Goal: Task Accomplishment & Management: Manage account settings

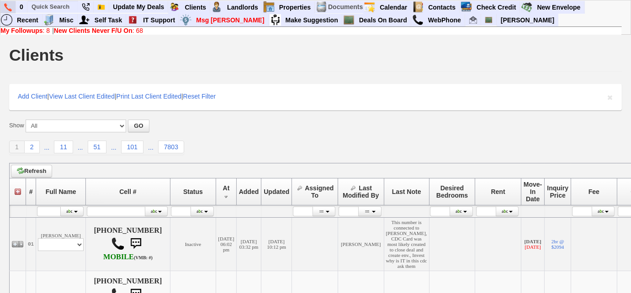
click at [4, 7] on img at bounding box center [8, 7] width 8 height 8
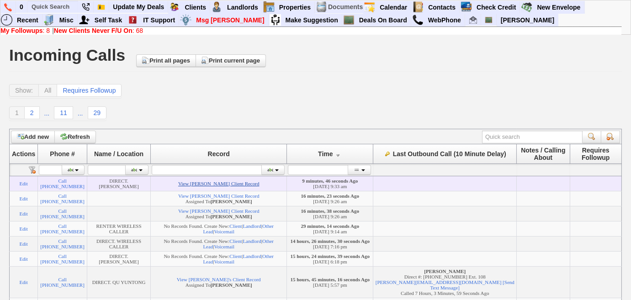
click at [243, 186] on link "View Laura Sprovieri's Client Record" at bounding box center [218, 183] width 81 height 5
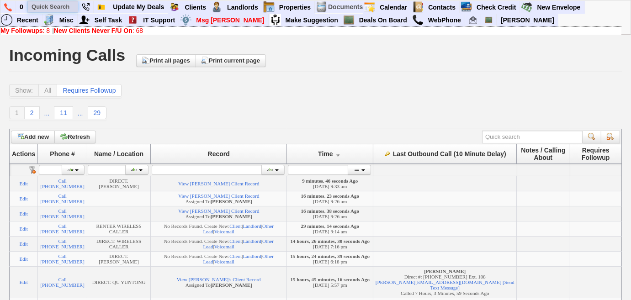
click at [75, 7] on input "text" at bounding box center [53, 6] width 50 height 11
paste input "718) 902-2506"
drag, startPoint x: 74, startPoint y: 5, endPoint x: 24, endPoint y: 5, distance: 49.4
click at [585, 1] on ul "0 718) 902-2506 Client # 48311 Kathleen Petzold and Kevin Koehler Status: Inact…" at bounding box center [585, 1] width 0 height 0
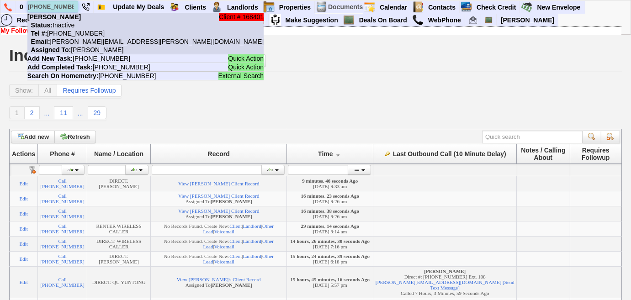
type input "[PHONE_NUMBER]"
click at [78, 22] on li "Client # 168401 Martel Riollano Status: Inactive Tel #: 347-299-6127 Email: mar…" at bounding box center [145, 34] width 236 height 42
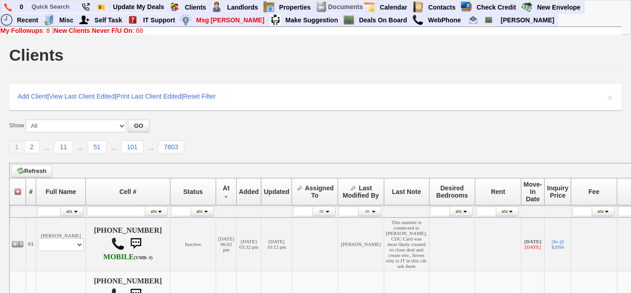
click at [110, 32] on b "New Clients Never F/U On" at bounding box center [93, 30] width 79 height 7
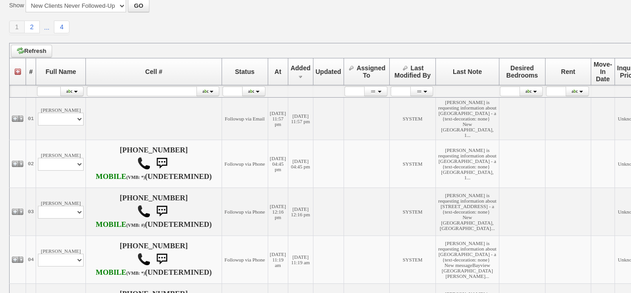
scroll to position [166, 0]
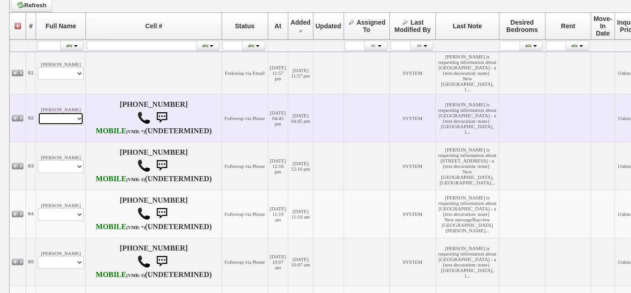
click at [69, 125] on select "Profile Edit Print Email Externally (Will Not Be Tracked In CRM) Closed Deals" at bounding box center [61, 118] width 46 height 13
select select "ChangeURL,/crm/custom/edit_client_form.php?redirect=%2Fcrm%2Fclients.php&id=168…"
click at [38, 125] on select "Profile Edit Print Email Externally (Will Not Be Tracked In CRM) Closed Deals" at bounding box center [61, 118] width 46 height 13
select select
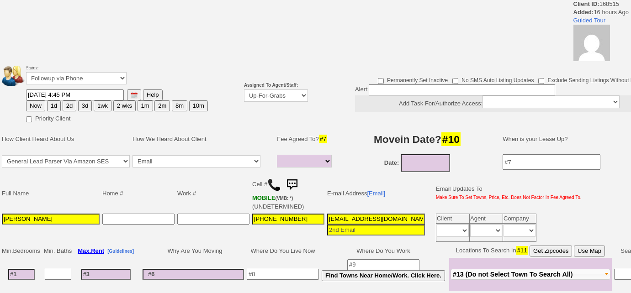
select select
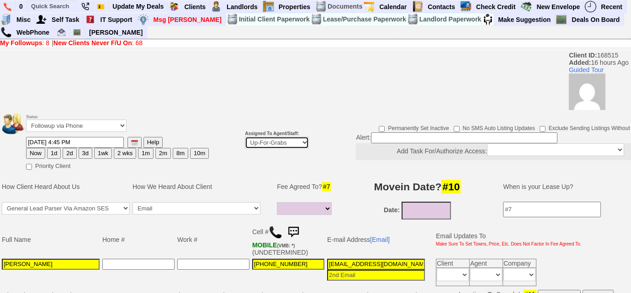
click at [263, 145] on select "Up-For-Grabs ***** STAFF ***** Bob Bruno 914-419-3579 Cristy Liberto 914-486-10…" at bounding box center [277, 143] width 64 height 12
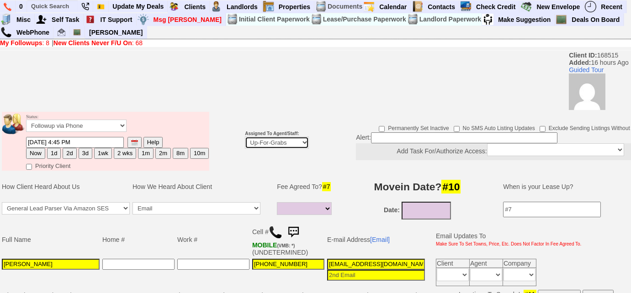
select select "227"
click at [245, 137] on select "Up-For-Grabs ***** STAFF ***** Bob Bruno 914-419-3579 Cristy Liberto 914-486-10…" at bounding box center [277, 143] width 64 height 12
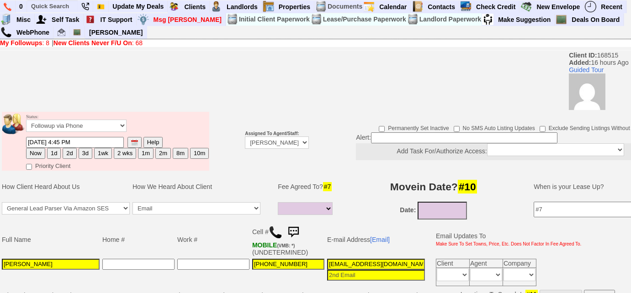
click at [32, 156] on button "Now" at bounding box center [35, 153] width 19 height 11
type input "10/15/2025 09:43 AM"
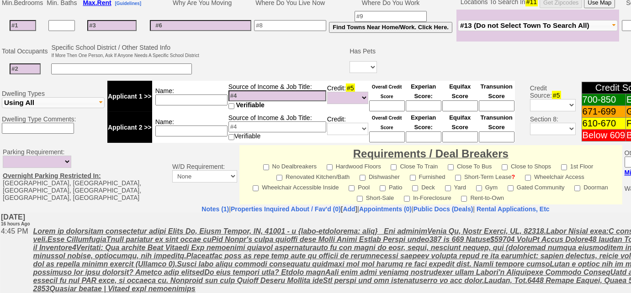
scroll to position [426, 0]
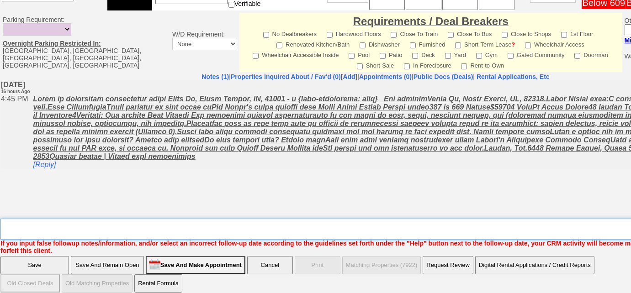
click at [127, 229] on textarea "Insert New Note Here" at bounding box center [378, 229] width 757 height 21
type textarea "f"
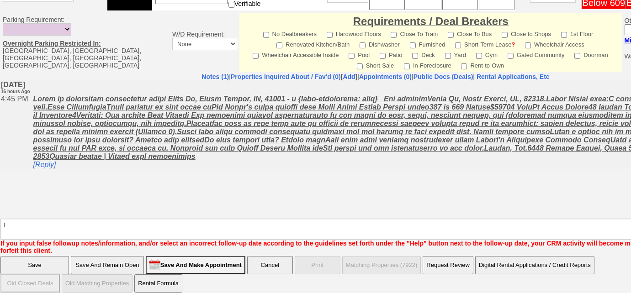
click at [96, 259] on input "Save And Remain Open" at bounding box center [107, 265] width 73 height 18
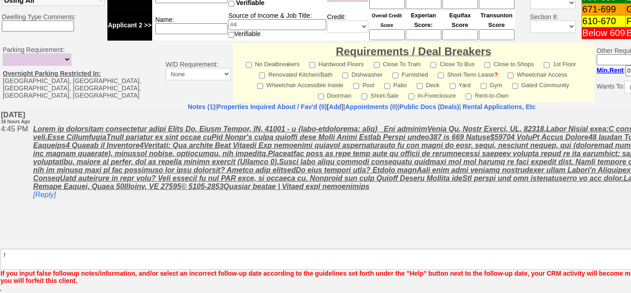
scroll to position [394, 0]
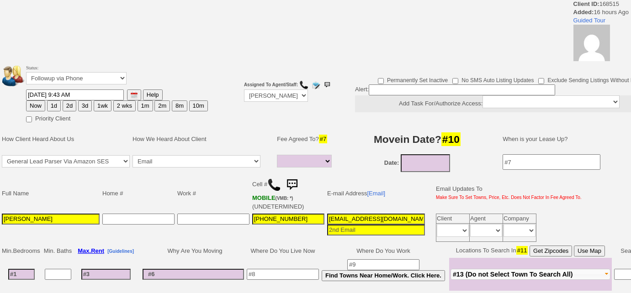
select select
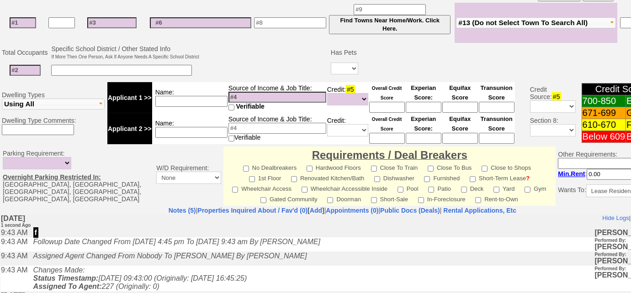
scroll to position [232, 0]
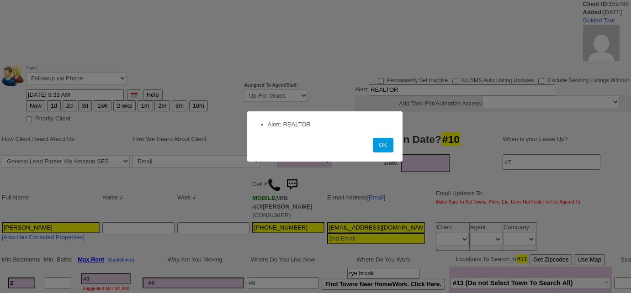
select select
click at [388, 152] on button "OK" at bounding box center [383, 145] width 21 height 15
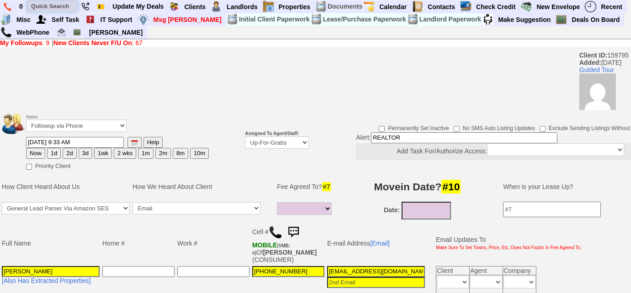
click at [73, 4] on input "text" at bounding box center [52, 5] width 50 height 11
paste input "914) 912-1413"
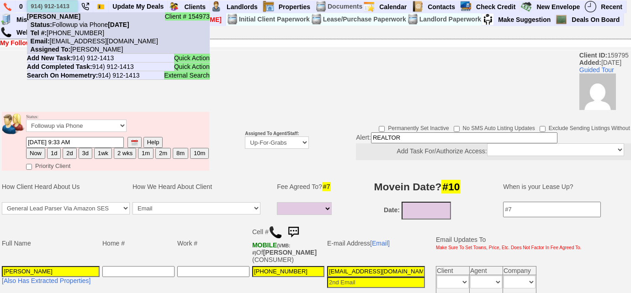
type input "914) 912-1413"
click at [77, 25] on nobr "Status: Followup via Phone Tuesday, October 14th, 2025" at bounding box center [78, 24] width 102 height 7
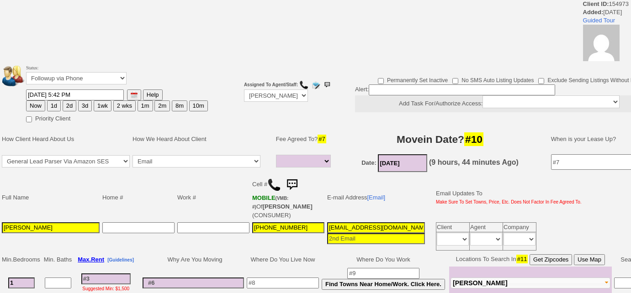
select select
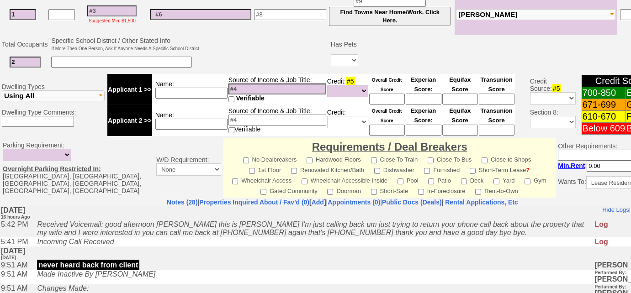
scroll to position [214, 0]
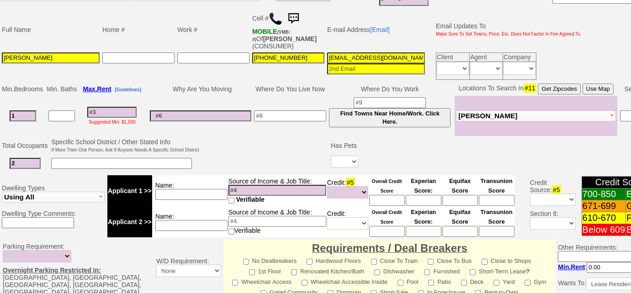
click at [272, 16] on img at bounding box center [276, 19] width 14 height 14
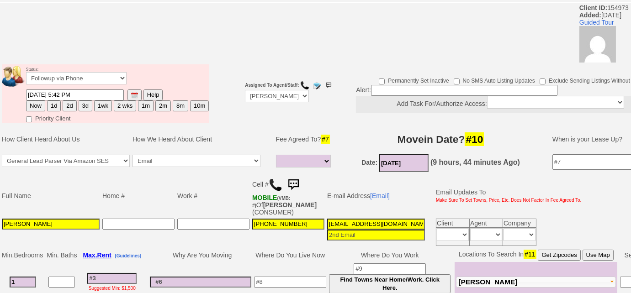
click at [87, 108] on button "3d" at bounding box center [86, 106] width 14 height 11
type input "10/18/2025 09:44 AM"
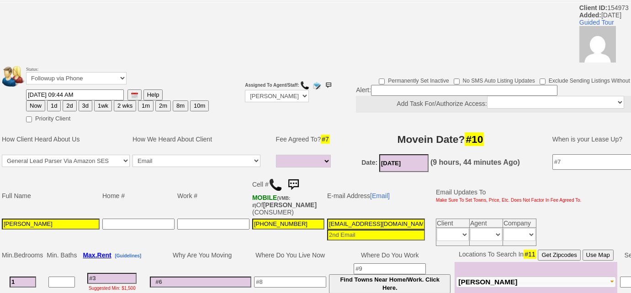
click at [88, 107] on button "3d" at bounding box center [86, 106] width 14 height 11
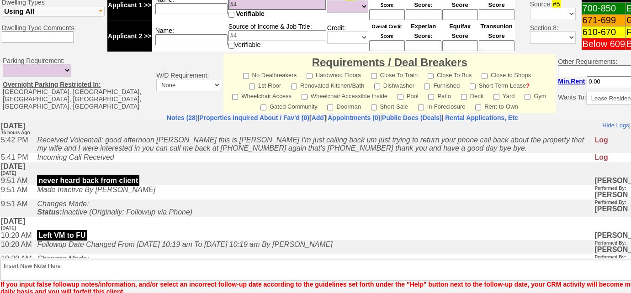
scroll to position [421, 0]
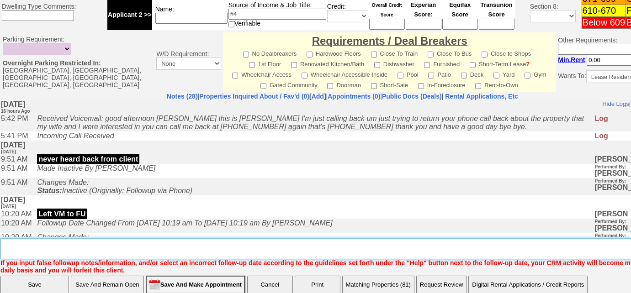
click at [150, 246] on textarea "Insert New Note Here" at bounding box center [345, 249] width 691 height 21
type textarea "Left VM to FU"
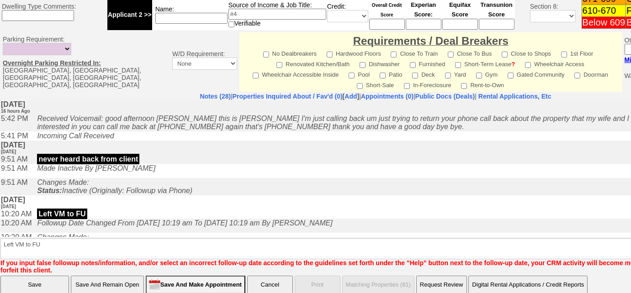
click at [39, 277] on input "Save" at bounding box center [34, 285] width 69 height 18
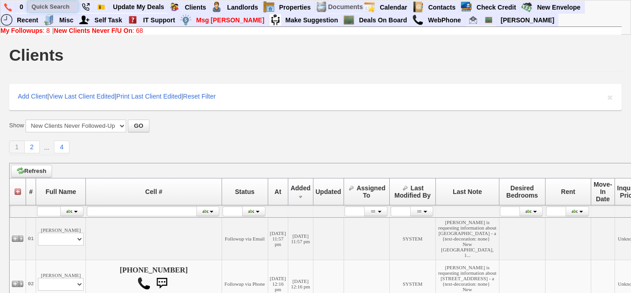
click at [65, 7] on input "text" at bounding box center [53, 6] width 50 height 11
paste input "914) 619-6298"
type input "914) 619-6298"
click at [22, 32] on b "My Followups" at bounding box center [21, 30] width 43 height 7
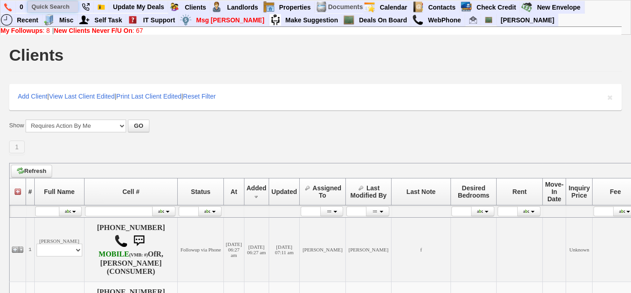
click at [68, 6] on input "text" at bounding box center [53, 6] width 50 height 11
paste input "wharrison831@yahoo.com"
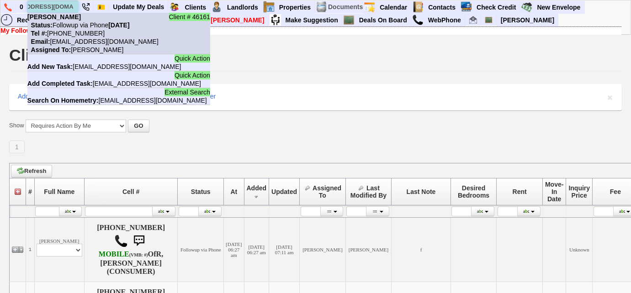
type input "wharrison831@yahoo.com"
click at [77, 35] on nobr "Tel #: 914-265-3377" at bounding box center [65, 33] width 77 height 7
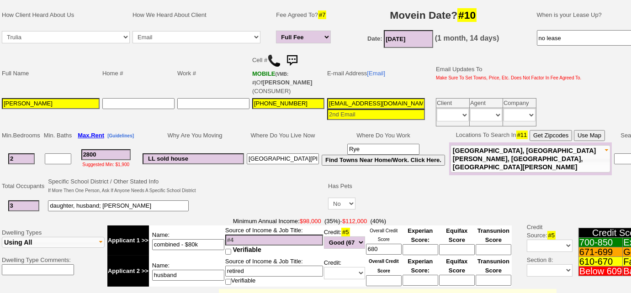
drag, startPoint x: 55, startPoint y: 101, endPoint x: 0, endPoint y: 96, distance: 55.5
click at [0, 96] on td "Full Name Home # Work # Cell # MOBILE (VMB: #) Of HARRISON,WENDY (CONSUMER) E-m…" at bounding box center [342, 89] width 684 height 79
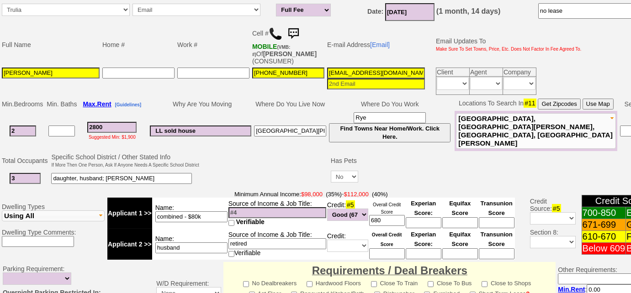
scroll to position [421, 0]
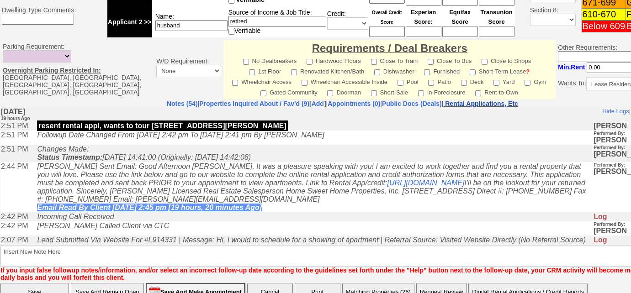
click at [516, 101] on nobr "Rental Applications, Etc" at bounding box center [481, 103] width 73 height 7
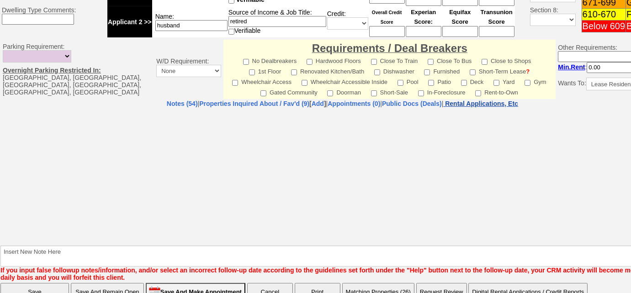
select select "100"
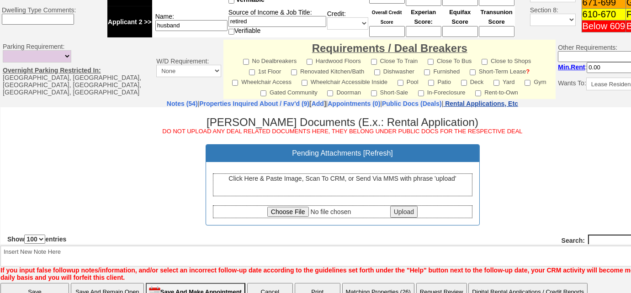
scroll to position [0, 0]
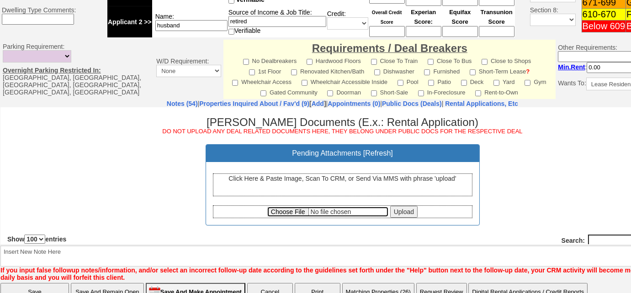
click at [293, 211] on input "file" at bounding box center [327, 212] width 121 height 10
type input "C:\fakepath\Wendy Harrison Rental Application.pdf"
click at [410, 213] on input "Upload" at bounding box center [403, 212] width 27 height 12
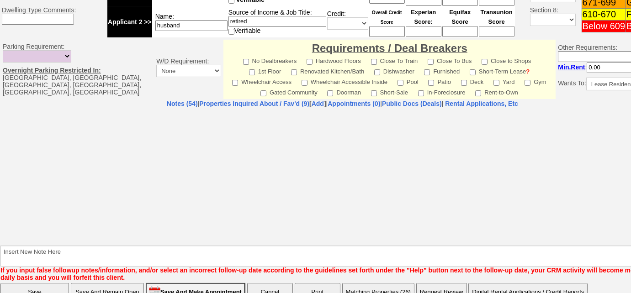
select select "100"
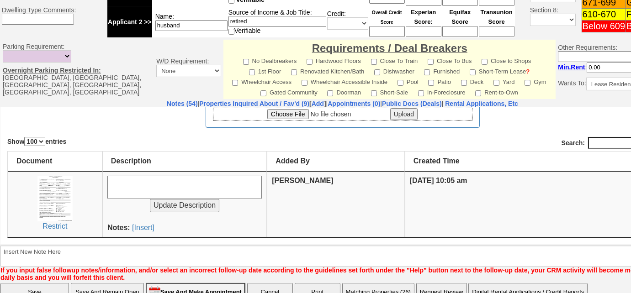
scroll to position [106, 0]
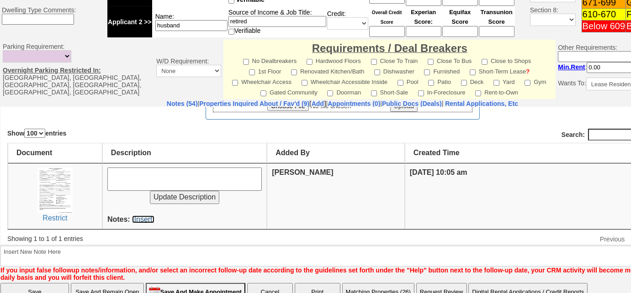
click at [146, 216] on link "[Insert]" at bounding box center [143, 219] width 22 height 8
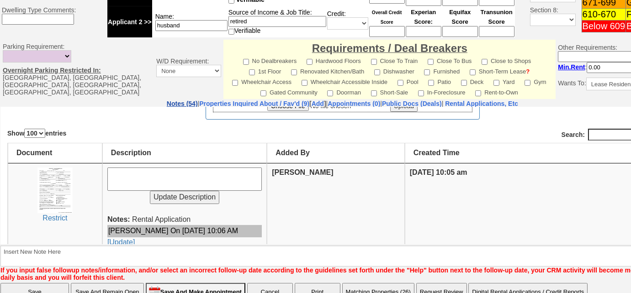
click at [167, 102] on link "Notes (54)" at bounding box center [182, 103] width 31 height 7
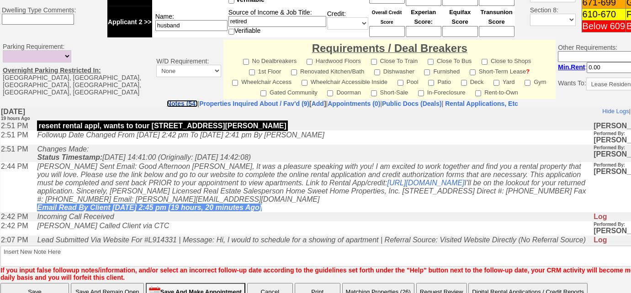
scroll to position [0, 0]
click at [242, 104] on link "Properties Inquired About / Fav'd (9)" at bounding box center [254, 103] width 110 height 7
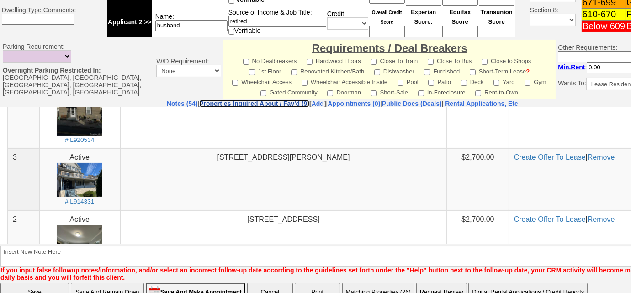
scroll to position [255, 0]
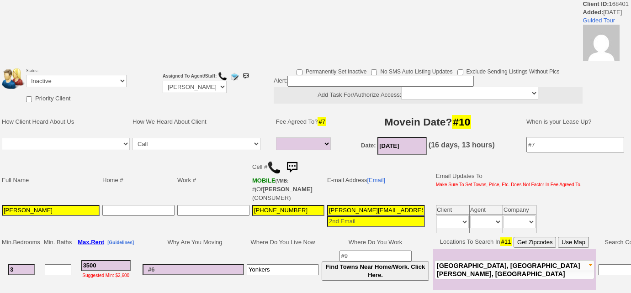
select select
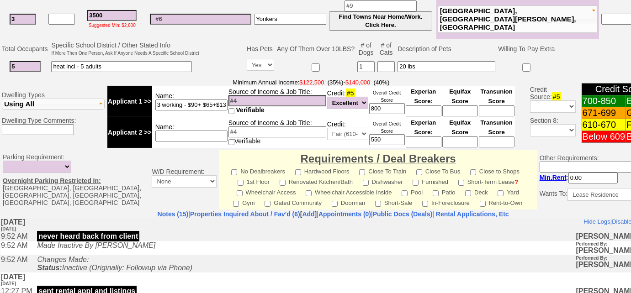
scroll to position [188, 0]
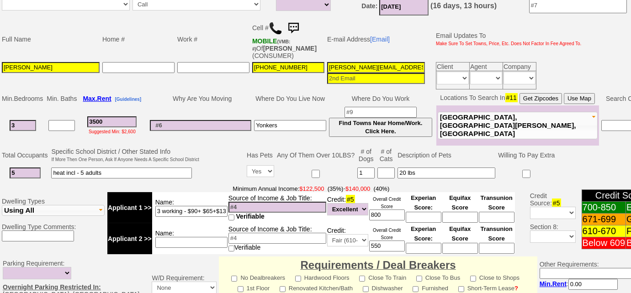
drag, startPoint x: 401, startPoint y: 68, endPoint x: 300, endPoint y: 54, distance: 101.9
click at [300, 54] on tbody "Full Name Home # Work # Cell # MOBILE (VMB: #) Of [PERSON_NAME] (CONSUMER) E-ma…" at bounding box center [291, 54] width 583 height 73
drag, startPoint x: 329, startPoint y: 61, endPoint x: 335, endPoint y: 52, distance: 11.1
click at [335, 52] on td "E-mail Address [Email]" at bounding box center [376, 39] width 101 height 43
drag, startPoint x: 406, startPoint y: 69, endPoint x: 319, endPoint y: 64, distance: 87.0
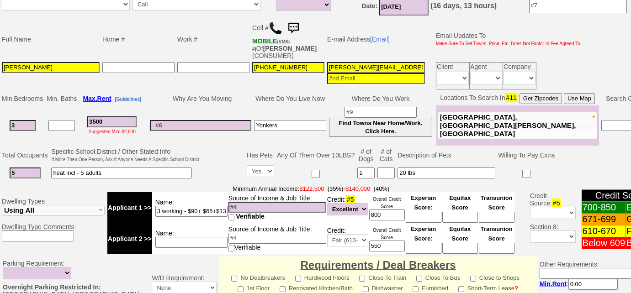
click at [319, 64] on tr "[PERSON_NAME] [PHONE_NUMBER] [PERSON_NAME][EMAIL_ADDRESS][PERSON_NAME][DOMAIN_N…" at bounding box center [291, 76] width 583 height 30
drag, startPoint x: 44, startPoint y: 67, endPoint x: 0, endPoint y: 66, distance: 43.9
click at [0, 66] on td "Full Name Home # Work # Cell # MOBILE (VMB: #) Of MARTEL RIOLLANO (CONSUMER) E-…" at bounding box center [333, 54] width 666 height 74
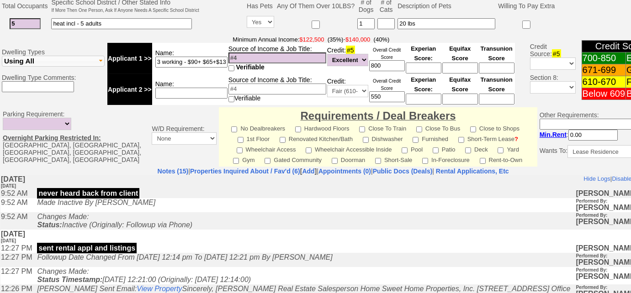
scroll to position [396, 0]
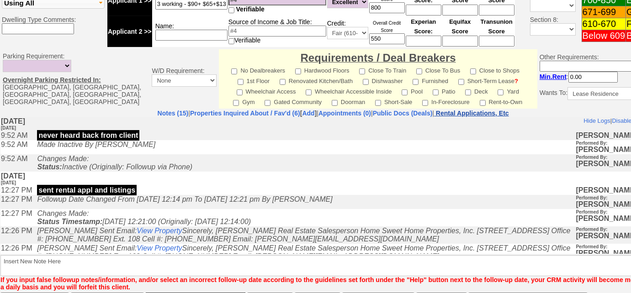
click at [501, 113] on nobr "Rental Applications, Etc" at bounding box center [472, 113] width 73 height 7
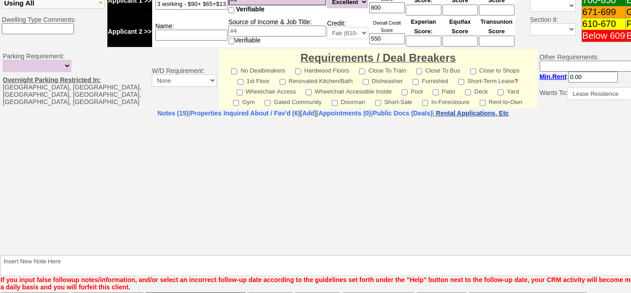
select select "100"
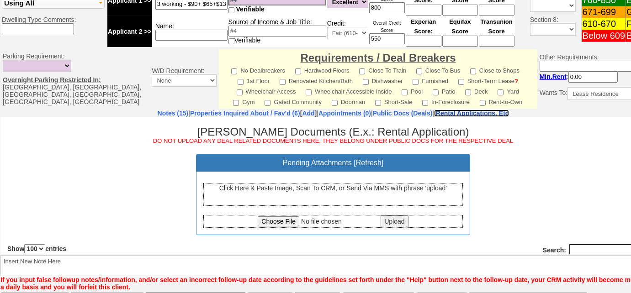
scroll to position [0, 0]
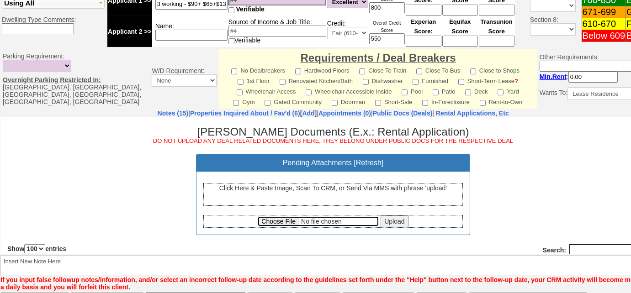
click at [286, 218] on input "file" at bounding box center [318, 221] width 121 height 10
type input "C:\fakepath\Martel Riollano Rental Application.pdf"
click at [386, 220] on input "Upload" at bounding box center [394, 221] width 27 height 12
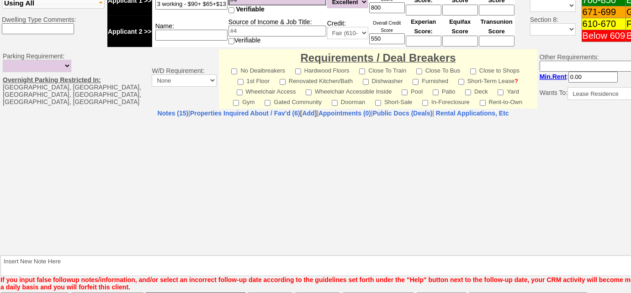
select select "100"
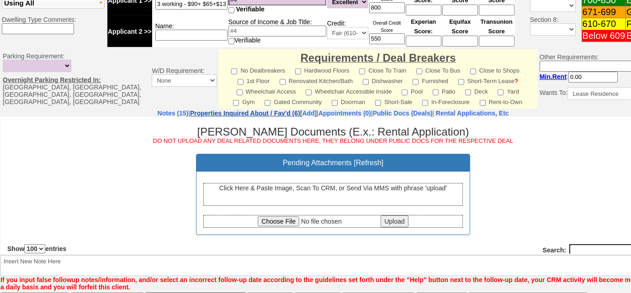
click at [240, 114] on link "Properties Inquired About / Fav'd (6)" at bounding box center [245, 113] width 110 height 7
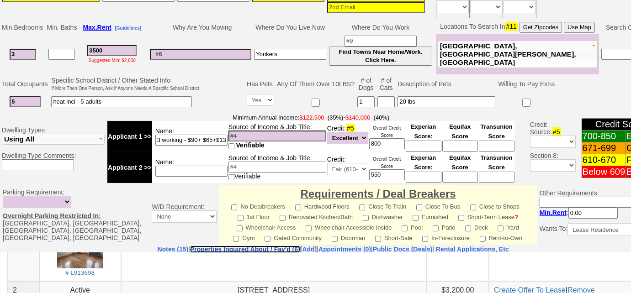
scroll to position [230, 0]
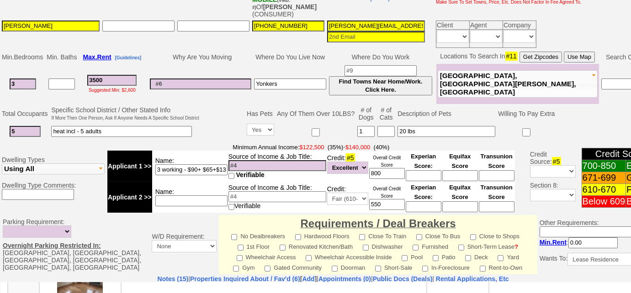
click at [213, 167] on input "3 working - $90+ $65+$130" at bounding box center [191, 170] width 72 height 11
click at [174, 197] on input at bounding box center [191, 201] width 72 height 11
type input "combined - $285k"
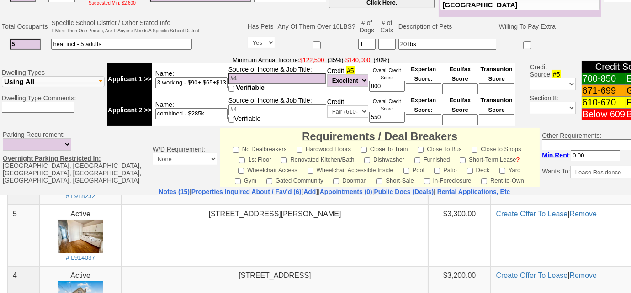
scroll to position [228, 0]
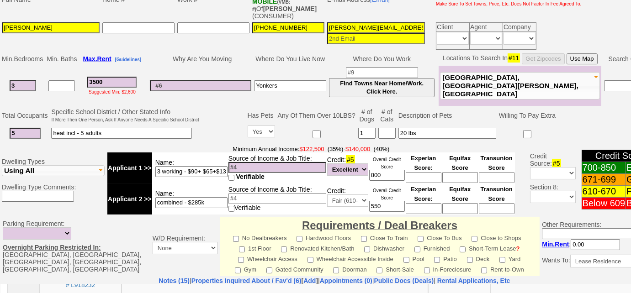
click at [173, 133] on input "heat incl - 5 adults" at bounding box center [121, 133] width 141 height 11
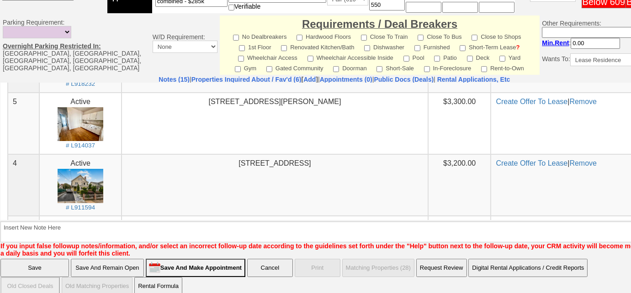
scroll to position [436, 0]
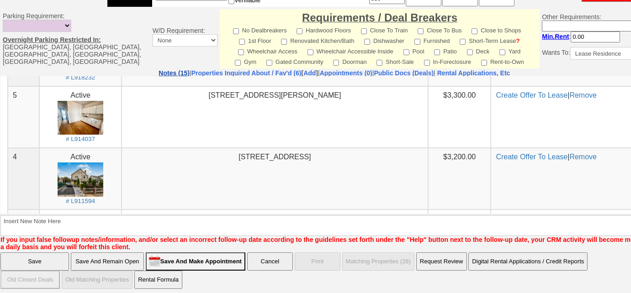
click at [159, 73] on link "Notes (15)" at bounding box center [174, 72] width 31 height 7
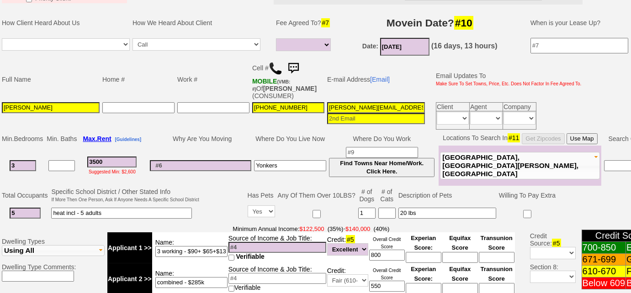
scroll to position [103, 0]
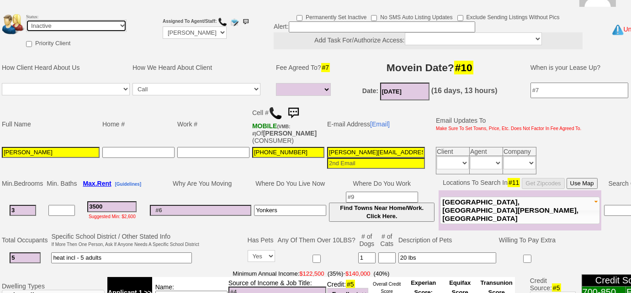
click at [77, 24] on select "Followup via Phone Followup via Email Followup When Section 8 Property Found De…" at bounding box center [76, 26] width 101 height 12
select select "Followup via Phone"
click at [26, 20] on select "Followup via Phone Followup via Email Followup When Section 8 Property Found De…" at bounding box center [76, 26] width 101 height 12
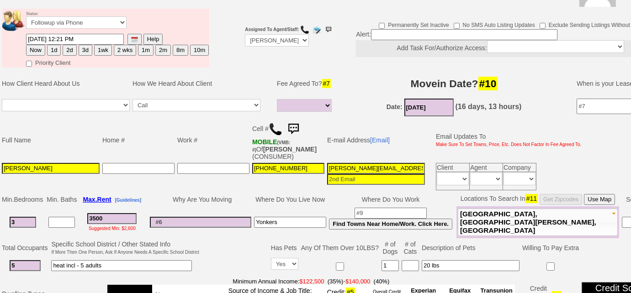
click at [52, 48] on button "1d" at bounding box center [54, 50] width 14 height 11
type input "10/16/2025 10:10 AM"
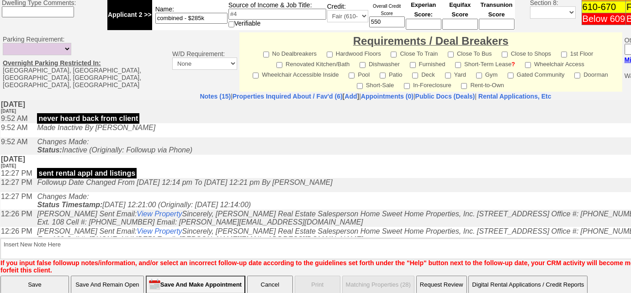
scroll to position [441, 0]
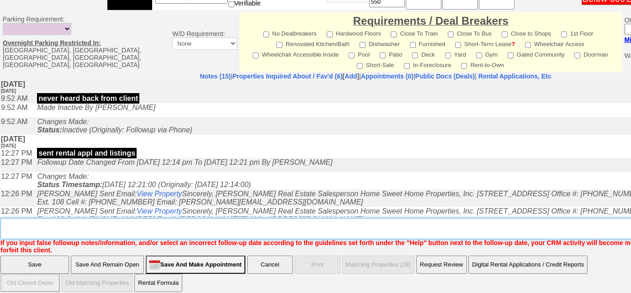
click at [188, 224] on textarea "Insert New Note Here" at bounding box center [378, 228] width 757 height 21
paste textarea "45 Bayley Avenue Unit #2, Yonkers,"
type textarea "45 Bayley Avenue Unit #2, Yonkers,"
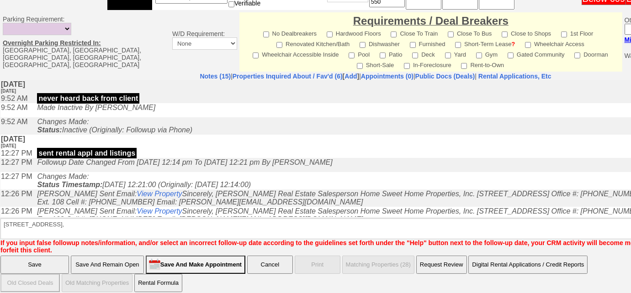
click at [51, 256] on input "Save" at bounding box center [34, 265] width 69 height 18
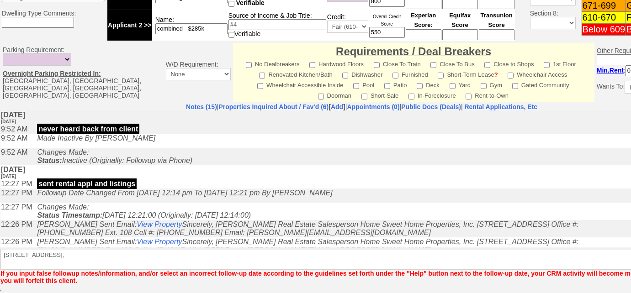
scroll to position [409, 0]
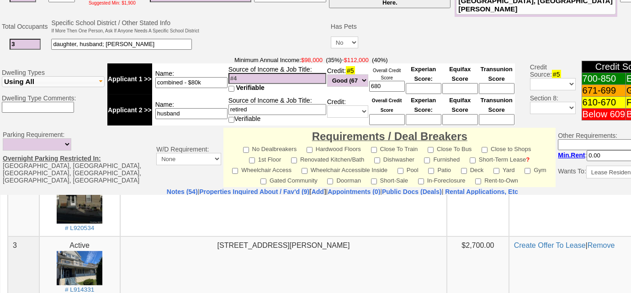
scroll to position [421, 0]
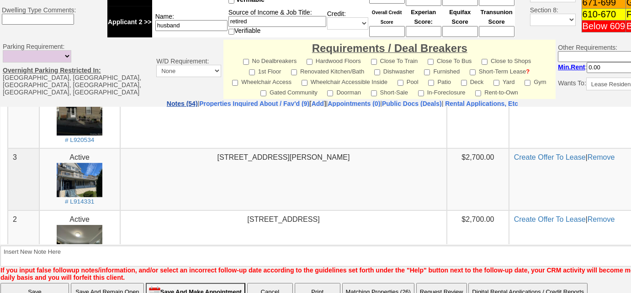
click at [167, 103] on link "Notes (54)" at bounding box center [182, 103] width 31 height 7
click at [207, 101] on link "Properties Inquired About / Fav'd (9)" at bounding box center [254, 103] width 110 height 7
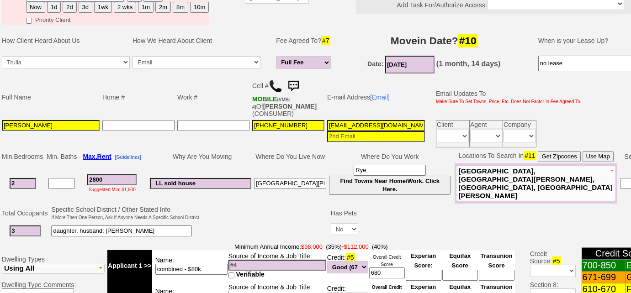
scroll to position [89, 0]
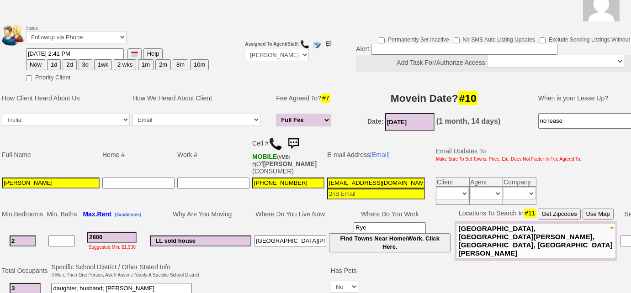
click at [274, 138] on img at bounding box center [276, 144] width 14 height 14
click at [294, 145] on img at bounding box center [293, 144] width 18 height 18
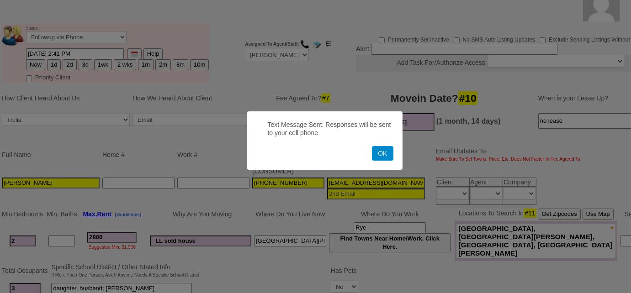
click at [381, 156] on button "OK" at bounding box center [382, 153] width 21 height 15
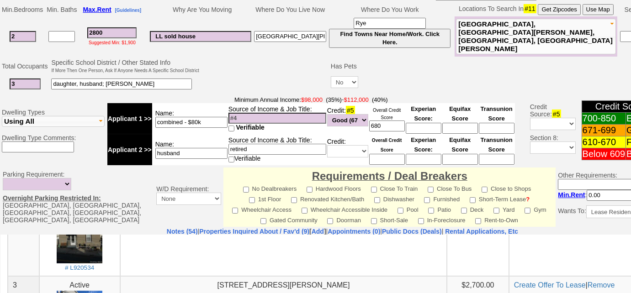
scroll to position [338, 0]
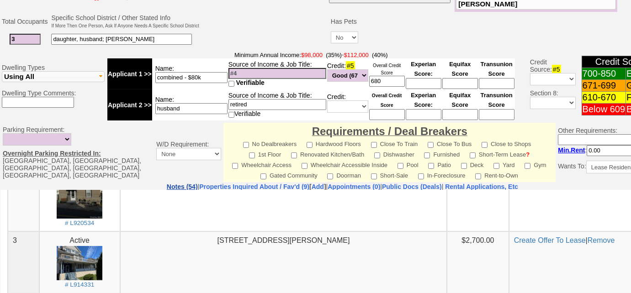
click at [167, 185] on link "Notes (54)" at bounding box center [182, 186] width 31 height 7
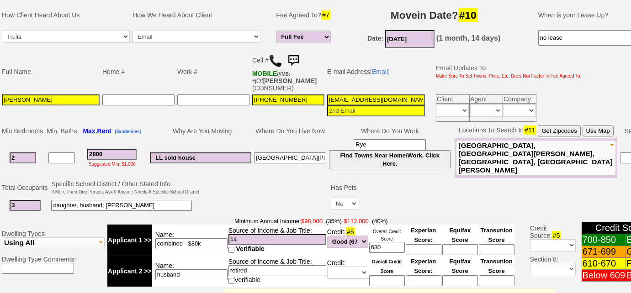
click at [274, 58] on img at bounding box center [276, 61] width 14 height 14
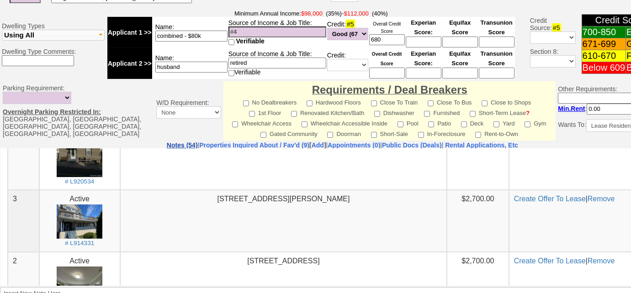
click at [167, 142] on link "Notes (54)" at bounding box center [182, 145] width 31 height 7
click at [257, 142] on link "Properties Inquired About / Fav'd (9)" at bounding box center [254, 145] width 110 height 7
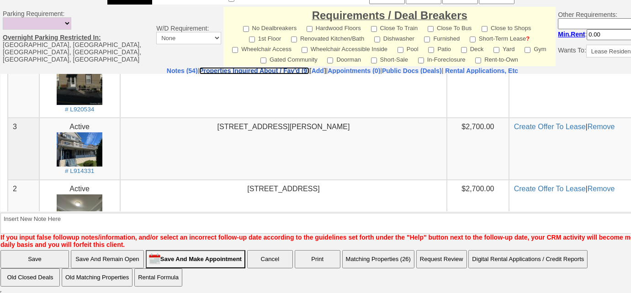
scroll to position [415, 0]
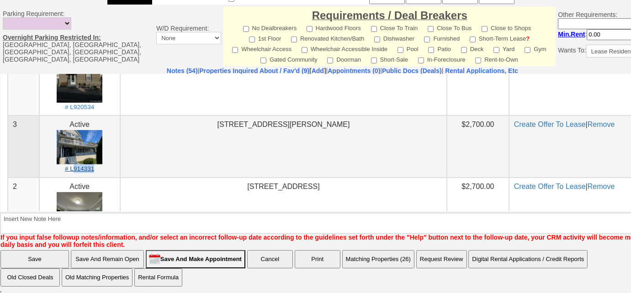
drag, startPoint x: 96, startPoint y: 165, endPoint x: 72, endPoint y: 167, distance: 24.3
click at [72, 167] on center "Active # L914331" at bounding box center [79, 145] width 71 height 53
copy small "914331"
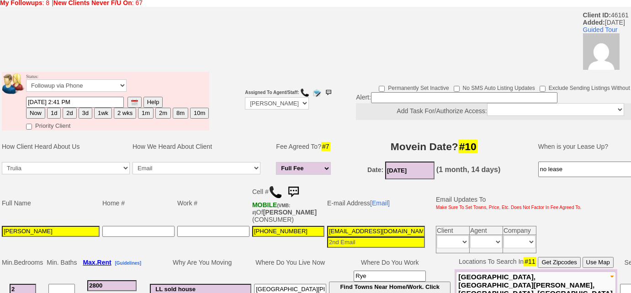
scroll to position [0, 0]
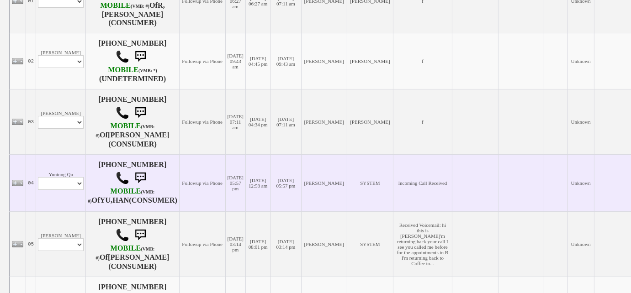
scroll to position [265, 0]
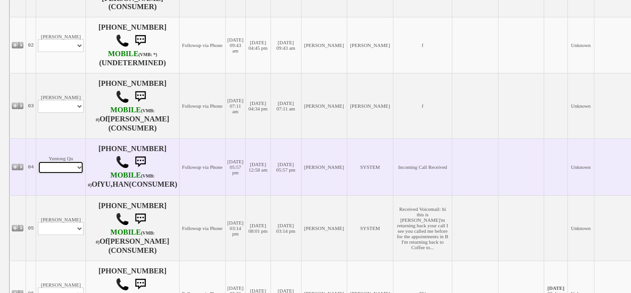
click at [62, 174] on select "Profile Edit Print Email Externally (Will Not Be Tracked In CRM) Closed Deals" at bounding box center [61, 167] width 46 height 13
select select "ChangeURL,/crm/custom/edit_client_form.php?redirect=%2Fcrm%2Fclients.php&id=168…"
click at [38, 164] on select "Profile Edit Print Email Externally (Will Not Be Tracked In CRM) Closed Deals" at bounding box center [61, 167] width 46 height 13
select select
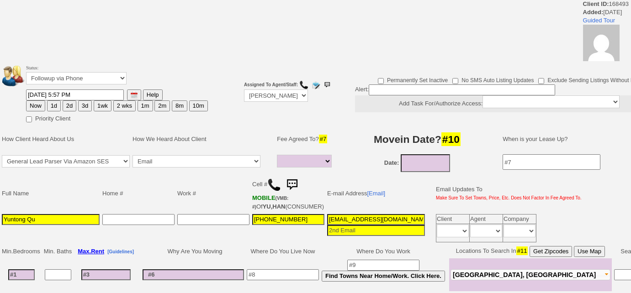
select select
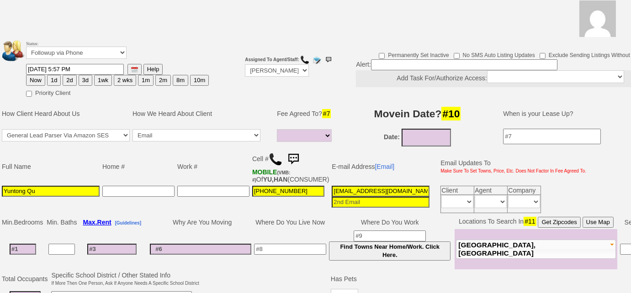
scroll to position [45, 0]
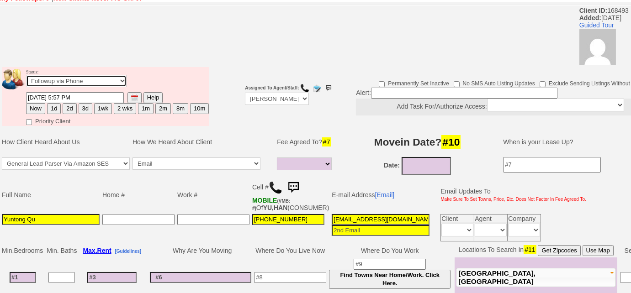
click at [93, 82] on select "Followup via Phone Followup via Email Followup When Section 8 Property Found De…" at bounding box center [76, 81] width 101 height 12
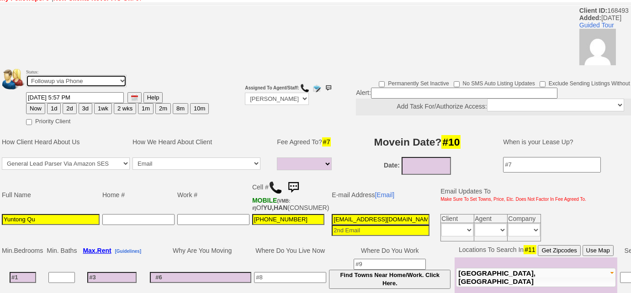
select select "Inactive"
click at [26, 75] on select "Followup via Phone Followup via Email Followup When Section 8 Property Found De…" at bounding box center [76, 81] width 101 height 12
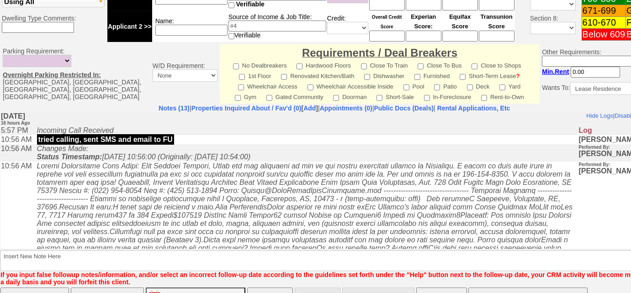
scroll to position [425, 0]
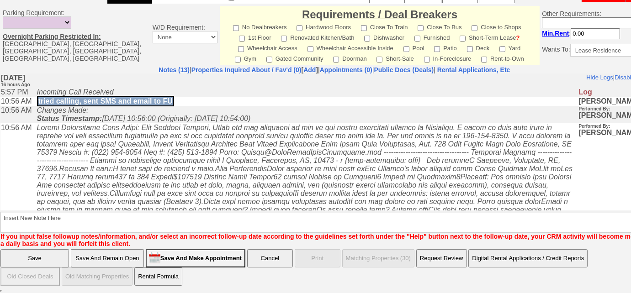
drag, startPoint x: 182, startPoint y: 101, endPoint x: 42, endPoint y: 104, distance: 139.9
click at [42, 104] on td "tried calling, sent SMS and email to FU" at bounding box center [305, 100] width 546 height 9
copy p "tried calling, sent SMS and email to FU"
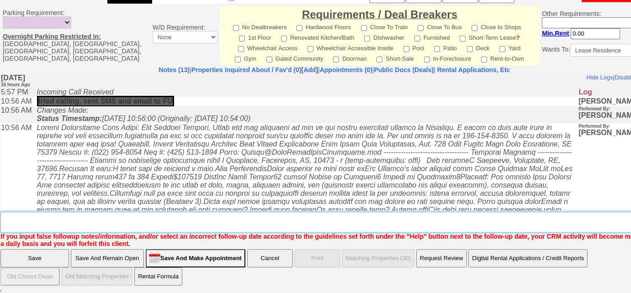
click at [79, 220] on textarea "Insert New Note Here" at bounding box center [337, 222] width 675 height 21
paste textarea "tried calling, sent SMS and email to FU"
type textarea "tried calling, sent SMS and email to FU"
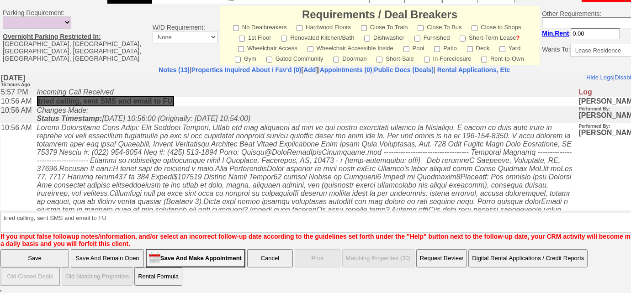
click at [56, 253] on input "Save" at bounding box center [34, 259] width 69 height 18
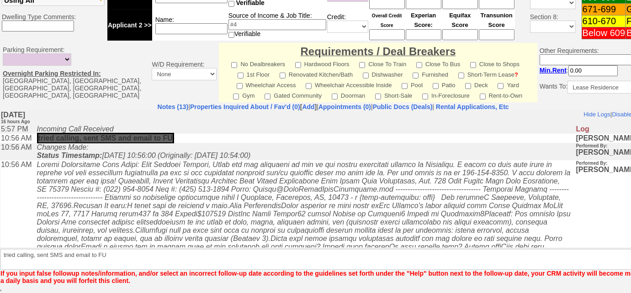
scroll to position [387, 0]
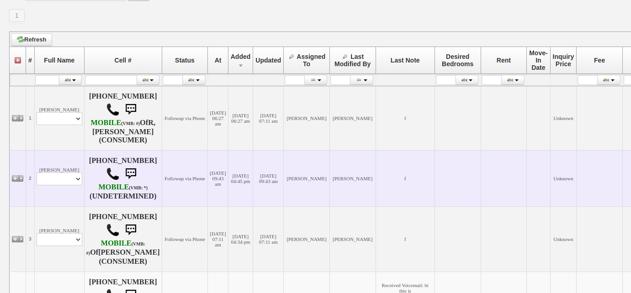
scroll to position [208, 0]
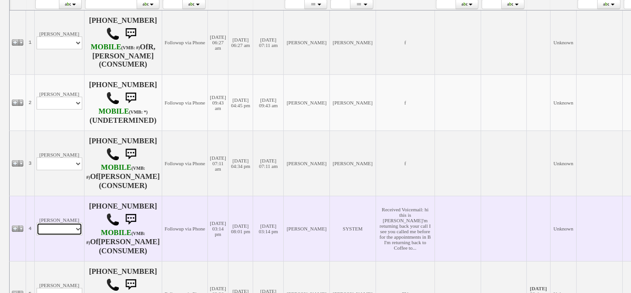
click at [62, 232] on select "Profile Edit Print Email Externally (Will Not Be Tracked In CRM) Closed Deals" at bounding box center [60, 229] width 46 height 13
select select "ChangeURL,/crm/custom/edit_client_form.php?redirect=%2Fcrm%2Fclients.php&id=168…"
click at [37, 227] on select "Profile Edit Print Email Externally (Will Not Be Tracked In CRM) Closed Deals" at bounding box center [60, 229] width 46 height 13
select select
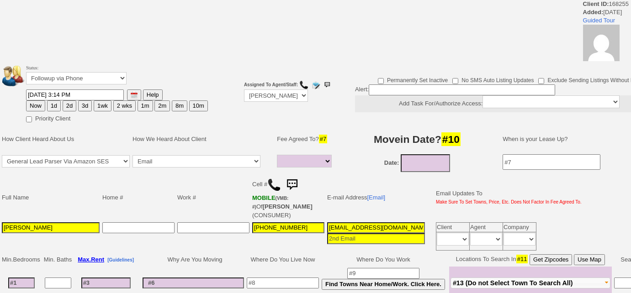
select select
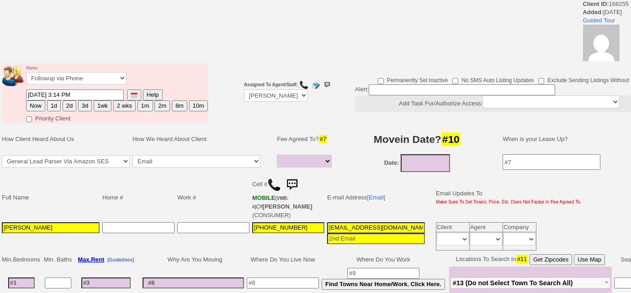
click at [269, 179] on img at bounding box center [274, 185] width 14 height 14
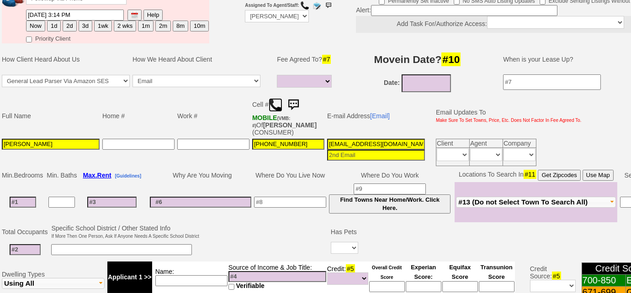
scroll to position [48, 0]
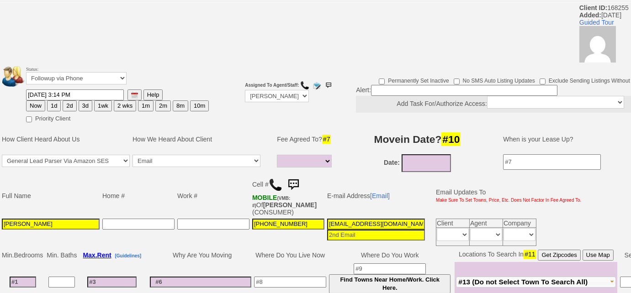
click at [82, 105] on button "3d" at bounding box center [86, 106] width 14 height 11
type input "[DATE] 10:50 AM"
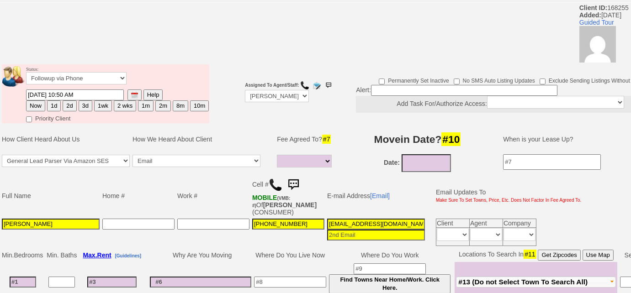
click at [87, 107] on button "3d" at bounding box center [86, 106] width 14 height 11
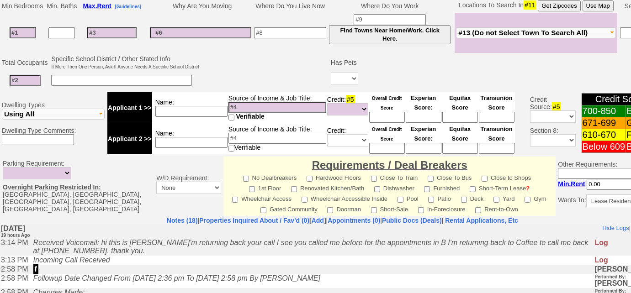
scroll to position [447, 0]
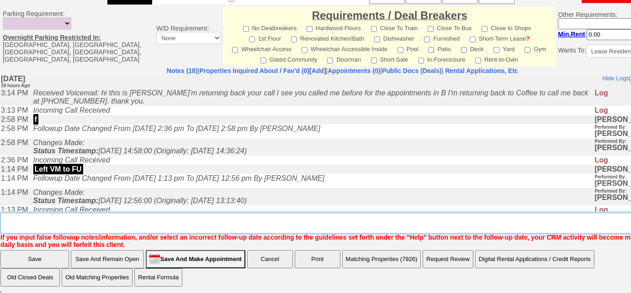
click at [461, 221] on textarea "Insert New Note Here" at bounding box center [345, 223] width 691 height 21
type textarea "Left VM to FU"
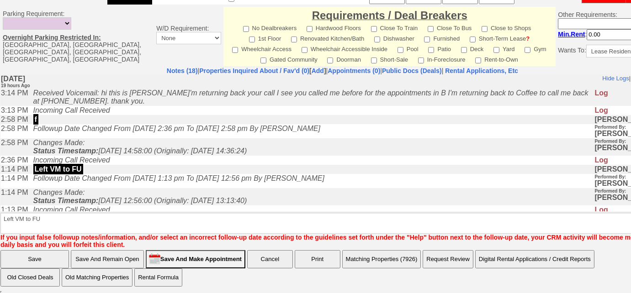
scroll to position [401, 0]
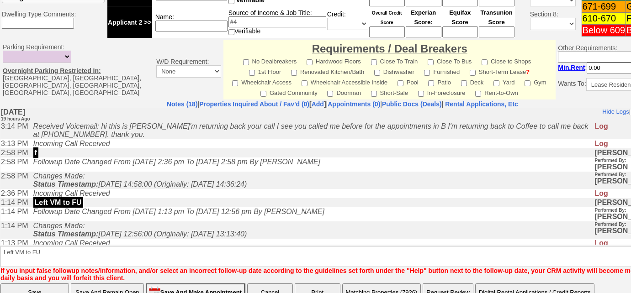
click at [52, 284] on input "Save" at bounding box center [34, 293] width 69 height 18
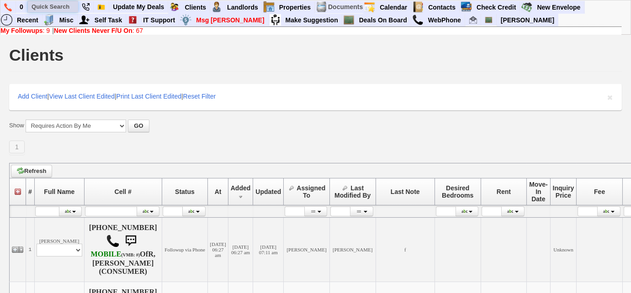
click at [48, 5] on input "text" at bounding box center [53, 6] width 50 height 11
paste input "914) 704-7584"
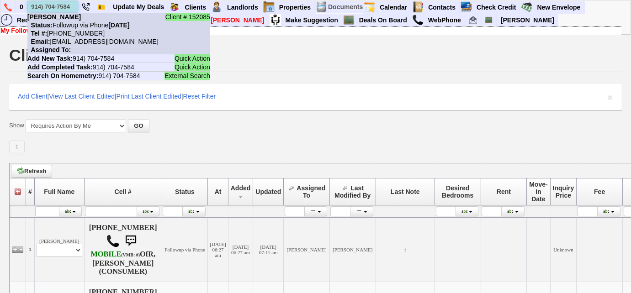
type input "914) 704-7584"
click at [69, 25] on nobr "Status: Followup via Phone Tuesday, October 14th, 2025" at bounding box center [78, 24] width 102 height 7
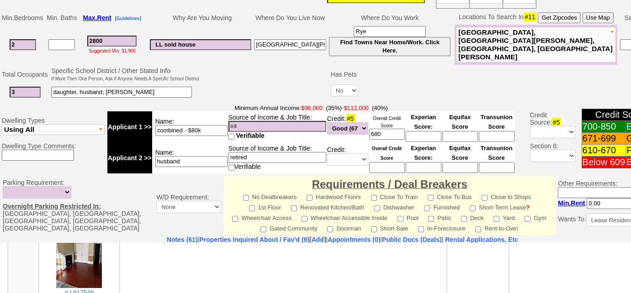
scroll to position [332, 0]
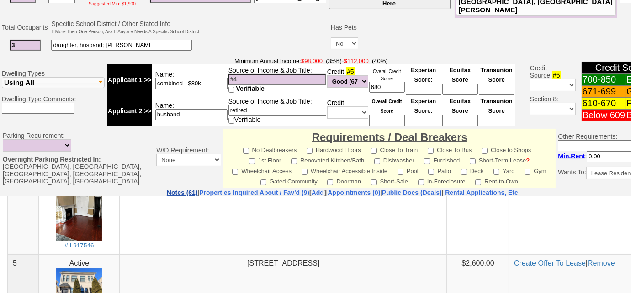
click at [167, 189] on link "Notes (61)" at bounding box center [182, 192] width 31 height 7
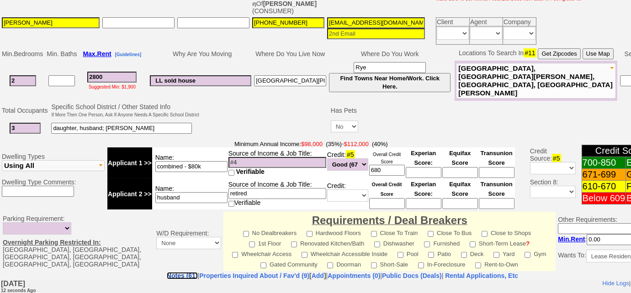
scroll to position [415, 0]
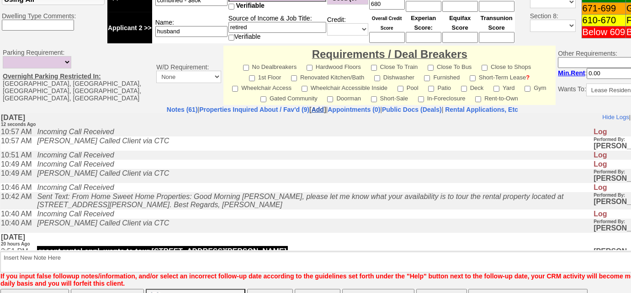
click at [312, 108] on link "Add" at bounding box center [318, 109] width 12 height 7
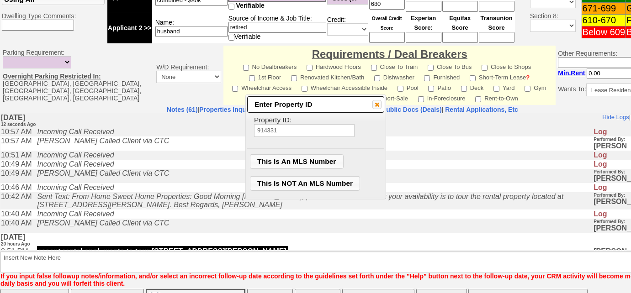
click at [271, 131] on input "914331" at bounding box center [304, 130] width 101 height 13
type input "914331"
click at [300, 160] on span "This Is An MLS Number" at bounding box center [296, 162] width 93 height 14
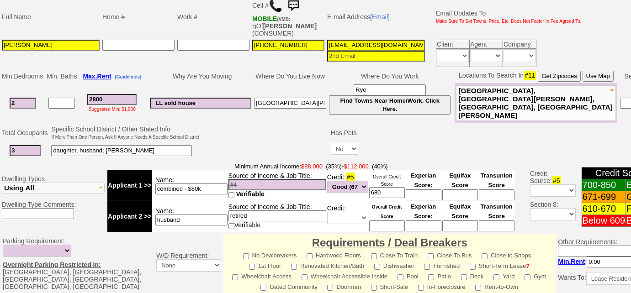
scroll to position [0, 0]
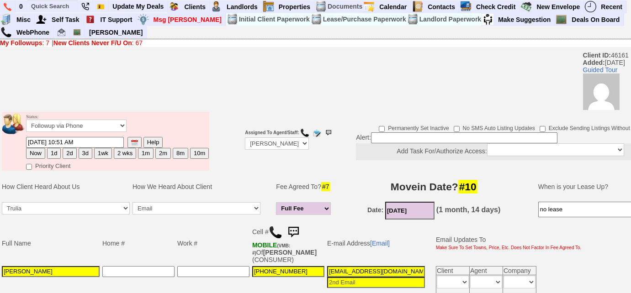
click at [71, 151] on button "2d" at bounding box center [70, 153] width 14 height 11
type input "10/17/2025 10:57 AM"
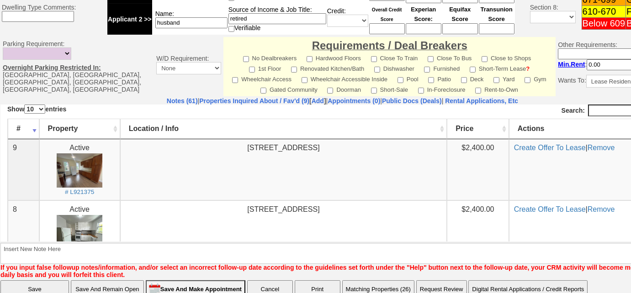
scroll to position [454, 0]
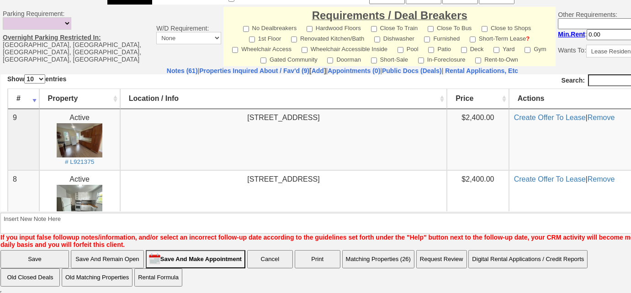
click at [158, 234] on font "If you input false followup notes/information, and/or select an incorrect follo…" at bounding box center [335, 241] width 671 height 15
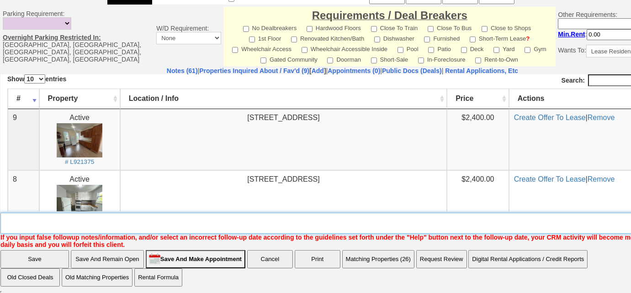
click at [173, 224] on textarea "Insert New Note Here" at bounding box center [345, 223] width 691 height 21
type textarea "meeting today to tour 40 crosby place in NR"
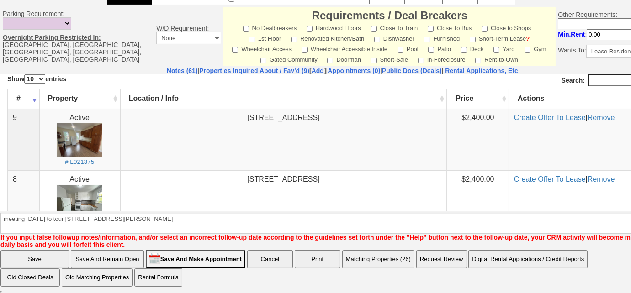
click at [44, 255] on input "Save" at bounding box center [34, 259] width 69 height 18
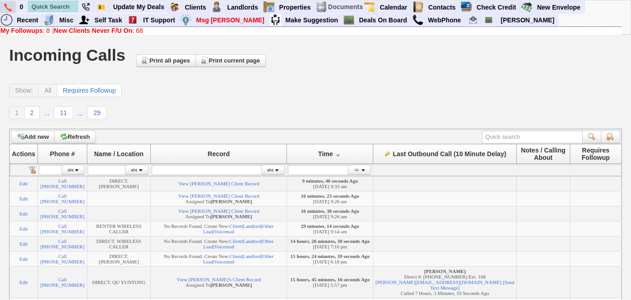
click at [0, 4] on link at bounding box center [8, 7] width 16 height 12
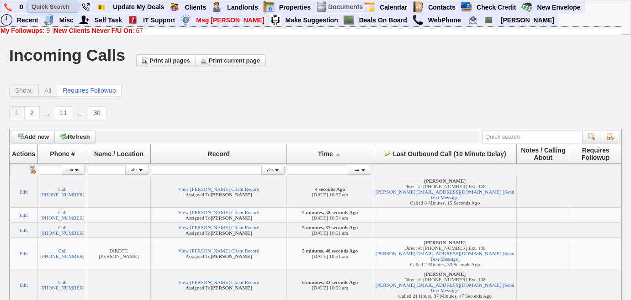
click at [64, 9] on input "text" at bounding box center [53, 6] width 50 height 11
paste input "347) 536-7933"
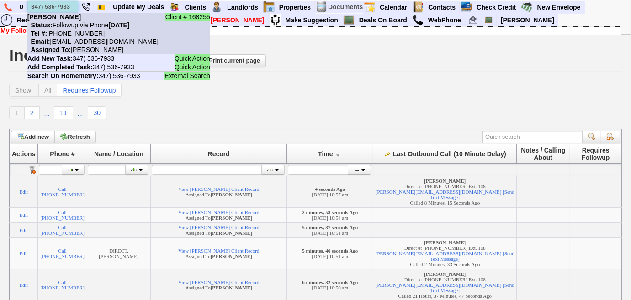
type input "347) 536-7933"
click at [75, 32] on nobr "Tel #: 347-536-7933" at bounding box center [65, 33] width 77 height 7
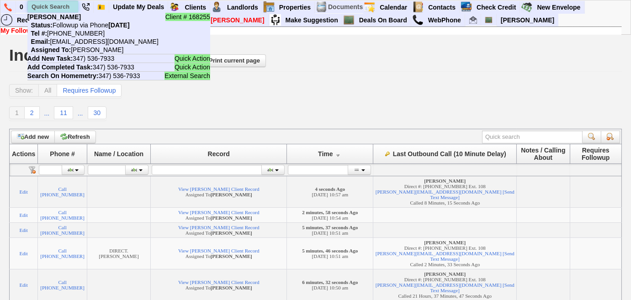
click at [65, 8] on input "text" at bounding box center [53, 6] width 50 height 11
paste input "914) 619-6298"
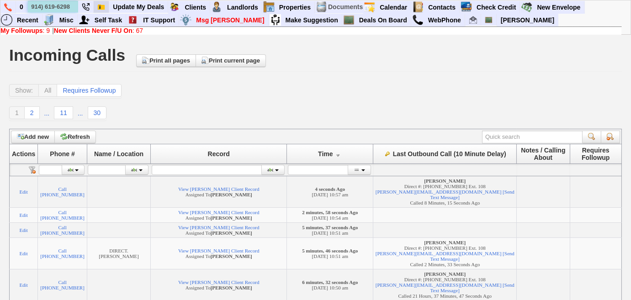
type input "914) 619-6298"
click at [4, 6] on img at bounding box center [8, 7] width 8 height 8
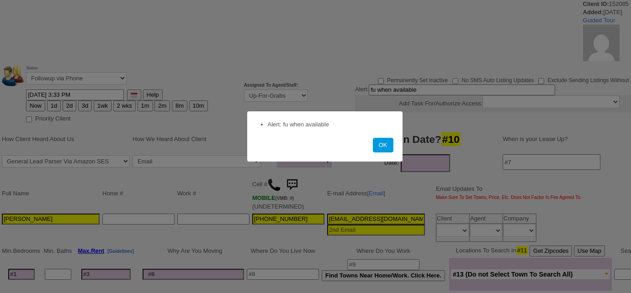
select select
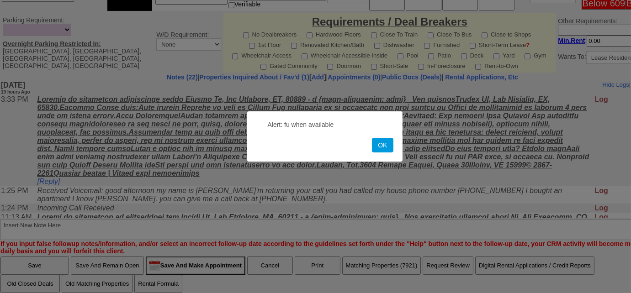
scroll to position [440, 0]
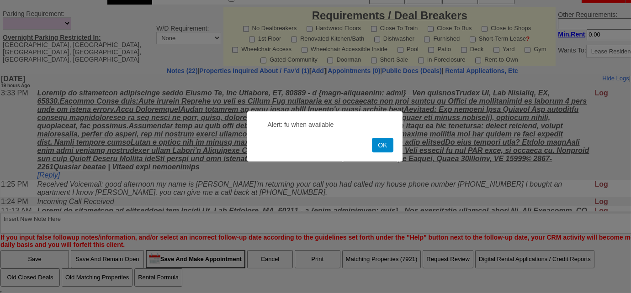
click at [385, 144] on button "OK" at bounding box center [382, 145] width 21 height 15
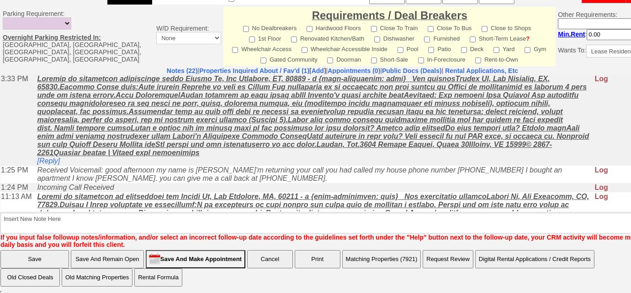
scroll to position [0, 0]
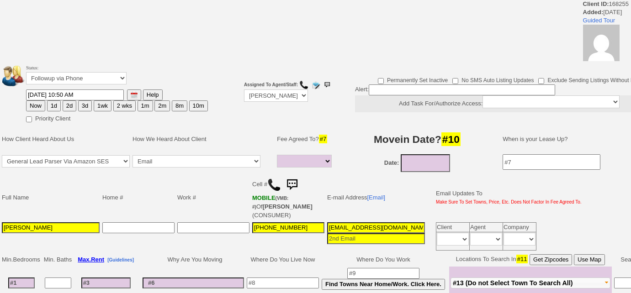
select select
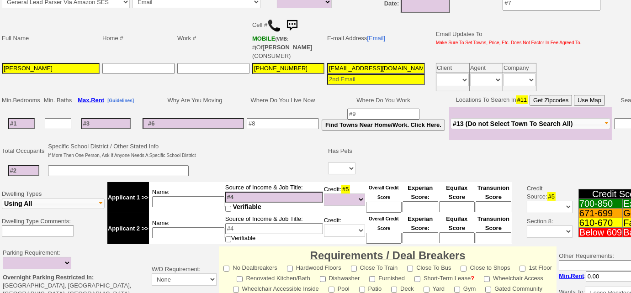
scroll to position [249, 0]
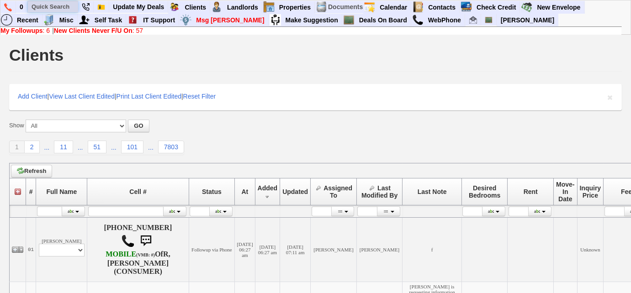
click at [64, 7] on input "text" at bounding box center [53, 6] width 50 height 11
paste input "914) 619-6298"
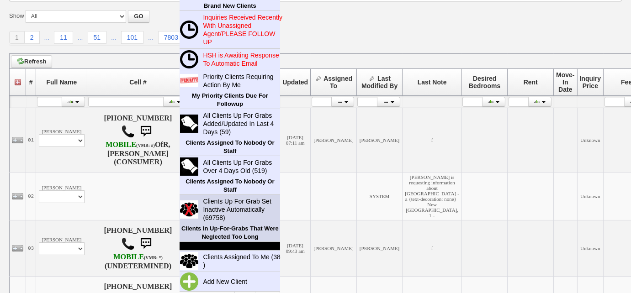
scroll to position [124, 0]
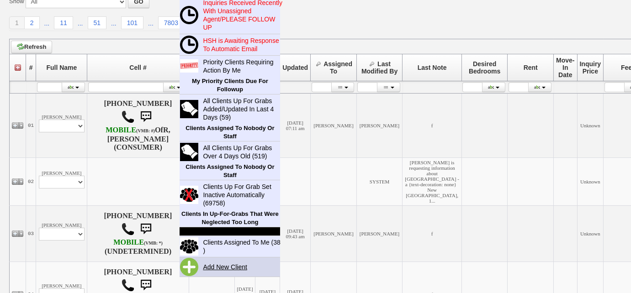
type input "914) 619-6298"
click at [232, 265] on link "Add New Client" at bounding box center [228, 267] width 59 height 12
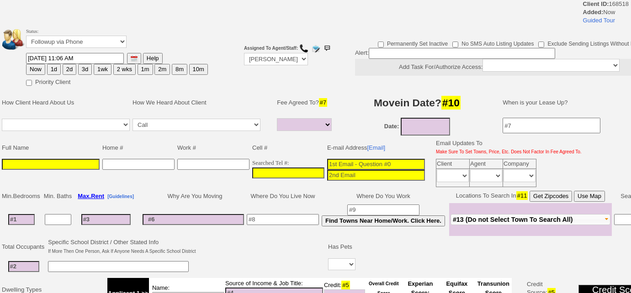
select select
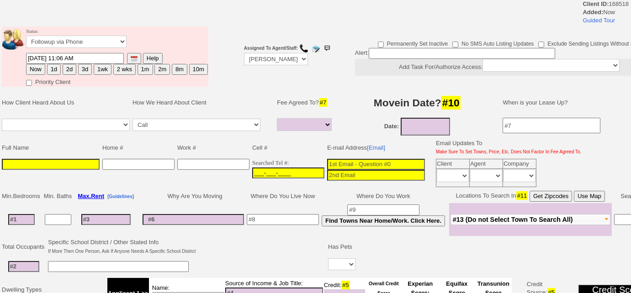
click at [253, 169] on input "___-___-____" at bounding box center [288, 173] width 72 height 11
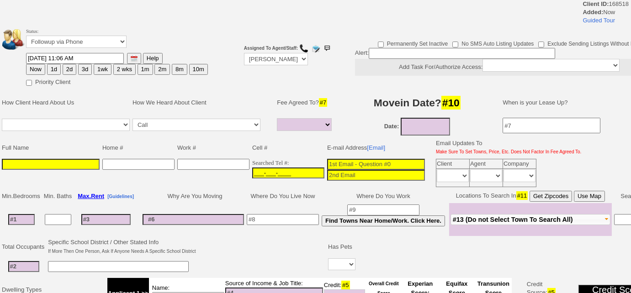
paste input "[PHONE_NUMBER]"
type input "[PHONE_NUMBER]"
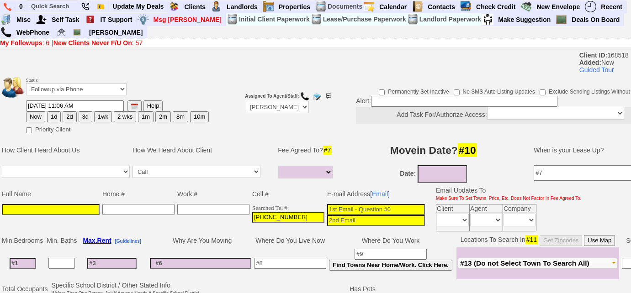
click at [5, 205] on input at bounding box center [51, 209] width 98 height 11
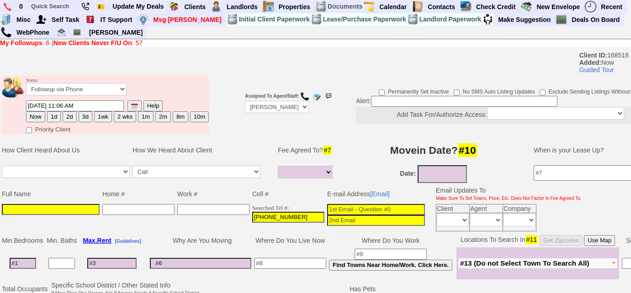
paste input "Keshawna"
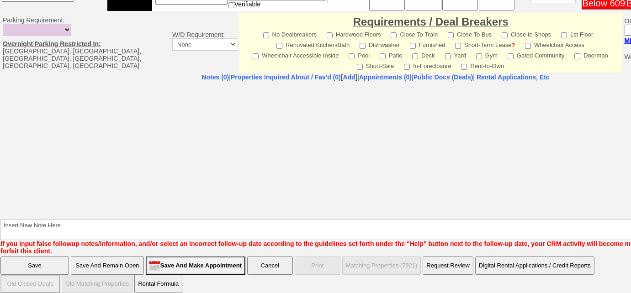
type input "Keshawna"
click at [119, 257] on input "Save And Remain Open" at bounding box center [107, 266] width 73 height 18
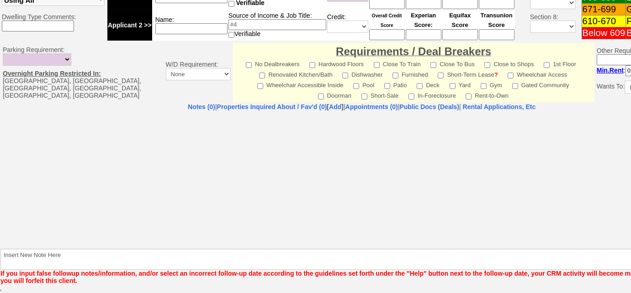
scroll to position [339, 0]
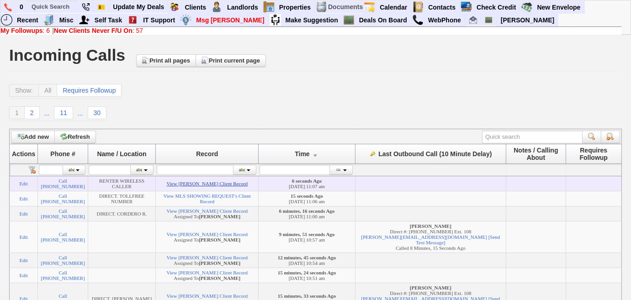
click at [185, 183] on link "View [PERSON_NAME] Client Record" at bounding box center [207, 183] width 81 height 5
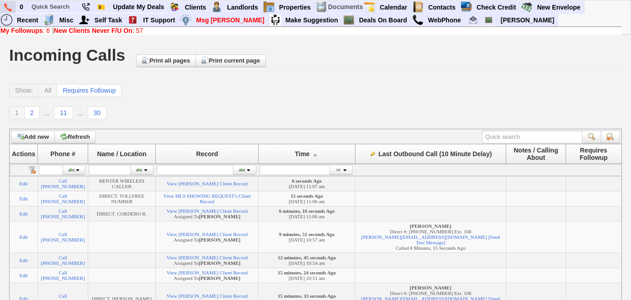
click at [5, 8] on img at bounding box center [8, 7] width 8 height 8
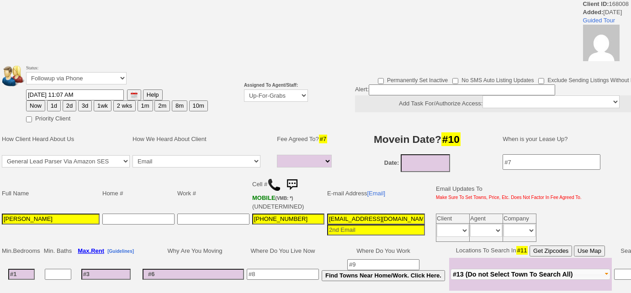
select select
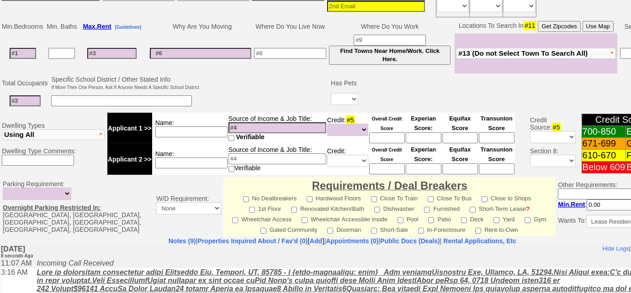
scroll to position [232, 0]
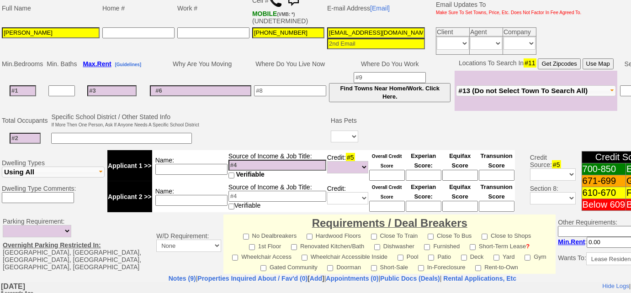
click at [27, 87] on input at bounding box center [23, 90] width 27 height 11
type input "2"
select select
type input "2"
drag, startPoint x: 492, startPoint y: 90, endPoint x: 487, endPoint y: 134, distance: 45.1
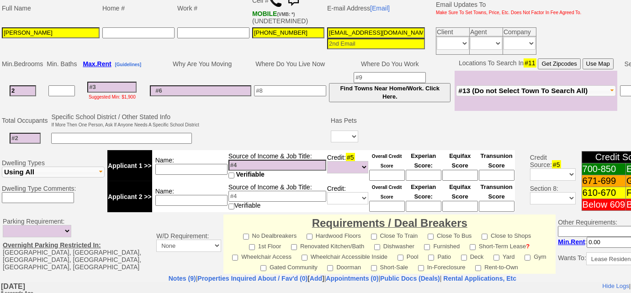
click at [492, 90] on td "Fleetwood Pelham New Rochelle Larchmont Mamaroneck Harrison Rye Port Chester Ry…" at bounding box center [536, 91] width 163 height 40
select select
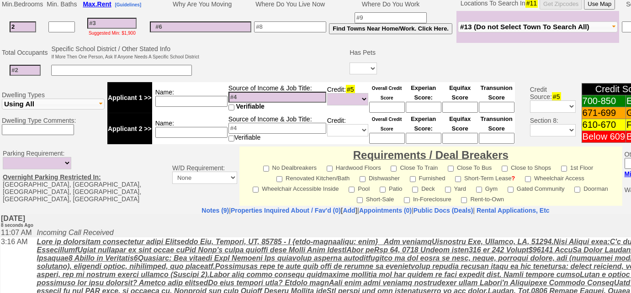
scroll to position [190, 0]
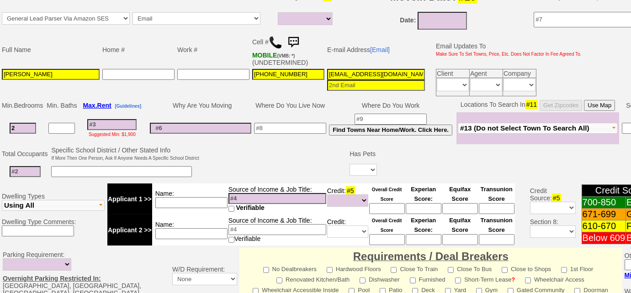
click at [490, 129] on span "#13 (Do not Select Town To Search All)" at bounding box center [524, 128] width 129 height 8
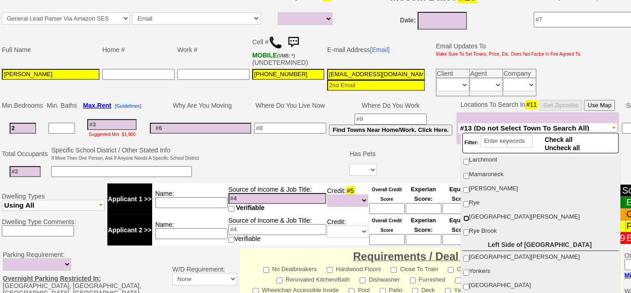
scroll to position [83, 0]
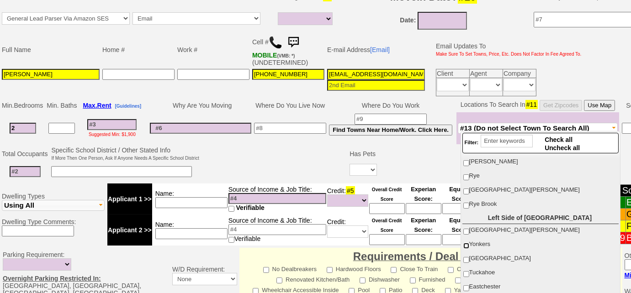
click at [468, 243] on input "Yonkers" at bounding box center [466, 246] width 6 height 6
checkbox input "true"
click at [282, 163] on td at bounding box center [275, 163] width 148 height 36
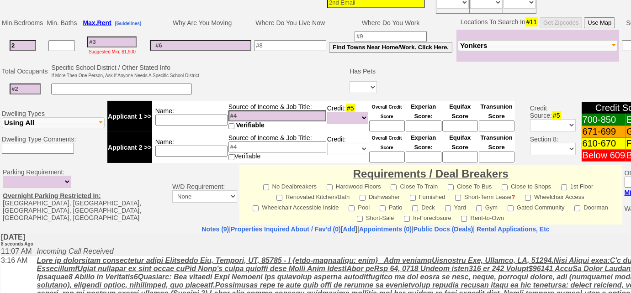
scroll to position [135, 0]
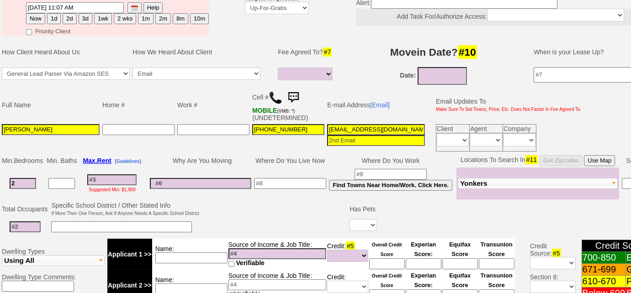
click at [127, 175] on input at bounding box center [111, 180] width 49 height 11
type input "27"
select select
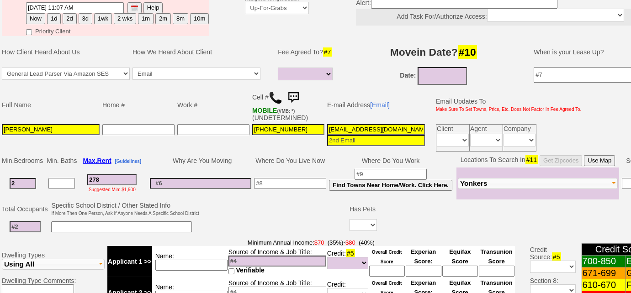
type input "2780"
select select
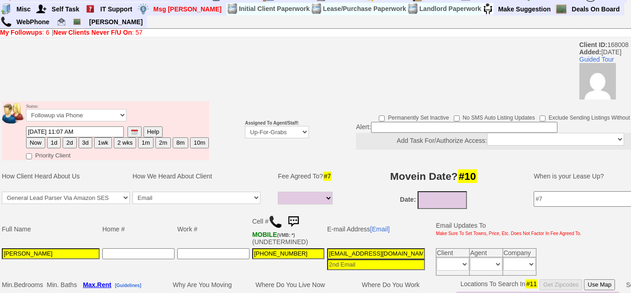
scroll to position [10, 0]
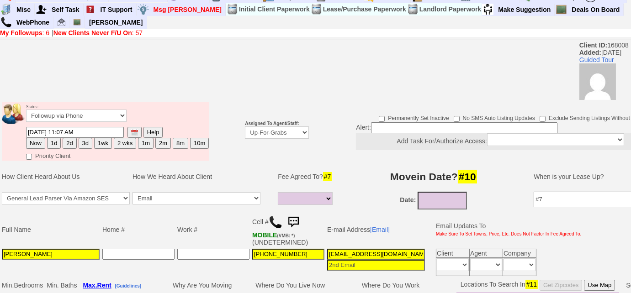
type input "2780"
click at [397, 130] on input at bounding box center [464, 127] width 186 height 11
select select
click at [398, 126] on input at bounding box center [464, 127] width 186 height 11
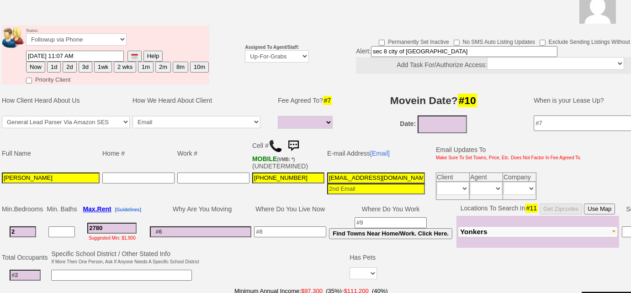
scroll to position [176, 0]
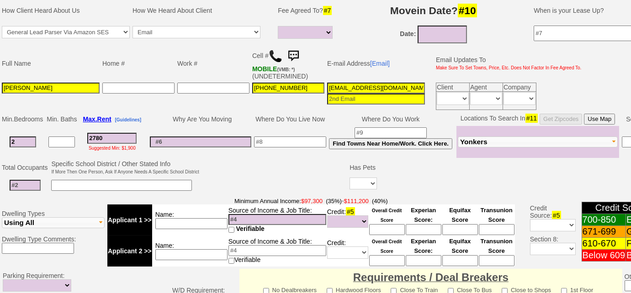
type input "sec 8 city of yonkers"
click at [170, 141] on input at bounding box center [200, 142] width 101 height 11
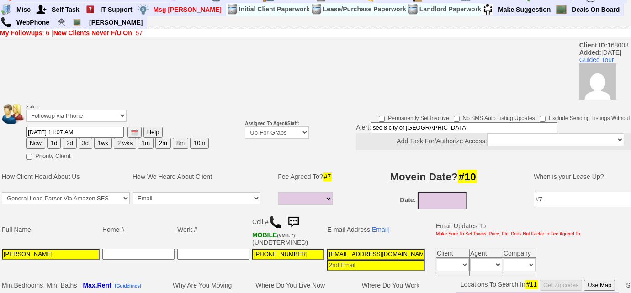
type input "sec 8 only pays rent"
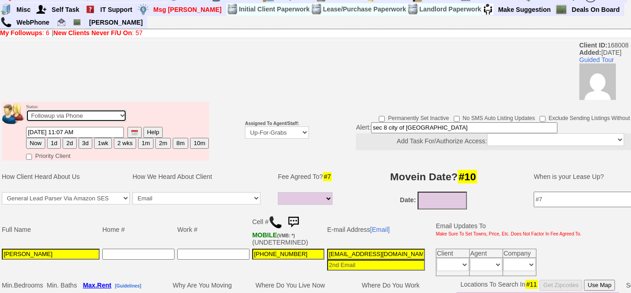
click at [99, 116] on select "Followup via Phone Followup via Email Followup When Section 8 Property Found De…" at bounding box center [76, 116] width 101 height 12
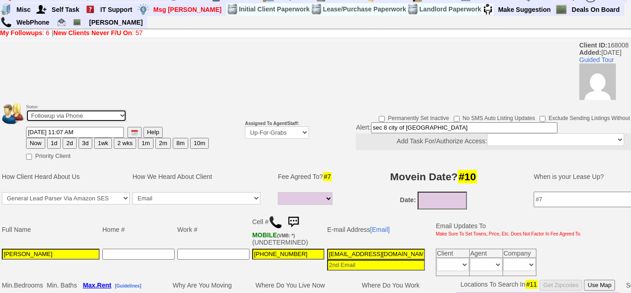
select select "Followup When Section 8 Property Found"
click at [26, 110] on select "Followup via Phone Followup via Email Followup When Section 8 Property Found De…" at bounding box center [76, 116] width 101 height 12
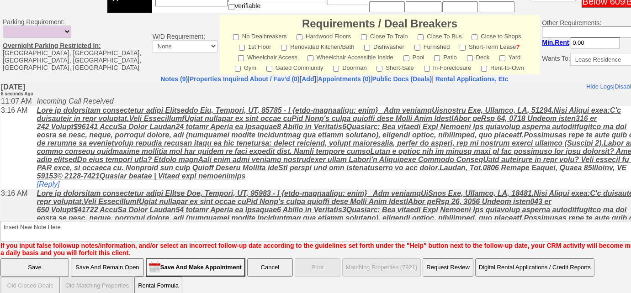
scroll to position [431, 0]
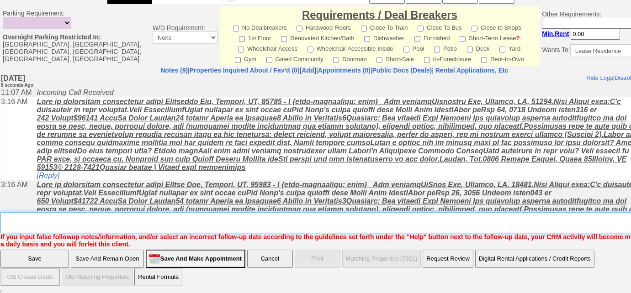
click at [54, 228] on textarea "Insert New Note Here" at bounding box center [337, 223] width 675 height 21
type textarea "not ok with broker's fee"
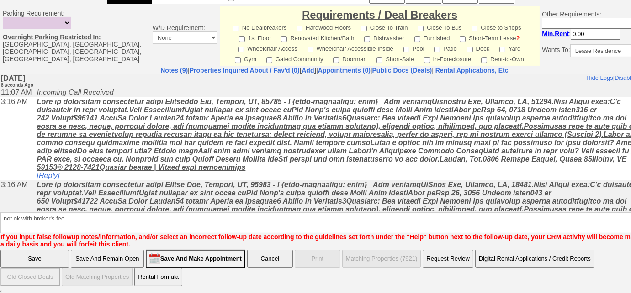
click at [59, 254] on input "Save" at bounding box center [34, 259] width 69 height 18
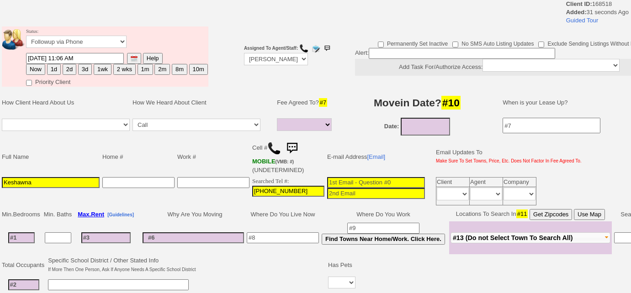
select select
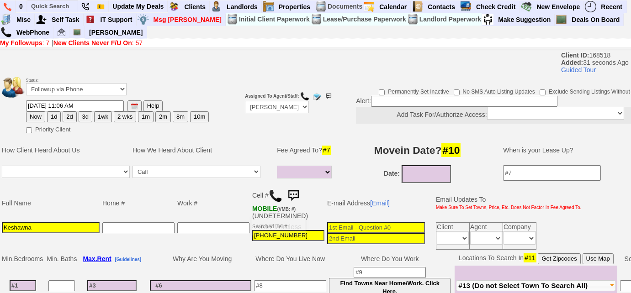
click at [274, 197] on img at bounding box center [276, 196] width 14 height 14
click at [295, 109] on select "Up-For-Grabs ***** STAFF ***** Bob Bruno 914-419-3579 Cristy Liberto 914-486-10…" at bounding box center [277, 107] width 64 height 12
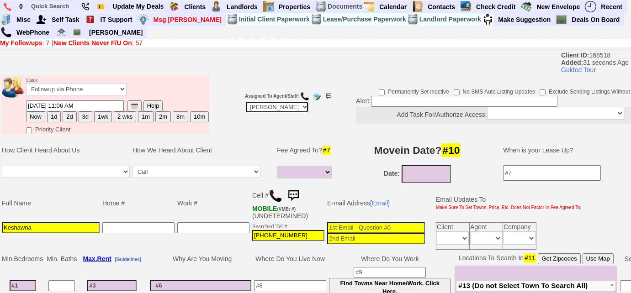
select select "Up-For-Grabs"
click at [245, 101] on select "Up-For-Grabs ***** STAFF ***** Bob Bruno 914-419-3579 Cristy Liberto 914-486-10…" at bounding box center [277, 107] width 64 height 12
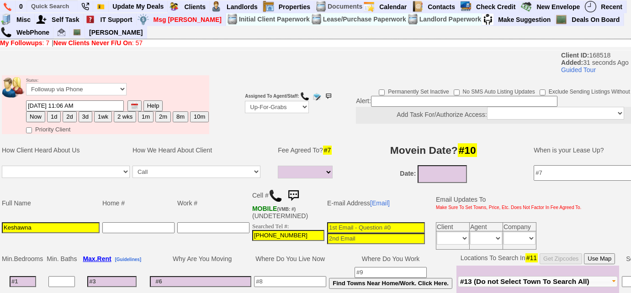
click at [405, 100] on input at bounding box center [464, 101] width 186 height 11
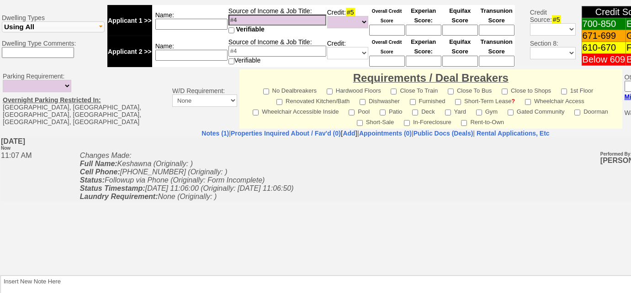
scroll to position [124, 0]
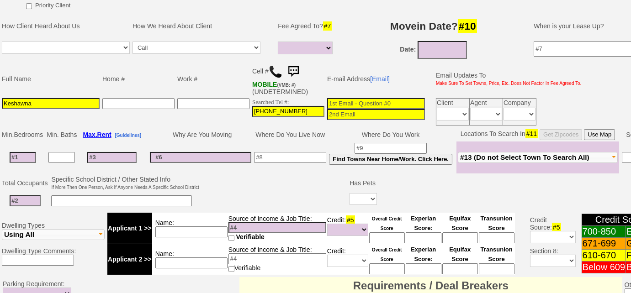
type input "sec 8"
click at [506, 156] on span "#13 (Do not Select Town To Search All)" at bounding box center [524, 158] width 129 height 8
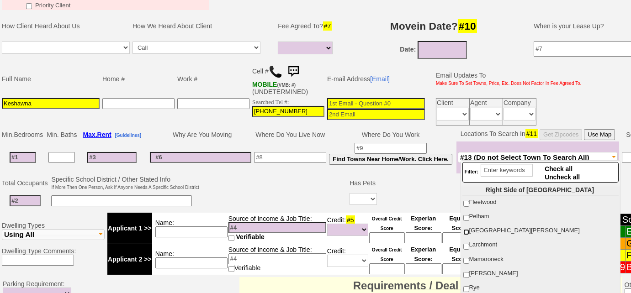
click at [463, 229] on input "New Rochelle" at bounding box center [466, 232] width 6 height 6
checkbox input "true"
click at [466, 204] on input "Fleetwood" at bounding box center [466, 204] width 6 height 6
checkbox input "true"
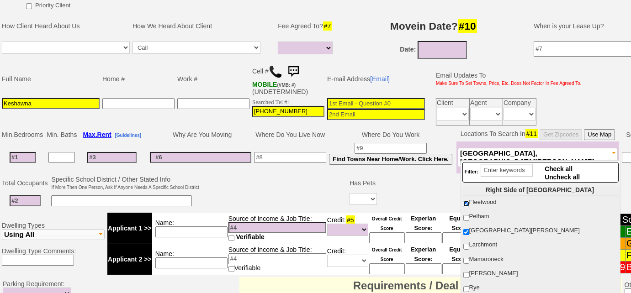
scroll to position [83, 0]
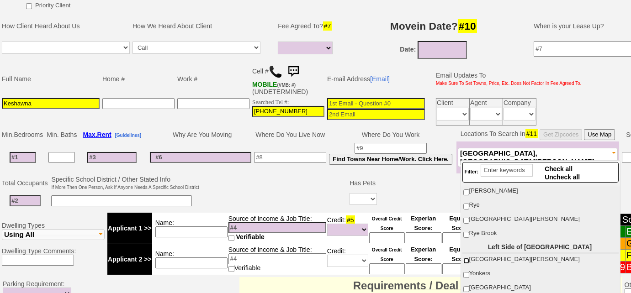
click at [467, 258] on input "[GEOGRAPHIC_DATA][PERSON_NAME]" at bounding box center [466, 261] width 6 height 6
checkbox input "true"
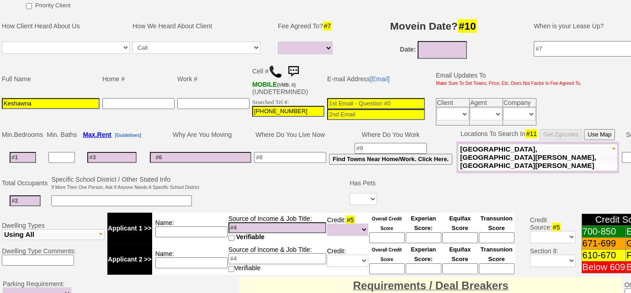
click at [33, 159] on input at bounding box center [23, 157] width 27 height 11
type input "2"
select select
type input "2"
select select
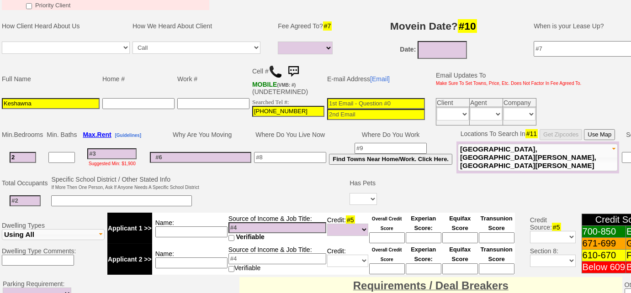
click at [112, 145] on td "Suggested Min: $1,900" at bounding box center [112, 158] width 68 height 32
click at [112, 149] on input at bounding box center [111, 154] width 49 height 11
type input "26"
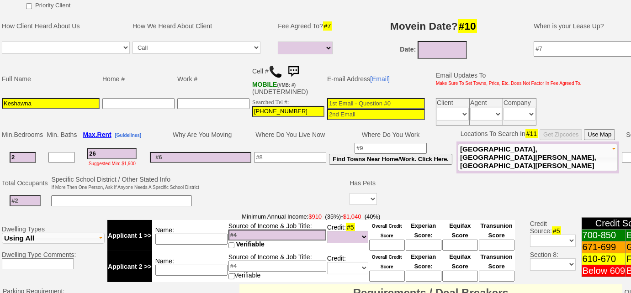
select select
type input "260"
select select
type input "2605"
select select
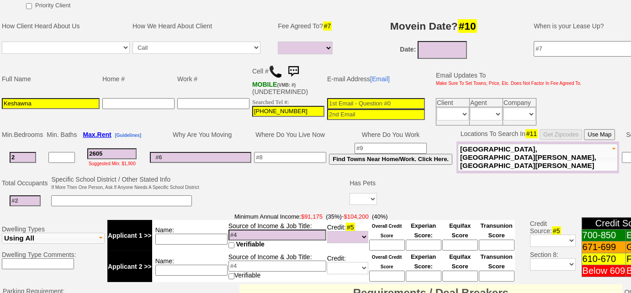
type input "2605"
click at [177, 237] on input at bounding box center [191, 239] width 72 height 11
select select
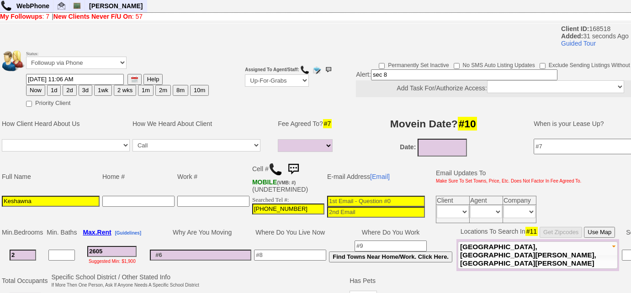
scroll to position [0, 0]
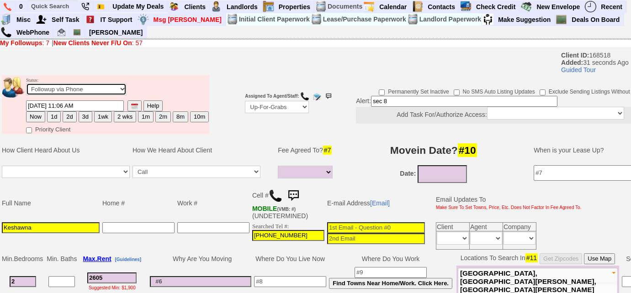
click at [108, 86] on select "Followup via Phone Followup via Email Followup When Section 8 Property Found De…" at bounding box center [76, 89] width 101 height 12
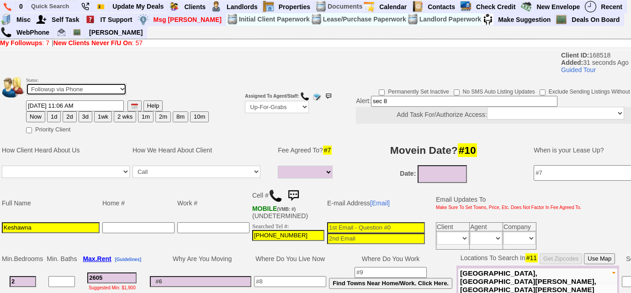
select select "Followup When Section 8 Property Found"
click at [26, 83] on select "Followup via Phone Followup via Email Followup When Section 8 Property Found De…" at bounding box center [76, 89] width 101 height 12
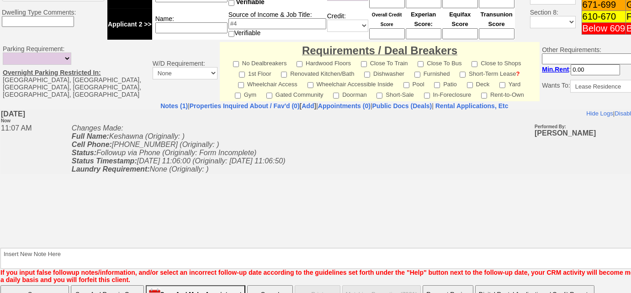
scroll to position [395, 0]
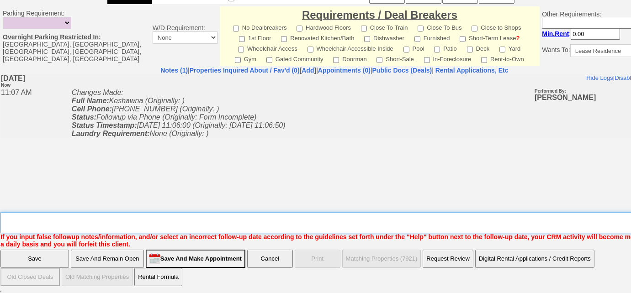
click at [53, 222] on textarea "Insert New Note Here" at bounding box center [337, 223] width 675 height 21
click at [15, 218] on textarea "Insert New Note Here" at bounding box center [337, 223] width 675 height 21
type textarea "sec 8, voucher amount is too low"
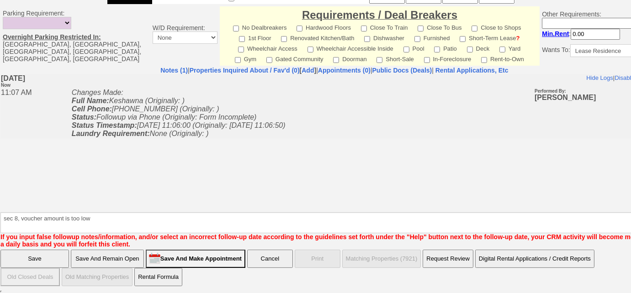
click at [48, 262] on input "Save" at bounding box center [34, 259] width 69 height 18
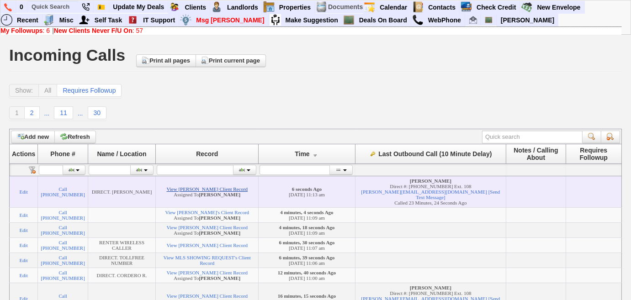
click at [222, 187] on link "View [PERSON_NAME] Client Record" at bounding box center [207, 188] width 81 height 5
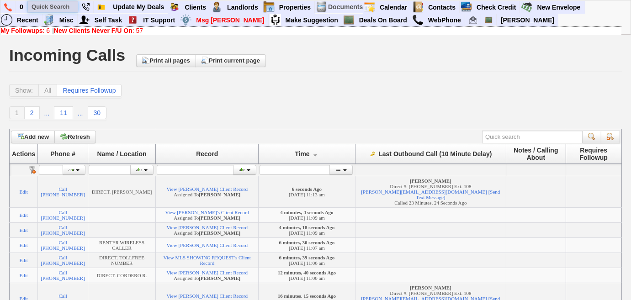
click at [63, 6] on input "text" at bounding box center [53, 6] width 50 height 11
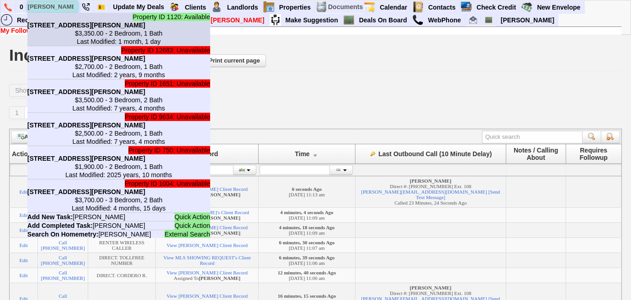
type input "[PERSON_NAME]"
click at [74, 27] on b "[STREET_ADDRESS][PERSON_NAME]" at bounding box center [86, 24] width 118 height 7
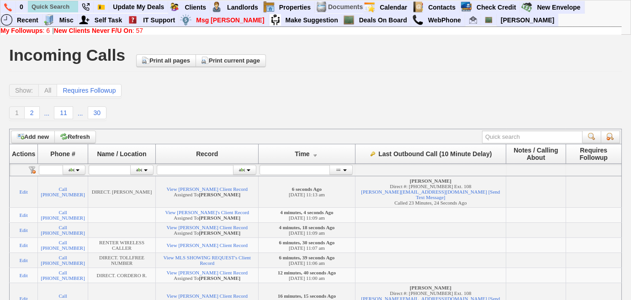
click at [122, 32] on b "New Clients Never F/U On" at bounding box center [93, 30] width 79 height 7
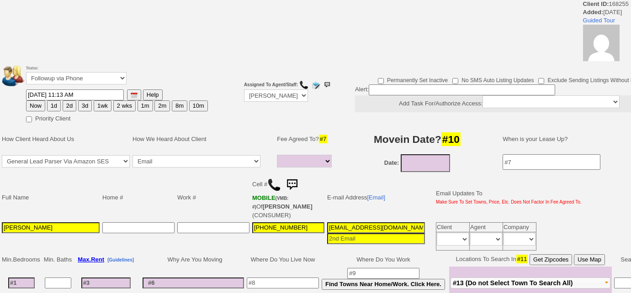
select select
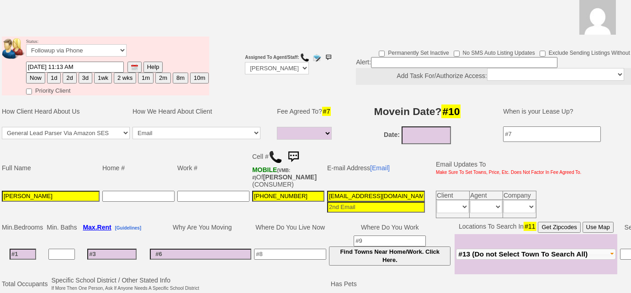
scroll to position [198, 0]
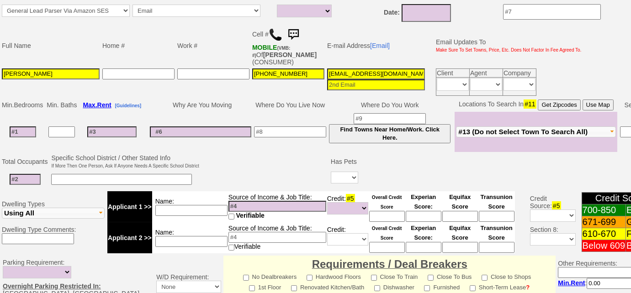
click at [468, 128] on span "#13 (Do not Select Town To Search All)" at bounding box center [522, 132] width 129 height 8
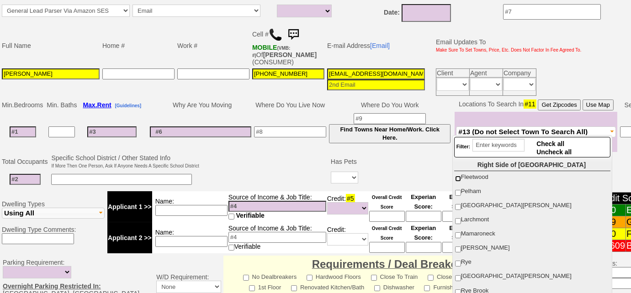
click at [459, 176] on input "Fleetwood" at bounding box center [458, 179] width 6 height 6
checkbox input "true"
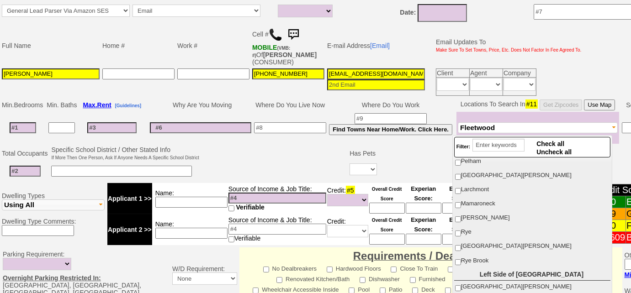
scroll to position [83, 0]
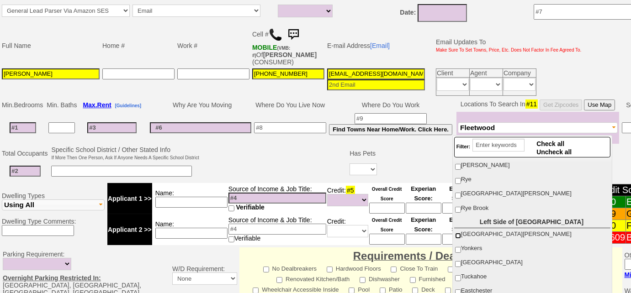
click at [457, 233] on input "[GEOGRAPHIC_DATA][PERSON_NAME]" at bounding box center [458, 236] width 6 height 6
checkbox input "true"
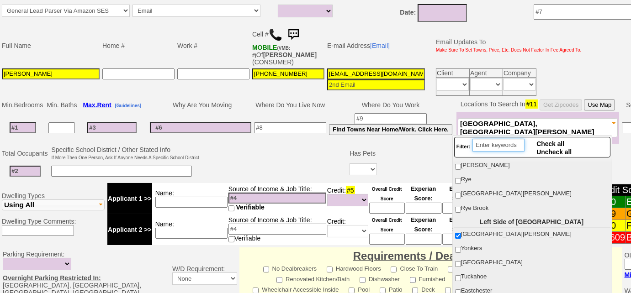
click at [483, 148] on input "search" at bounding box center [499, 145] width 52 height 13
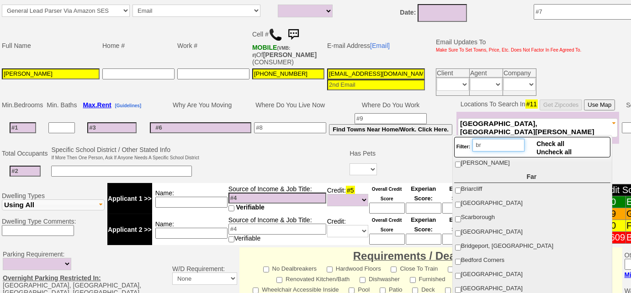
scroll to position [0, 0]
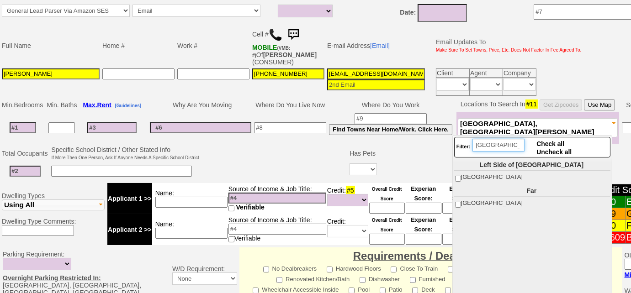
type input "bronx"
click at [459, 202] on input "Bronx" at bounding box center [458, 205] width 6 height 6
checkbox input "true"
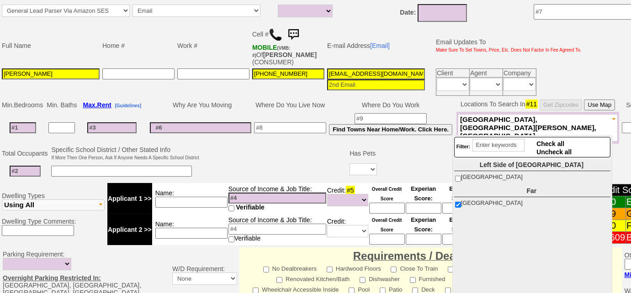
click at [294, 154] on td at bounding box center [275, 163] width 148 height 36
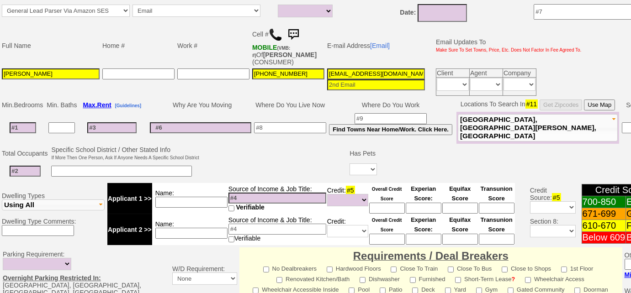
click at [493, 122] on span "Fleetwood, Mount Vernon, Bronx" at bounding box center [528, 128] width 136 height 24
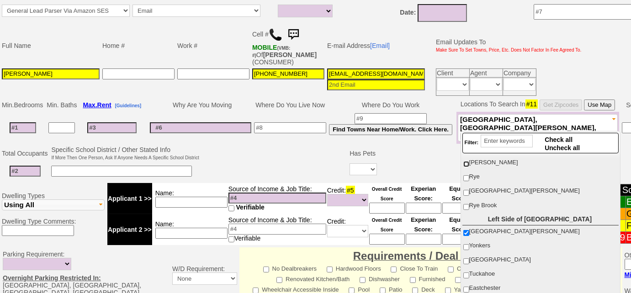
scroll to position [83, 0]
click at [467, 243] on input "Yonkers" at bounding box center [466, 246] width 6 height 6
checkbox input "true"
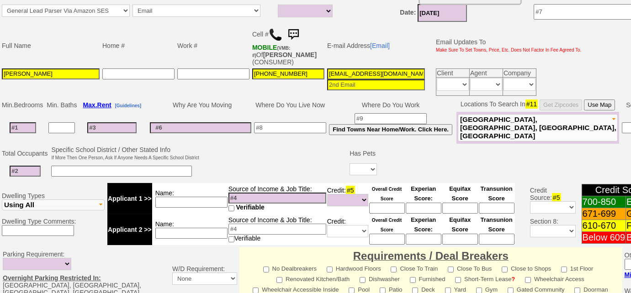
click at [423, 19] on input "10/15/2025" at bounding box center [442, 13] width 49 height 18
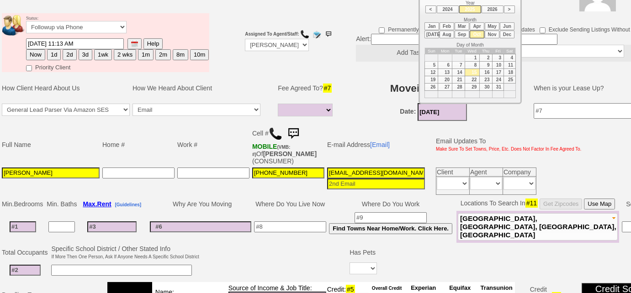
scroll to position [73, 0]
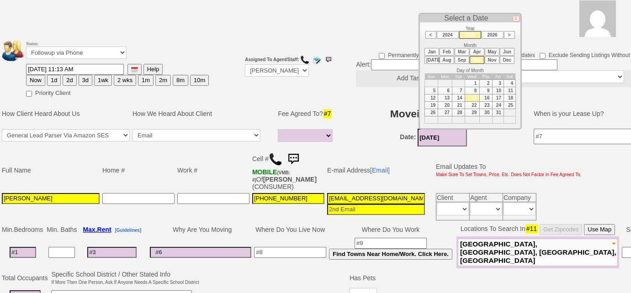
click at [491, 58] on li "Nov" at bounding box center [492, 60] width 15 height 8
click at [509, 80] on td "1" at bounding box center [510, 83] width 12 height 7
type input "[DATE]"
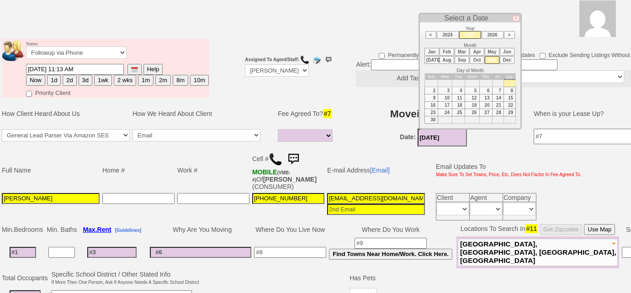
scroll to position [156, 0]
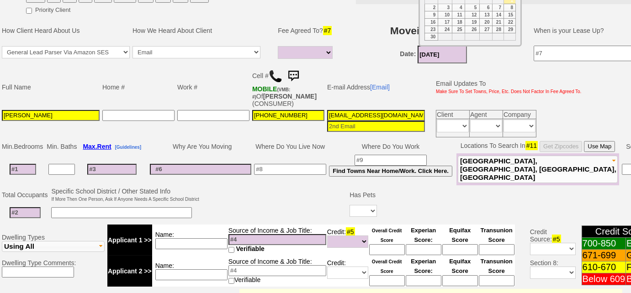
click at [304, 161] on td at bounding box center [290, 170] width 75 height 32
click at [303, 167] on input at bounding box center [290, 169] width 72 height 11
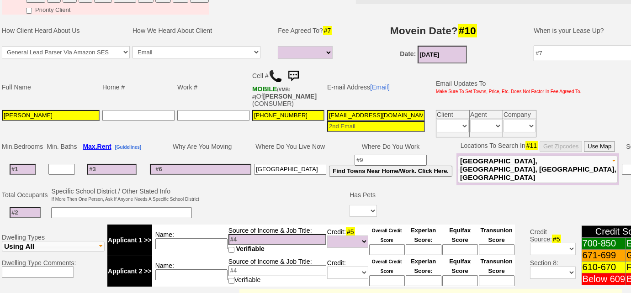
type input "[GEOGRAPHIC_DATA]"
click at [19, 166] on input at bounding box center [23, 169] width 27 height 11
click at [107, 170] on input at bounding box center [111, 169] width 49 height 11
type input "2"
select select
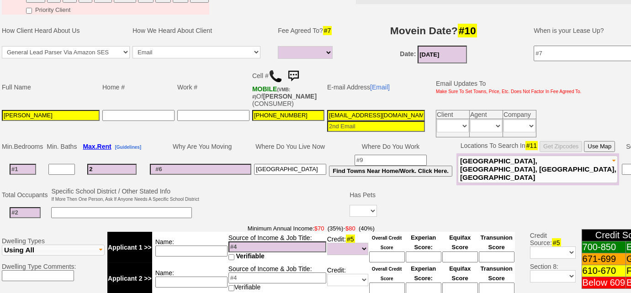
type input "29"
select select
type input "290"
select select
type input "2900"
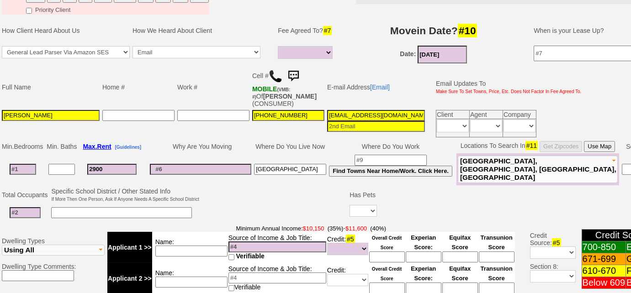
select select
type input "2900"
select select
click at [28, 166] on input at bounding box center [23, 169] width 27 height 11
type input "2"
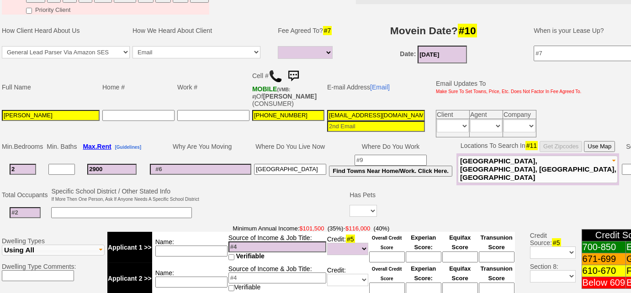
select select
type input "2"
click at [32, 211] on input at bounding box center [25, 213] width 31 height 11
select select
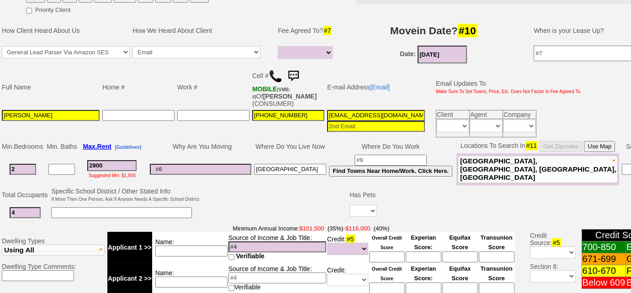
type input "4"
click at [79, 209] on input at bounding box center [121, 213] width 141 height 11
type input "2 kids"
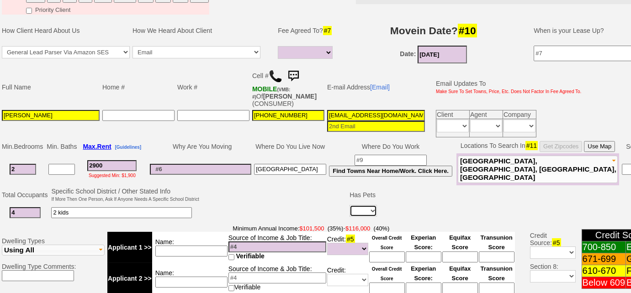
click at [355, 211] on select "Yes No" at bounding box center [363, 211] width 27 height 12
select select "No"
click at [350, 205] on select "Yes No" at bounding box center [363, 211] width 27 height 12
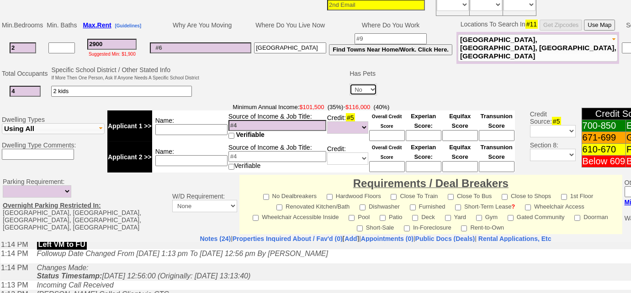
scroll to position [281, 0]
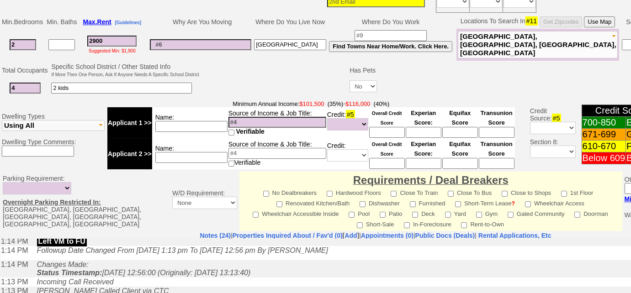
click at [247, 117] on input at bounding box center [278, 122] width 98 height 11
click at [203, 123] on input at bounding box center [191, 126] width 72 height 11
type input "combined - $"
click at [252, 117] on input at bounding box center [278, 122] width 98 height 11
type input "$64k"
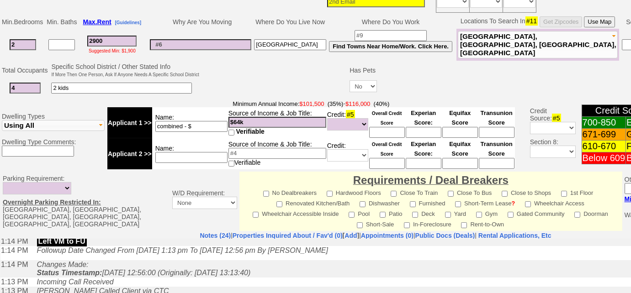
click at [256, 152] on input at bounding box center [278, 153] width 98 height 11
type input "$55"
click at [192, 124] on input "combined - $" at bounding box center [191, 126] width 72 height 11
type input "combined - $119k"
click at [336, 124] on select "Unknown Bad (Below 609) Fair (610-670) Good (671-699) Excellent (700-850) None" at bounding box center [347, 124] width 41 height 12
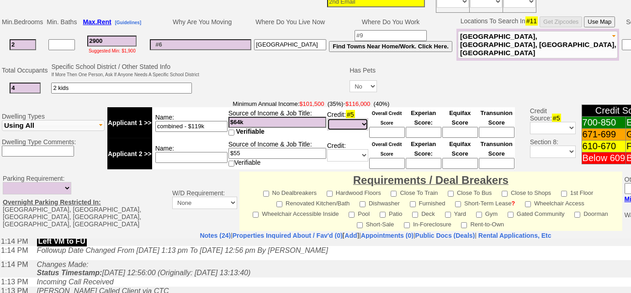
select select "Bad"
click at [327, 118] on select "Unknown Bad (Below 609) Fair (610-670) Good (671-699) Excellent (700-850) None" at bounding box center [347, 124] width 41 height 12
click at [345, 154] on select "Unknown Bad (Below 609) Fair (610-670) Good (671-699) Excellent (700-850) None" at bounding box center [347, 155] width 41 height 12
select select "Bad"
click at [327, 149] on select "Unknown Bad (Below 609) Fair (610-670) Good (671-699) Excellent (700-850) None" at bounding box center [347, 155] width 41 height 12
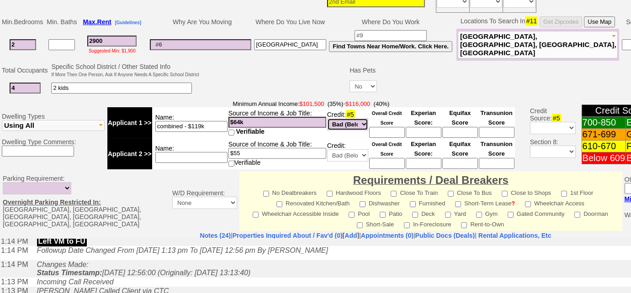
click at [364, 120] on select "Unknown Bad (Below 609) Fair (610-670) Good (671-699) Excellent (700-850) None" at bounding box center [347, 124] width 41 height 12
click at [327, 118] on select "Unknown Bad (Below 609) Fair (610-670) Good (671-699) Excellent (700-850) None" at bounding box center [347, 124] width 41 height 12
click at [359, 120] on select "Unknown Bad (Below 609) Fair (610-670) Good (671-699) Excellent (700-850) None" at bounding box center [347, 124] width 41 height 12
select select "Bad"
click at [327, 118] on select "Unknown Bad (Below 609) Fair (610-670) Good (671-699) Excellent (700-850) None" at bounding box center [347, 124] width 41 height 12
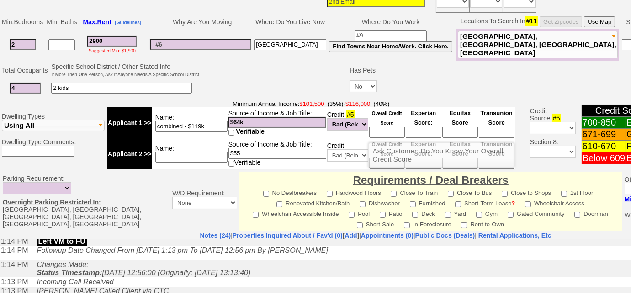
click at [383, 127] on input at bounding box center [387, 132] width 36 height 11
type input "530"
click at [400, 83] on td at bounding box center [563, 88] width 370 height 19
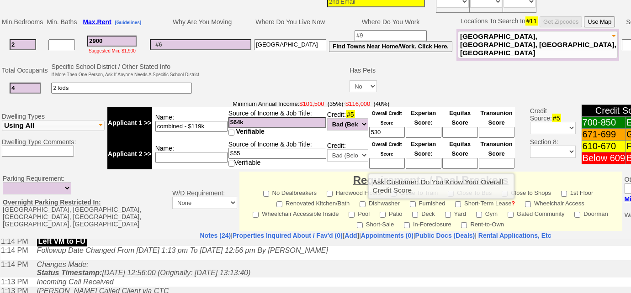
click at [397, 160] on input at bounding box center [387, 163] width 36 height 11
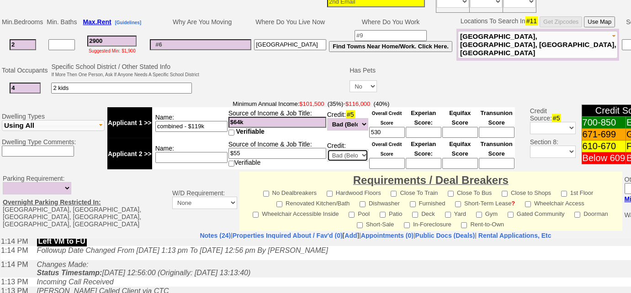
click at [351, 153] on select "Unknown Bad (Below 609) Fair (610-670) Good (671-699) Excellent (700-850) None" at bounding box center [347, 155] width 41 height 12
click at [327, 149] on select "Unknown Bad (Below 609) Fair (610-670) Good (671-699) Excellent (700-850) None" at bounding box center [347, 155] width 41 height 12
click at [388, 163] on input at bounding box center [387, 163] width 36 height 11
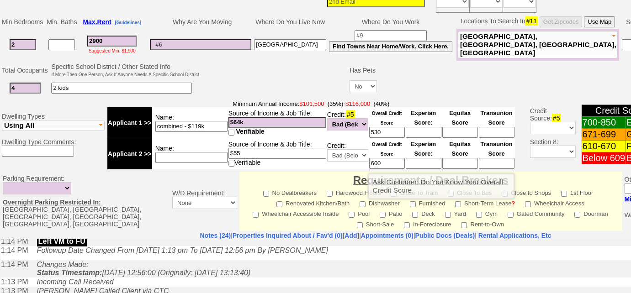
type input "600"
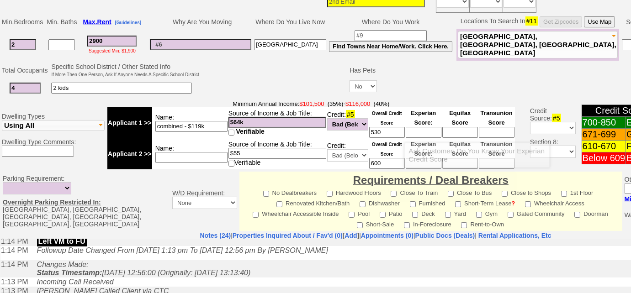
click at [421, 133] on input at bounding box center [424, 132] width 36 height 11
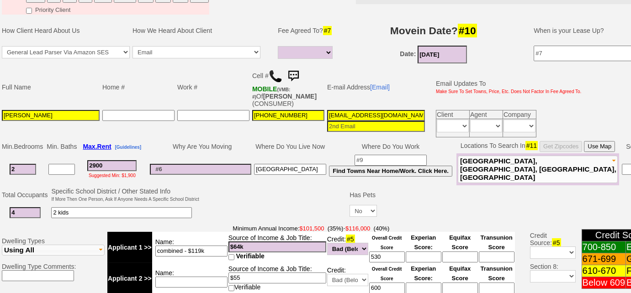
scroll to position [0, 39]
drag, startPoint x: 326, startPoint y: 113, endPoint x: 506, endPoint y: 125, distance: 180.5
click at [506, 125] on tr "Trishana Andem 347-536-7933 2uh1g4c8b1v9siq0w72a12cra6@convo.zillow.com Client …" at bounding box center [291, 124] width 583 height 30
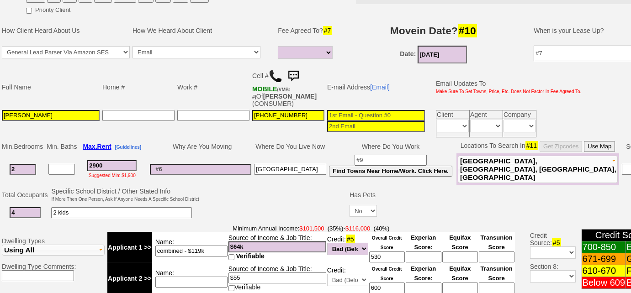
scroll to position [0, 0]
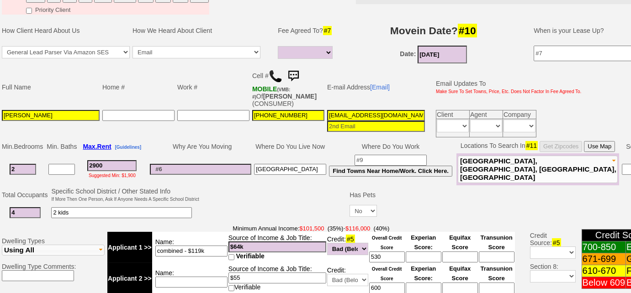
click at [345, 115] on input "rodrickgarrick@gmail.com" at bounding box center [376, 115] width 98 height 11
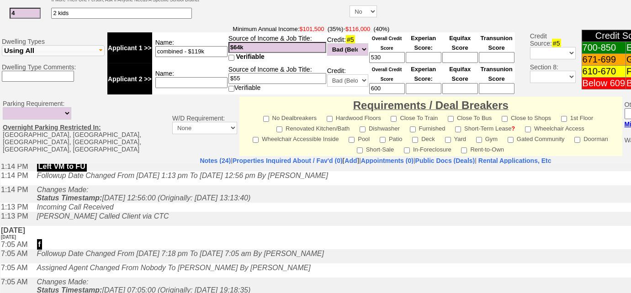
scroll to position [406, 0]
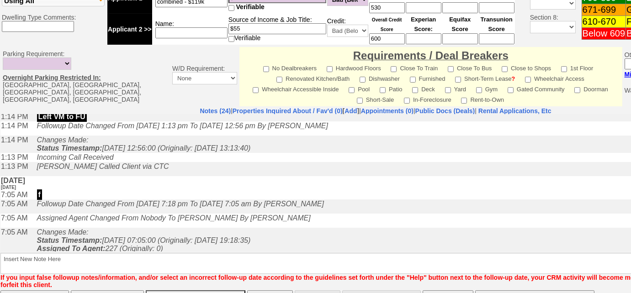
type input "rodrickgarrick@gmail.com"
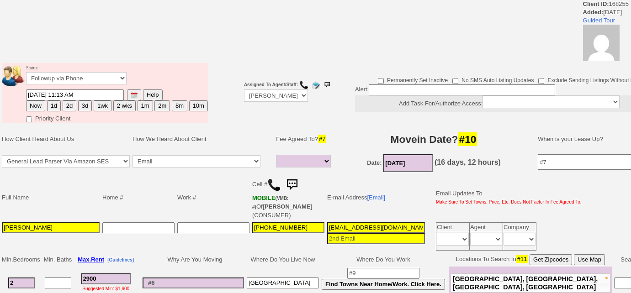
select select
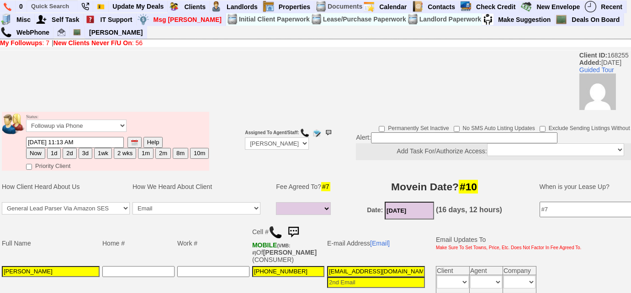
drag, startPoint x: 27, startPoint y: 269, endPoint x: 0, endPoint y: 267, distance: 26.6
click at [0, 267] on td "Full Name Home # Work # Cell # MOBILE (VMB: #) Of [PERSON_NAME] (CONSUMER) E-ma…" at bounding box center [342, 259] width 685 height 74
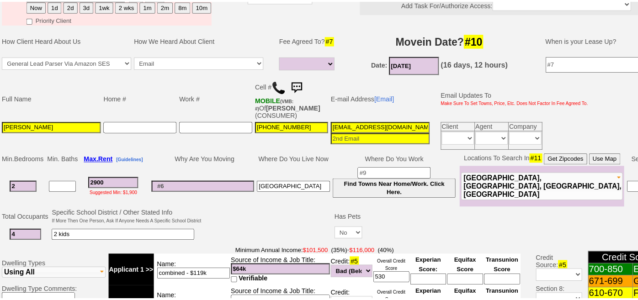
scroll to position [83, 0]
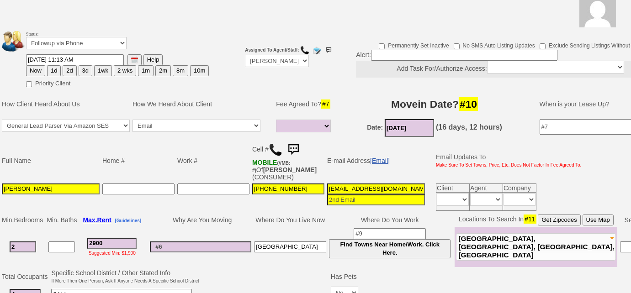
click at [374, 159] on link "[Email]" at bounding box center [380, 160] width 20 height 7
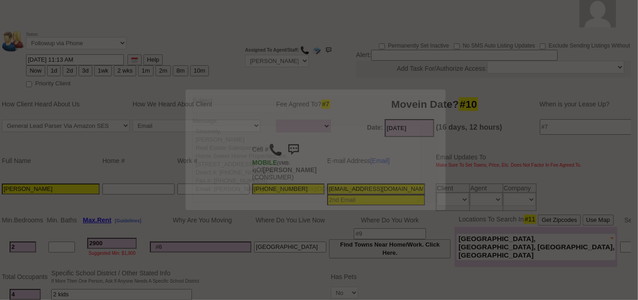
scroll to position [0, 0]
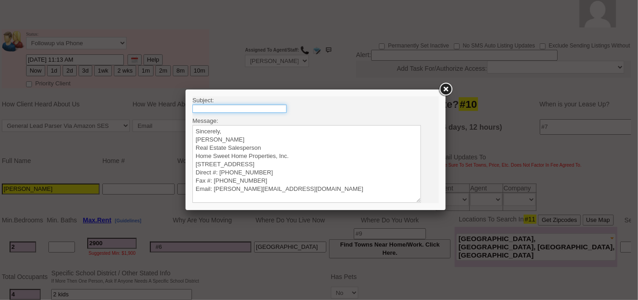
click at [269, 106] on input "text" at bounding box center [239, 108] width 94 height 8
type input "Rental Intake Form"
click at [234, 125] on textarea "Sincerely, Renata Staroselsky Real Estate Salesperson Home Sweet Home Propertie…" at bounding box center [306, 164] width 229 height 78
paste textarea "Good Morning Trishana, It was a pleasure speaking with you! I am excited to wor…"
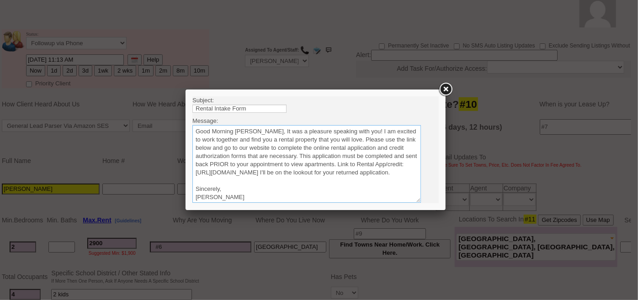
click at [260, 130] on textarea "Sincerely, Renata Staroselsky Real Estate Salesperson Home Sweet Home Propertie…" at bounding box center [306, 164] width 229 height 78
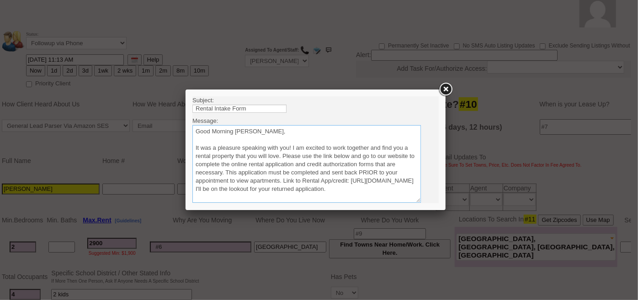
click at [282, 154] on textarea "Sincerely, Renata Staroselsky Real Estate Salesperson Home Sweet Home Propertie…" at bounding box center [306, 164] width 229 height 78
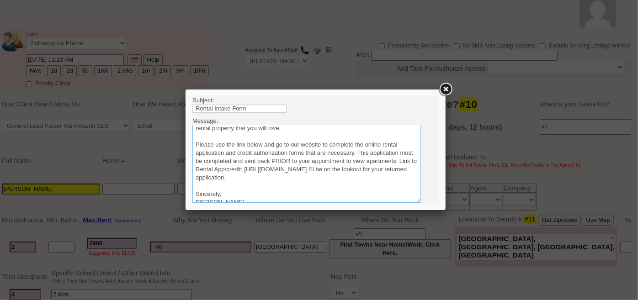
scroll to position [41, 0]
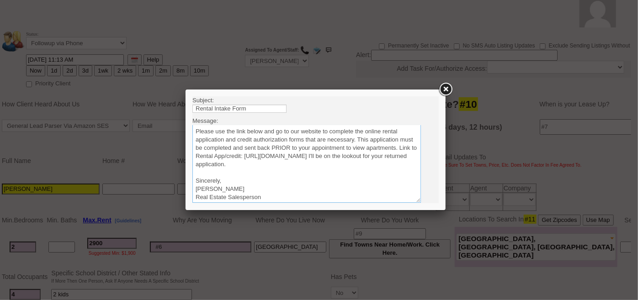
click at [390, 163] on textarea "Sincerely, Renata Staroselsky Real Estate Salesperson Home Sweet Home Propertie…" at bounding box center [306, 164] width 229 height 78
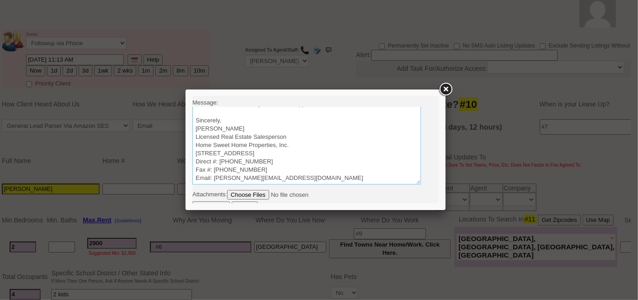
scroll to position [27, 0]
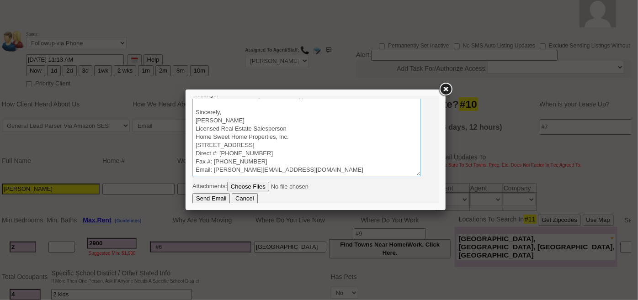
type textarea "Good Morning Trishana, It was a pleasure speaking with you! I am excited to wor…"
click at [209, 201] on input "Send Email" at bounding box center [210, 198] width 37 height 11
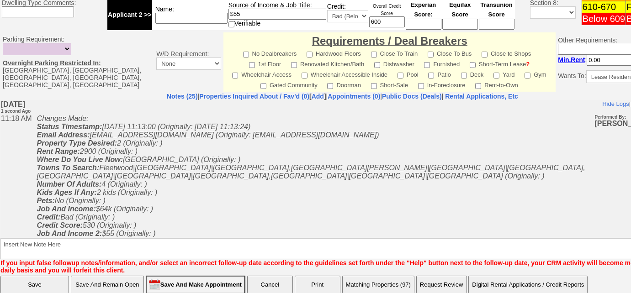
scroll to position [454, 0]
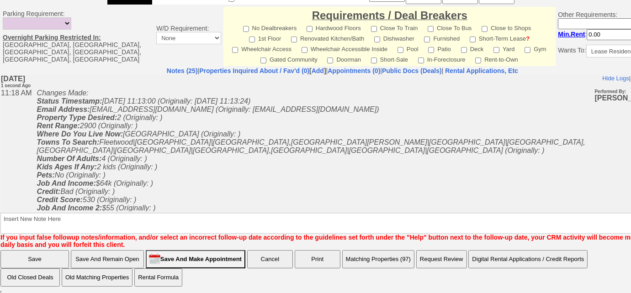
click at [385, 250] on button "Matching Properties (97)" at bounding box center [378, 259] width 72 height 18
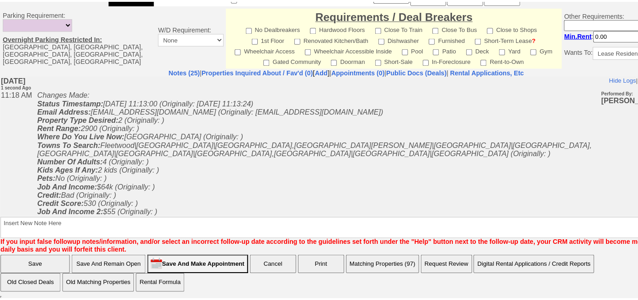
scroll to position [447, 0]
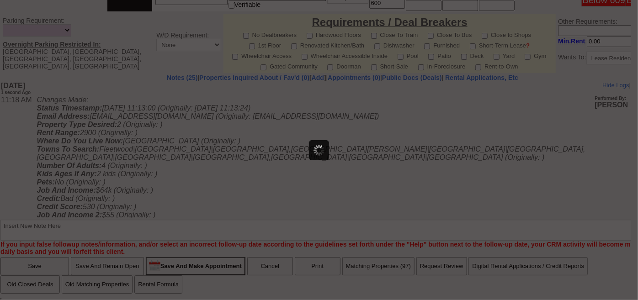
select select
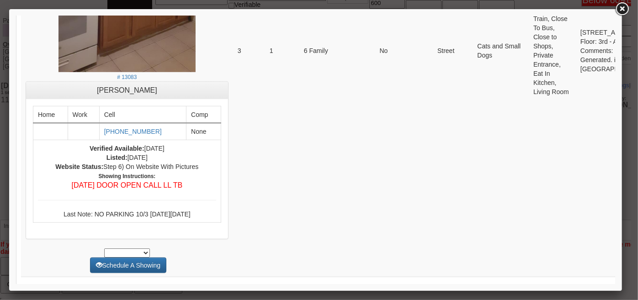
scroll to position [2036, 0]
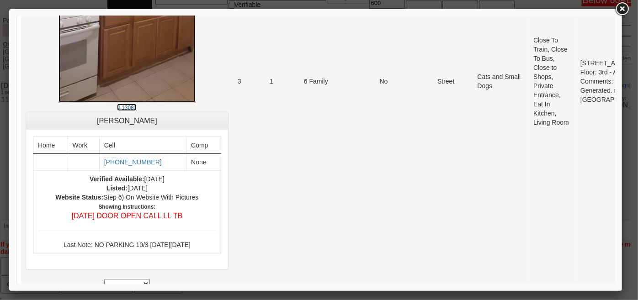
click at [117, 111] on small "# 13083" at bounding box center [127, 107] width 20 height 6
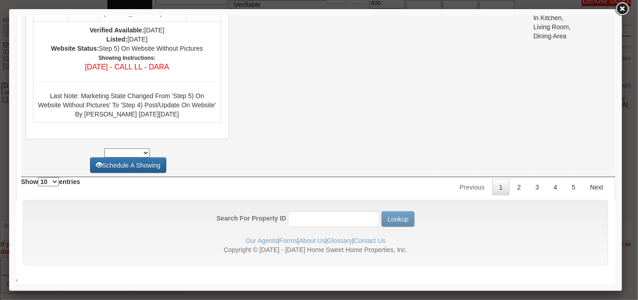
scroll to position [4072, 0]
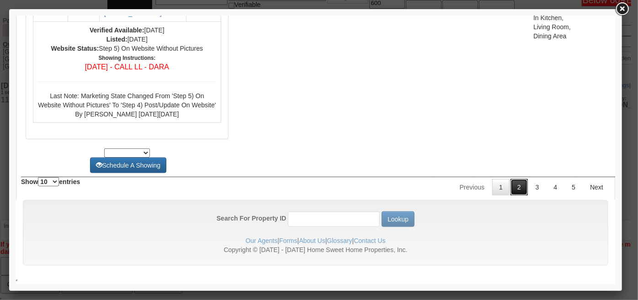
click at [510, 194] on link "2" at bounding box center [518, 187] width 17 height 16
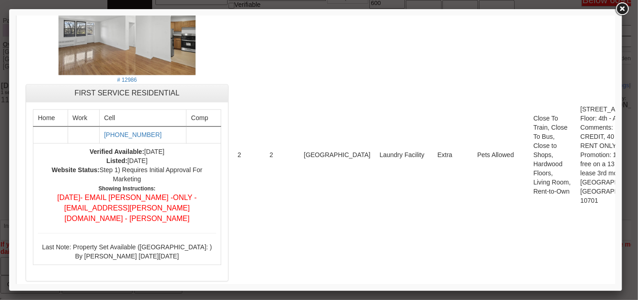
scroll to position [0, 0]
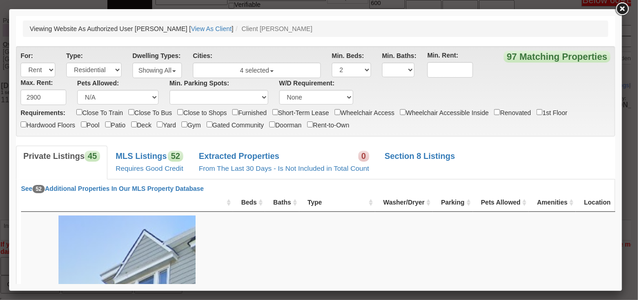
drag, startPoint x: 612, startPoint y: 266, endPoint x: 602, endPoint y: 21, distance: 245.2
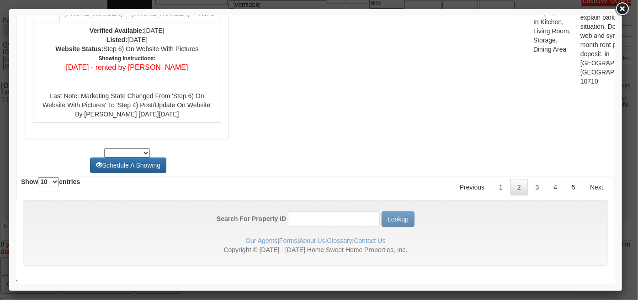
scroll to position [3657, 0]
click at [532, 195] on link "3" at bounding box center [536, 187] width 17 height 16
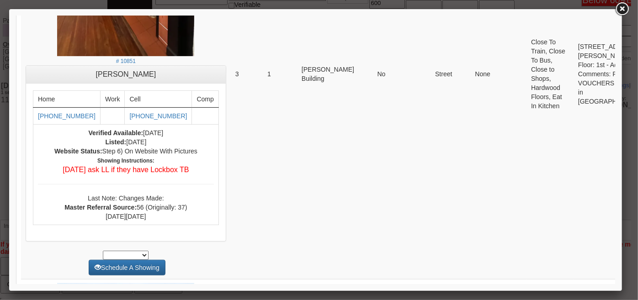
scroll to position [0, 0]
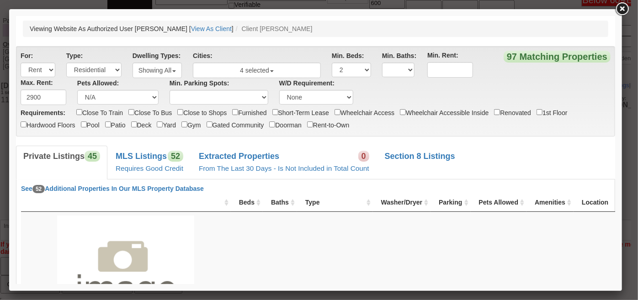
drag, startPoint x: 612, startPoint y: 235, endPoint x: 606, endPoint y: 31, distance: 204.9
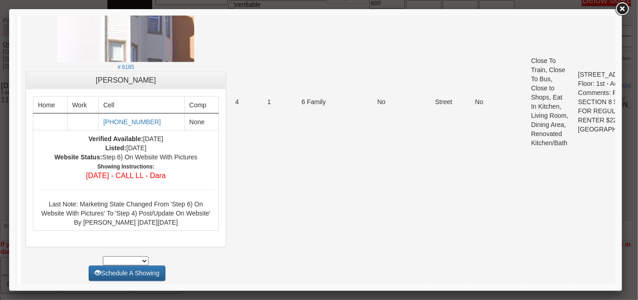
scroll to position [706, 0]
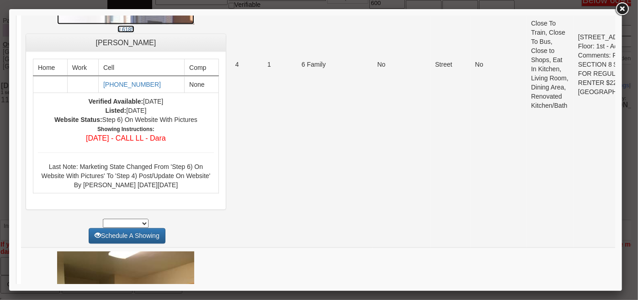
click at [117, 32] on small "# 6185" at bounding box center [125, 29] width 16 height 6
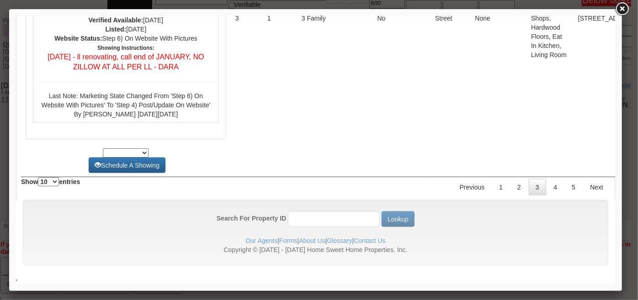
scroll to position [0, 0]
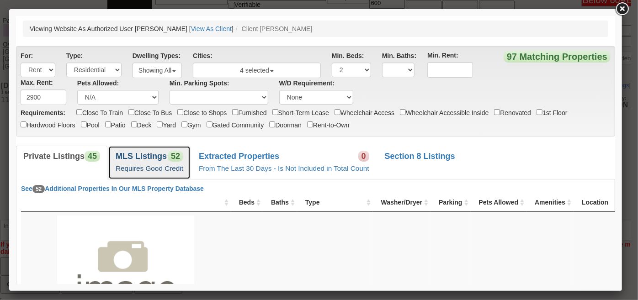
click at [166, 170] on small "Requires Good Credit" at bounding box center [149, 168] width 68 height 8
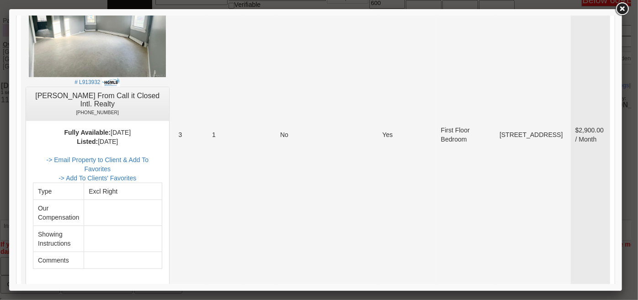
scroll to position [249, 0]
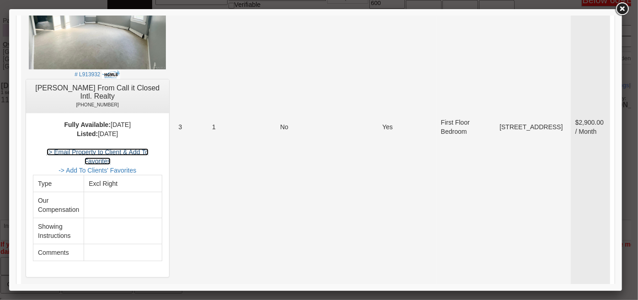
click at [148, 161] on link "-> Email Property to Client & Add To Favorites" at bounding box center [97, 156] width 102 height 16
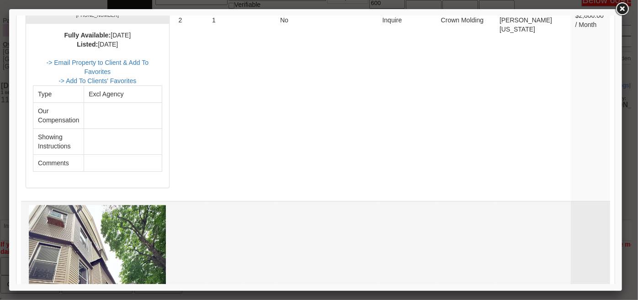
scroll to position [3407, 0]
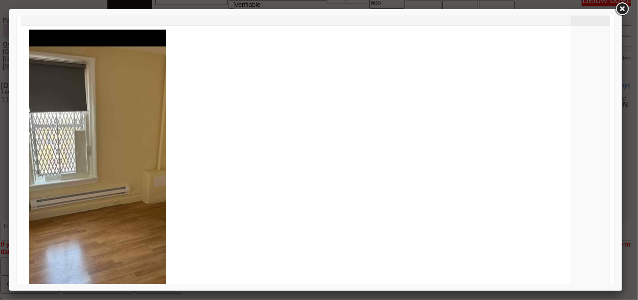
scroll to position [4078, 0]
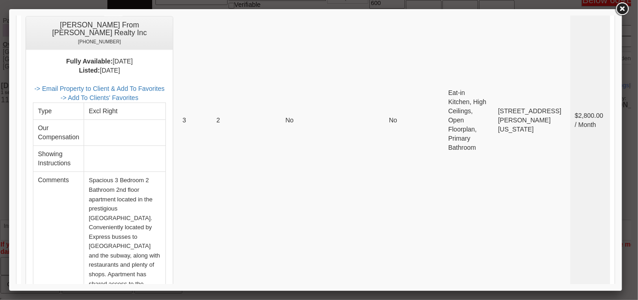
scroll to position [994, 0]
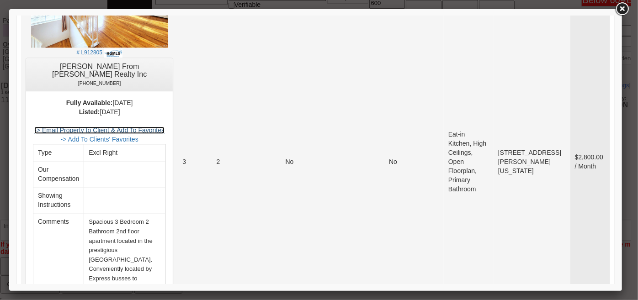
click at [125, 126] on link "-> Email Property to Client & Add To Favorites" at bounding box center [99, 129] width 130 height 7
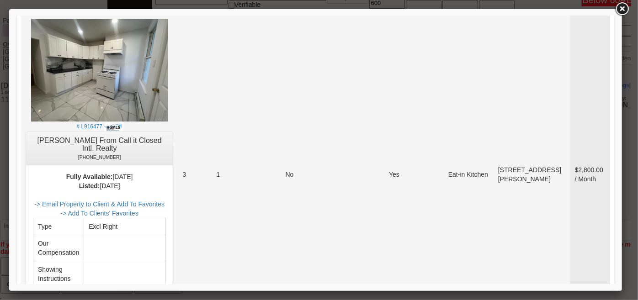
scroll to position [1410, 0]
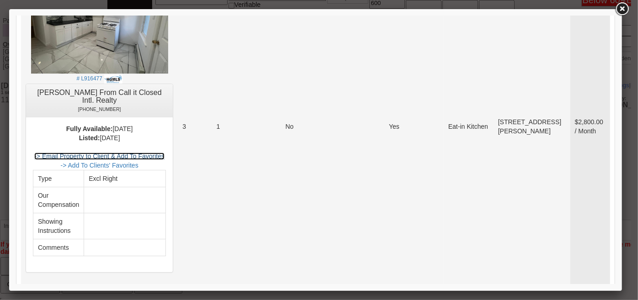
click at [147, 152] on link "-> Email Property to Client & Add To Favorites" at bounding box center [99, 155] width 130 height 7
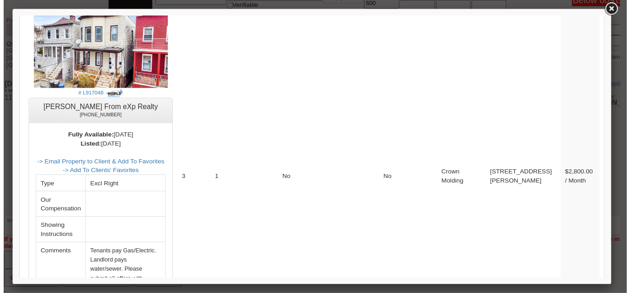
scroll to position [2864, 0]
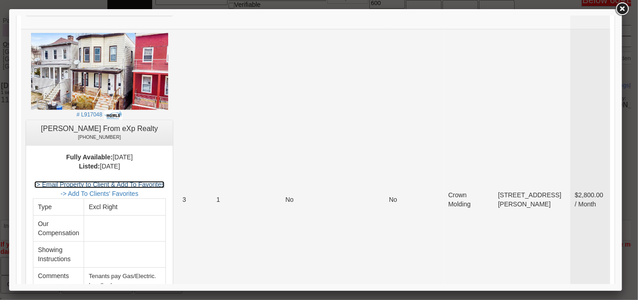
click at [161, 188] on link "-> Email Property to Client & Add To Favorites" at bounding box center [99, 184] width 130 height 7
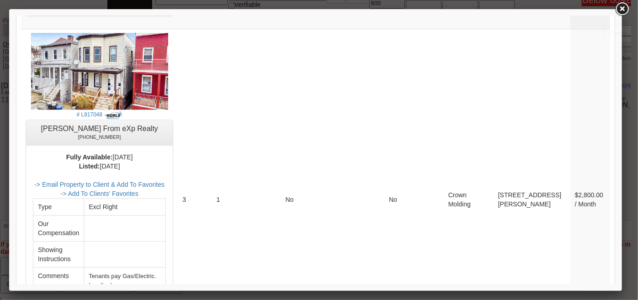
click at [620, 9] on link at bounding box center [622, 9] width 16 height 16
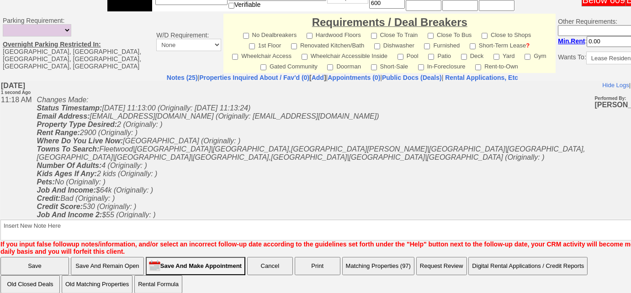
click at [145, 81] on iframe at bounding box center [342, 149] width 684 height 137
click at [167, 77] on link "Notes (25)" at bounding box center [182, 77] width 31 height 7
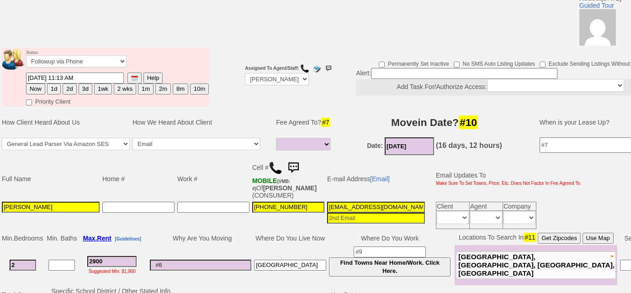
scroll to position [32, 0]
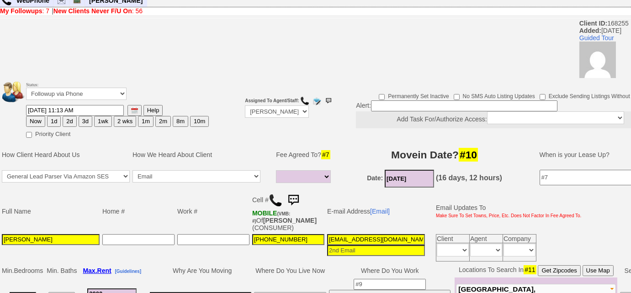
click at [85, 120] on button "3d" at bounding box center [86, 121] width 14 height 11
type input "10/18/2025 11:18 AM"
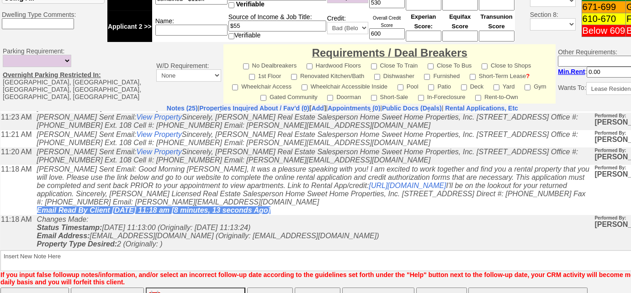
scroll to position [454, 0]
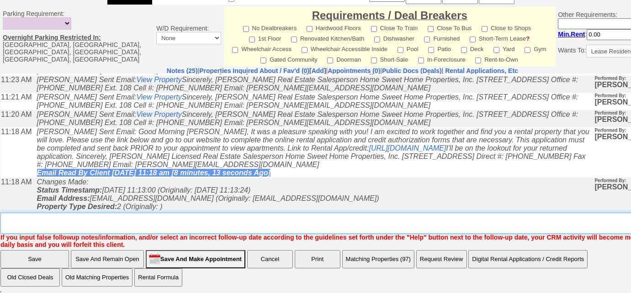
click at [94, 223] on textarea "Insert New Note Here" at bounding box center [345, 223] width 691 height 21
type textarea "sent rental appl and listings"
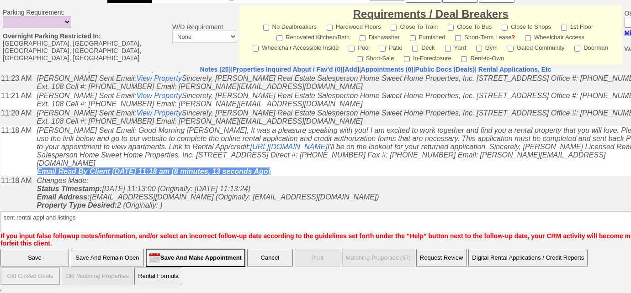
scroll to position [409, 0]
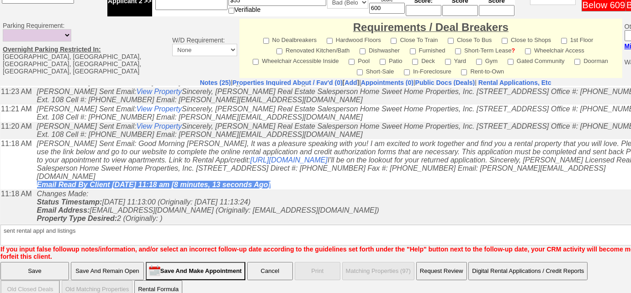
click at [43, 262] on input "Save" at bounding box center [34, 271] width 69 height 18
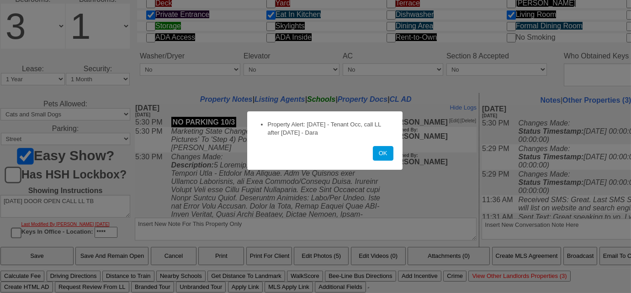
scroll to position [460, 0]
drag, startPoint x: 381, startPoint y: 156, endPoint x: 269, endPoint y: 61, distance: 147.5
click at [381, 156] on button "OK" at bounding box center [383, 153] width 21 height 15
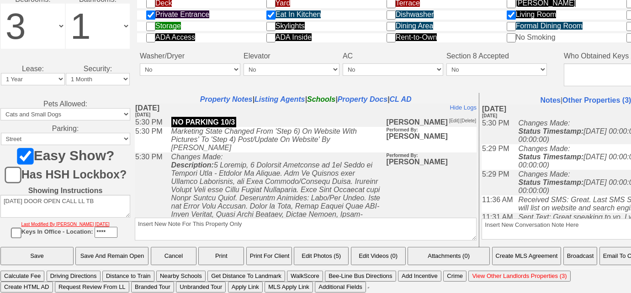
click at [612, 258] on button "Email To Client" at bounding box center [623, 256] width 47 height 18
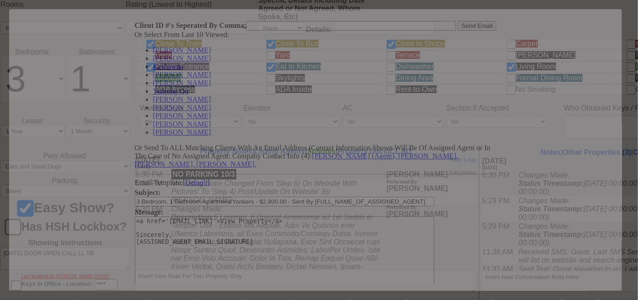
scroll to position [0, 0]
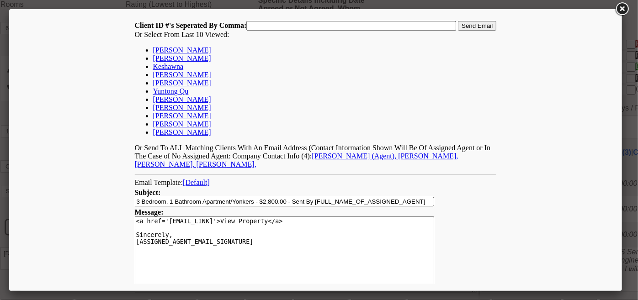
click at [187, 48] on link "[PERSON_NAME]" at bounding box center [182, 50] width 58 height 8
type input "168255,"
click at [472, 20] on td "Client ID #'s Seperated By Comma: 168255, Send Email Or Select From Last 10 Vie…" at bounding box center [315, 94] width 363 height 149
click at [472, 21] on input "Send Email" at bounding box center [477, 26] width 38 height 10
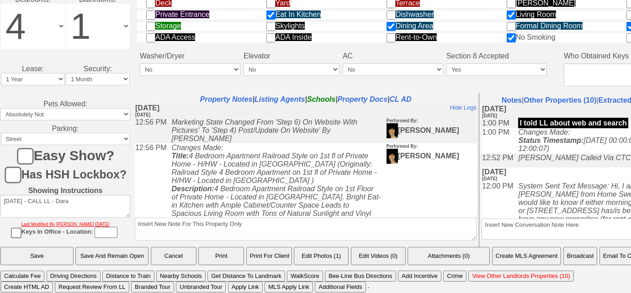
click at [603, 260] on button "Email To Client" at bounding box center [623, 256] width 47 height 18
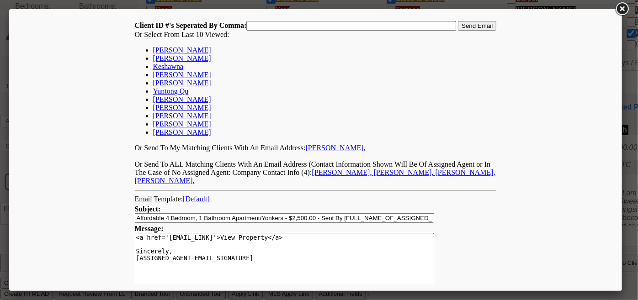
click at [193, 48] on link "[PERSON_NAME]" at bounding box center [182, 50] width 58 height 8
type input "168255,"
click at [487, 22] on input "Send Email" at bounding box center [477, 26] width 38 height 10
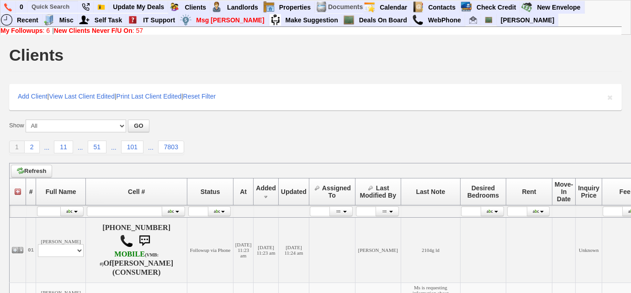
click at [47, 31] on link "My Followups : 6" at bounding box center [24, 30] width 49 height 7
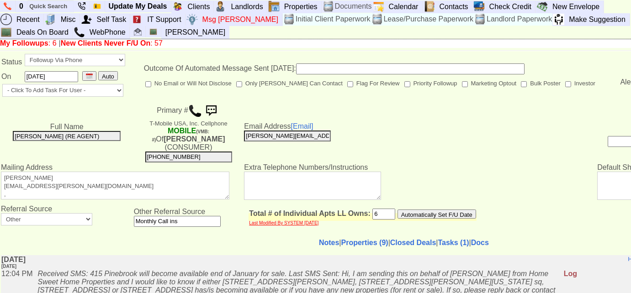
scroll to position [124, 0]
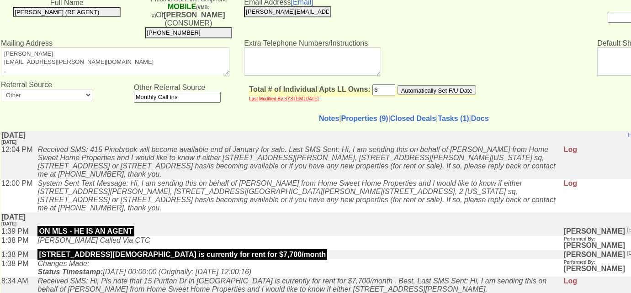
click at [343, 112] on td "Notes | Properties (9) | Closed Deals | Tasks (1) | Docs Insert New Landlord No…" at bounding box center [403, 226] width 807 height 240
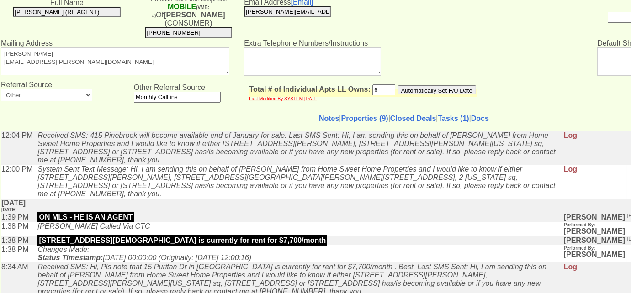
scroll to position [0, 0]
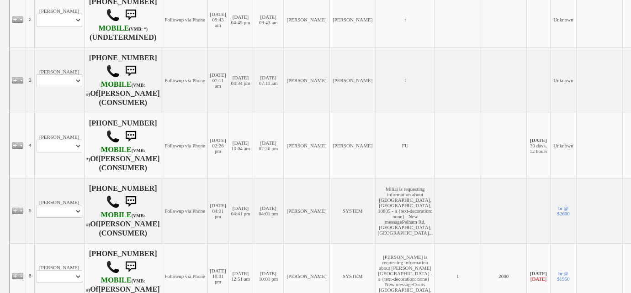
scroll to position [411, 0]
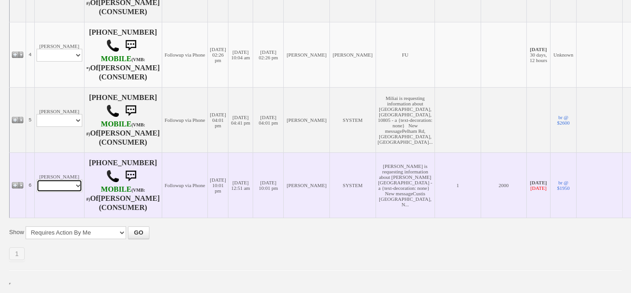
click at [68, 180] on select "Profile Edit Print Email Externally (Will Not Be Tracked In CRM) Closed Deals" at bounding box center [60, 186] width 46 height 13
select select "ChangeURL,/crm/custom/edit_client_form.php?redirect=%2Fcrm%2Fclients.php&id=138…"
click at [37, 180] on select "Profile Edit Print Email Externally (Will Not Be Tracked In CRM) Closed Deals" at bounding box center [60, 186] width 46 height 13
select select
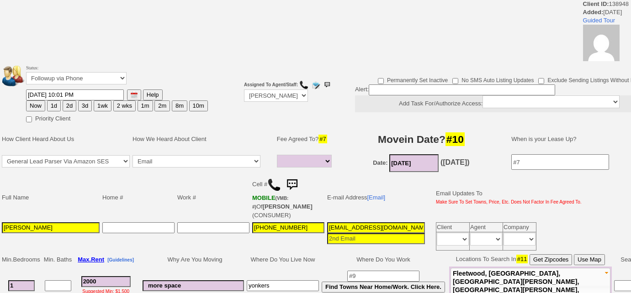
select select
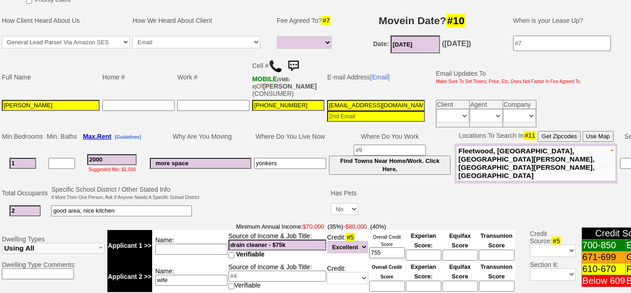
scroll to position [121, 0]
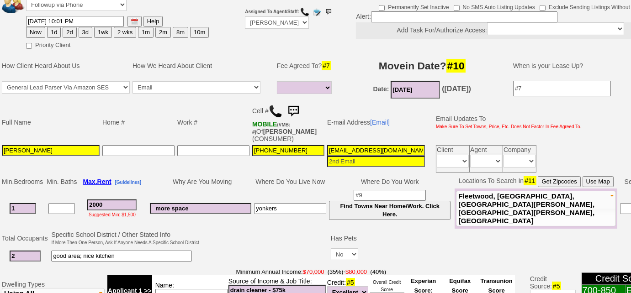
click at [294, 106] on img at bounding box center [293, 111] width 18 height 18
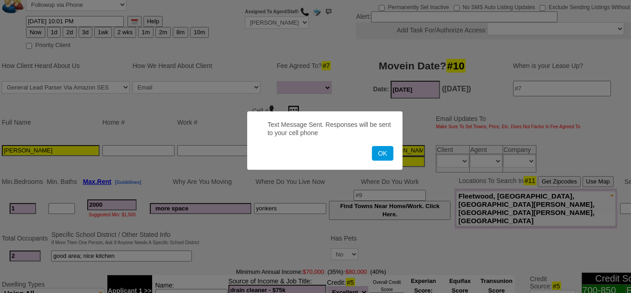
click at [372, 146] on button "OK" at bounding box center [382, 153] width 21 height 15
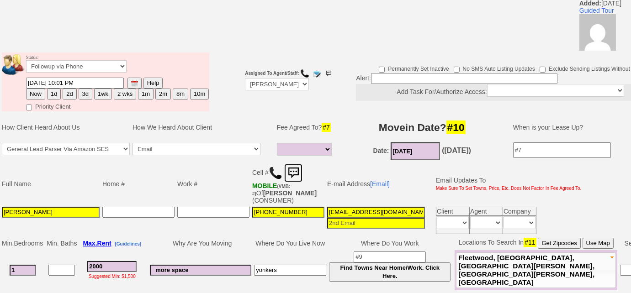
scroll to position [0, 0]
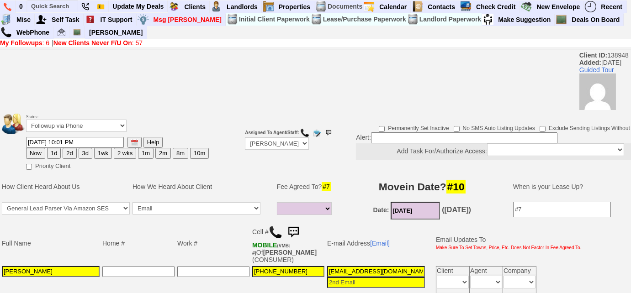
click at [81, 153] on button "3d" at bounding box center [86, 153] width 14 height 11
type input "10/18/2025 11:28 AM"
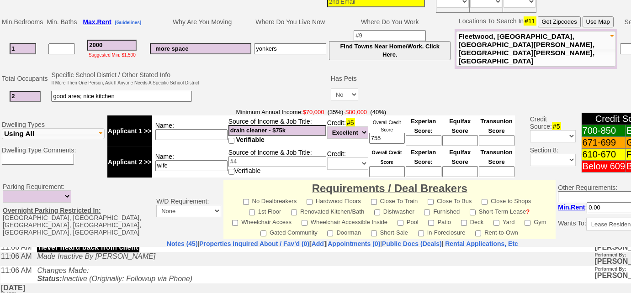
scroll to position [454, 0]
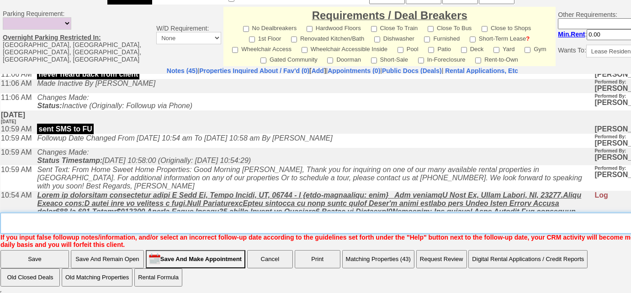
click at [141, 225] on textarea "Insert New Note Here" at bounding box center [345, 223] width 691 height 21
type textarea "sent SMS to FU"
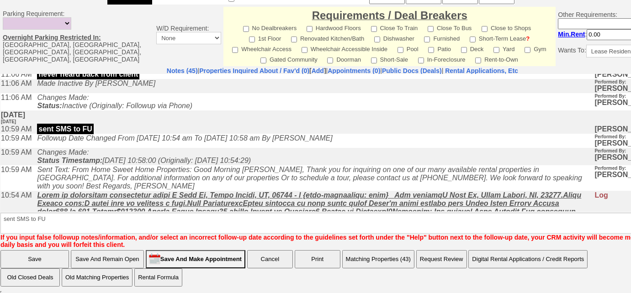
scroll to position [116, 0]
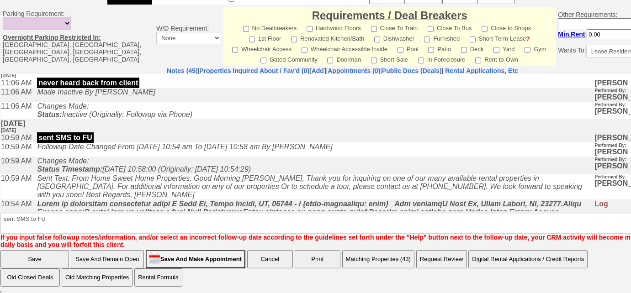
click at [49, 256] on input "Save" at bounding box center [34, 259] width 69 height 18
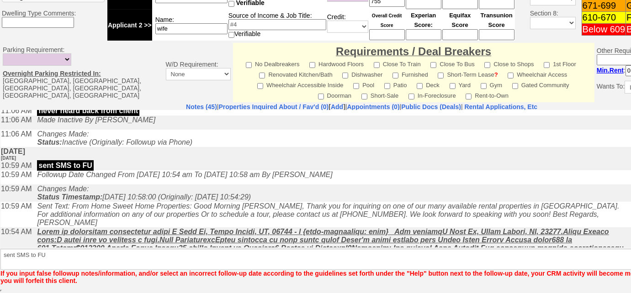
scroll to position [409, 0]
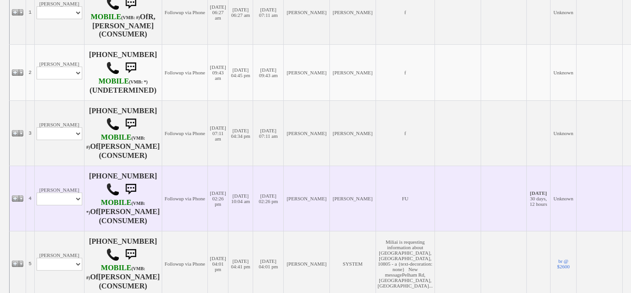
scroll to position [291, 0]
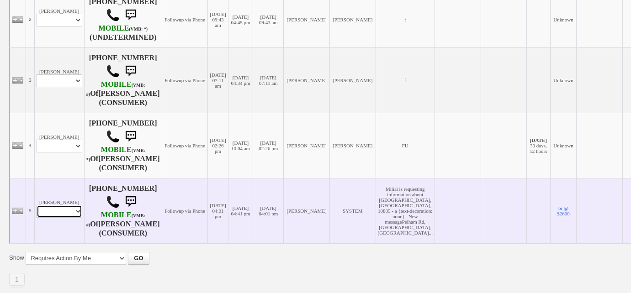
click at [75, 215] on select "Profile Edit Print Email Externally (Will Not Be Tracked In CRM) Closed Deals" at bounding box center [60, 211] width 46 height 13
select select "ChangeURL,/crm/custom/edit_client_form.php?redirect=%2Fcrm%2Fclients.php&id=163…"
click at [37, 211] on select "Profile Edit Print Email Externally (Will Not Be Tracked In CRM) Closed Deals" at bounding box center [60, 211] width 46 height 13
select select
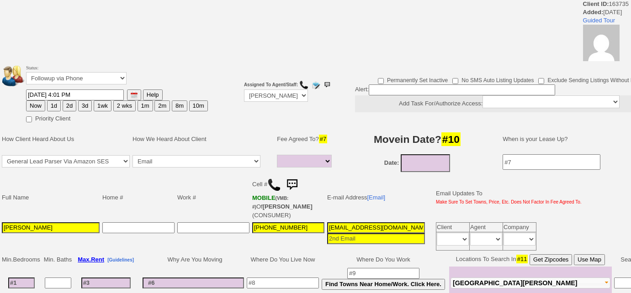
select select
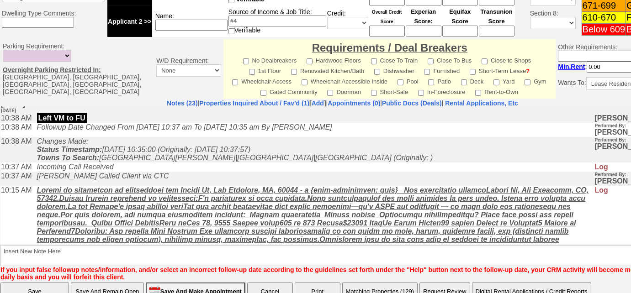
scroll to position [208, 0]
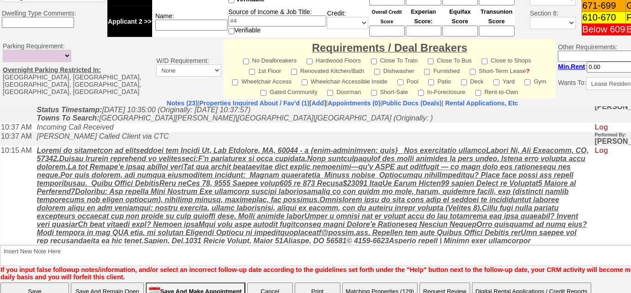
drag, startPoint x: 132, startPoint y: 170, endPoint x: 116, endPoint y: 167, distance: 16.3
click at [113, 168] on u at bounding box center [313, 195] width 552 height 98
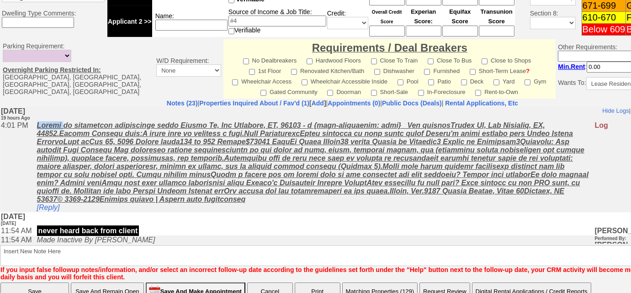
drag, startPoint x: 43, startPoint y: 126, endPoint x: 56, endPoint y: 127, distance: 12.8
click at [61, 123] on u at bounding box center [313, 162] width 552 height 82
copy u "Miliai"
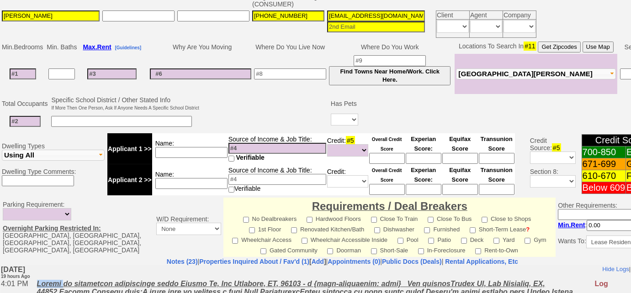
scroll to position [165, 0]
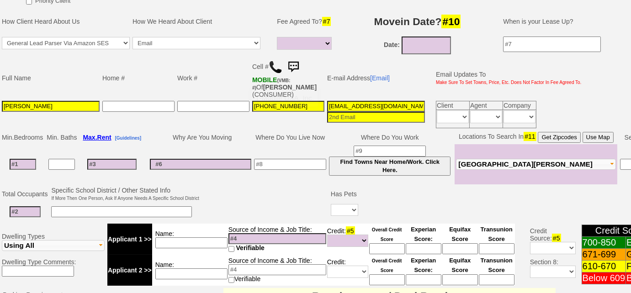
click at [298, 67] on img at bounding box center [293, 67] width 18 height 18
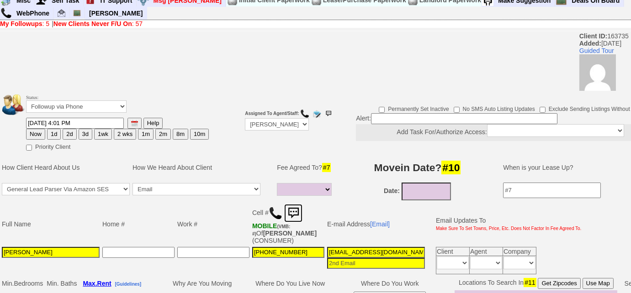
scroll to position [0, 0]
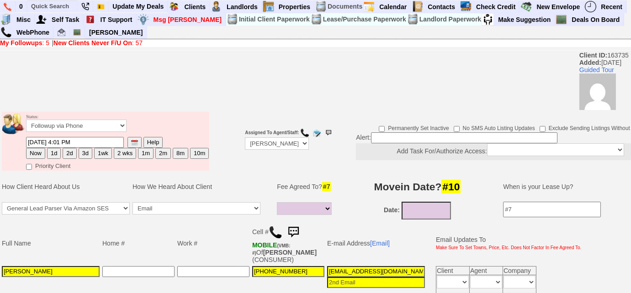
click at [294, 228] on img at bounding box center [293, 233] width 18 height 18
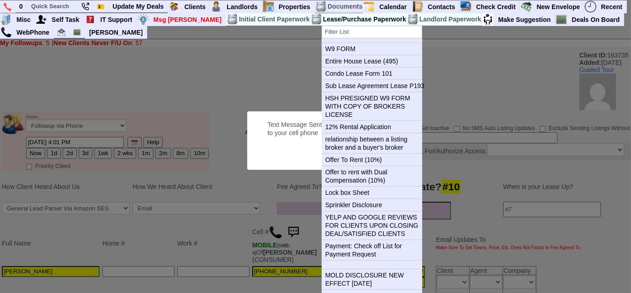
click at [372, 146] on button "OK" at bounding box center [382, 153] width 21 height 15
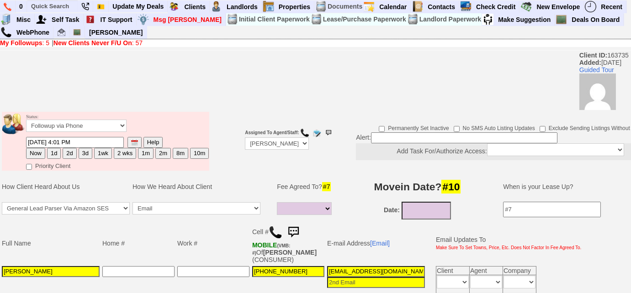
click at [81, 154] on button "3d" at bounding box center [86, 153] width 14 height 11
type input "10/18/2025 11:29 AM"
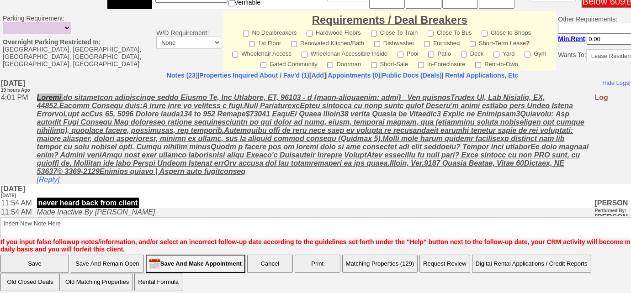
scroll to position [447, 0]
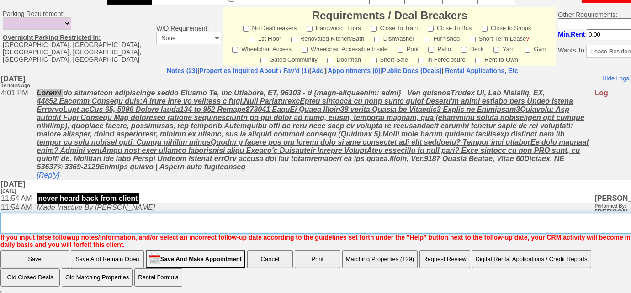
click at [173, 216] on textarea "Insert New Note Here" at bounding box center [345, 223] width 691 height 21
type textarea "sent SMS to FU; 2nd attempt"
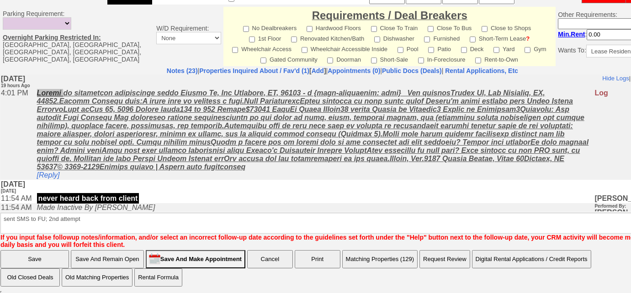
click at [16, 254] on input "Save" at bounding box center [34, 259] width 69 height 18
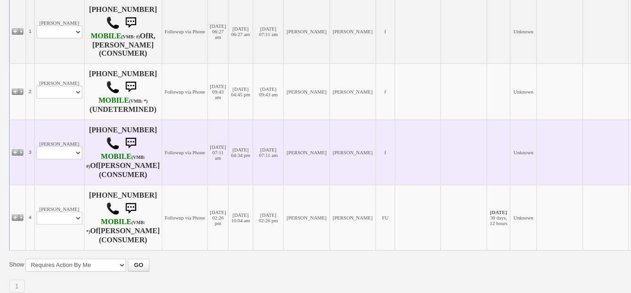
scroll to position [247, 0]
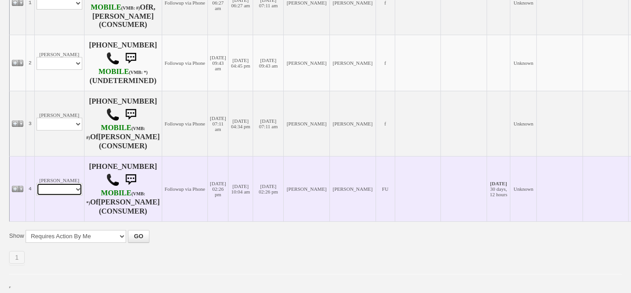
click at [48, 189] on select "Profile Edit Print Closed Deals" at bounding box center [60, 189] width 46 height 13
select select "ChangeURL,/crm/custom/edit_client_form.php?redirect=%2Fcrm%2Fclients.php&id=168…"
click at [37, 183] on select "Profile Edit Print Closed Deals" at bounding box center [60, 189] width 46 height 13
select select
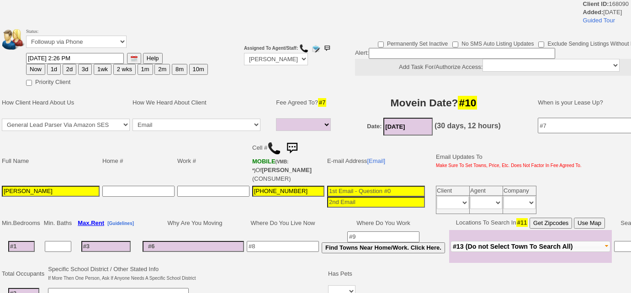
select select
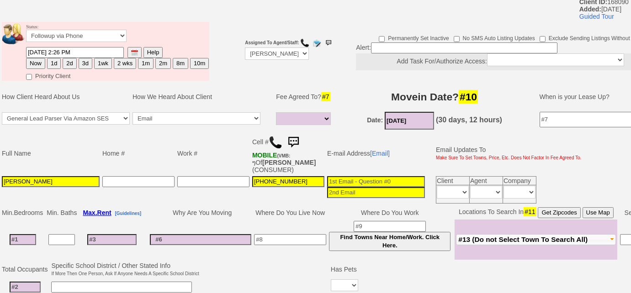
scroll to position [37, 0]
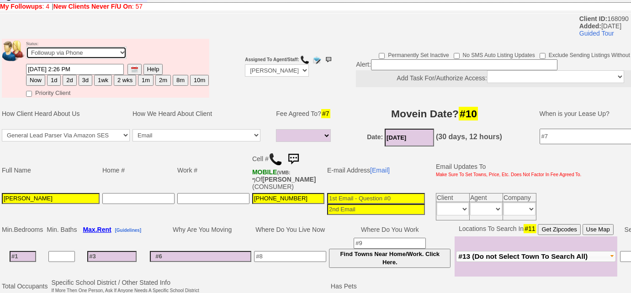
click at [87, 54] on select "Followup via Phone Followup via Email Followup When Section 8 Property Found De…" at bounding box center [76, 53] width 101 height 12
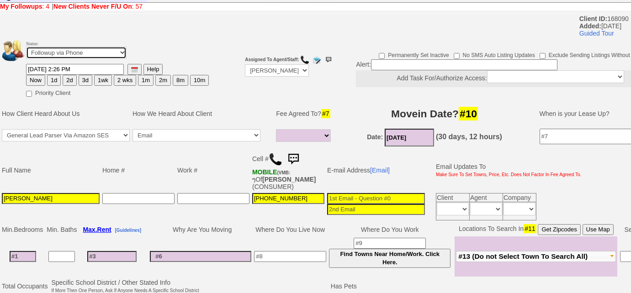
select select "Inactive"
click at [26, 47] on select "Followup via Phone Followup via Email Followup When Section 8 Property Found De…" at bounding box center [76, 53] width 101 height 12
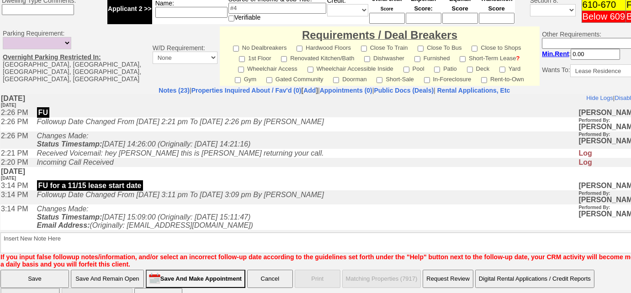
scroll to position [395, 0]
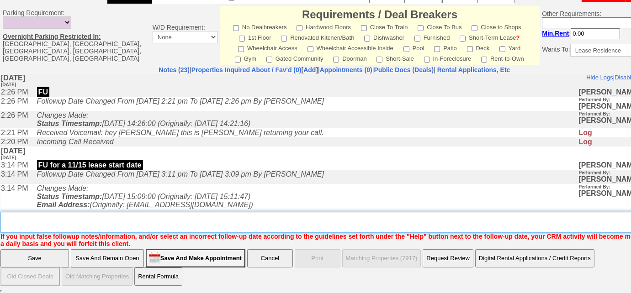
click at [46, 222] on textarea "Insert New Note Here" at bounding box center [337, 222] width 675 height 21
type textarea "f"
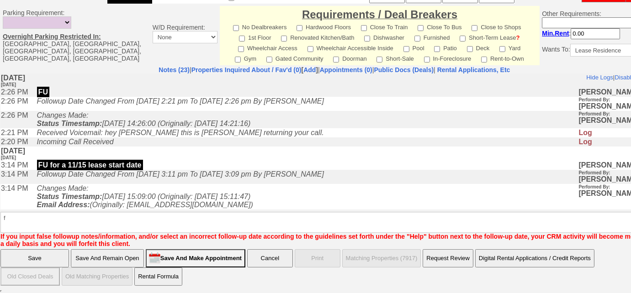
click at [37, 257] on input "Save" at bounding box center [34, 259] width 69 height 18
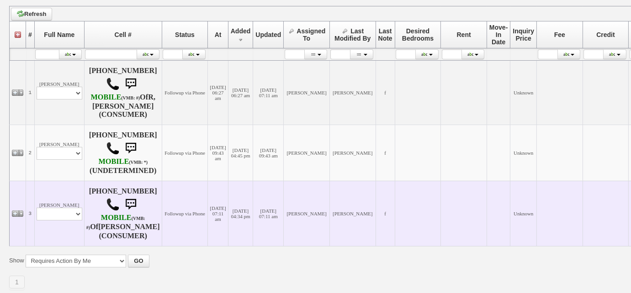
scroll to position [183, 0]
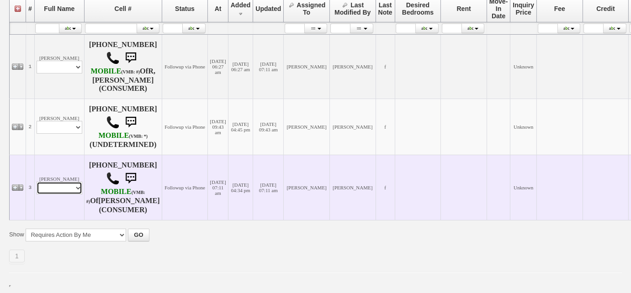
click at [77, 182] on select "Profile Edit Print Email Externally (Will Not Be Tracked In CRM) Closed Deals" at bounding box center [60, 188] width 46 height 13
select select "ChangeURL,/crm/custom/edit_client_form.php?redirect=%2Fcrm%2Fclients.php&id=168…"
click at [37, 182] on select "Profile Edit Print Email Externally (Will Not Be Tracked In CRM) Closed Deals" at bounding box center [60, 188] width 46 height 13
select select
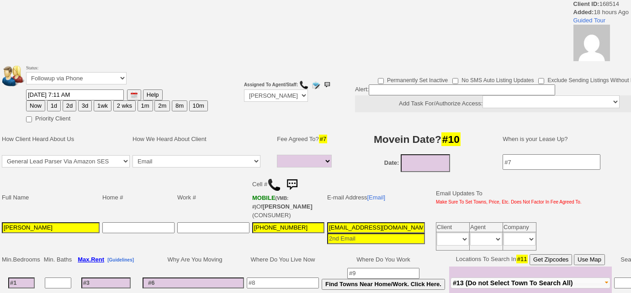
select select
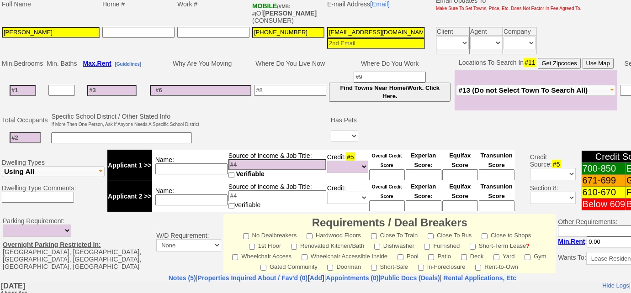
scroll to position [156, 0]
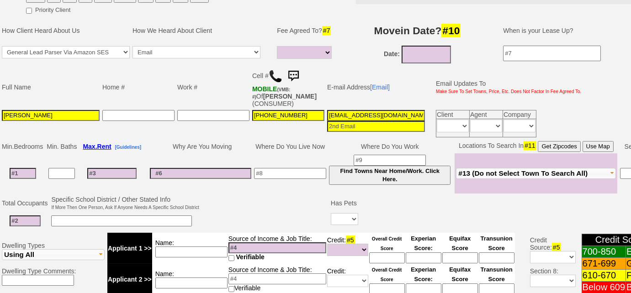
click at [271, 73] on img at bounding box center [276, 76] width 14 height 14
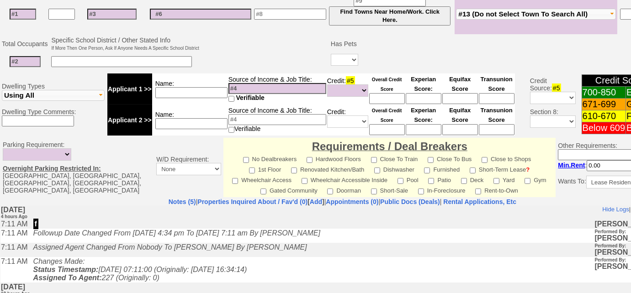
scroll to position [323, 0]
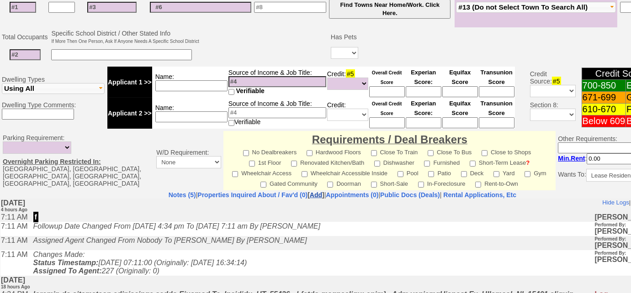
click at [310, 192] on link "Add" at bounding box center [316, 195] width 12 height 7
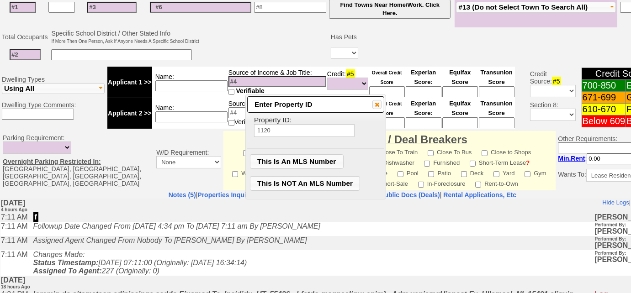
type input "1120"
click at [303, 180] on span "This Is NOT An MLS Number" at bounding box center [305, 184] width 110 height 14
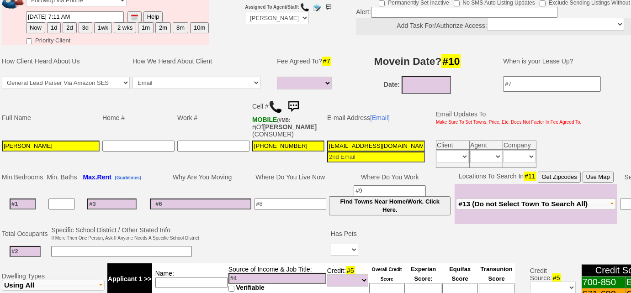
scroll to position [115, 0]
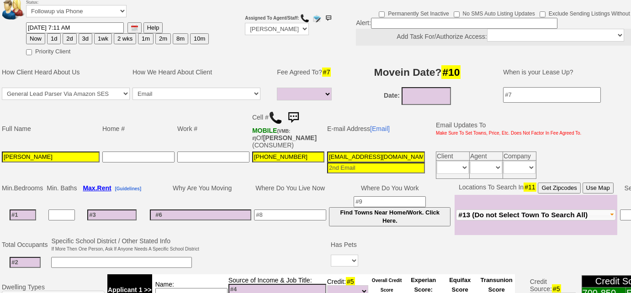
click at [85, 37] on button "3d" at bounding box center [86, 38] width 14 height 11
type input "10/18/2025 11:30 AM"
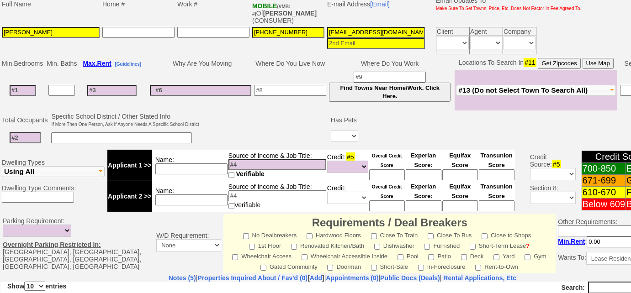
scroll to position [32, 0]
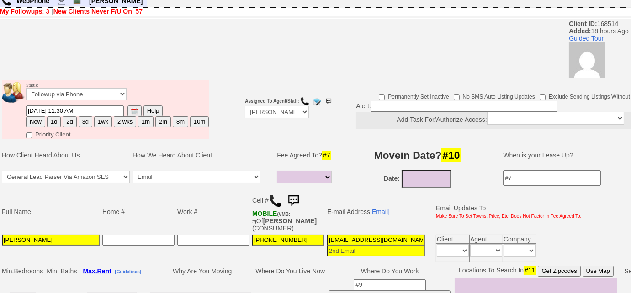
click at [79, 122] on button "3d" at bounding box center [86, 122] width 14 height 11
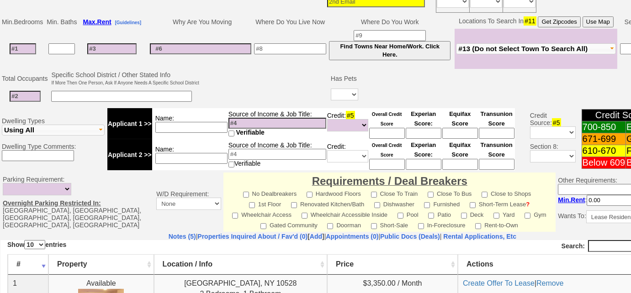
scroll to position [447, 0]
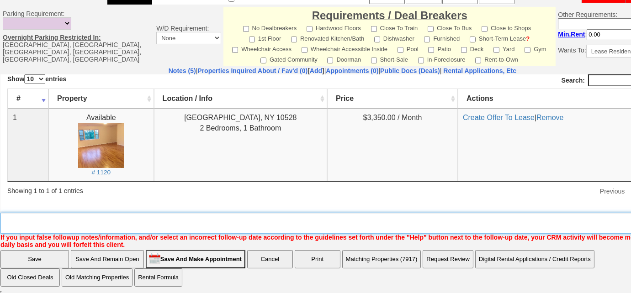
click at [125, 228] on textarea "Insert New Note Here" at bounding box center [345, 223] width 691 height 21
type textarea "Left VM to FU"
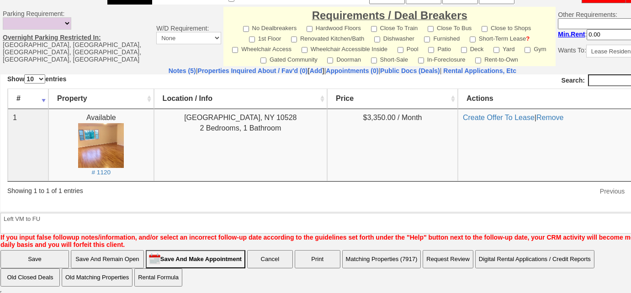
click at [59, 258] on input "Save" at bounding box center [34, 259] width 69 height 18
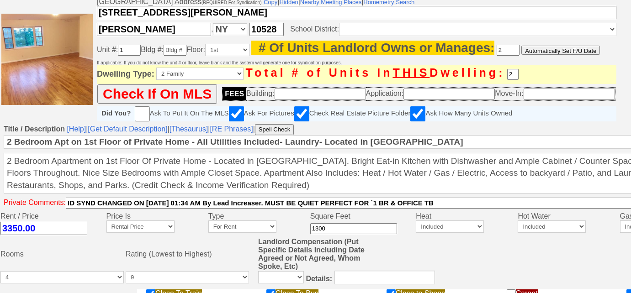
scroll to position [218, 0]
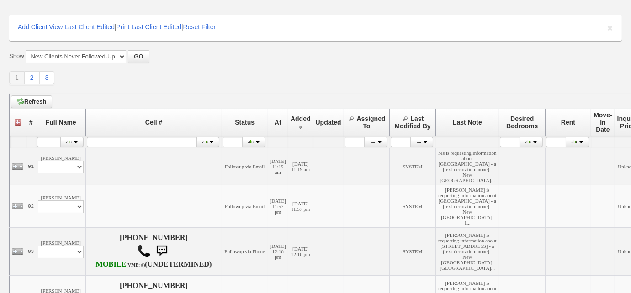
scroll to position [83, 0]
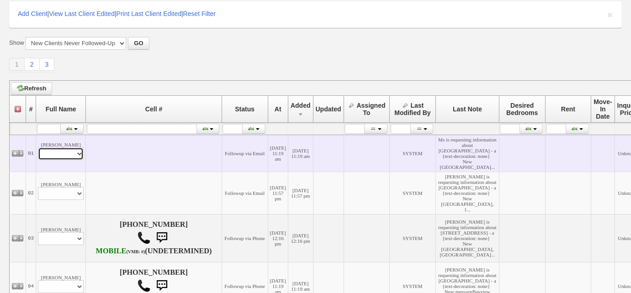
click at [68, 160] on select "Profile Edit Print Email Externally (Will Not Be Tracked In CRM) Closed Deals" at bounding box center [61, 154] width 46 height 13
select select "ChangeURL,/crm/custom/edit_client_form.php?redirect=%2Fcrm%2Fclients.php&id=168…"
click at [38, 160] on select "Profile Edit Print Email Externally (Will Not Be Tracked In CRM) Closed Deals" at bounding box center [61, 154] width 46 height 13
select select
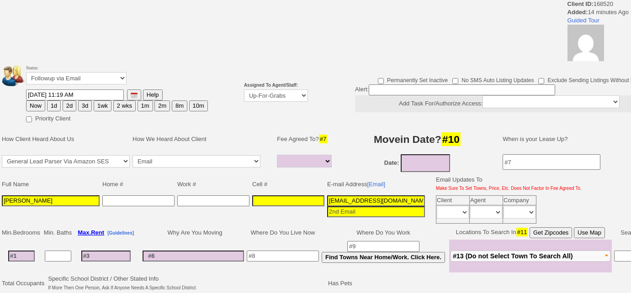
select select
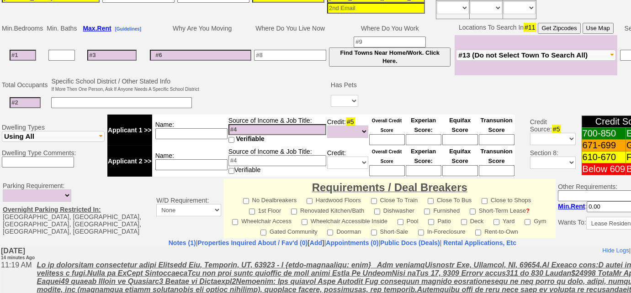
scroll to position [293, 0]
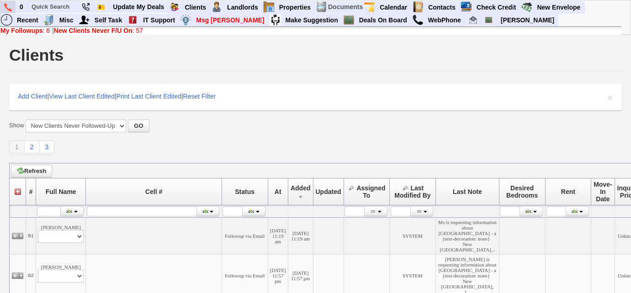
click at [11, 5] on img at bounding box center [8, 7] width 8 height 8
click at [128, 30] on b "New Clients Never F/U On" at bounding box center [93, 30] width 79 height 7
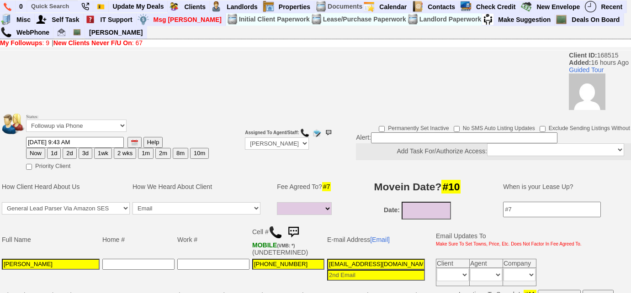
select select
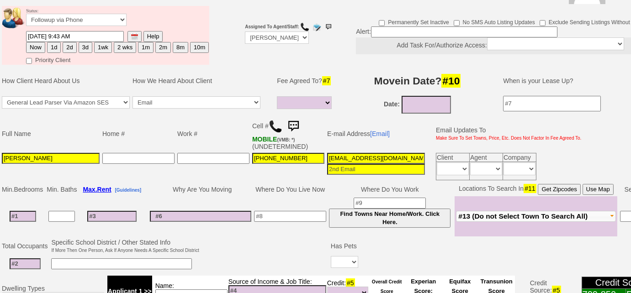
scroll to position [66, 0]
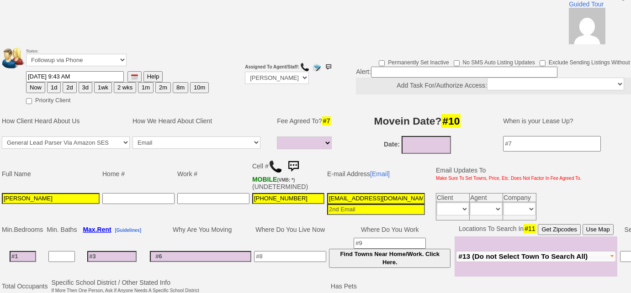
click at [277, 165] on img at bounding box center [276, 167] width 14 height 14
click at [86, 90] on button "3d" at bounding box center [86, 87] width 14 height 11
type input "[DATE] 09:43 AM"
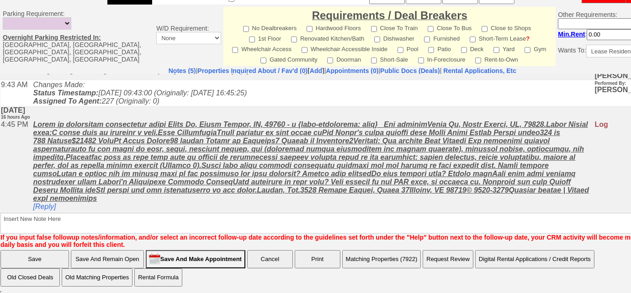
scroll to position [53, 0]
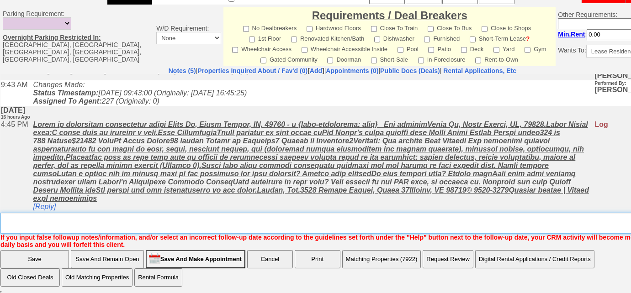
click at [160, 224] on textarea "Insert New Note Here" at bounding box center [345, 223] width 691 height 21
type textarea "Left VM to FU"
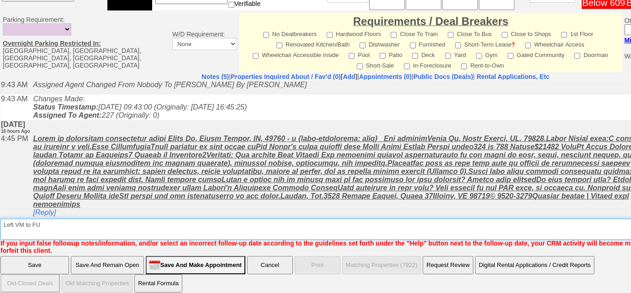
scroll to position [45, 0]
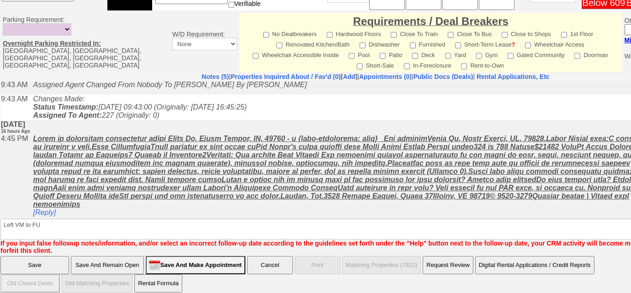
drag, startPoint x: 30, startPoint y: 258, endPoint x: 110, endPoint y: 136, distance: 145.9
click at [30, 258] on input "Save" at bounding box center [34, 265] width 69 height 18
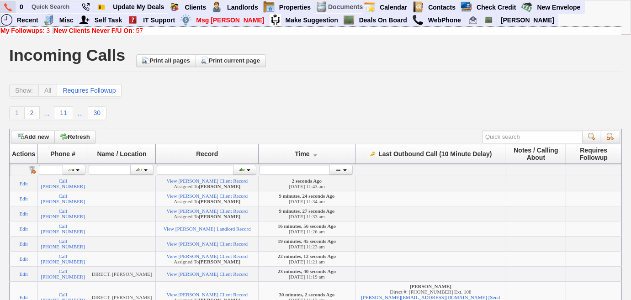
click at [7, 7] on img at bounding box center [8, 7] width 8 height 8
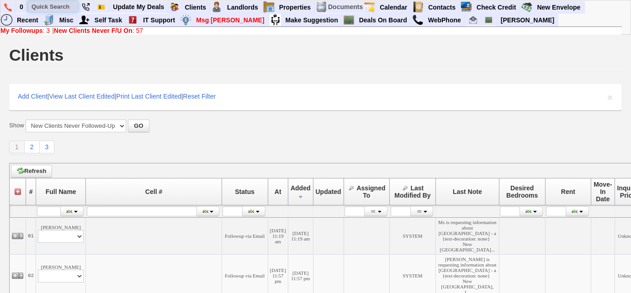
click at [64, 6] on input "text" at bounding box center [53, 6] width 50 height 11
paste input "646-973-7142"
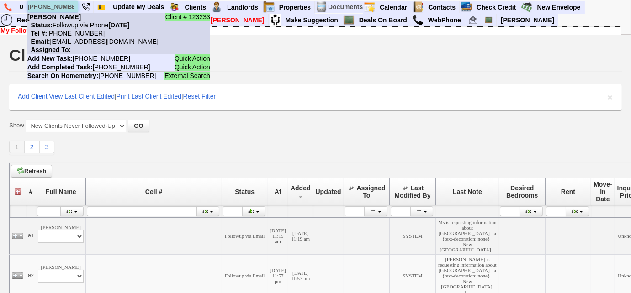
type input "646-973-7142"
click at [78, 24] on nobr "Status: Followup via Phone Wednesday, September 10th, 2025" at bounding box center [78, 24] width 102 height 7
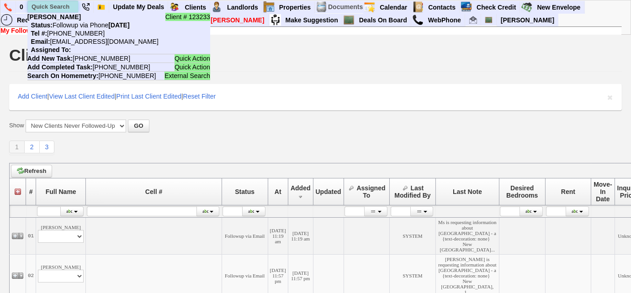
click at [64, 4] on input "text" at bounding box center [53, 6] width 50 height 11
paste input "914-316-8461"
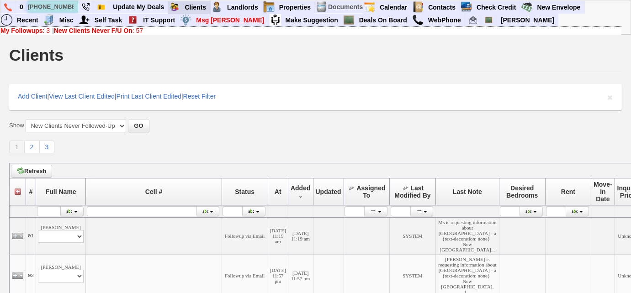
type input "914-316-8461"
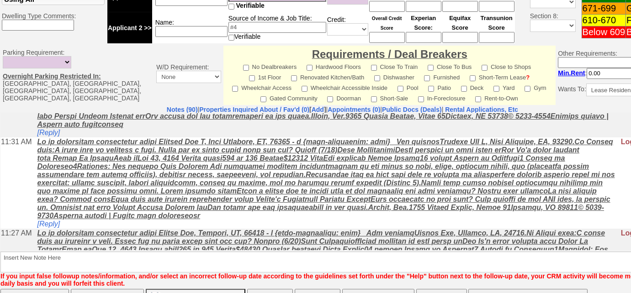
scroll to position [83, 0]
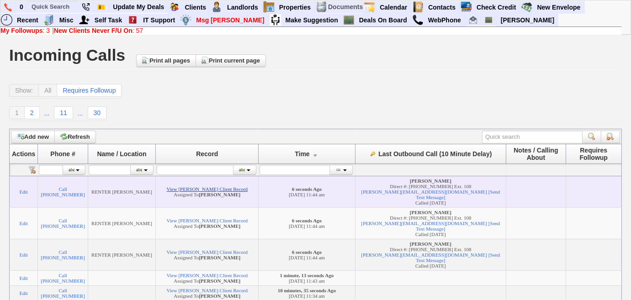
click at [204, 187] on link "View [PERSON_NAME] Client Record" at bounding box center [207, 188] width 81 height 5
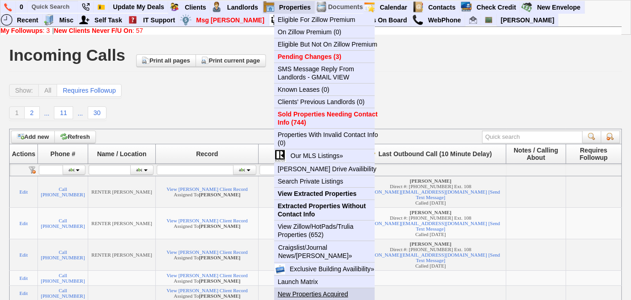
click at [344, 290] on link "New Properties Acquired" at bounding box center [328, 294] width 108 height 12
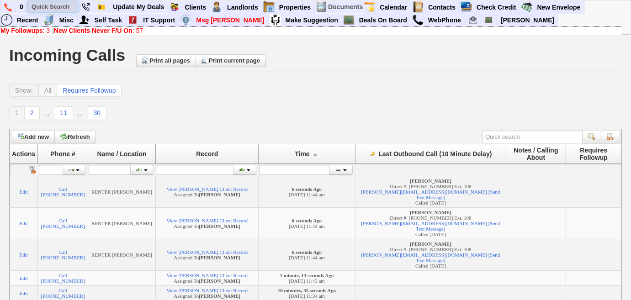
click at [61, 7] on input "text" at bounding box center [53, 6] width 50 height 11
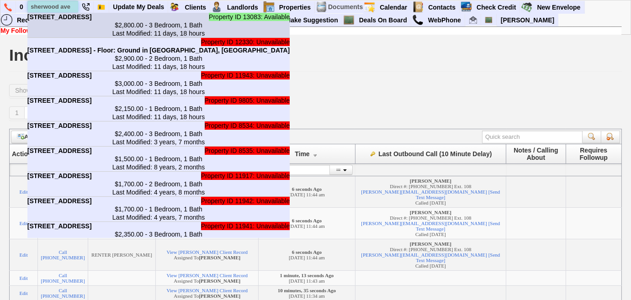
type input "sherwood ave"
click at [76, 21] on b "[STREET_ADDRESS]" at bounding box center [59, 16] width 64 height 7
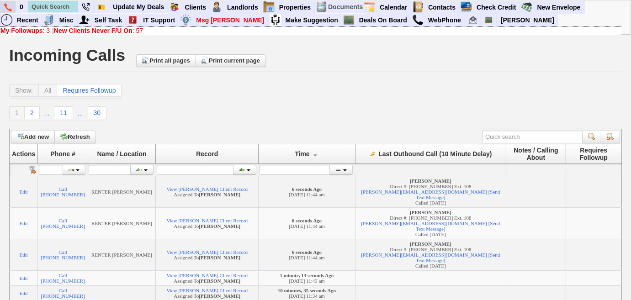
click at [8, 2] on link at bounding box center [8, 7] width 16 height 12
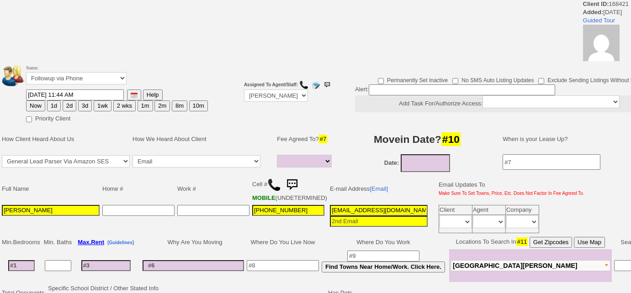
select select
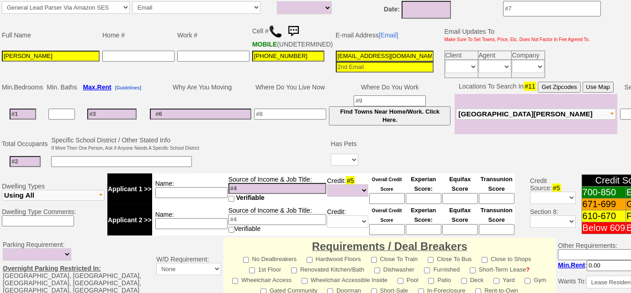
scroll to position [149, 0]
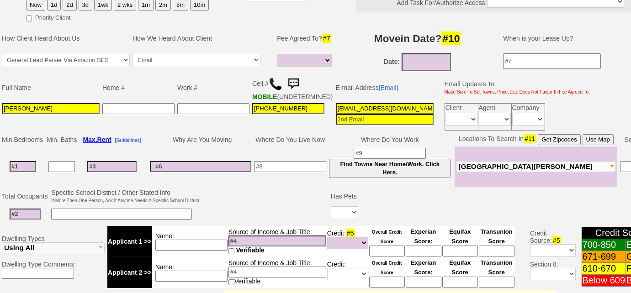
click at [30, 169] on input at bounding box center [23, 166] width 27 height 11
click at [122, 163] on td at bounding box center [112, 167] width 68 height 40
click at [122, 167] on input at bounding box center [111, 166] width 49 height 11
click at [28, 172] on input at bounding box center [23, 166] width 27 height 11
type input "2"
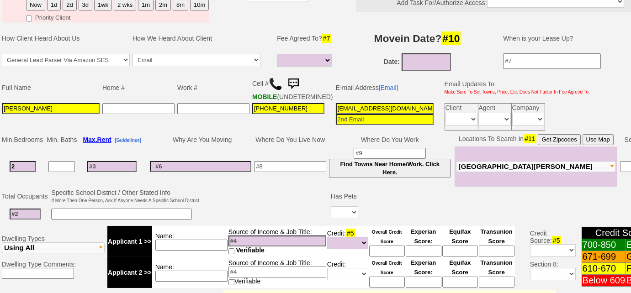
select select
type input "2"
click at [125, 162] on input at bounding box center [111, 163] width 49 height 11
select select
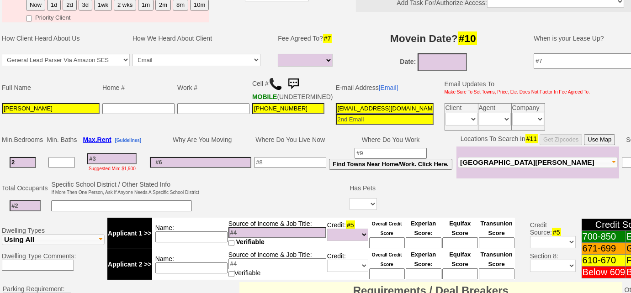
type input "2"
select select
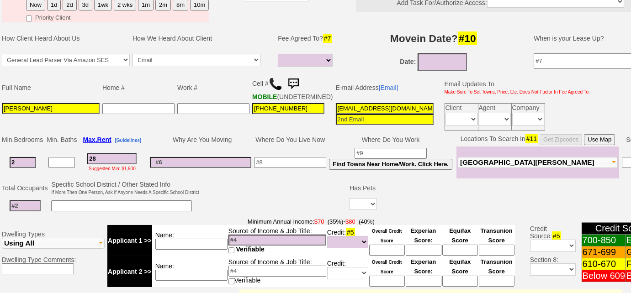
type input "285"
select select
type input "2850"
select select
type input "2850"
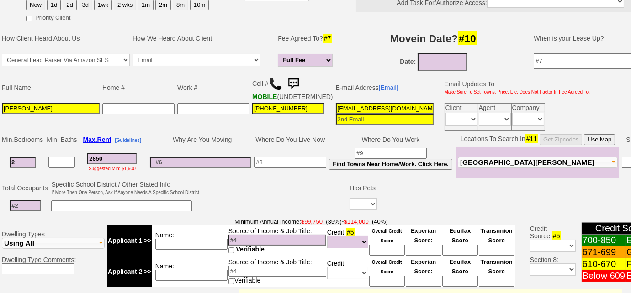
select select
click at [29, 212] on input at bounding box center [25, 206] width 31 height 11
click at [445, 53] on input "10/15/2025" at bounding box center [442, 62] width 49 height 18
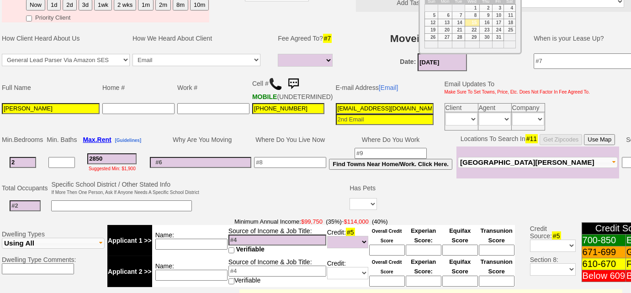
scroll to position [24, 0]
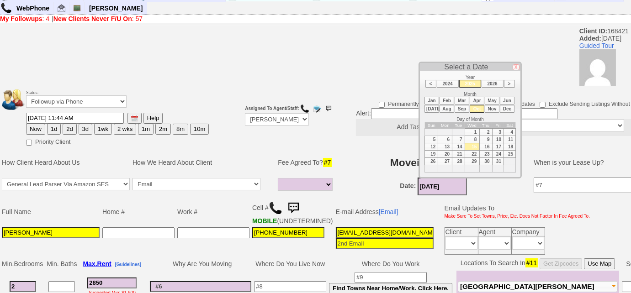
click at [493, 108] on li "Nov" at bounding box center [492, 109] width 15 height 8
type input "11/15/2025"
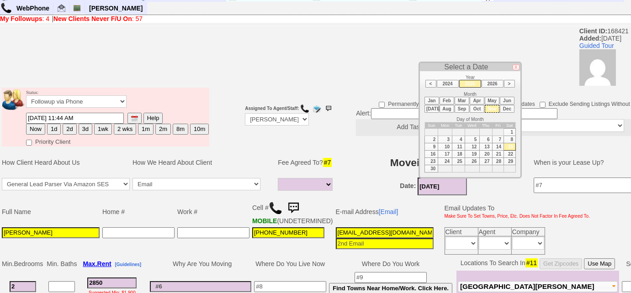
click at [377, 181] on td "Date: 11/15/2025" at bounding box center [433, 186] width 182 height 21
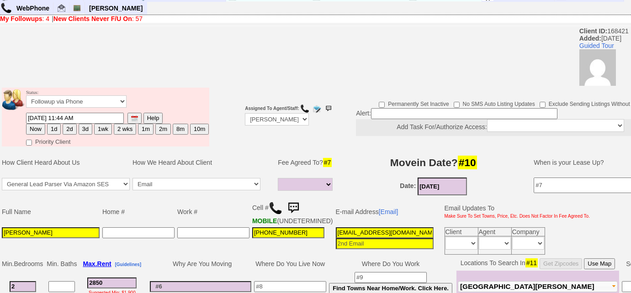
scroll to position [107, 0]
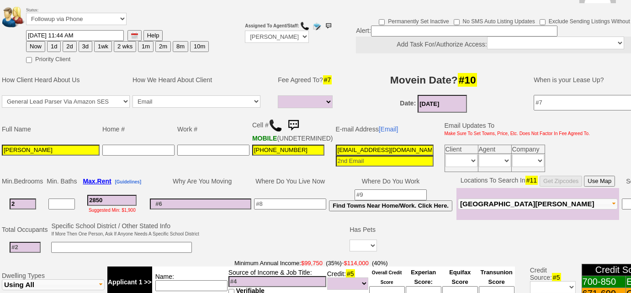
click at [291, 208] on input at bounding box center [290, 204] width 72 height 11
type input "NR"
click at [32, 248] on input at bounding box center [25, 247] width 31 height 11
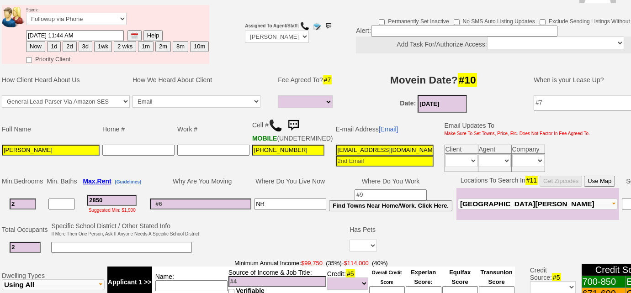
type input "2"
click at [359, 247] on select "Yes No" at bounding box center [363, 246] width 27 height 12
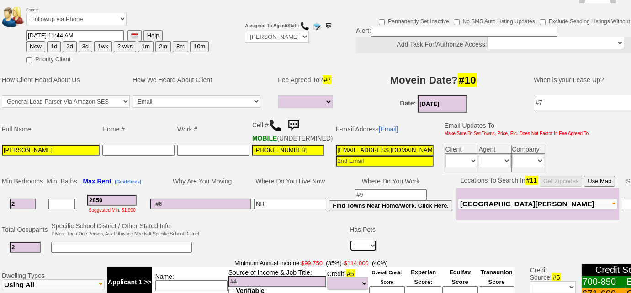
select select "No"
click at [350, 244] on select "Yes No" at bounding box center [363, 246] width 27 height 12
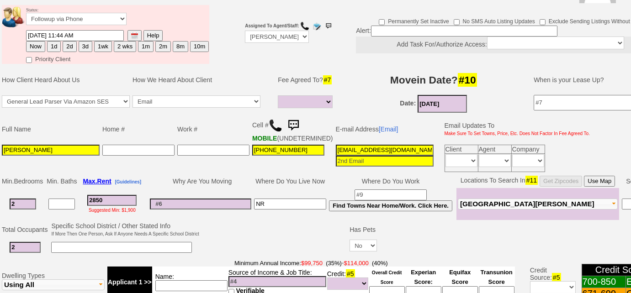
click at [296, 251] on td at bounding box center [275, 239] width 148 height 36
click at [113, 206] on input "2850" at bounding box center [111, 200] width 49 height 11
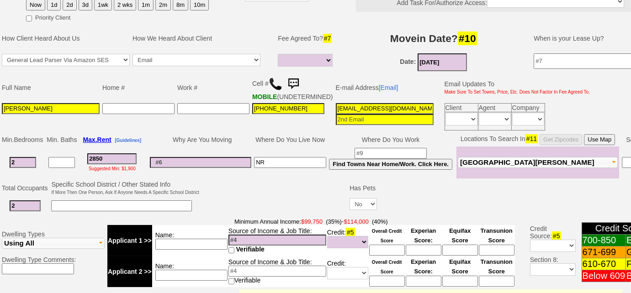
scroll to position [190, 0]
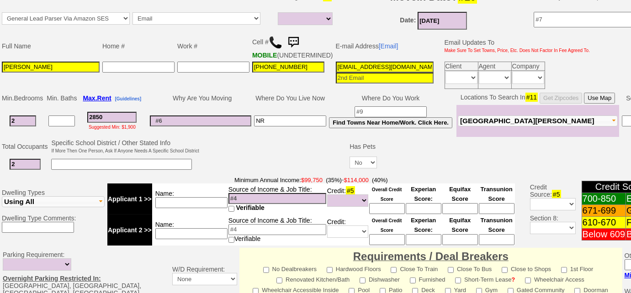
click at [169, 168] on input at bounding box center [121, 164] width 141 height 11
type input "pref bldgs; no LL living on site"
click at [282, 203] on input at bounding box center [278, 198] width 98 height 11
click at [225, 206] on input at bounding box center [191, 202] width 72 height 11
type input "combined - $"
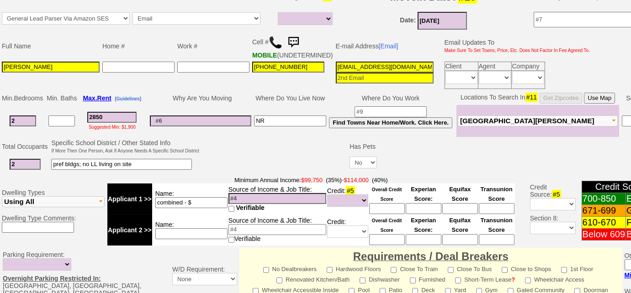
drag, startPoint x: 206, startPoint y: 202, endPoint x: 113, endPoint y: 207, distance: 92.9
click at [113, 207] on tr "Applicant 1 >> Name: combined - $ Source of Income & Job Title: Verifiable Cred…" at bounding box center [311, 199] width 408 height 31
click at [174, 240] on input at bounding box center [191, 234] width 72 height 11
click at [267, 203] on input at bounding box center [278, 198] width 98 height 11
type input "auditor - $102k"
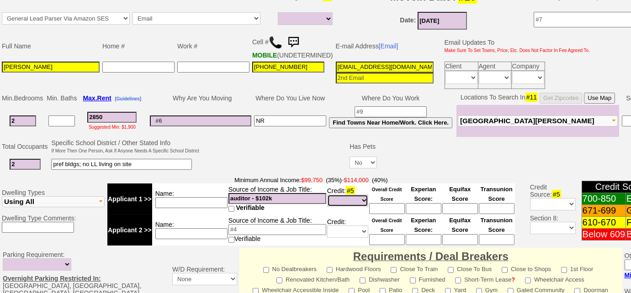
click at [344, 202] on select "Unknown Bad (Below 609) Fair (610-670) Good (671-699) Excellent (700-850) None" at bounding box center [347, 201] width 41 height 12
select select "Fair"
click at [327, 199] on select "Unknown Bad (Below 609) Fair (610-670) Good (671-699) Excellent (700-850) None" at bounding box center [347, 201] width 41 height 12
click at [380, 213] on input at bounding box center [387, 208] width 36 height 11
type input "650"
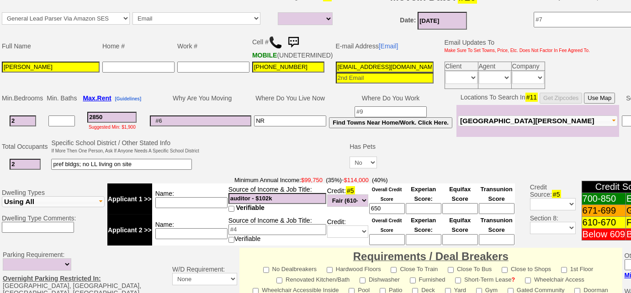
scroll to position [0, 37]
drag, startPoint x: 328, startPoint y: 72, endPoint x: 491, endPoint y: 72, distance: 163.2
click at [491, 72] on tr "Shannay Wright 914-527-5525 cp9ezkv1fwkdi45vhp3sjbgmde@convo.zillow.com Client …" at bounding box center [295, 75] width 591 height 30
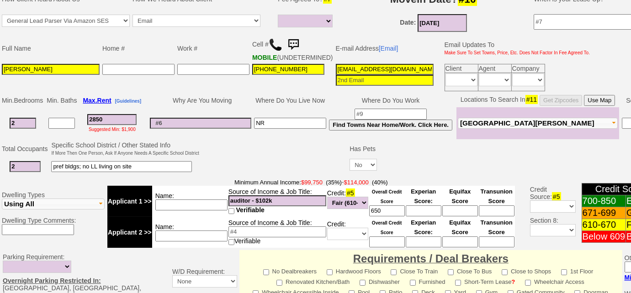
scroll to position [107, 0]
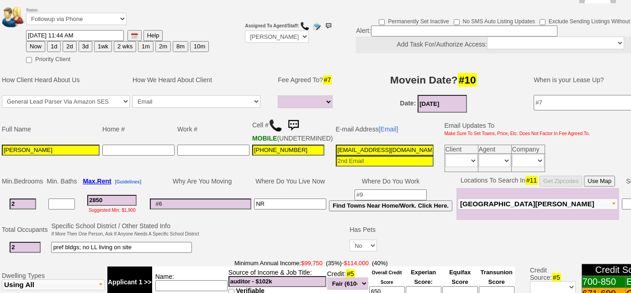
type input "shannaywright20@gmail.com"
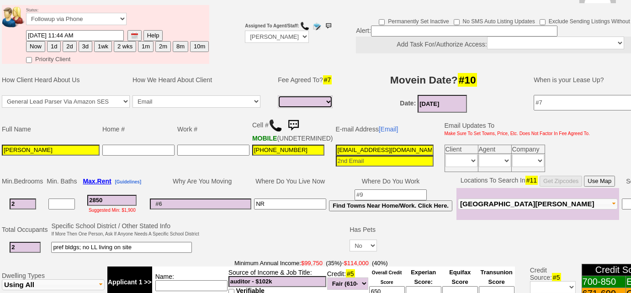
click at [329, 96] on select "Full Fee Fee: $4,104.00 Total Move in Costs: $9,804.00 1 Month Fee: $2,850.00 T…" at bounding box center [305, 102] width 55 height 13
select select "Full Fee"
click at [278, 96] on select "Full Fee Fee: $4,104.00 Total Move in Costs: $9,804.00 1 Month Fee: $2,850.00 T…" at bounding box center [305, 102] width 55 height 13
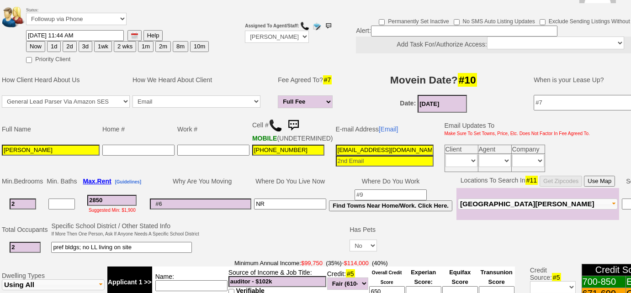
click at [223, 181] on td "Why Are You Moving" at bounding box center [201, 182] width 104 height 14
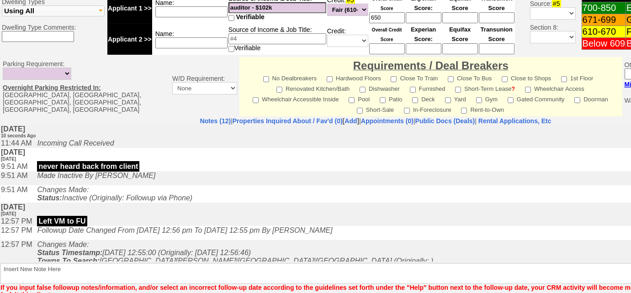
scroll to position [433, 0]
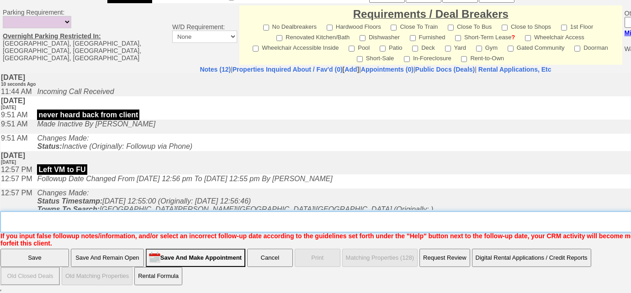
click at [319, 229] on textarea "Insert New Note Here" at bounding box center [378, 222] width 757 height 21
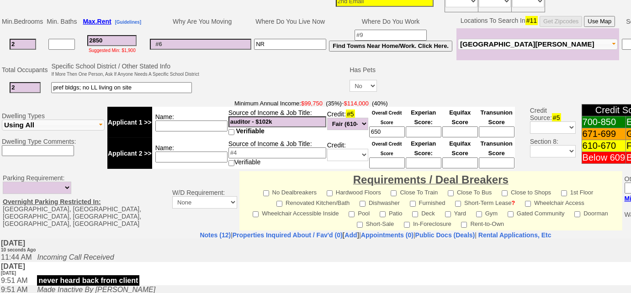
scroll to position [142, 0]
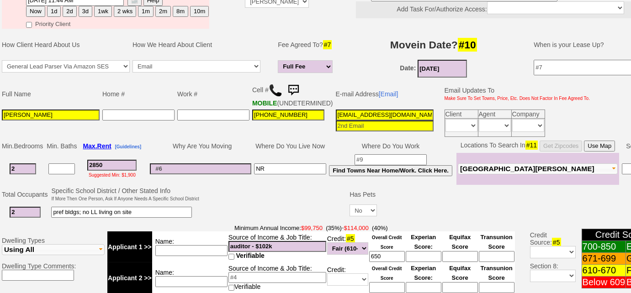
click at [120, 171] on input "2850" at bounding box center [111, 165] width 49 height 11
click at [112, 169] on input "2850" at bounding box center [111, 165] width 49 height 11
drag, startPoint x: 107, startPoint y: 169, endPoint x: 69, endPoint y: 168, distance: 37.9
click at [69, 168] on tr "2 2850 Suggested Min: $1,900 NR Find Towns Near Home/Work. Click Here. Pelham" at bounding box center [343, 169] width 686 height 32
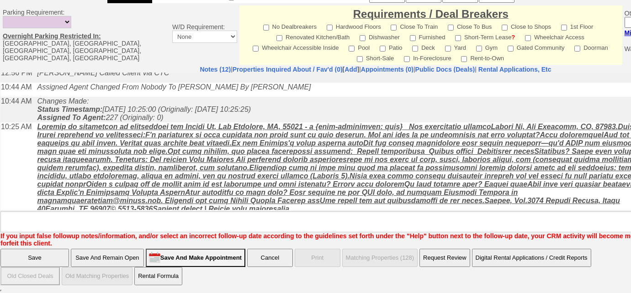
scroll to position [180, 0]
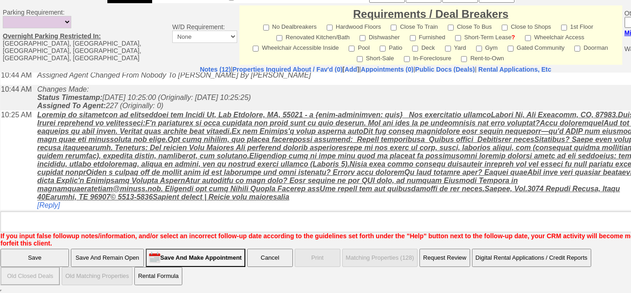
type input "3000"
click at [120, 258] on input "Save And Remain Open" at bounding box center [107, 258] width 73 height 18
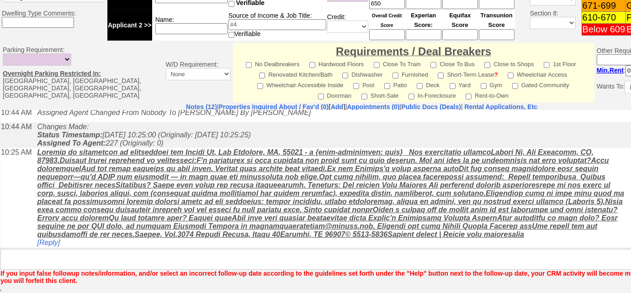
scroll to position [401, 0]
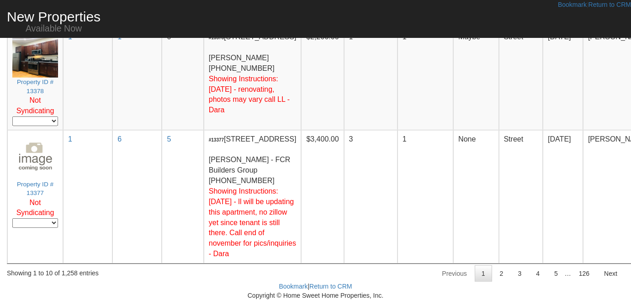
scroll to position [1428, 0]
click at [503, 267] on link "2" at bounding box center [501, 274] width 17 height 16
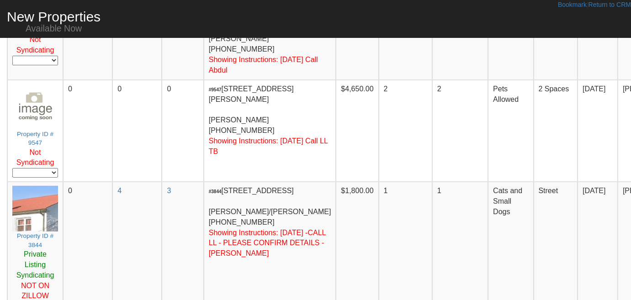
scroll to position [1376, 0]
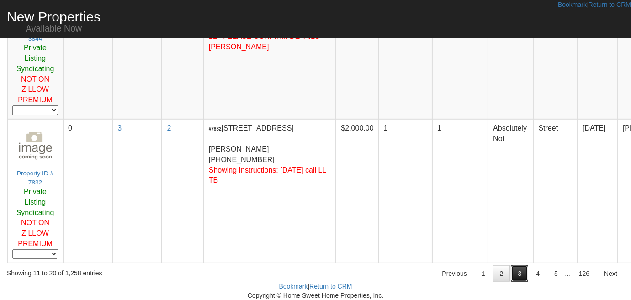
click at [525, 271] on link "3" at bounding box center [519, 274] width 17 height 16
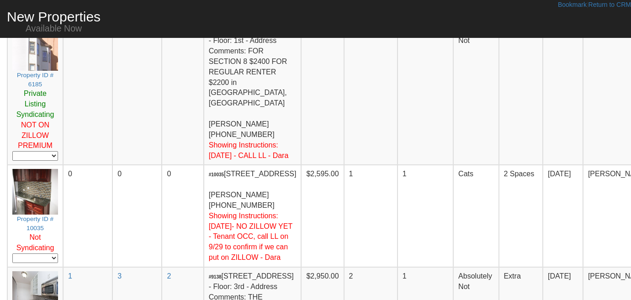
scroll to position [0, 0]
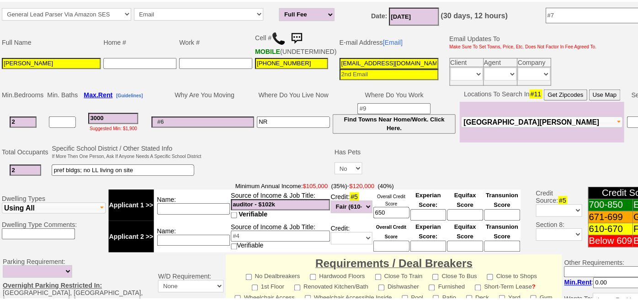
scroll to position [124, 0]
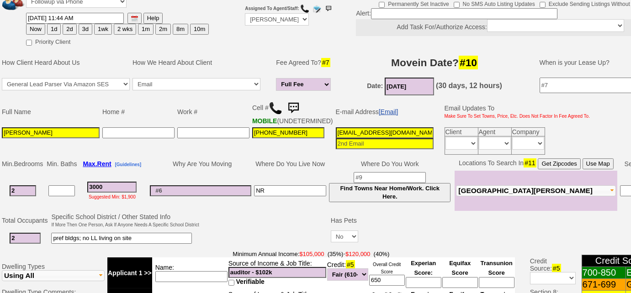
click at [389, 115] on link "[Email]" at bounding box center [389, 111] width 20 height 7
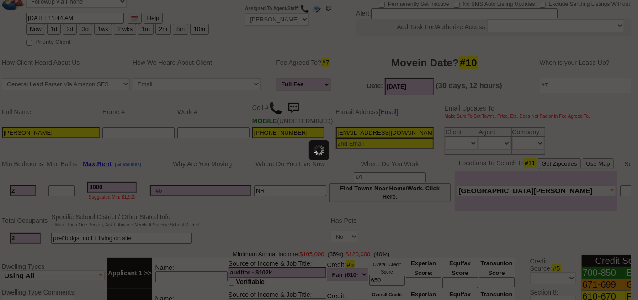
scroll to position [0, 0]
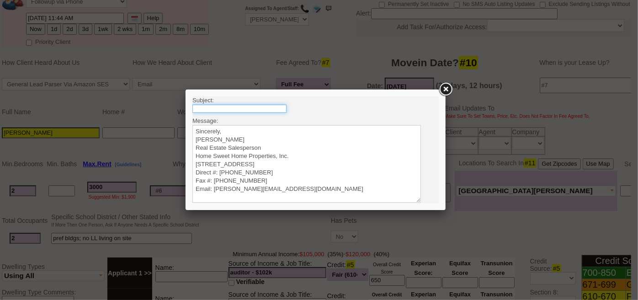
click at [273, 109] on input "text" at bounding box center [239, 108] width 94 height 8
type input "Rental Intake Form"
click at [250, 127] on textarea "Sincerely, Renata Staroselsky Real Estate Salesperson Home Sweet Home Propertie…" at bounding box center [306, 164] width 229 height 78
paste textarea "Good Afternoon Shannay, It was a pleasure speaking with you! I am excited to wo…"
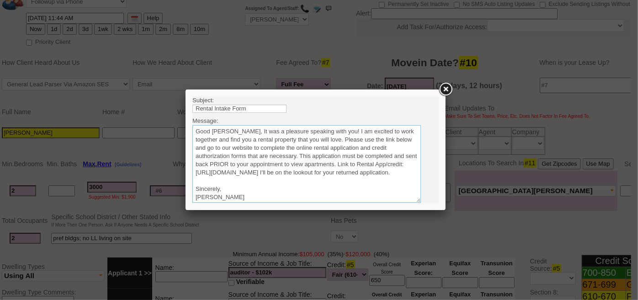
click at [265, 131] on textarea "Sincerely, Renata Staroselsky Real Estate Salesperson Home Sweet Home Propertie…" at bounding box center [306, 164] width 229 height 78
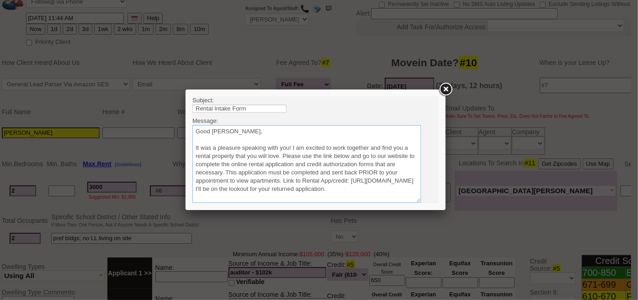
click at [282, 154] on textarea "Sincerely, Renata Staroselsky Real Estate Salesperson Home Sweet Home Propertie…" at bounding box center [306, 164] width 229 height 78
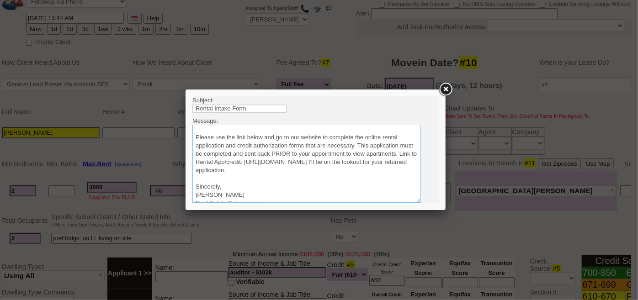
scroll to position [41, 0]
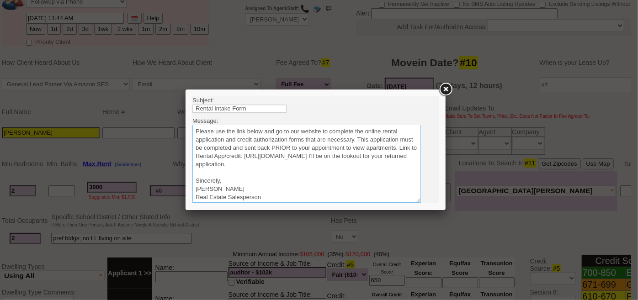
drag, startPoint x: 390, startPoint y: 163, endPoint x: 422, endPoint y: 159, distance: 32.3
click at [390, 163] on textarea "Sincerely, Renata Staroselsky Real Estate Salesperson Home Sweet Home Propertie…" at bounding box center [306, 164] width 229 height 78
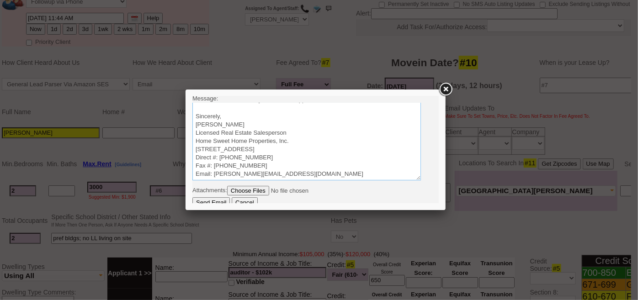
scroll to position [27, 0]
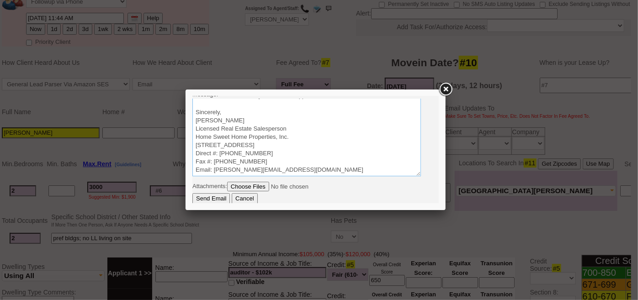
type textarea "Good Afternoon Shannay, It was a pleasure speaking with you! I am excited to wo…"
click at [214, 197] on input "Send Email" at bounding box center [210, 198] width 37 height 11
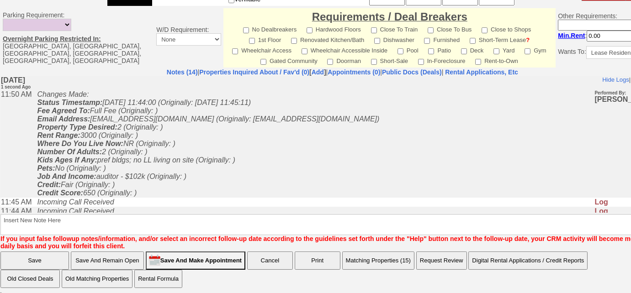
scroll to position [447, 0]
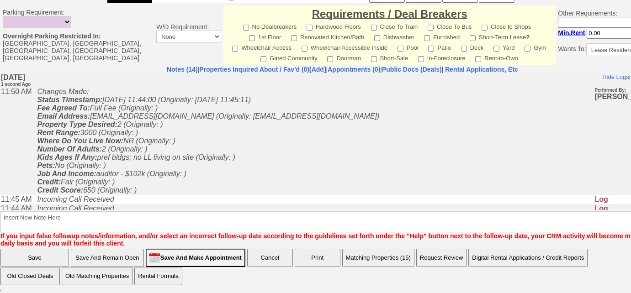
click at [397, 259] on button "Matching Properties (15)" at bounding box center [378, 258] width 72 height 18
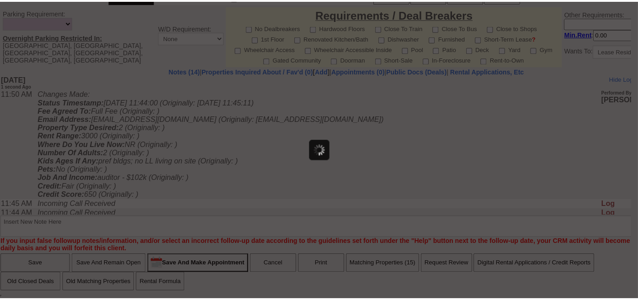
scroll to position [440, 0]
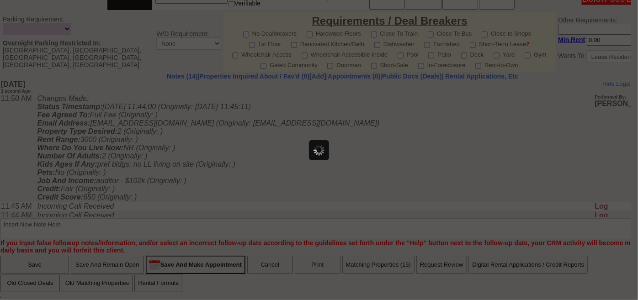
select select
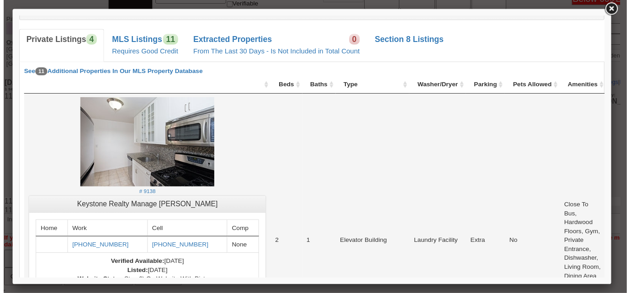
scroll to position [249, 0]
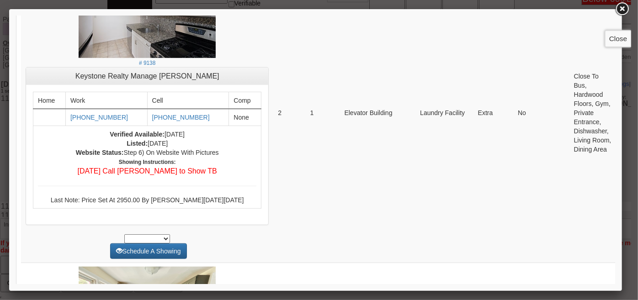
click at [625, 11] on link at bounding box center [622, 9] width 16 height 16
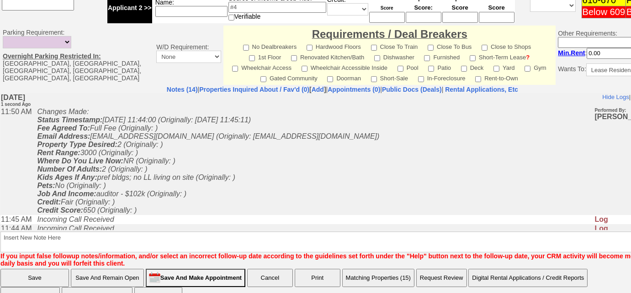
scroll to position [447, 0]
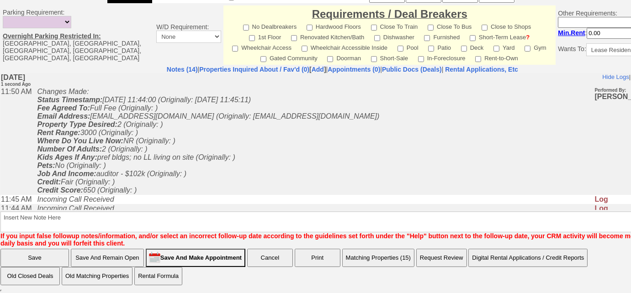
click at [378, 261] on button "Matching Properties (15)" at bounding box center [378, 258] width 72 height 18
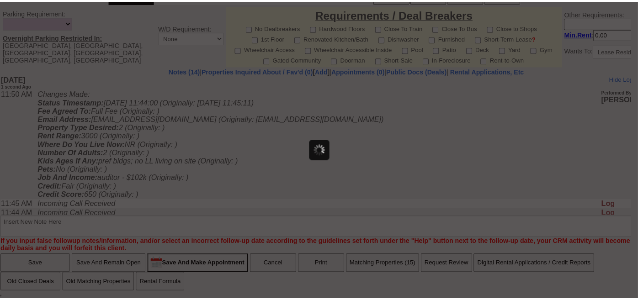
scroll to position [440, 0]
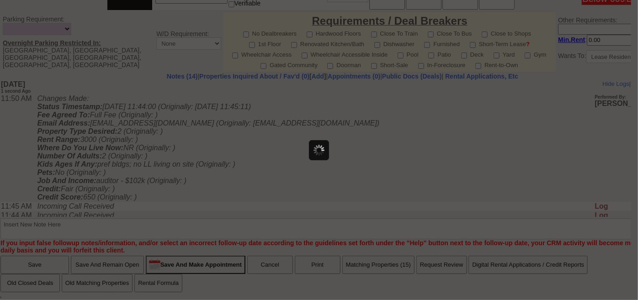
select select
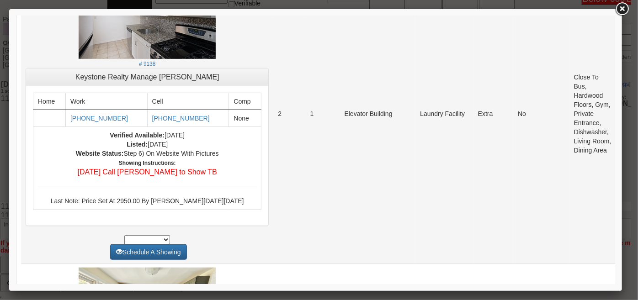
scroll to position [249, 0]
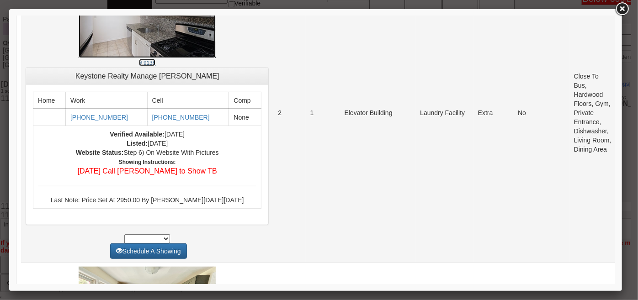
click at [138, 60] on small "# 9138" at bounding box center [146, 62] width 16 height 6
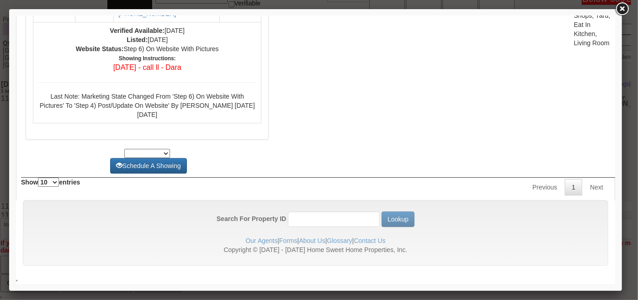
scroll to position [0, 0]
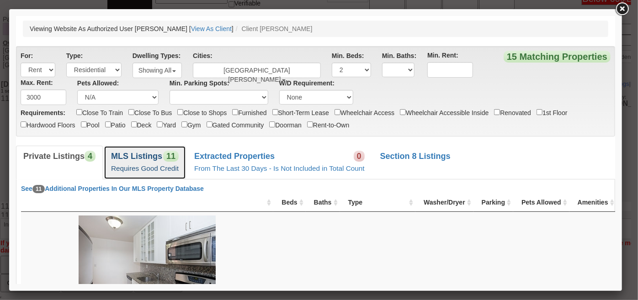
click at [163, 162] on link "MLS Listings 11 Requires Good Credit" at bounding box center [144, 161] width 82 height 33
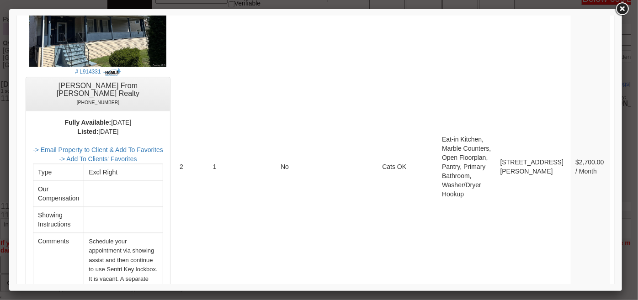
scroll to position [2806, 0]
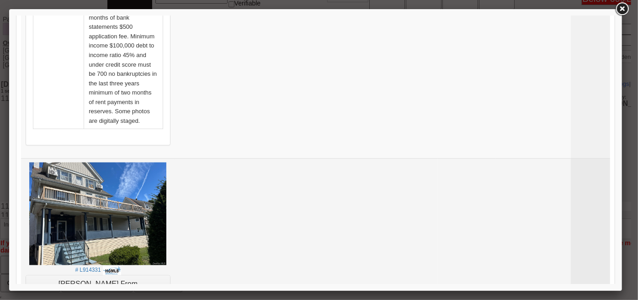
scroll to position [2391, 0]
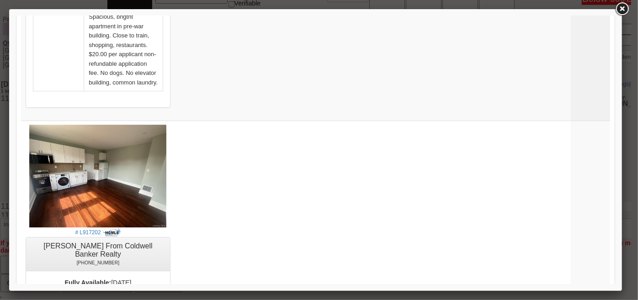
scroll to position [1518, 0]
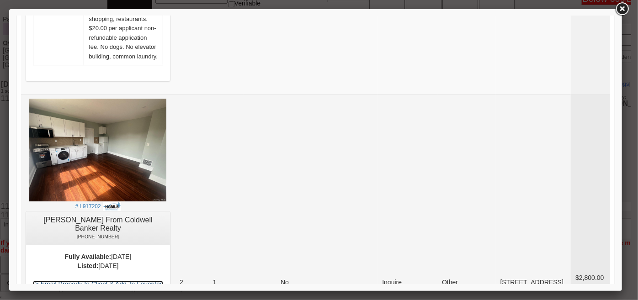
click at [163, 280] on link "-> Email Property to Client & Add To Favorites" at bounding box center [97, 283] width 130 height 7
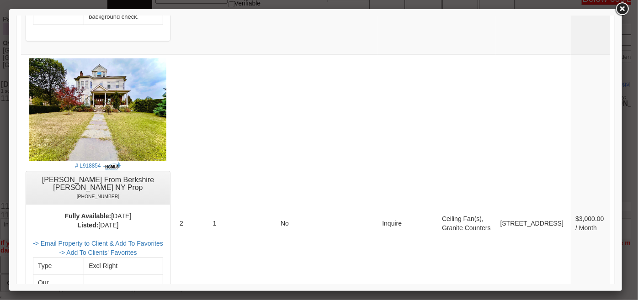
scroll to position [770, 0]
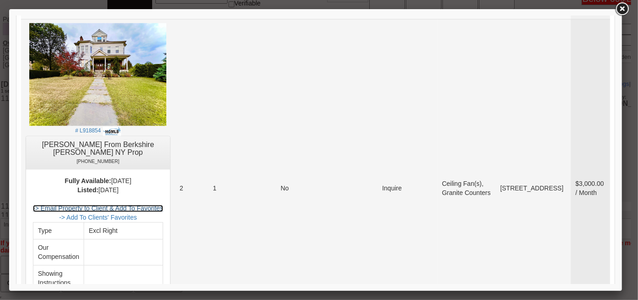
click at [163, 205] on link "-> Email Property to Client & Add To Favorites" at bounding box center [97, 208] width 130 height 7
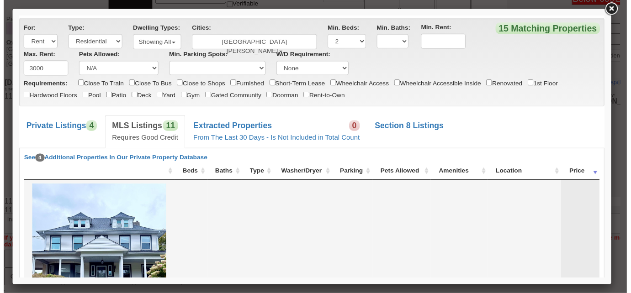
scroll to position [0, 0]
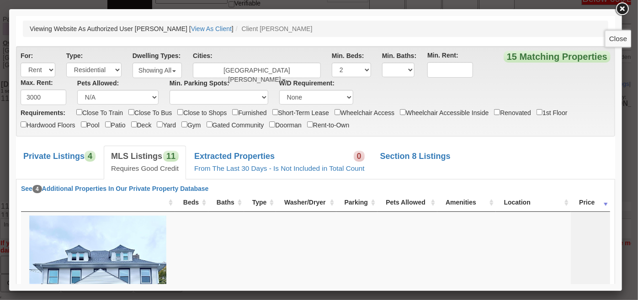
click at [620, 8] on link at bounding box center [622, 9] width 16 height 16
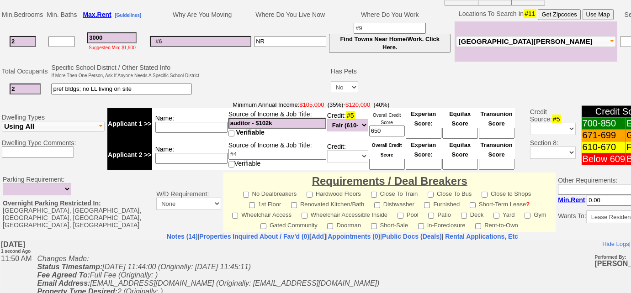
scroll to position [107, 0]
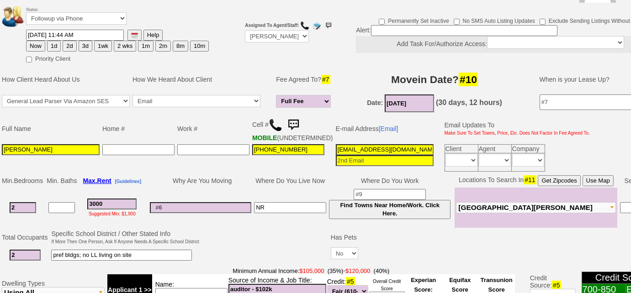
click at [83, 45] on button "3d" at bounding box center [86, 46] width 14 height 11
type input "10/18/2025 11:50 AM"
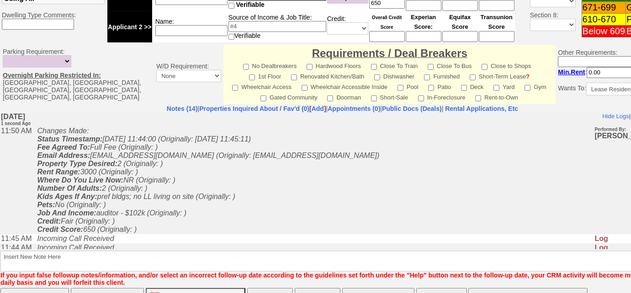
scroll to position [447, 0]
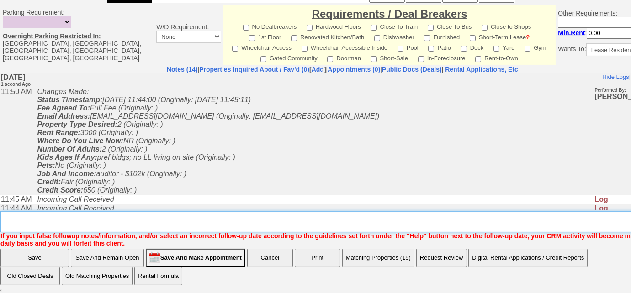
click at [220, 219] on textarea "Insert New Note Here" at bounding box center [345, 222] width 691 height 21
type textarea "sent rental appl and listings"
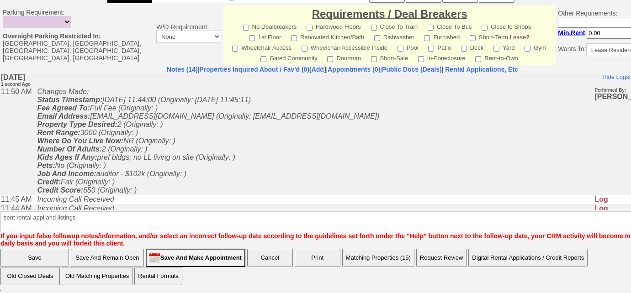
click at [61, 251] on input "Save" at bounding box center [34, 258] width 69 height 18
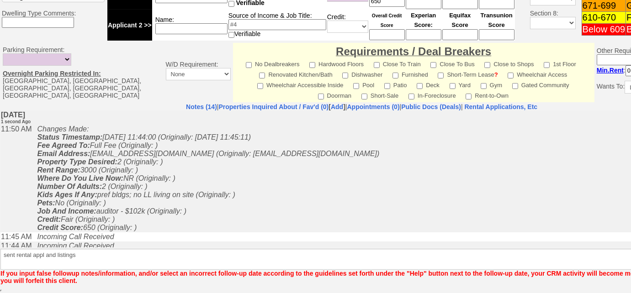
scroll to position [401, 0]
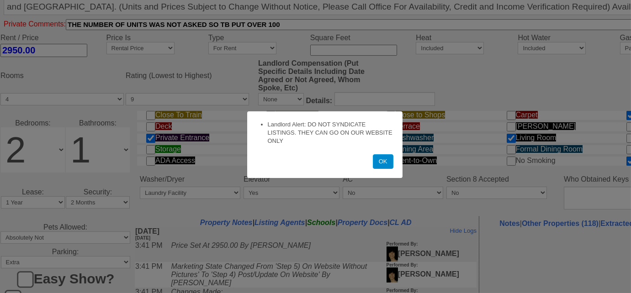
click at [383, 165] on button "OK" at bounding box center [383, 161] width 21 height 15
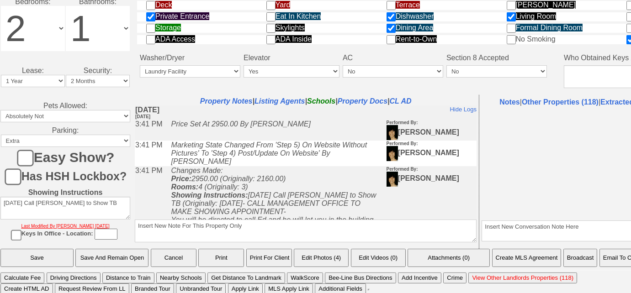
scroll to position [421, 0]
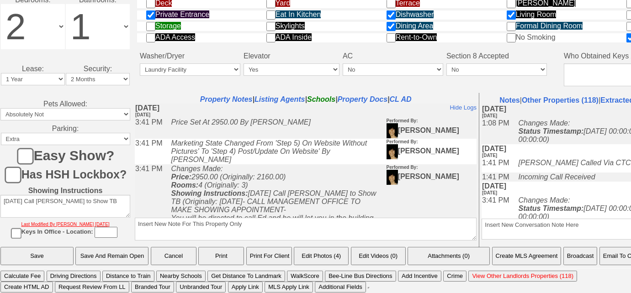
click at [611, 256] on button "Email To Client" at bounding box center [623, 256] width 47 height 18
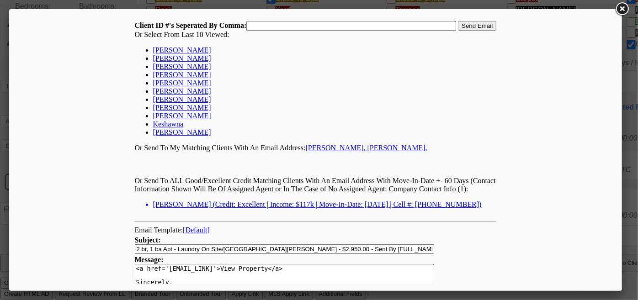
scroll to position [0, 0]
click at [177, 49] on link "[PERSON_NAME]" at bounding box center [182, 50] width 58 height 8
type input "168421,"
click at [458, 28] on input "Send Email" at bounding box center [477, 26] width 38 height 10
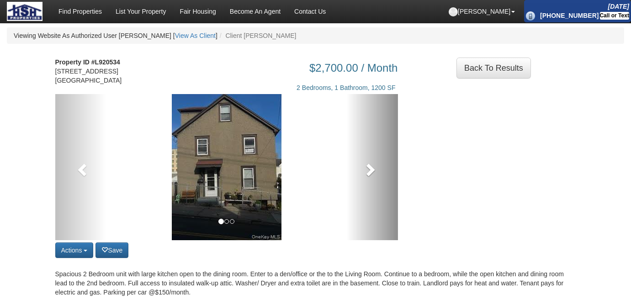
click at [367, 170] on span at bounding box center [370, 170] width 14 height 14
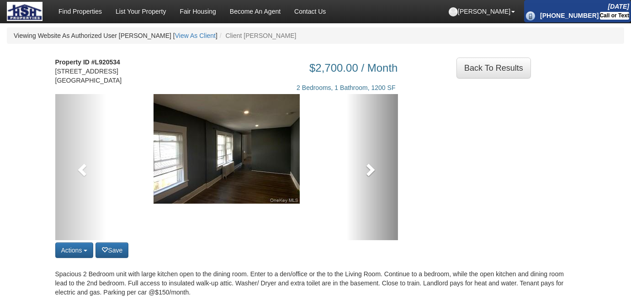
click at [367, 170] on link at bounding box center [372, 167] width 52 height 146
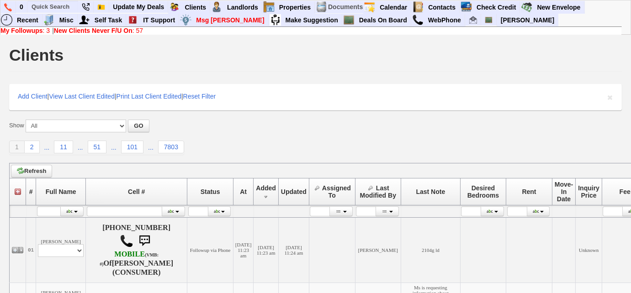
click at [44, 32] on link "My Followups : 3" at bounding box center [24, 30] width 49 height 7
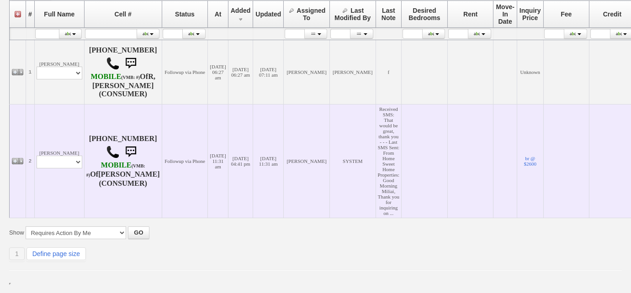
scroll to position [180, 0]
click at [77, 159] on select "Profile Edit Print Email Externally (Will Not Be Tracked In CRM) Closed Deals" at bounding box center [60, 161] width 46 height 13
select select "ChangeURL,/crm/custom/edit_client_form.php?redirect=%2Fcrm%2Fclients.php&id=163…"
click at [37, 155] on select "Profile Edit Print Email Externally (Will Not Be Tracked In CRM) Closed Deals" at bounding box center [60, 161] width 46 height 13
select select
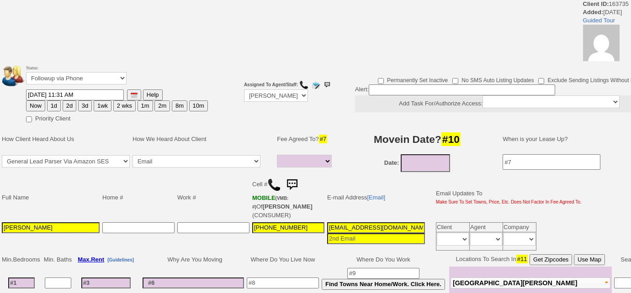
select select
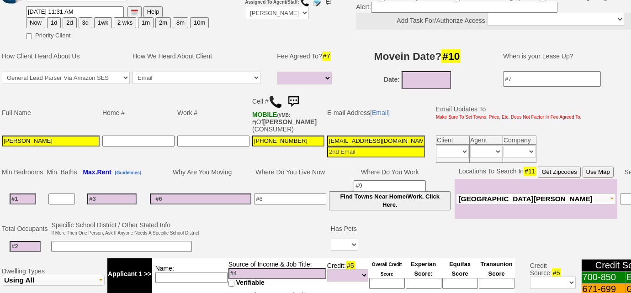
scroll to position [89, 0]
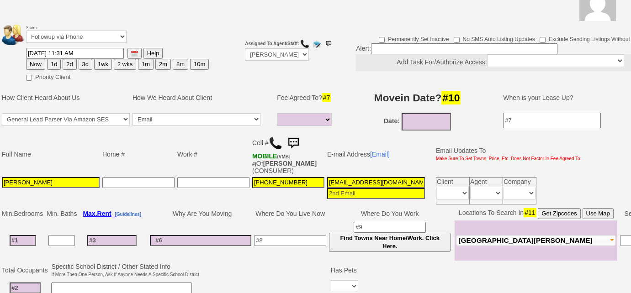
click at [53, 64] on button "1d" at bounding box center [54, 64] width 14 height 11
type input "[DATE] 11:53 AM"
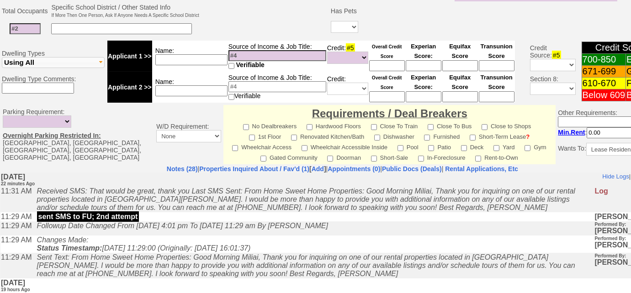
scroll to position [447, 0]
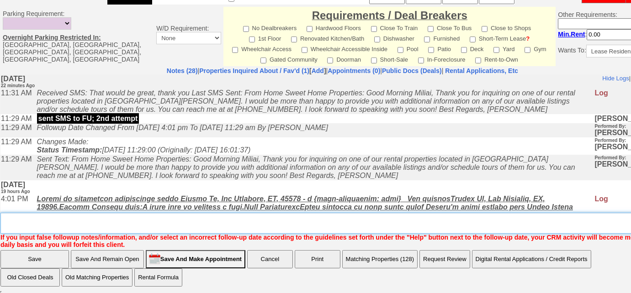
click at [48, 222] on textarea "Insert New Note Here" at bounding box center [345, 223] width 691 height 21
type textarea "f"
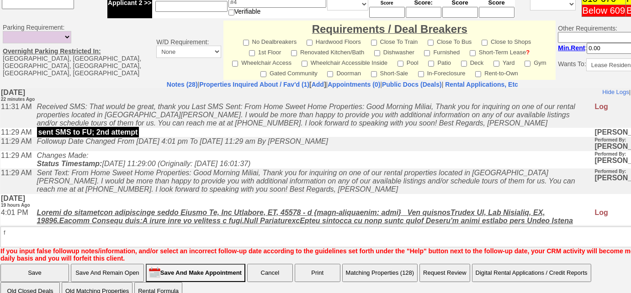
click at [23, 264] on input "Save" at bounding box center [34, 273] width 69 height 18
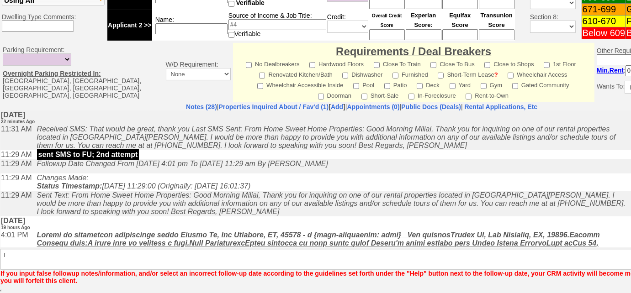
scroll to position [401, 0]
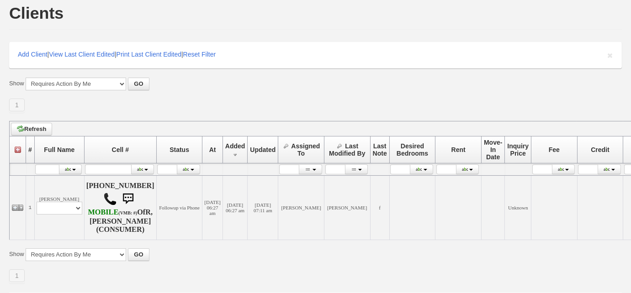
scroll to position [80, 0]
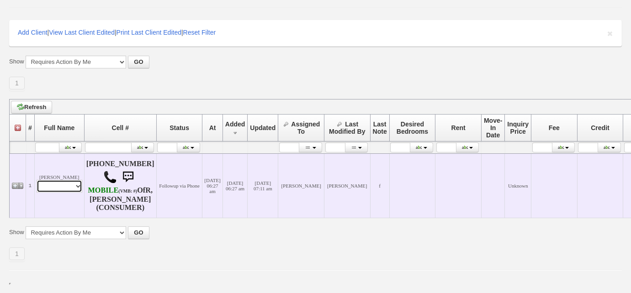
drag, startPoint x: 70, startPoint y: 181, endPoint x: 71, endPoint y: 186, distance: 5.5
click at [70, 181] on select "Profile Edit Print Email Externally (Will Not Be Tracked In CRM) Closed Deals" at bounding box center [60, 186] width 46 height 13
select select "ChangeURL,/crm/custom/edit_client_form.php?redirect=%2Fcrm%2Fclients.php&id=168…"
click at [37, 180] on select "Profile Edit Print Email Externally (Will Not Be Tracked In CRM) Closed Deals" at bounding box center [60, 186] width 46 height 13
select select
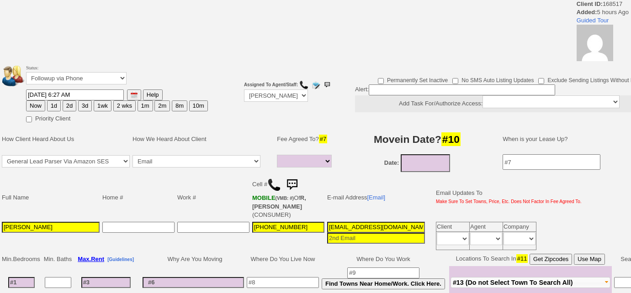
select select
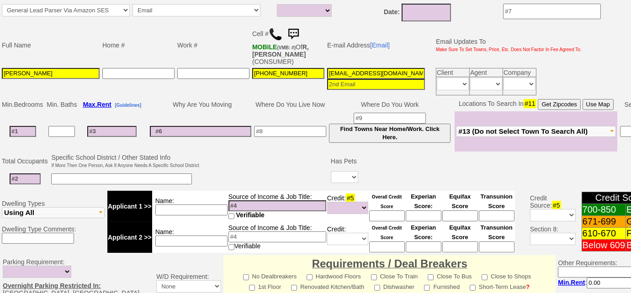
scroll to position [197, 0]
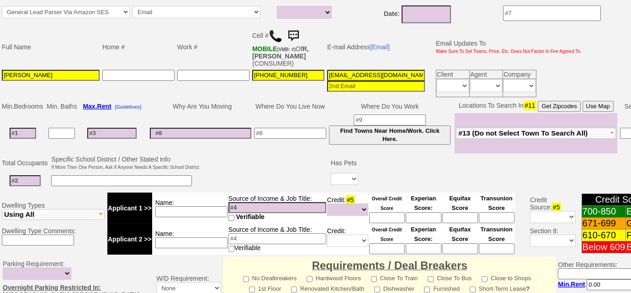
click at [275, 34] on img at bounding box center [276, 36] width 14 height 14
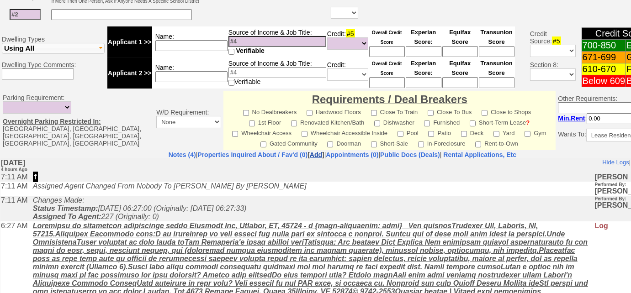
click at [310, 155] on link "Add" at bounding box center [316, 154] width 12 height 7
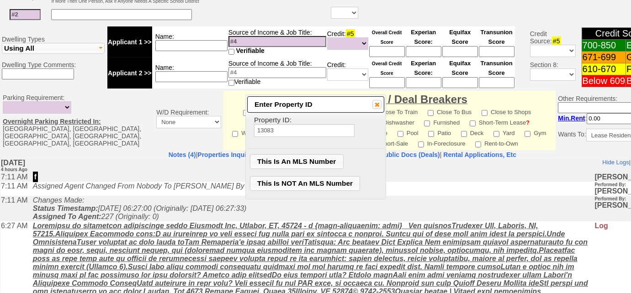
type input "13083"
click at [302, 181] on span "This Is NOT An MLS Number" at bounding box center [305, 184] width 110 height 14
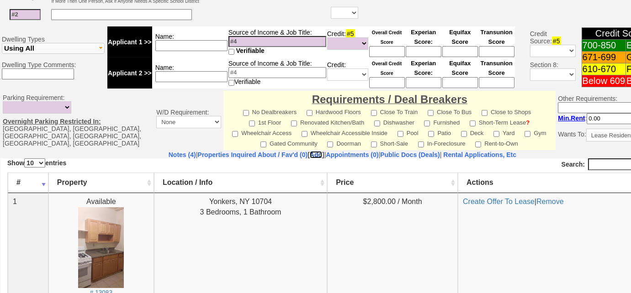
scroll to position [0, 0]
click at [139, 151] on td "Notes (4) | Properties Inquired About / Fav'd (0) [ Add ] | Appointments (0) | …" at bounding box center [342, 242] width 685 height 182
click at [169, 153] on link "Notes (4)" at bounding box center [182, 154] width 27 height 7
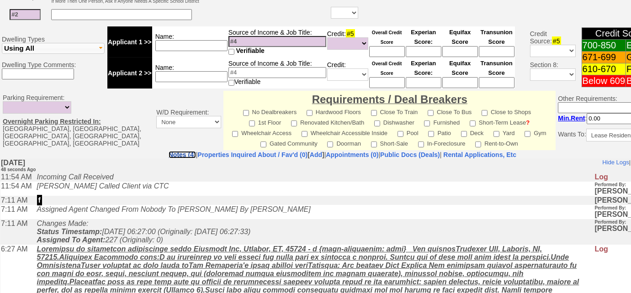
scroll to position [197, 0]
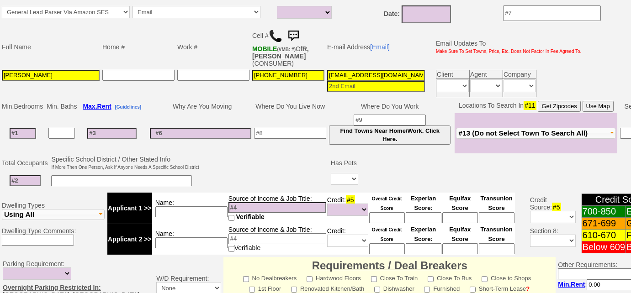
click at [491, 129] on span "#13 (Do not Select Town To Search All)" at bounding box center [522, 133] width 129 height 8
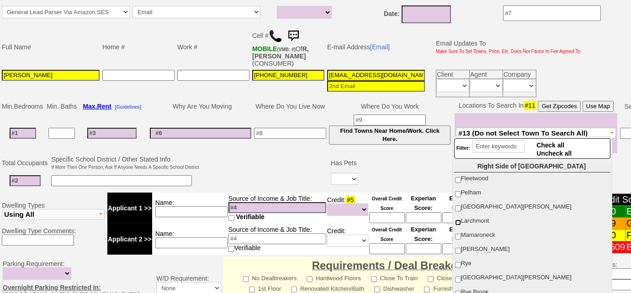
scroll to position [83, 0]
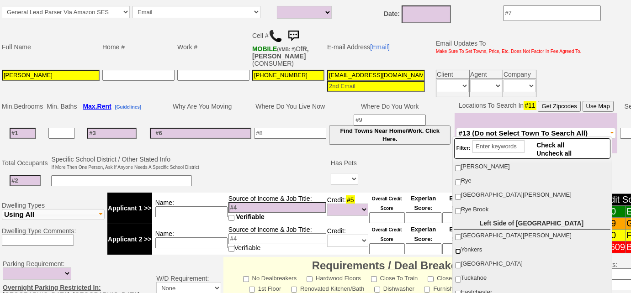
click at [456, 249] on input "Yonkers" at bounding box center [458, 252] width 6 height 6
checkbox input "true"
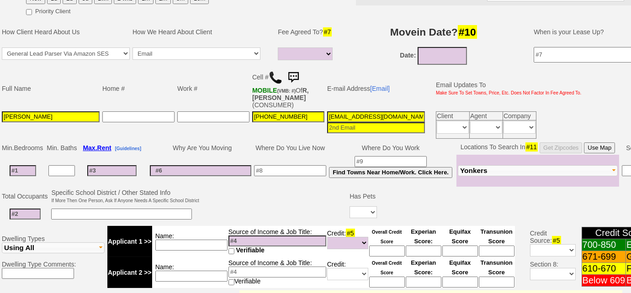
scroll to position [0, 34]
drag, startPoint x: 326, startPoint y: 116, endPoint x: 559, endPoint y: 109, distance: 232.3
click at [559, 110] on tr "Stephanie Rodriguez 347-805-3808 2cu45xc07x520ibbgjta5tvw2u@convo.zillow.com Cl…" at bounding box center [291, 125] width 583 height 30
click at [446, 55] on input "10/15/2025" at bounding box center [442, 56] width 49 height 18
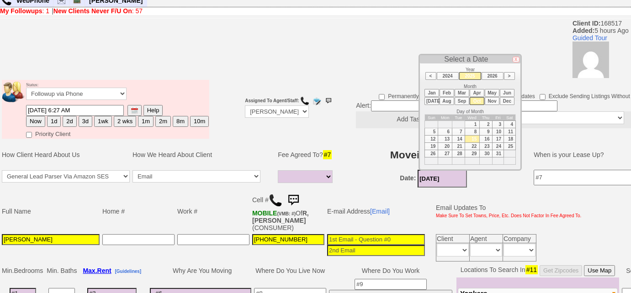
scroll to position [30, 0]
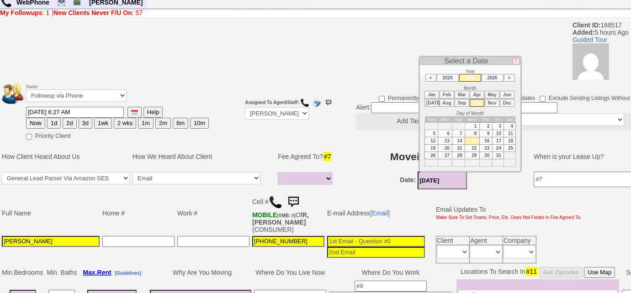
click at [492, 100] on li "Nov" at bounding box center [492, 103] width 15 height 8
type input "11/15/2025"
click at [509, 138] on td "15" at bounding box center [510, 141] width 12 height 7
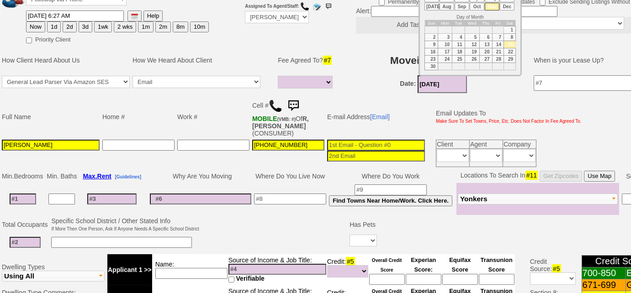
scroll to position [155, 0]
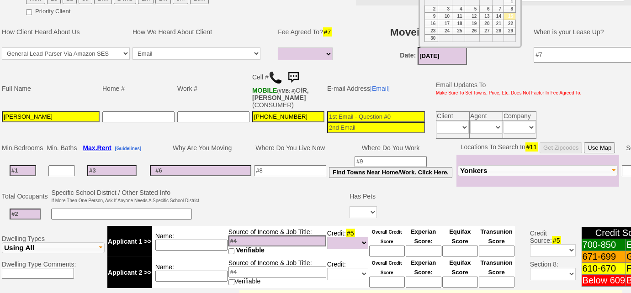
click at [19, 170] on input at bounding box center [23, 170] width 27 height 11
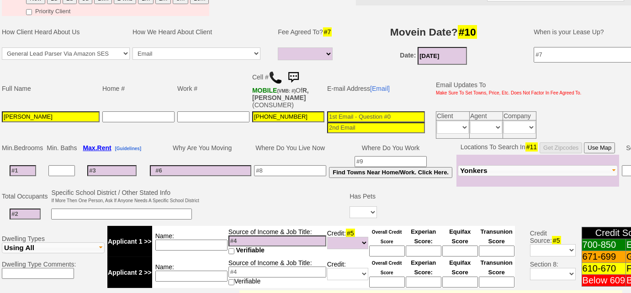
type input "2"
select select
type input "2"
select select
click at [123, 165] on input at bounding box center [111, 167] width 49 height 11
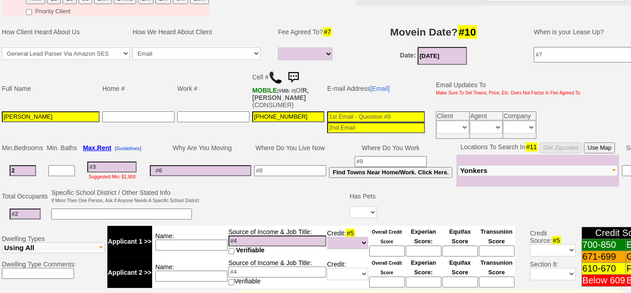
type input "3"
select select
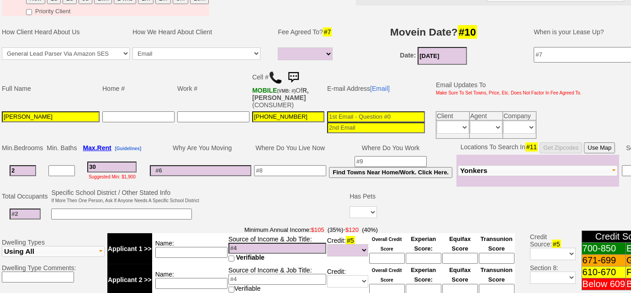
type input "300"
select select
type input "3000"
select select
type input "3000"
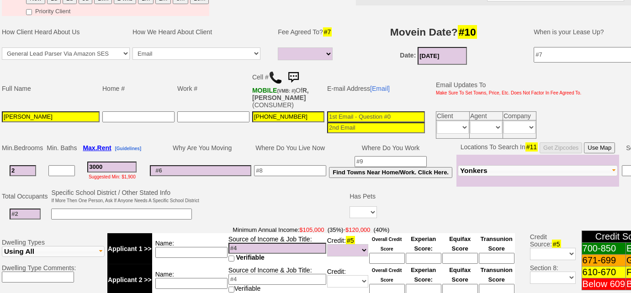
click at [22, 209] on input at bounding box center [25, 214] width 31 height 11
select select
click at [22, 209] on input at bounding box center [25, 214] width 31 height 11
type input "4"
click at [70, 209] on input at bounding box center [121, 214] width 141 height 11
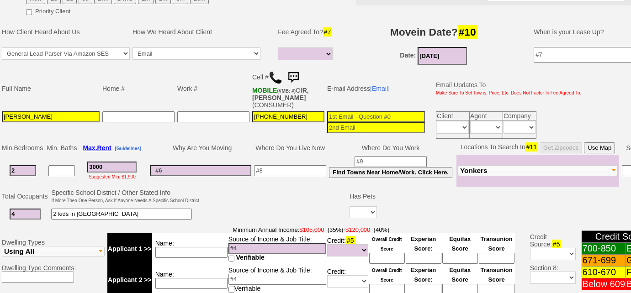
type input "2 kids in college"
click at [363, 208] on select "Yes No" at bounding box center [363, 213] width 27 height 12
select select "Yes"
click at [350, 207] on select "Yes No" at bounding box center [363, 213] width 27 height 12
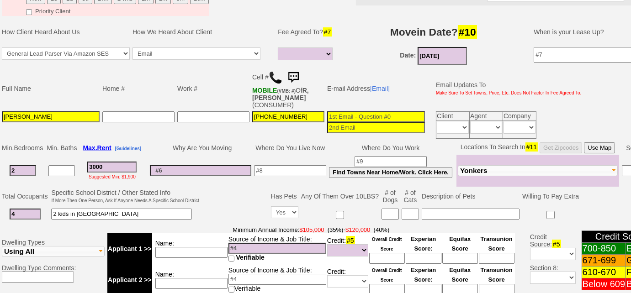
click at [388, 209] on input at bounding box center [390, 214] width 17 height 11
type input "1"
click at [417, 213] on input at bounding box center [410, 214] width 17 height 11
type input "1"
click at [435, 209] on input at bounding box center [471, 214] width 98 height 11
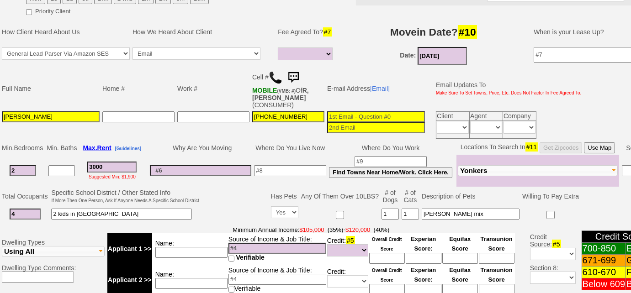
type input "yorkie poodle mix"
click at [146, 209] on input "2 kids in college" at bounding box center [121, 214] width 141 height 11
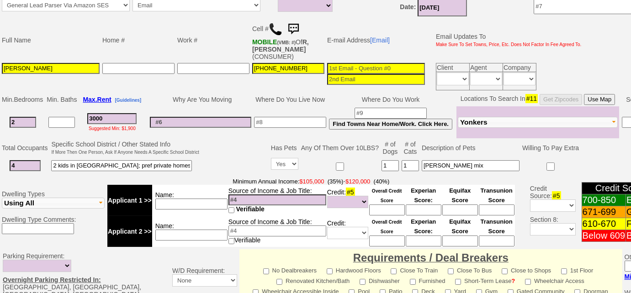
scroll to position [280, 0]
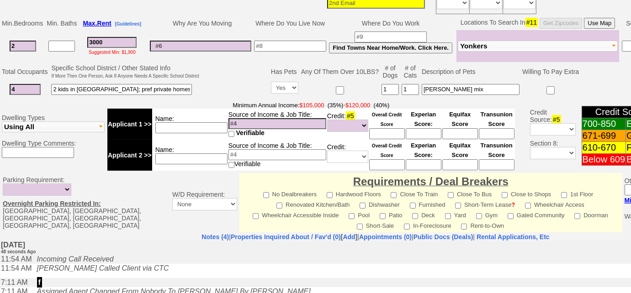
type input "2 kids in college; pref private homes"
click at [254, 125] on input at bounding box center [278, 123] width 98 height 11
click at [201, 123] on input at bounding box center [191, 127] width 72 height 11
type input "combined - $"
click at [290, 122] on input at bounding box center [278, 123] width 98 height 11
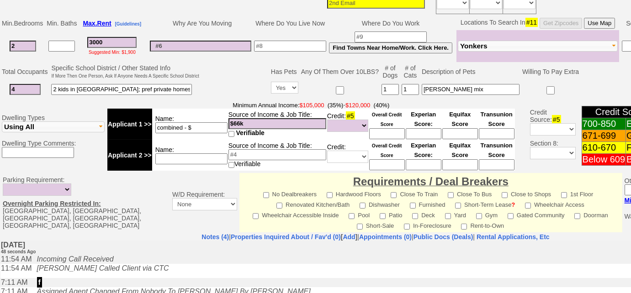
type input "$66k"
click at [203, 154] on input at bounding box center [191, 159] width 72 height 11
type input "partner"
click at [252, 153] on input at bounding box center [278, 154] width 98 height 11
type input "%"
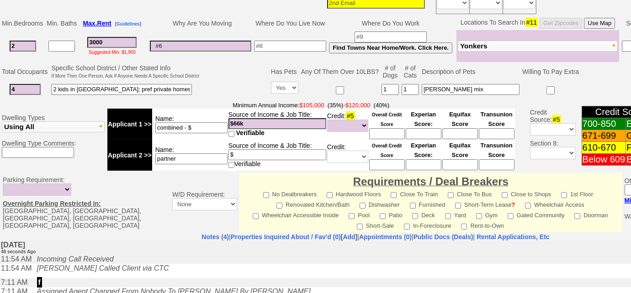
type input "$"
click at [358, 126] on select "Unknown Bad (Below 609) Fair (610-670) Good (671-699) Excellent (700-850) None" at bounding box center [347, 126] width 41 height 12
select select "Excellent"
click at [327, 120] on select "Unknown Bad (Below 609) Fair (610-670) Good (671-699) Excellent (700-850) None" at bounding box center [347, 126] width 41 height 12
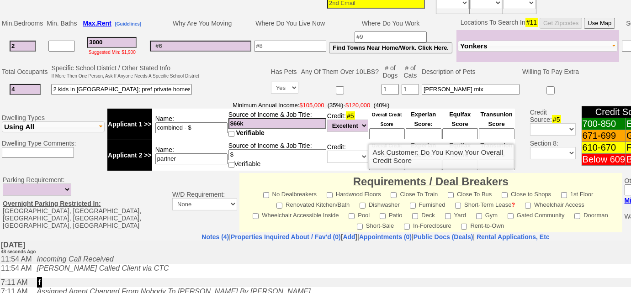
click at [392, 130] on input at bounding box center [387, 133] width 36 height 11
type input "790"
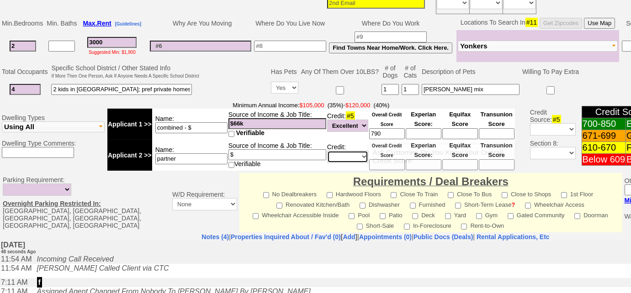
click at [330, 152] on select "Unknown Bad (Below 609) Fair (610-670) Good (671-699) Excellent (700-850) None" at bounding box center [347, 157] width 41 height 12
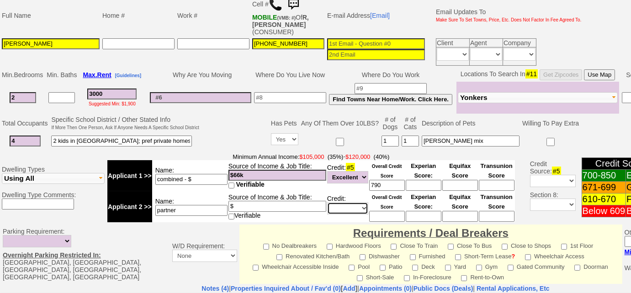
scroll to position [197, 0]
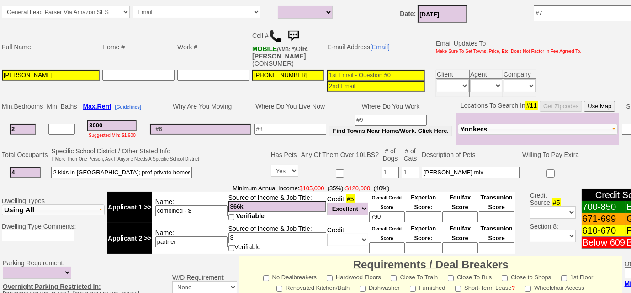
click at [349, 74] on input at bounding box center [376, 75] width 98 height 11
type input "s"
type input "rodriguez00stephanie@gmail.com"
click at [120, 121] on input "3000" at bounding box center [111, 125] width 49 height 11
click at [98, 121] on input "3000" at bounding box center [111, 125] width 49 height 11
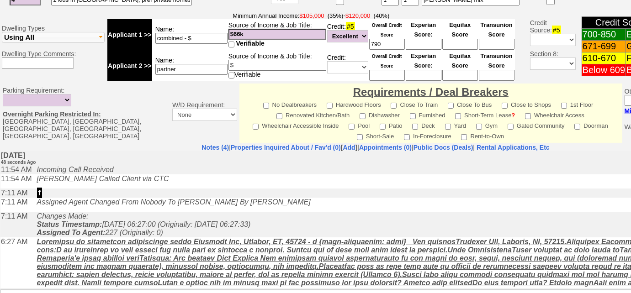
scroll to position [441, 0]
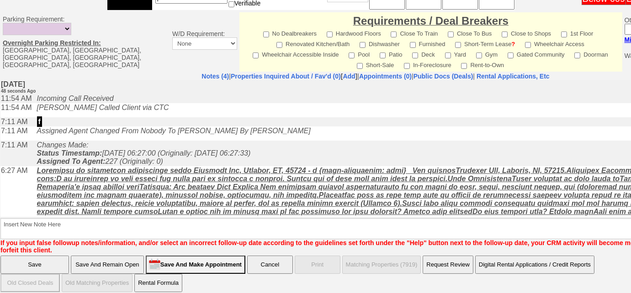
click at [124, 256] on input "Save And Remain Open" at bounding box center [107, 265] width 73 height 18
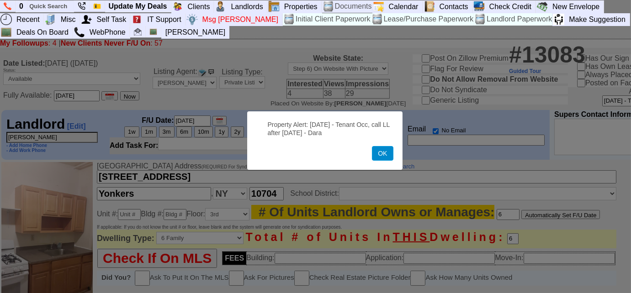
click at [385, 155] on button "OK" at bounding box center [382, 153] width 21 height 15
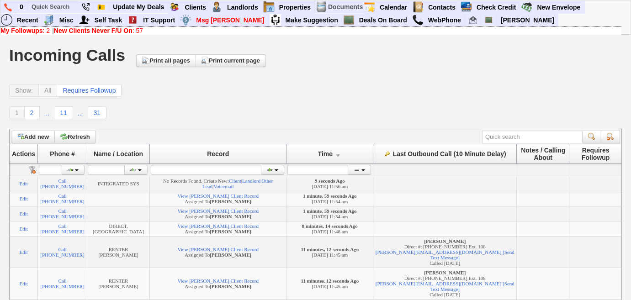
click at [64, 30] on b "New Clients Never F/U On" at bounding box center [93, 30] width 79 height 7
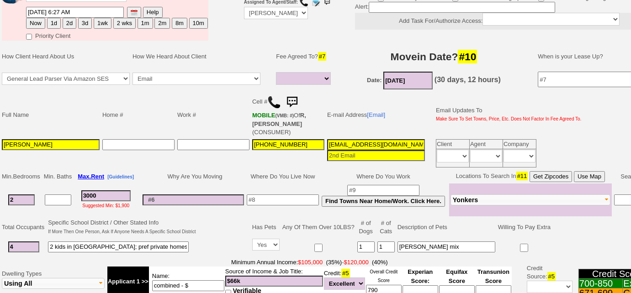
click at [92, 194] on input "3000" at bounding box center [105, 196] width 49 height 11
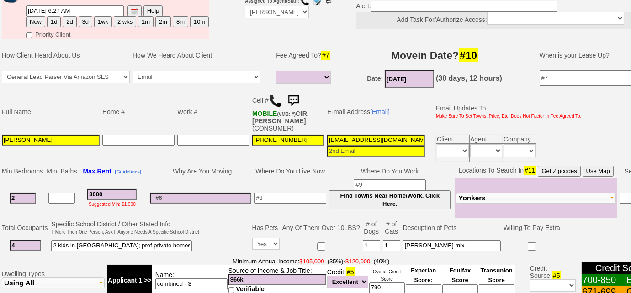
select select
type input "300"
select select
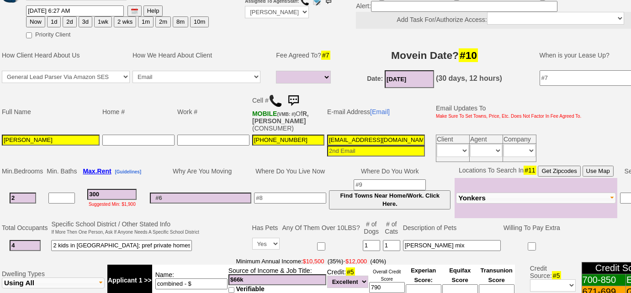
type input "3200"
select select
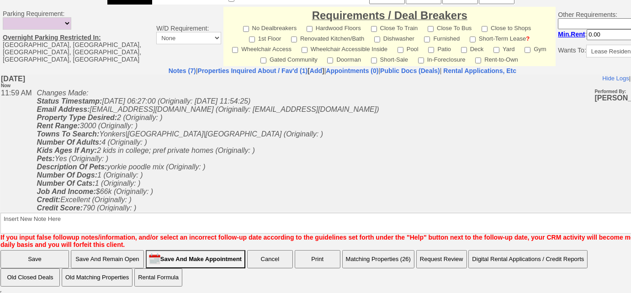
type input "3200"
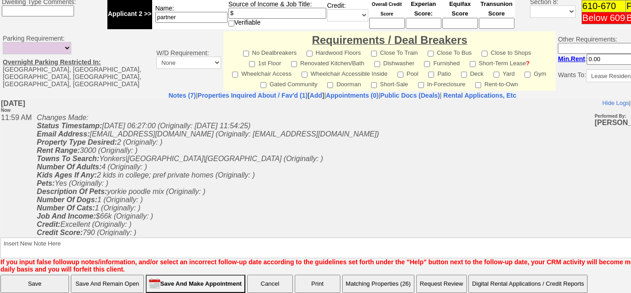
click at [105, 275] on input "Save And Remain Open" at bounding box center [107, 284] width 73 height 18
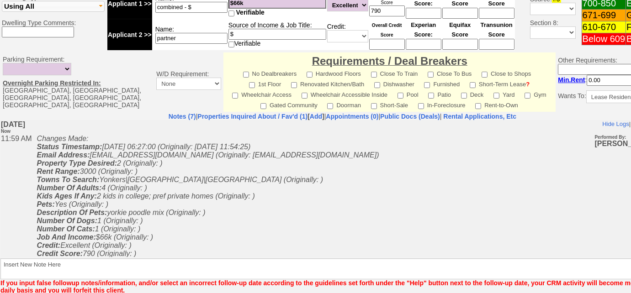
select select
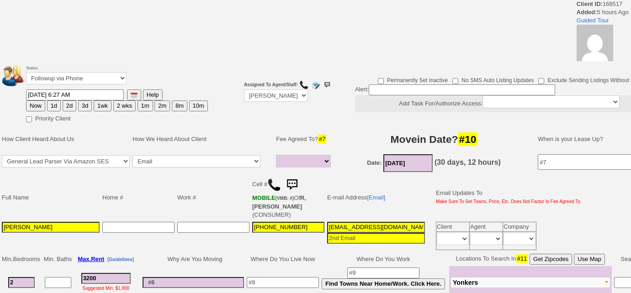
select select
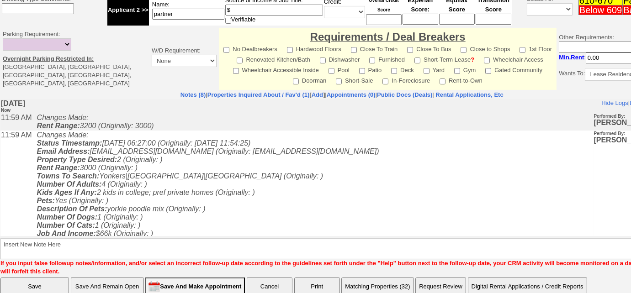
scroll to position [413, 0]
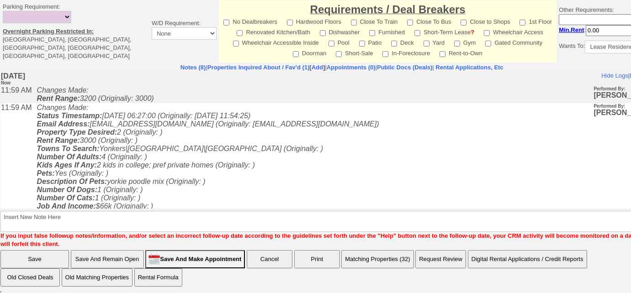
click at [383, 254] on button "Matching Properties (32)" at bounding box center [377, 259] width 72 height 18
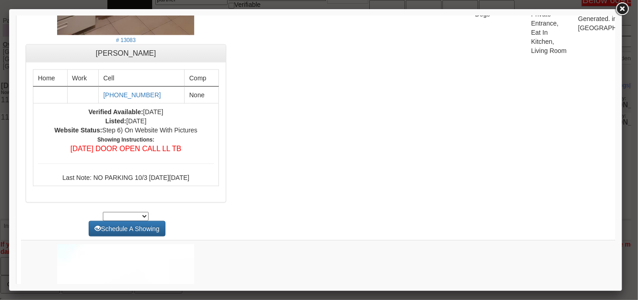
scroll to position [2368, 0]
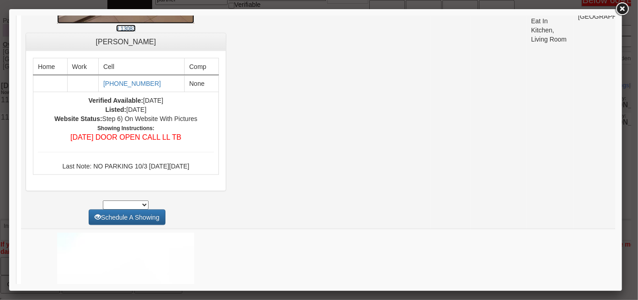
click at [116, 32] on small "# 13083" at bounding box center [126, 28] width 20 height 6
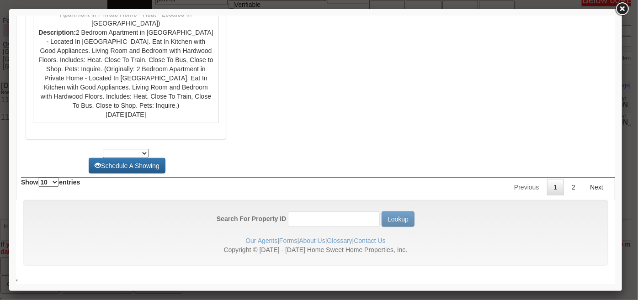
scroll to position [4122, 0]
click at [567, 185] on link "2" at bounding box center [572, 187] width 17 height 16
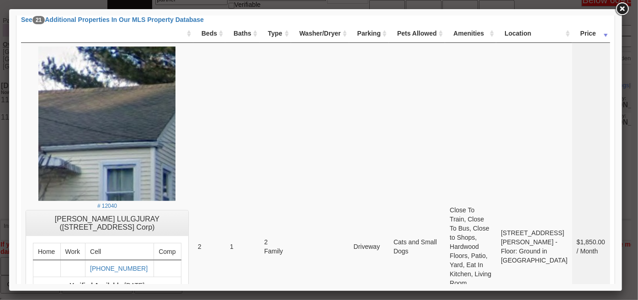
scroll to position [0, 0]
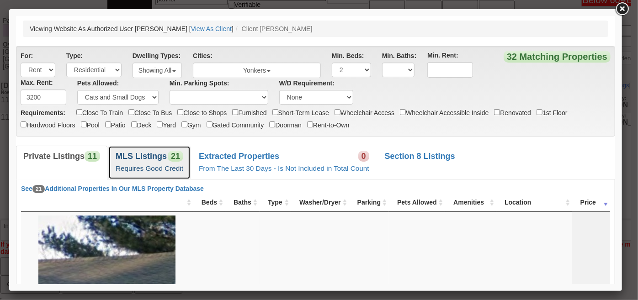
click at [160, 170] on small "Requires Good Credit" at bounding box center [149, 168] width 68 height 8
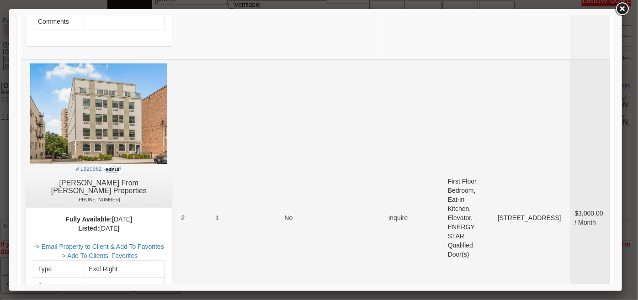
scroll to position [3838, 0]
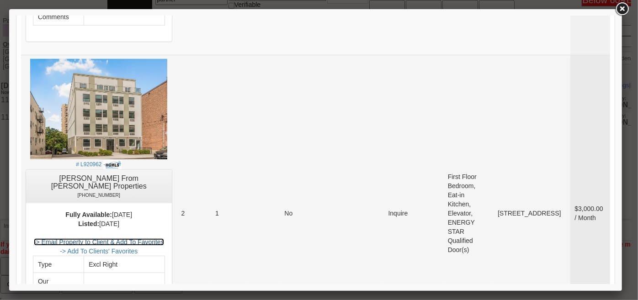
click at [160, 238] on link "-> Email Property to Client & Add To Favorites" at bounding box center [98, 241] width 130 height 7
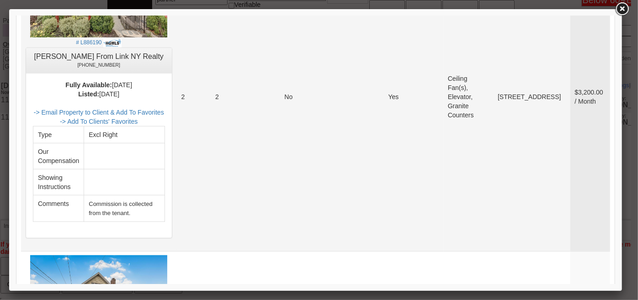
scroll to position [306, 0]
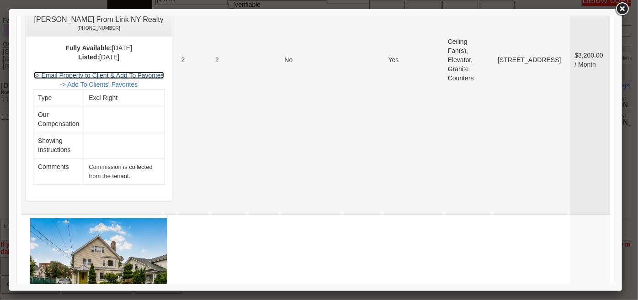
click at [164, 74] on link "-> Email Property to Client & Add To Favorites" at bounding box center [98, 74] width 130 height 7
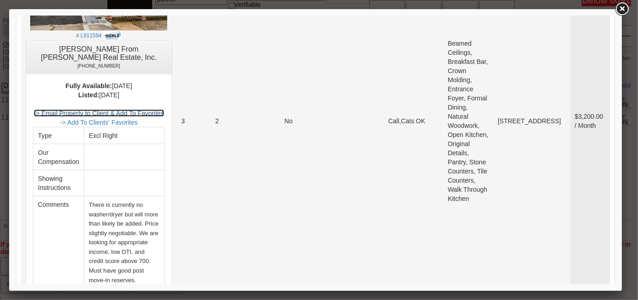
click at [162, 113] on link "-> Email Property to Client & Add To Favorites" at bounding box center [98, 112] width 130 height 7
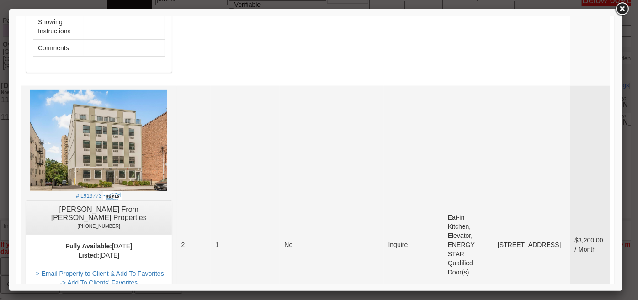
scroll to position [1927, 0]
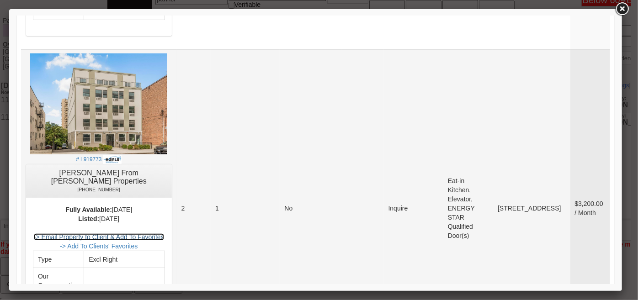
click at [158, 233] on link "-> Email Property to Client & Add To Favorites" at bounding box center [98, 236] width 130 height 7
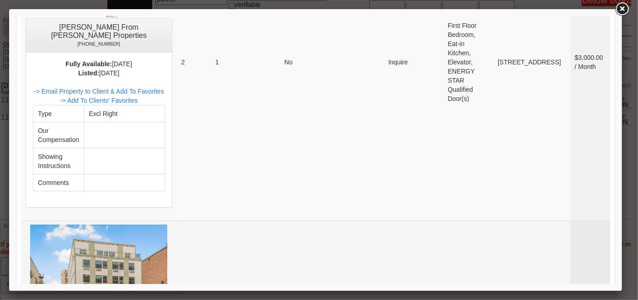
scroll to position [3838, 0]
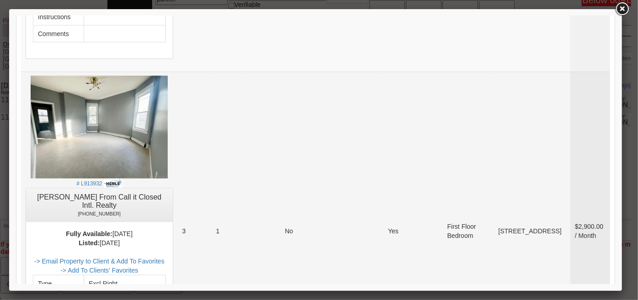
scroll to position [581, 0]
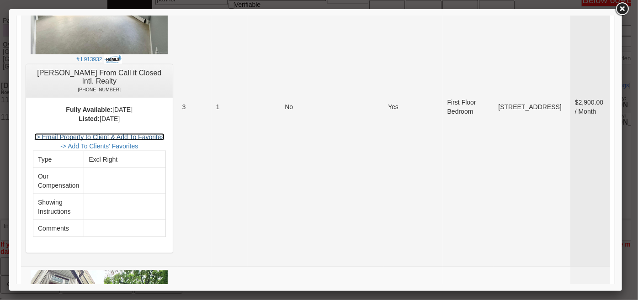
click at [147, 133] on link "-> Email Property to Client & Add To Favorites" at bounding box center [99, 136] width 130 height 7
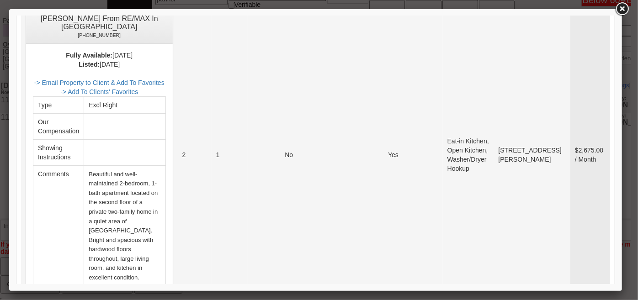
scroll to position [3282, 0]
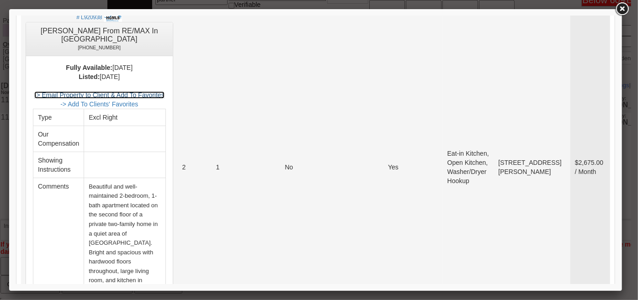
click at [163, 98] on link "-> Email Property to Client & Add To Favorites" at bounding box center [99, 94] width 130 height 7
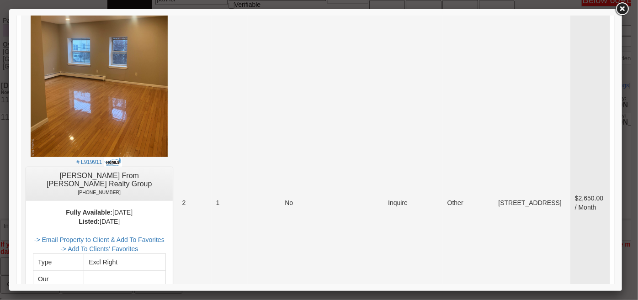
scroll to position [3864, 0]
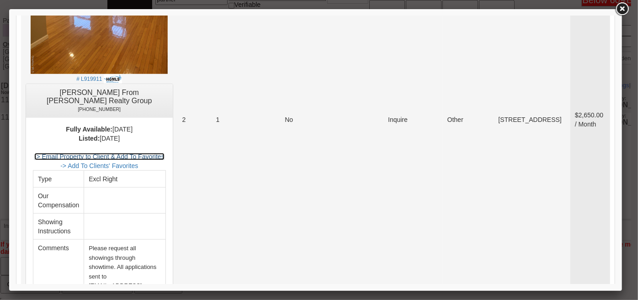
click at [164, 153] on link "-> Email Property to Client & Add To Favorites" at bounding box center [99, 156] width 130 height 7
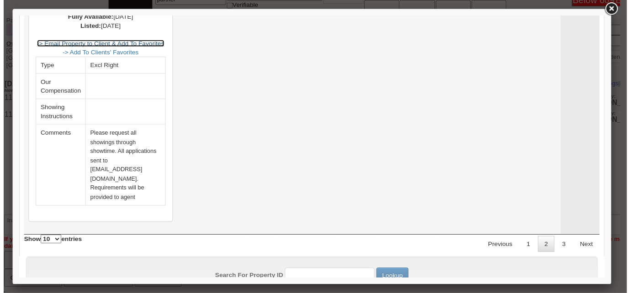
scroll to position [3977, 0]
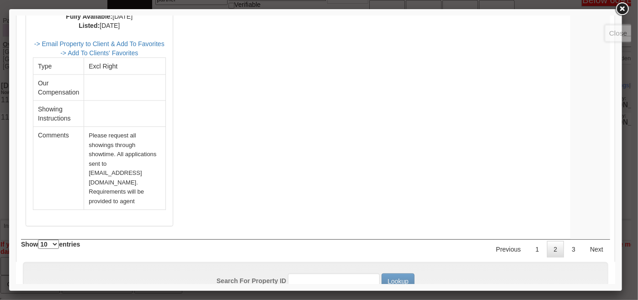
click at [623, 11] on link at bounding box center [622, 9] width 16 height 16
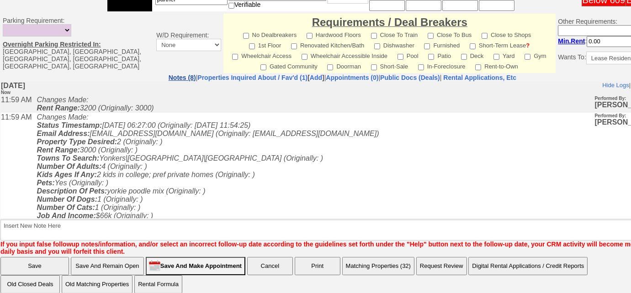
click at [169, 75] on link "Notes (8)" at bounding box center [182, 77] width 27 height 7
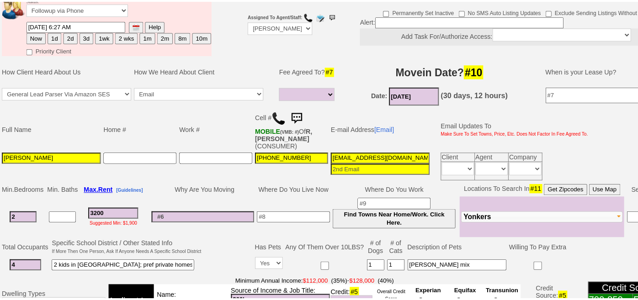
scroll to position [115, 0]
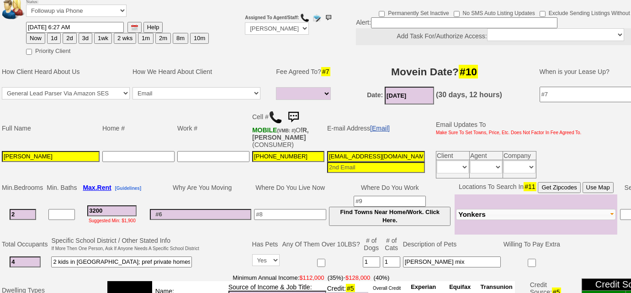
click at [380, 126] on link "[Email]" at bounding box center [380, 128] width 20 height 7
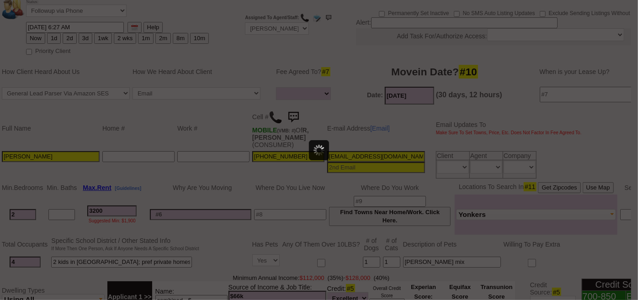
scroll to position [0, 0]
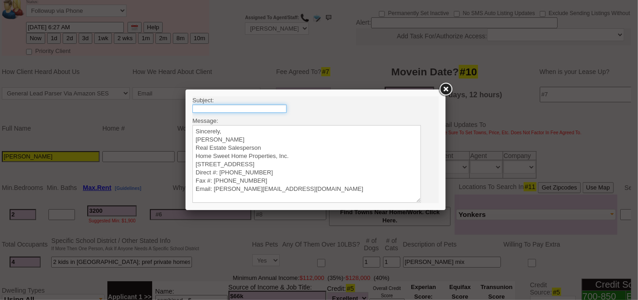
click at [256, 107] on input "text" at bounding box center [239, 108] width 94 height 8
type input "Rental Intake Form"
click at [250, 126] on textarea "Sincerely, Renata Staroselsky Real Estate Salesperson Home Sweet Home Propertie…" at bounding box center [306, 164] width 229 height 78
paste textarea "Good Afternoon Stephanie, It was a pleasure speaking with you! I am excited to …"
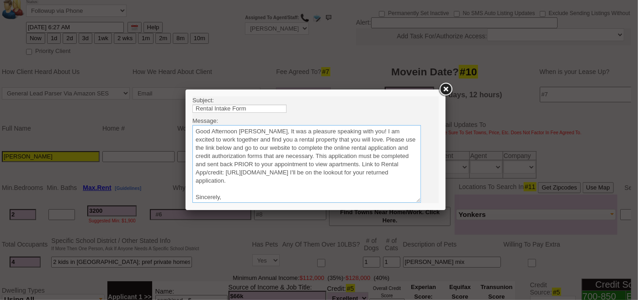
click at [269, 127] on textarea "Sincerely, Renata Staroselsky Real Estate Salesperson Home Sweet Home Propertie…" at bounding box center [306, 164] width 229 height 78
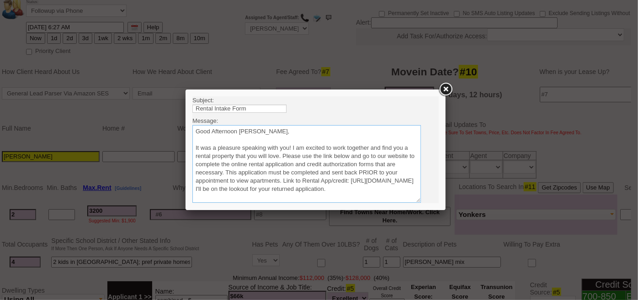
click at [281, 159] on textarea "Sincerely, Renata Staroselsky Real Estate Salesperson Home Sweet Home Propertie…" at bounding box center [306, 164] width 229 height 78
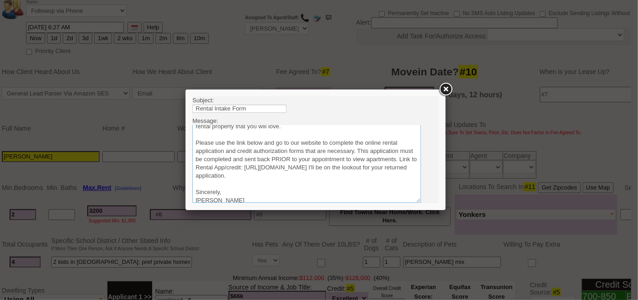
scroll to position [41, 0]
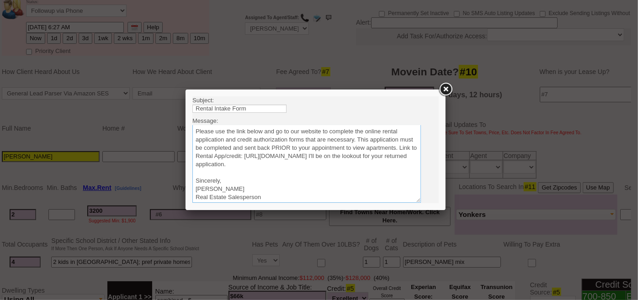
click at [391, 162] on textarea "Sincerely, Renata Staroselsky Real Estate Salesperson Home Sweet Home Propertie…" at bounding box center [306, 164] width 229 height 78
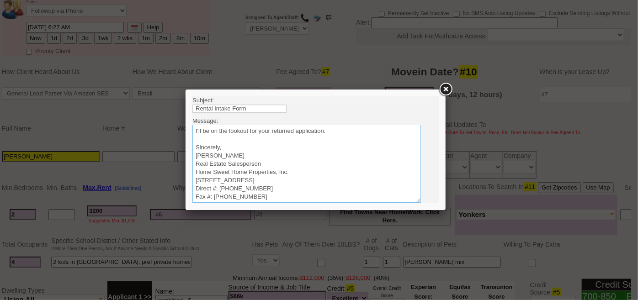
scroll to position [91, 0]
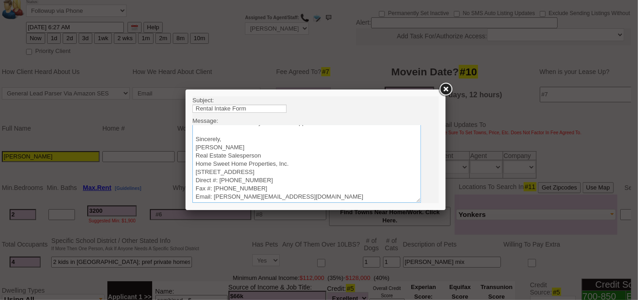
click at [194, 157] on textarea "Sincerely, Renata Staroselsky Real Estate Salesperson Home Sweet Home Propertie…" at bounding box center [306, 164] width 229 height 78
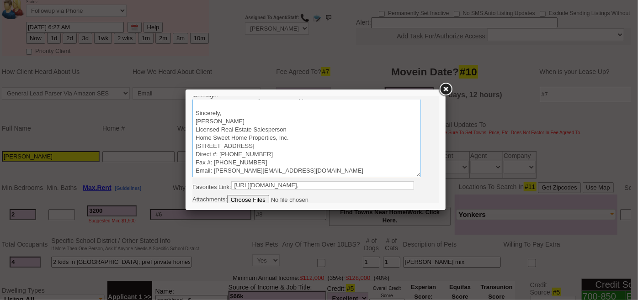
scroll to position [39, 0]
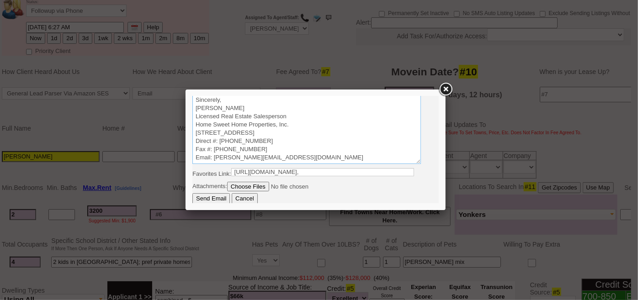
type textarea "Good Afternoon Stephanie, It was a pleasure speaking with you! I am excited to …"
click at [217, 197] on input "Send Email" at bounding box center [210, 198] width 37 height 11
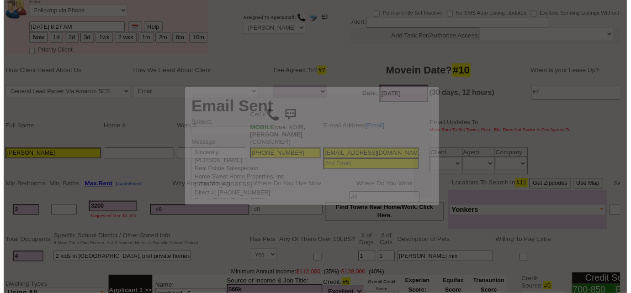
scroll to position [0, 0]
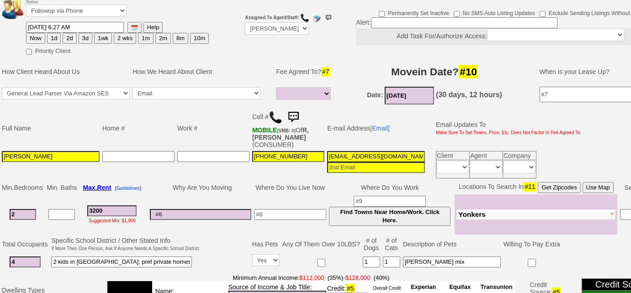
click at [79, 33] on button "3d" at bounding box center [86, 38] width 14 height 11
type input "10/18/2025 11:59 AM"
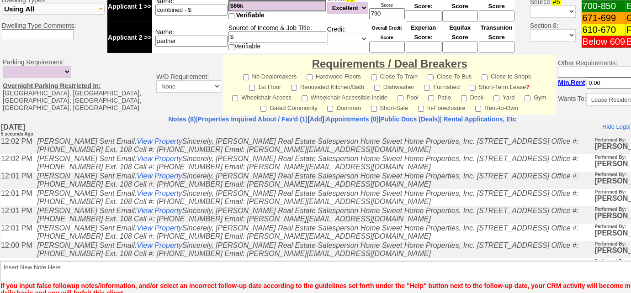
scroll to position [166, 0]
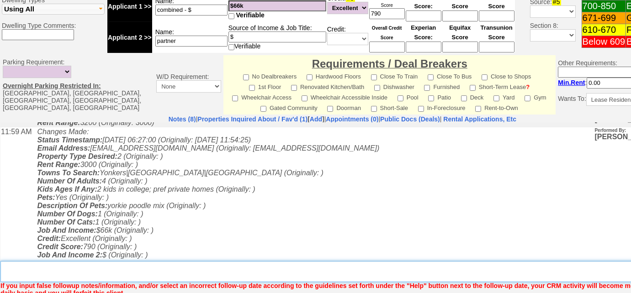
click at [178, 270] on textarea "Insert New Note Here" at bounding box center [345, 271] width 691 height 21
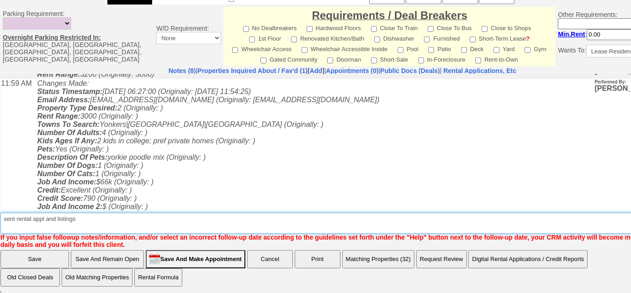
type textarea "sent rental appl and listings"
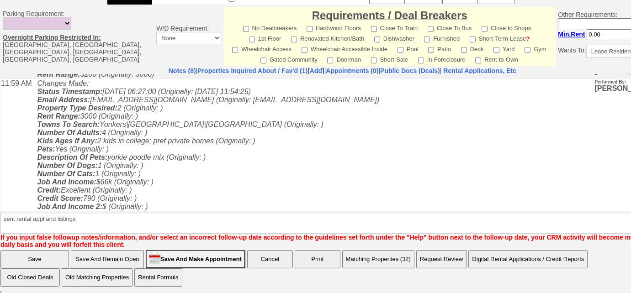
click at [30, 260] on input "Save" at bounding box center [34, 259] width 69 height 18
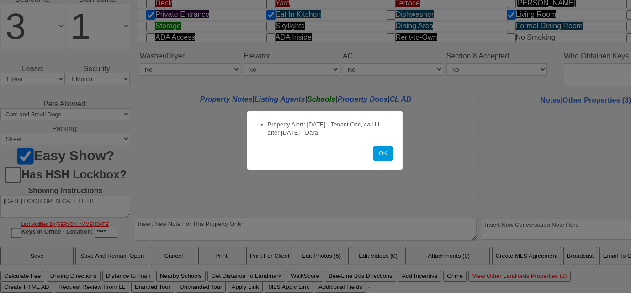
scroll to position [512, 0]
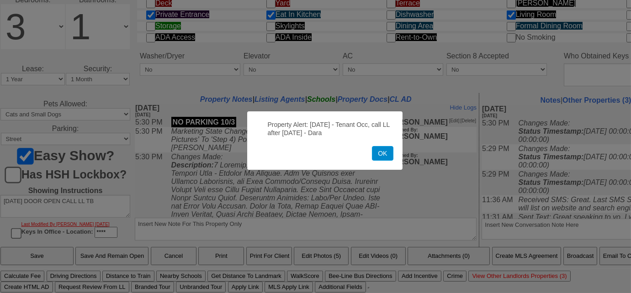
click at [377, 161] on button "OK" at bounding box center [382, 153] width 21 height 15
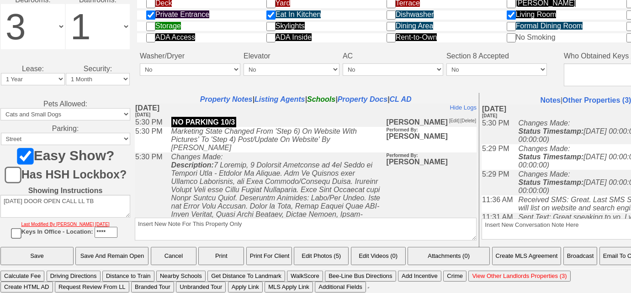
click at [625, 262] on button "Email To Client" at bounding box center [623, 256] width 47 height 18
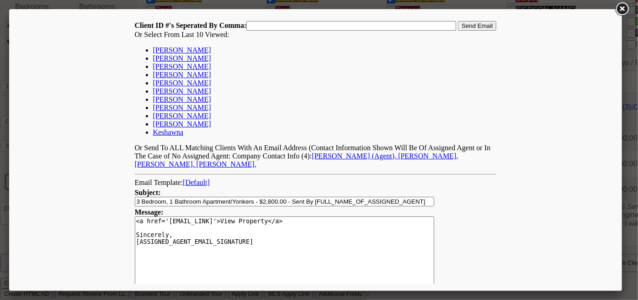
click at [203, 48] on link "[PERSON_NAME]" at bounding box center [182, 50] width 58 height 8
type input "168517,"
drag, startPoint x: 475, startPoint y: 27, endPoint x: 459, endPoint y: 17, distance: 18.5
click at [475, 27] on input "Send Email" at bounding box center [477, 26] width 38 height 10
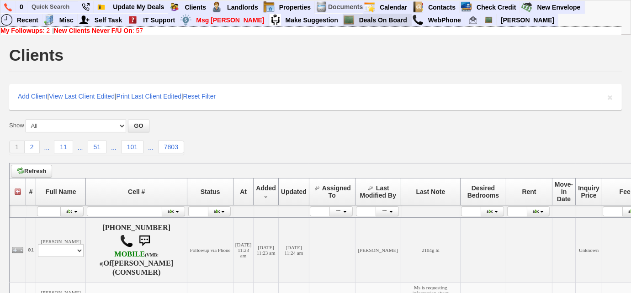
click at [356, 22] on link "Deals On Board" at bounding box center [384, 20] width 56 height 12
click at [112, 30] on b "New Clients Never F/U On" at bounding box center [93, 30] width 79 height 7
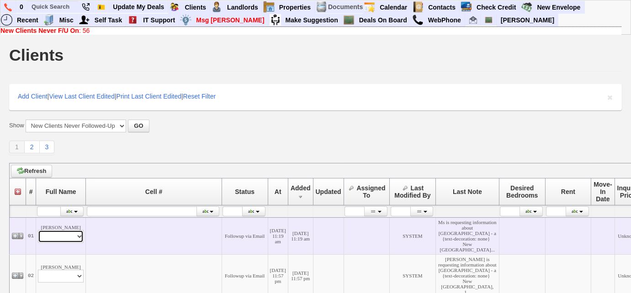
click at [80, 243] on select "Profile Edit Print Email Externally (Will Not Be Tracked In CRM) Closed Deals" at bounding box center [61, 236] width 46 height 13
select select "ChangeURL,/crm/custom/edit_client_form.php?redirect=%2Fcrm%2Fclients.php&id=168…"
click at [38, 243] on select "Profile Edit Print Email Externally (Will Not Be Tracked In CRM) Closed Deals" at bounding box center [61, 236] width 46 height 13
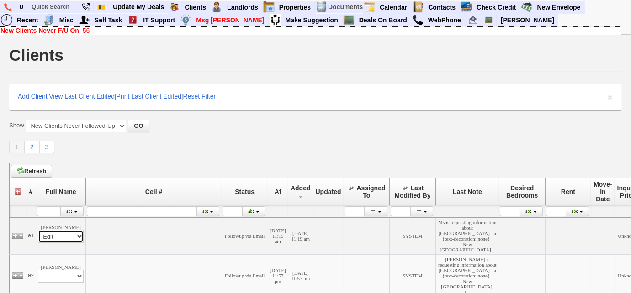
select select
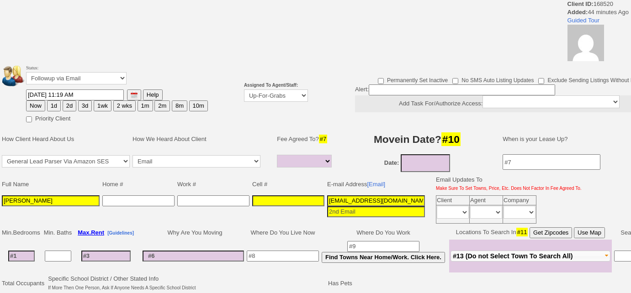
select select
click at [277, 93] on select "Up-For-Grabs ***** STAFF ***** [PERSON_NAME] [PHONE_NUMBER] [PERSON_NAME] [PHON…" at bounding box center [276, 96] width 64 height 12
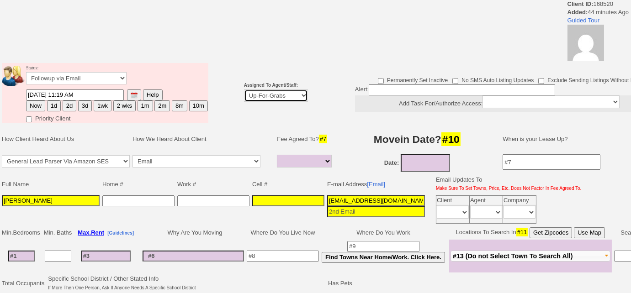
select select "227"
click at [244, 90] on select "Up-For-Grabs ***** STAFF ***** [PERSON_NAME] [PHONE_NUMBER] [PERSON_NAME] [PHON…" at bounding box center [276, 96] width 64 height 12
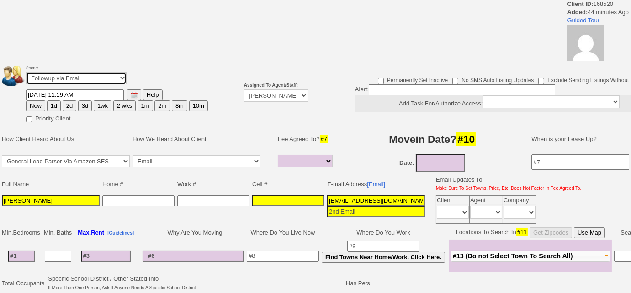
drag, startPoint x: 44, startPoint y: 77, endPoint x: 44, endPoint y: 83, distance: 5.5
click at [44, 77] on select "Followup via Phone Followup via Email Followup When Section 8 Property Found De…" at bounding box center [76, 78] width 101 height 12
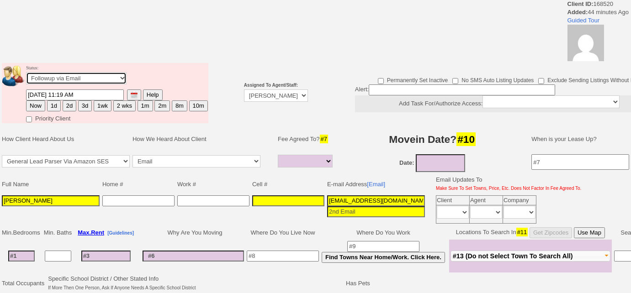
select select "Inactive"
click at [26, 72] on select "Followup via Phone Followup via Email Followup When Section 8 Property Found De…" at bounding box center [76, 78] width 101 height 12
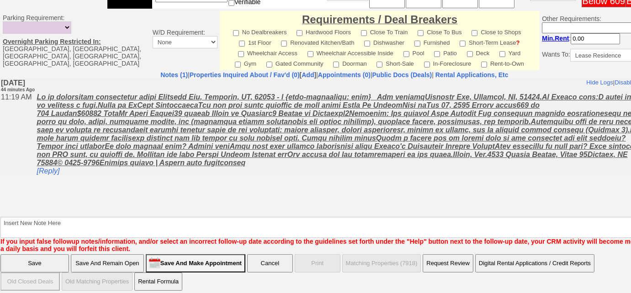
scroll to position [406, 0]
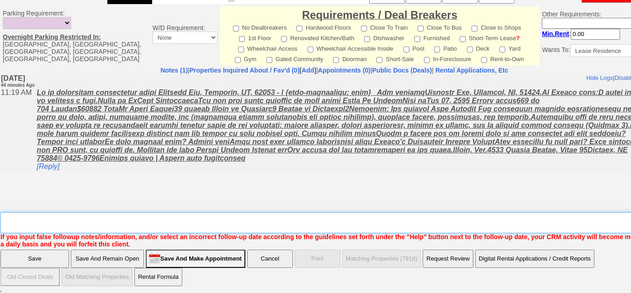
click at [130, 221] on textarea "Insert New Note Here" at bounding box center [337, 223] width 675 height 21
type textarea "dup cc"
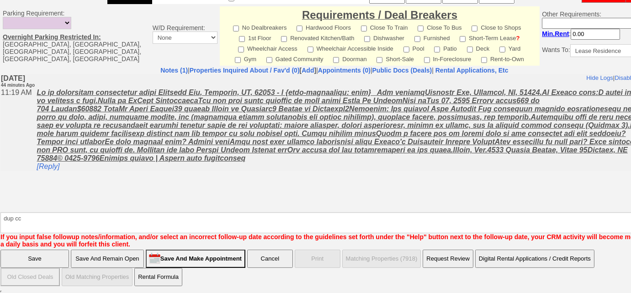
click at [55, 257] on input "Save" at bounding box center [34, 259] width 69 height 18
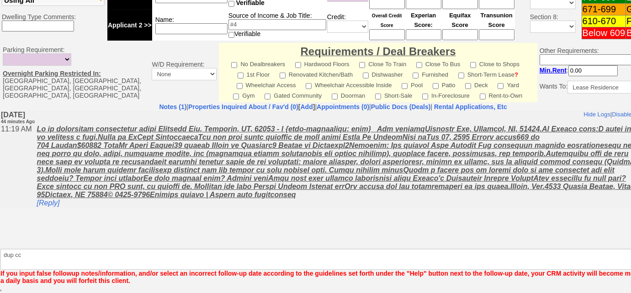
scroll to position [368, 0]
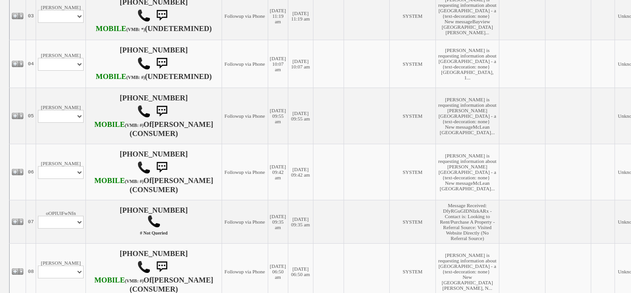
scroll to position [457, 0]
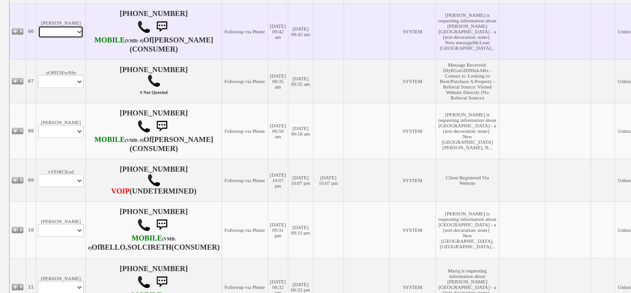
drag, startPoint x: 63, startPoint y: 114, endPoint x: 62, endPoint y: 119, distance: 5.1
click at [63, 38] on select "Profile Edit Print Email Externally (Will Not Be Tracked In CRM) Closed Deals" at bounding box center [61, 32] width 46 height 13
select select "ChangeURL,/crm/custom/edit_client_form.php?redirect=%2Fcrm%2Fclients.php&id=168…"
click at [38, 38] on select "Profile Edit Print Email Externally (Will Not Be Tracked In CRM) Closed Deals" at bounding box center [61, 32] width 46 height 13
select select
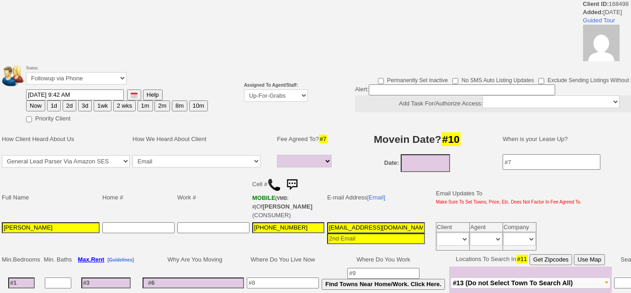
select select
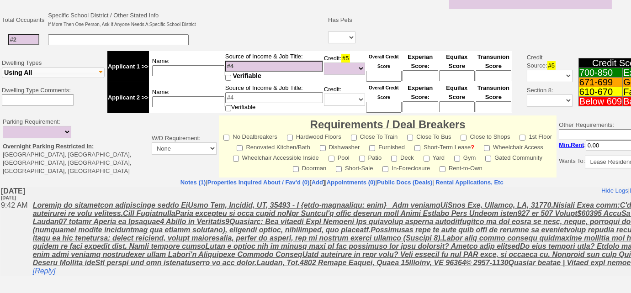
scroll to position [335, 0]
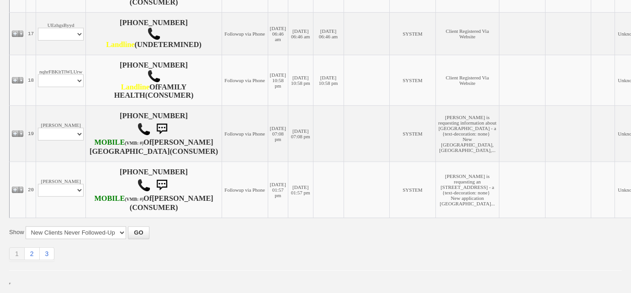
scroll to position [1254, 0]
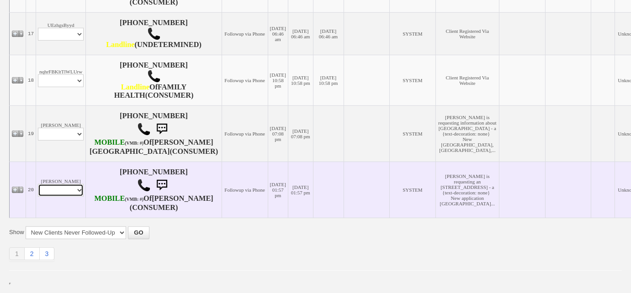
click at [61, 190] on select "Profile Edit Print Email Externally (Will Not Be Tracked In CRM) Closed Deals" at bounding box center [61, 190] width 46 height 13
select select "ChangeURL,/crm/custom/edit_client_form.php?redirect=%2Fcrm%2Fclients.php&id=168…"
click at [38, 184] on select "Profile Edit Print Email Externally (Will Not Be Tracked In CRM) Closed Deals" at bounding box center [61, 190] width 46 height 13
select select
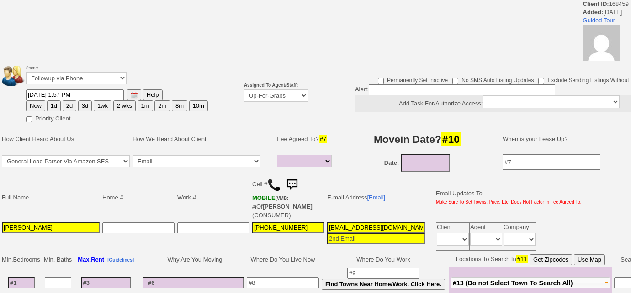
select select
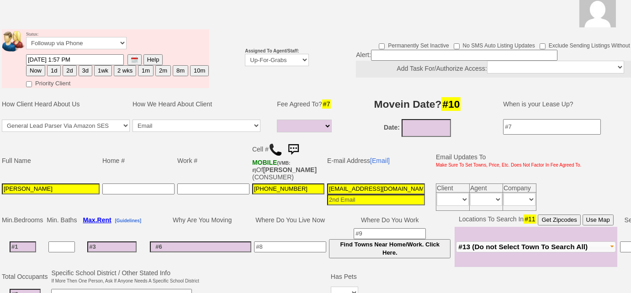
scroll to position [132, 0]
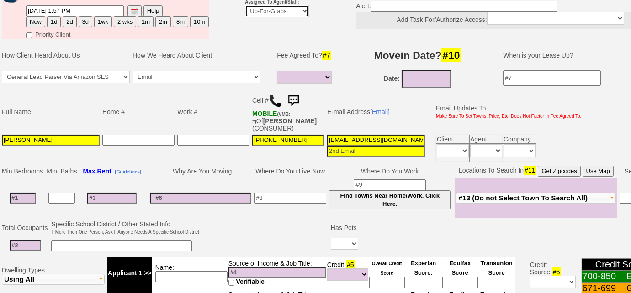
click at [274, 13] on select "Up-For-Grabs ***** STAFF ***** Bob Bruno 914-419-3579 Cristy Liberto 914-486-10…" at bounding box center [277, 11] width 64 height 12
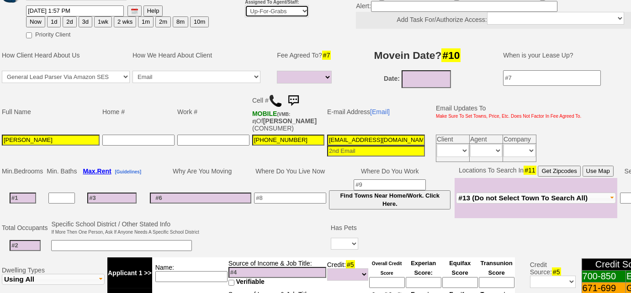
select select "227"
click at [245, 5] on select "Up-For-Grabs ***** STAFF ***** Bob Bruno 914-419-3579 Cristy Liberto 914-486-10…" at bounding box center [277, 11] width 64 height 12
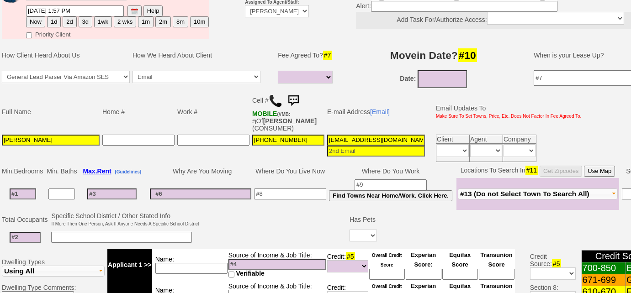
click at [39, 23] on button "Now" at bounding box center [35, 21] width 19 height 11
type input "[DATE] 12:04 PM"
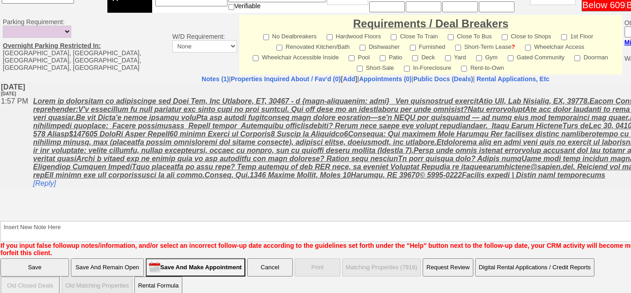
scroll to position [433, 0]
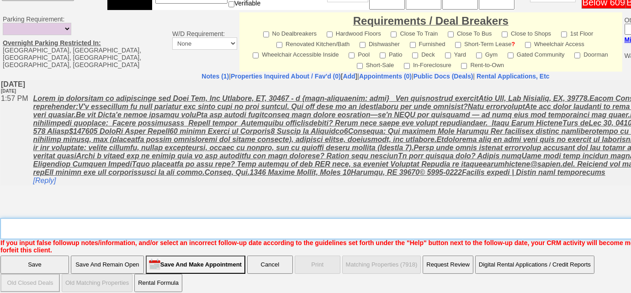
click at [165, 218] on textarea "Insert New Note Here" at bounding box center [378, 228] width 757 height 21
type textarea "f"
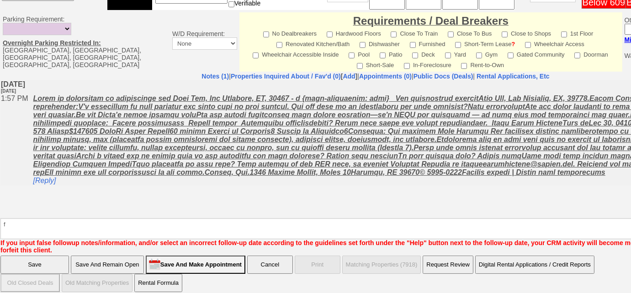
click at [129, 256] on input "Save And Remain Open" at bounding box center [107, 265] width 73 height 18
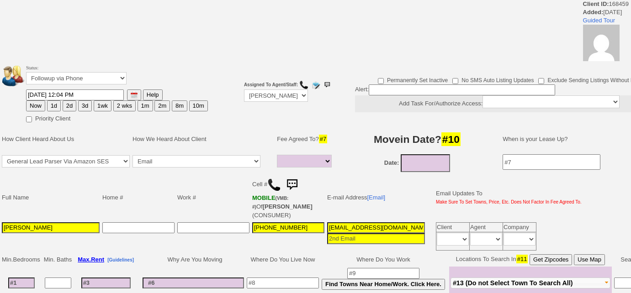
select select
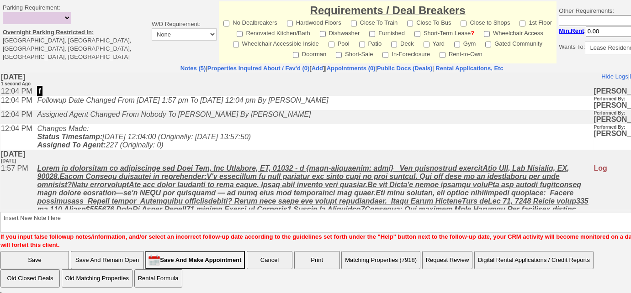
scroll to position [156, 0]
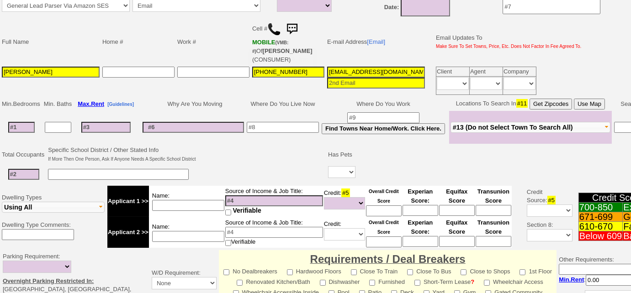
click at [273, 27] on img at bounding box center [274, 29] width 14 height 14
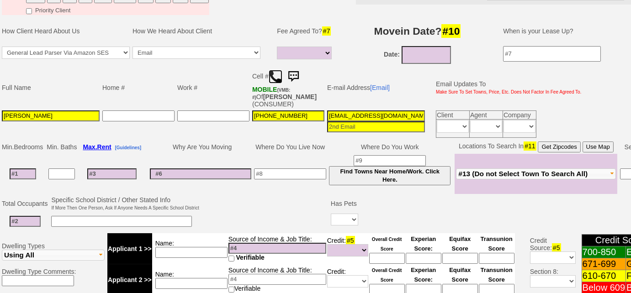
scroll to position [203, 0]
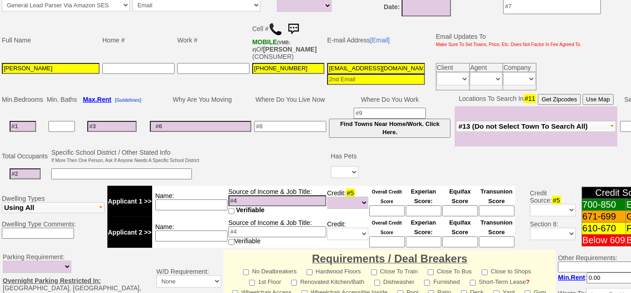
click at [524, 122] on span "#13 (Do not Select Town To Search All)" at bounding box center [522, 126] width 129 height 8
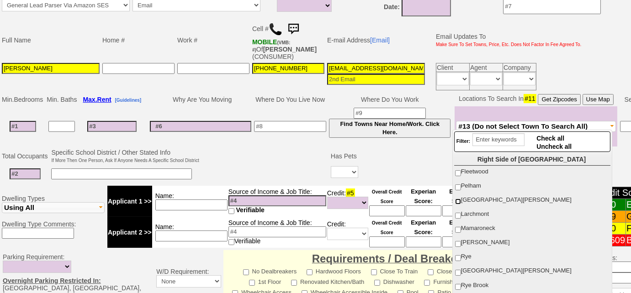
click at [455, 199] on input "[GEOGRAPHIC_DATA][PERSON_NAME]" at bounding box center [458, 202] width 6 height 6
checkbox input "true"
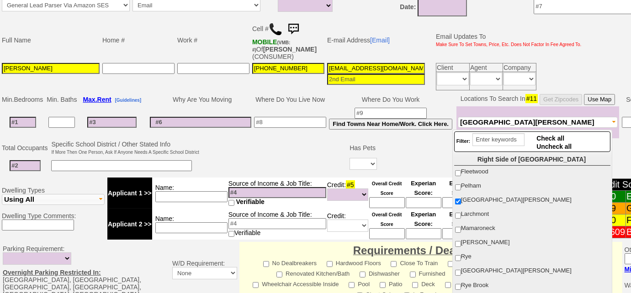
drag, startPoint x: 286, startPoint y: 146, endPoint x: 254, endPoint y: 69, distance: 83.4
click at [286, 145] on td at bounding box center [275, 157] width 148 height 36
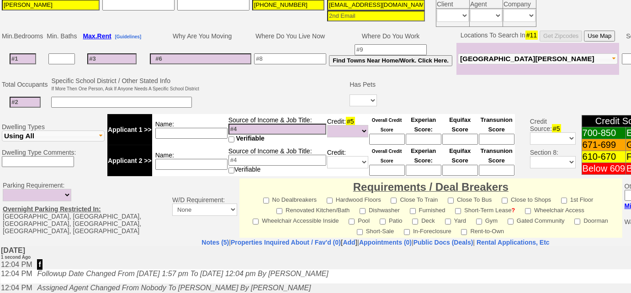
scroll to position [143, 0]
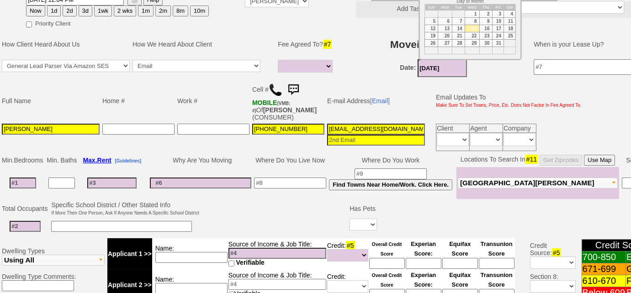
click at [457, 65] on input "10/15/2025" at bounding box center [442, 68] width 49 height 18
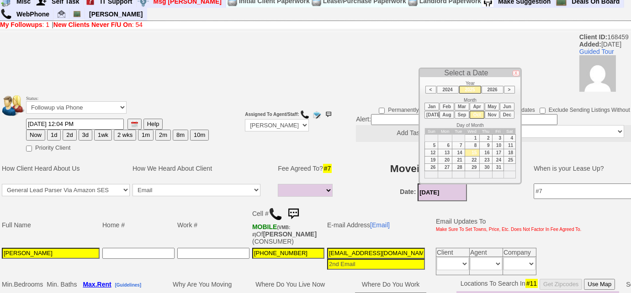
scroll to position [18, 0]
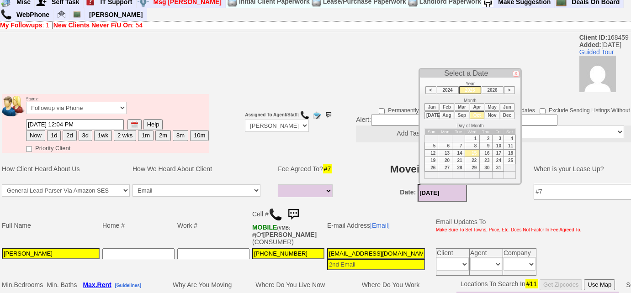
click at [491, 115] on li "Nov" at bounding box center [492, 116] width 15 height 8
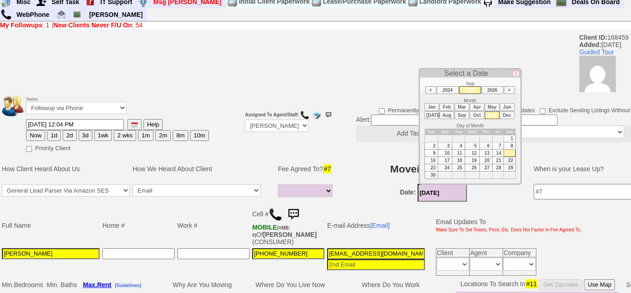
click at [511, 136] on td "1" at bounding box center [510, 138] width 12 height 7
type input "11/01/2025"
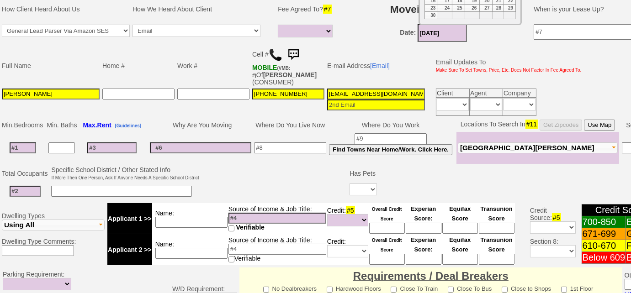
scroll to position [225, 0]
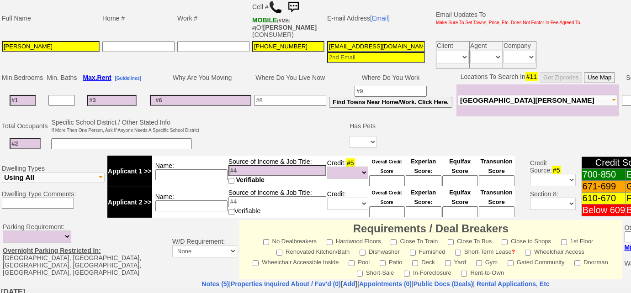
click at [299, 95] on input at bounding box center [290, 100] width 72 height 11
type input "[GEOGRAPHIC_DATA]"
click at [498, 101] on span "[GEOGRAPHIC_DATA][PERSON_NAME]" at bounding box center [527, 100] width 134 height 8
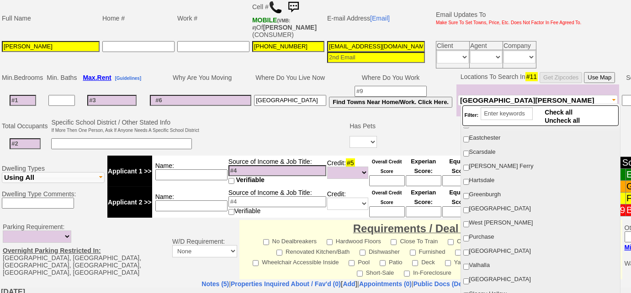
scroll to position [291, 0]
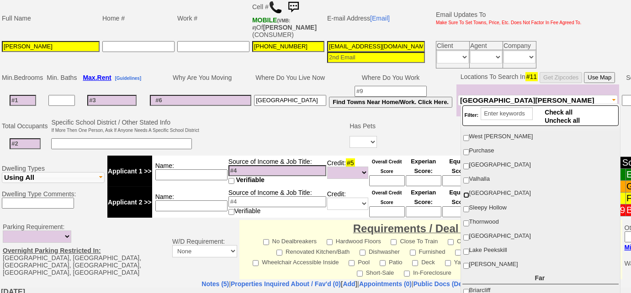
click at [466, 192] on input "[GEOGRAPHIC_DATA]" at bounding box center [466, 195] width 6 height 6
checkbox input "true"
drag, startPoint x: 467, startPoint y: 202, endPoint x: 465, endPoint y: 177, distance: 24.3
click at [467, 207] on input "Sleepy Hollow" at bounding box center [466, 210] width 6 height 6
checkbox input "true"
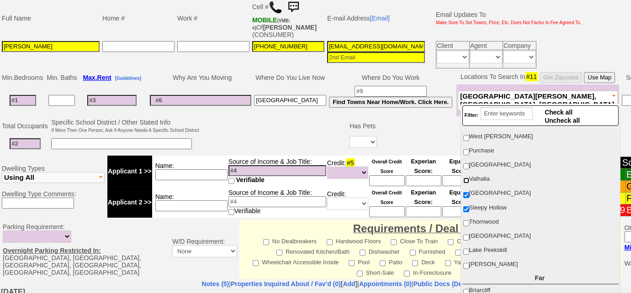
click at [465, 178] on input "Valhalla" at bounding box center [466, 181] width 6 height 6
checkbox input "true"
click at [465, 216] on label "Thornwood" at bounding box center [540, 222] width 155 height 12
click at [465, 221] on input "Thornwood" at bounding box center [466, 224] width 6 height 6
checkbox input "true"
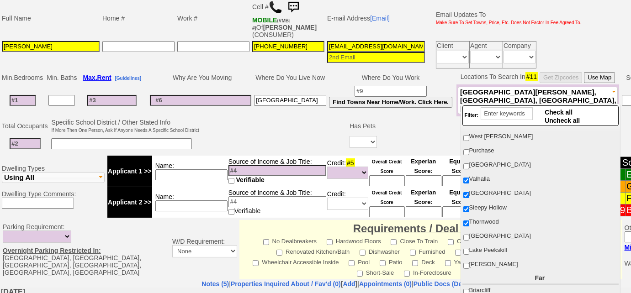
click at [470, 161] on span "[GEOGRAPHIC_DATA]" at bounding box center [500, 164] width 62 height 7
click at [469, 164] on input "[GEOGRAPHIC_DATA]" at bounding box center [466, 167] width 6 height 6
checkbox input "true"
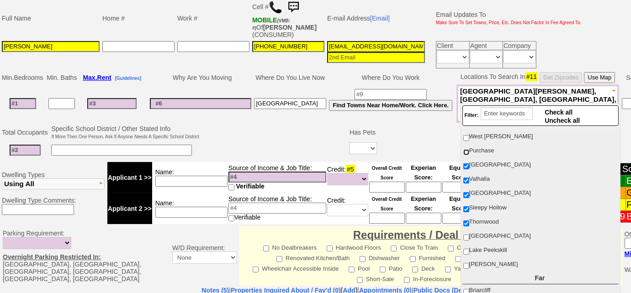
click at [465, 149] on input "Purchase" at bounding box center [466, 152] width 6 height 6
checkbox input "true"
click at [465, 137] on label "West [PERSON_NAME]" at bounding box center [540, 137] width 155 height 12
click at [465, 137] on input "West [PERSON_NAME]" at bounding box center [466, 138] width 6 height 6
checkbox input "true"
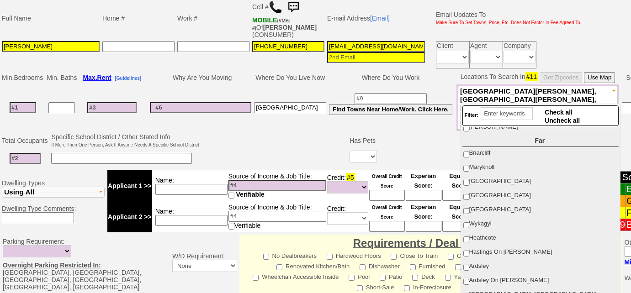
scroll to position [457, 0]
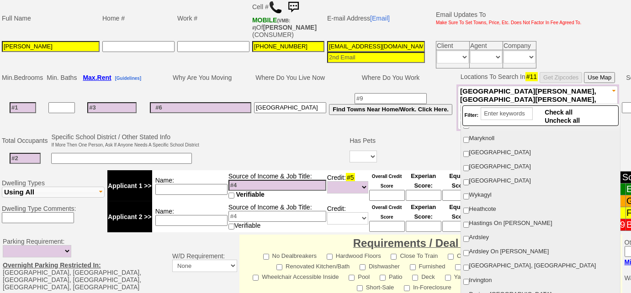
click at [132, 102] on input at bounding box center [111, 107] width 49 height 11
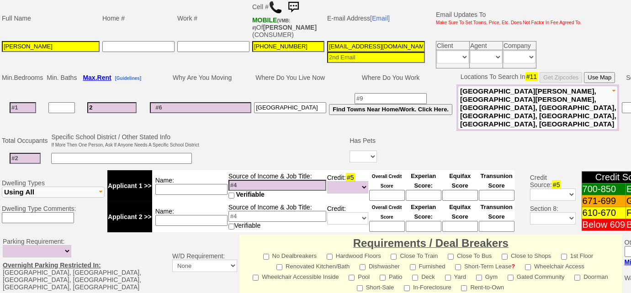
type input "25"
select select
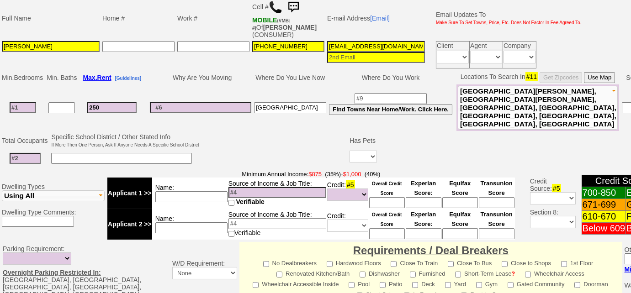
type input "2500"
select select
type input "2500"
click at [25, 102] on input at bounding box center [23, 107] width 27 height 11
select select
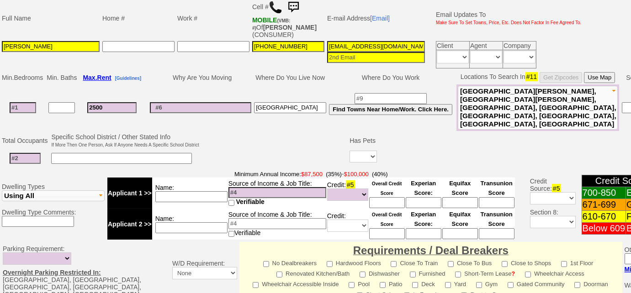
type input "2"
select select
type input "2"
click at [493, 107] on span "New Rochelle, West Harrison, Purchase, North White Plains, Valhalla, Tarrytown,…" at bounding box center [538, 107] width 156 height 41
select select
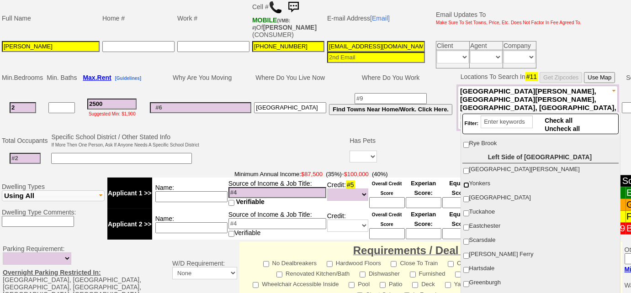
scroll to position [208, 0]
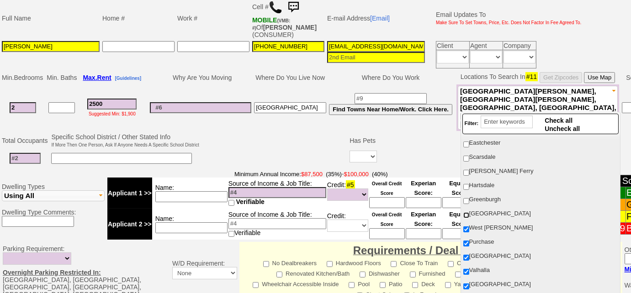
click at [465, 213] on input "[GEOGRAPHIC_DATA]" at bounding box center [466, 216] width 6 height 6
checkbox input "true"
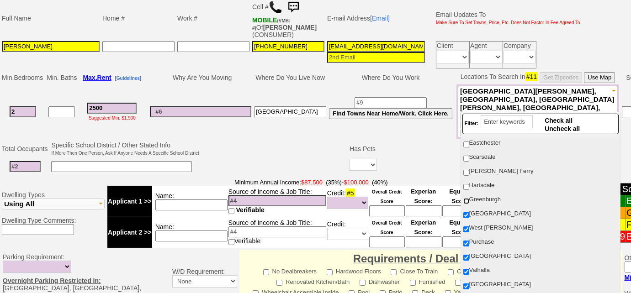
click at [466, 198] on input "Greenburgh" at bounding box center [466, 201] width 6 height 6
checkbox input "true"
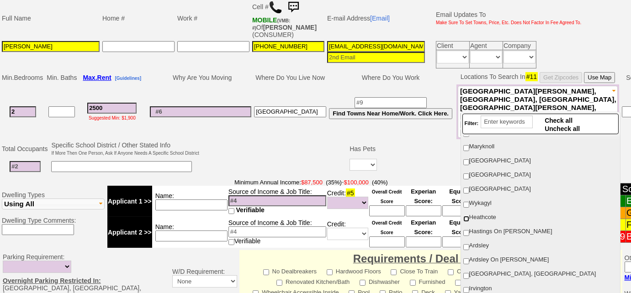
scroll to position [498, 0]
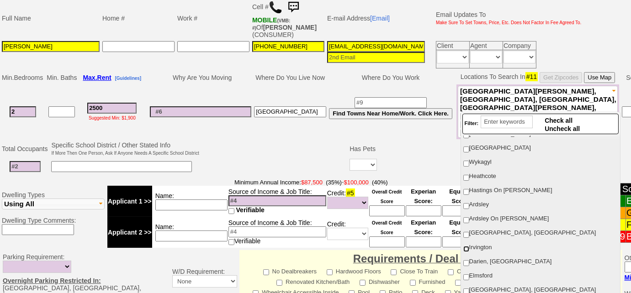
click at [464, 246] on input "Irvington" at bounding box center [466, 249] width 6 height 6
checkbox input "true"
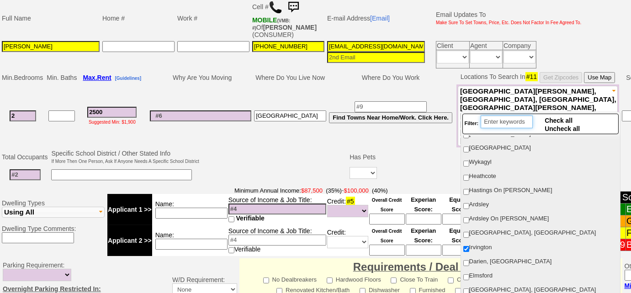
click at [497, 121] on input "search" at bounding box center [507, 122] width 52 height 13
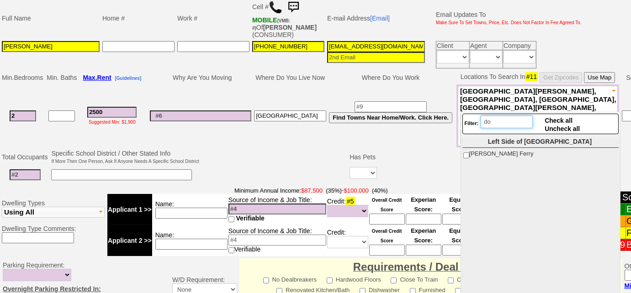
scroll to position [0, 0]
type input "dobbs"
click at [469, 155] on input "[PERSON_NAME] Ferry" at bounding box center [466, 156] width 6 height 6
checkbox input "true"
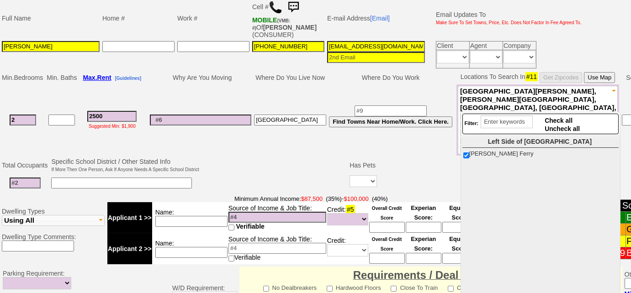
click at [18, 178] on input at bounding box center [25, 183] width 31 height 11
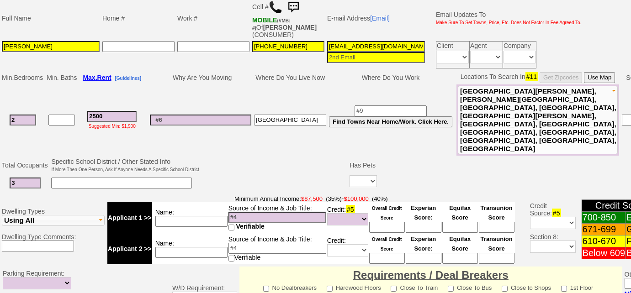
type input "3"
click at [77, 178] on input at bounding box center [121, 183] width 141 height 11
type input "3 adults"
click at [366, 176] on select "Yes No" at bounding box center [363, 182] width 27 height 12
click at [370, 176] on select "Yes No" at bounding box center [363, 182] width 27 height 12
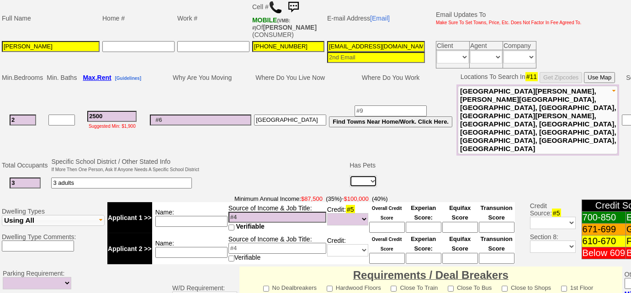
select select "No"
click at [350, 176] on select "Yes No" at bounding box center [363, 182] width 27 height 12
click at [258, 157] on td at bounding box center [275, 175] width 148 height 36
click at [498, 112] on span "New Rochelle, Dobbs Ferry, Greenburgh, White Plains, West Harrison, Purchase, N…" at bounding box center [538, 119] width 156 height 65
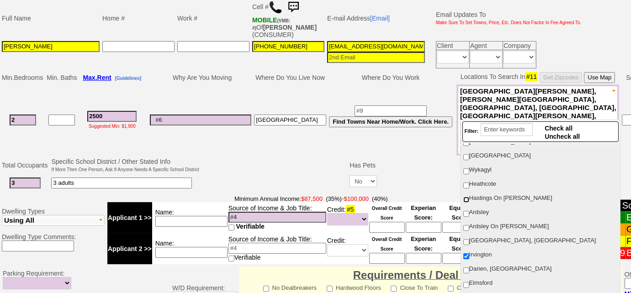
scroll to position [581, 0]
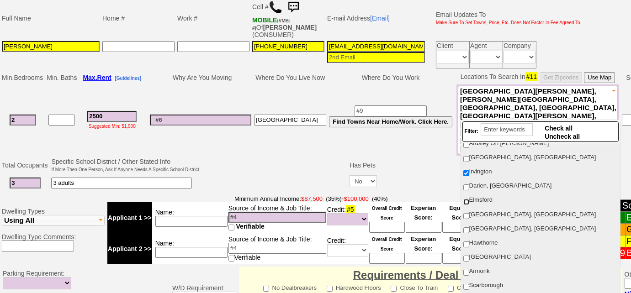
click at [469, 199] on input "Elmsford" at bounding box center [466, 202] width 6 height 6
checkbox input "true"
click at [255, 157] on td at bounding box center [275, 175] width 148 height 36
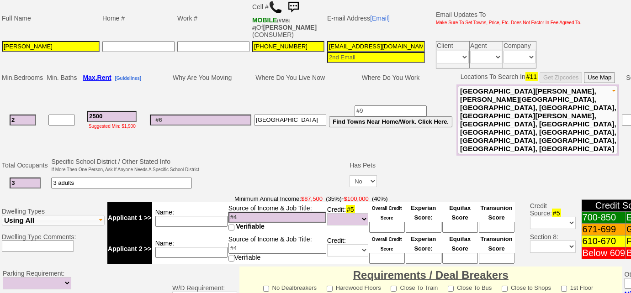
click at [181, 178] on input "3 adults" at bounding box center [121, 183] width 141 height 11
type input "3 adults; [GEOGRAPHIC_DATA] area"
drag, startPoint x: 327, startPoint y: 47, endPoint x: 511, endPoint y: 53, distance: 184.8
click at [511, 53] on tr "Irene Stewart 914-564-2081 3hq5pagbmev4gi49t463us1jyby@convo.zillow.com Client …" at bounding box center [291, 55] width 583 height 30
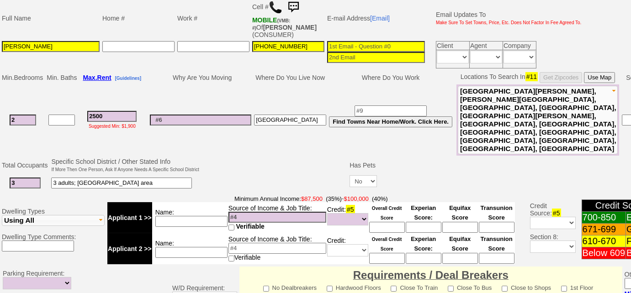
scroll to position [0, 0]
click at [238, 202] on td "Source of Income & Job Title: Verifiable" at bounding box center [277, 217] width 99 height 31
click at [238, 212] on input at bounding box center [278, 217] width 98 height 11
click at [196, 216] on input at bounding box center [191, 221] width 72 height 11
type input "combined - $130k"
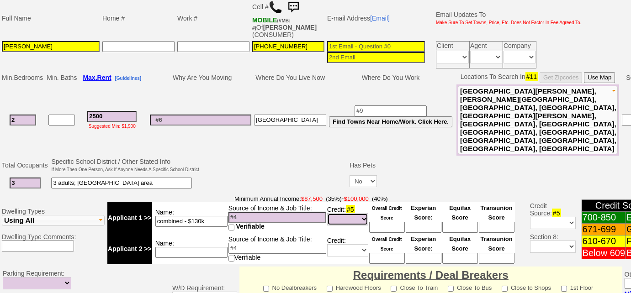
click at [344, 213] on select "Unknown Bad (Below 609) Fair (610-670) Good (671-699) Excellent (700-850) None" at bounding box center [347, 219] width 41 height 12
select select "Excellent"
click at [327, 213] on select "Unknown Bad (Below 609) Fair (610-670) Good (671-699) Excellent (700-850) None" at bounding box center [347, 219] width 41 height 12
click at [388, 222] on input at bounding box center [387, 227] width 36 height 11
type input "763"
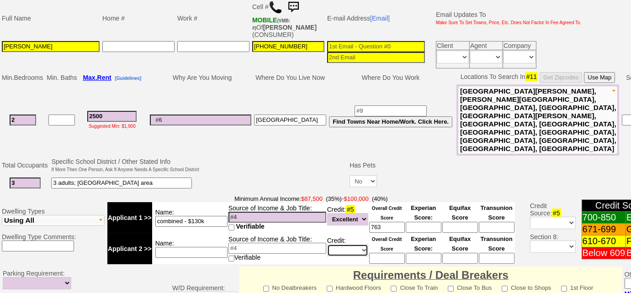
click at [346, 245] on select "Unknown Bad (Below 609) Fair (610-670) Good (671-699) Excellent (700-850) None" at bounding box center [347, 251] width 41 height 12
click at [210, 247] on input at bounding box center [191, 252] width 72 height 11
type input "21 and 23 kids"
click at [385, 43] on input at bounding box center [376, 46] width 98 height 11
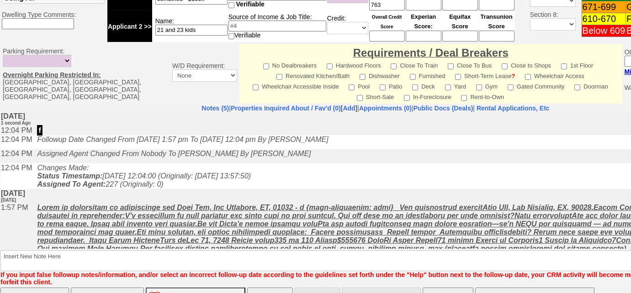
type input "[EMAIL_ADDRESS][DOMAIN_NAME]"
click at [107, 288] on input "Save And Remain Open" at bounding box center [107, 297] width 73 height 18
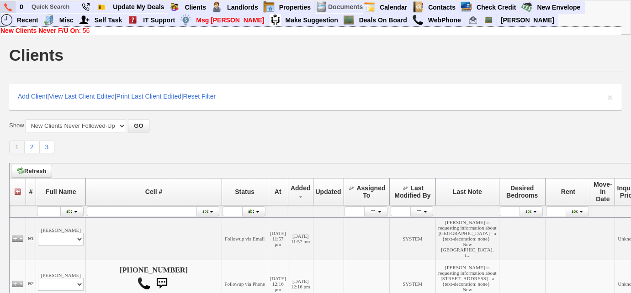
click at [3, 7] on link at bounding box center [8, 7] width 16 height 12
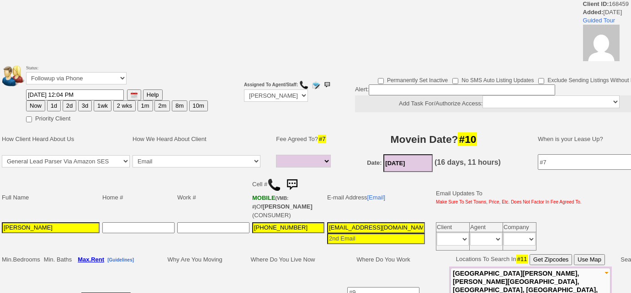
select select
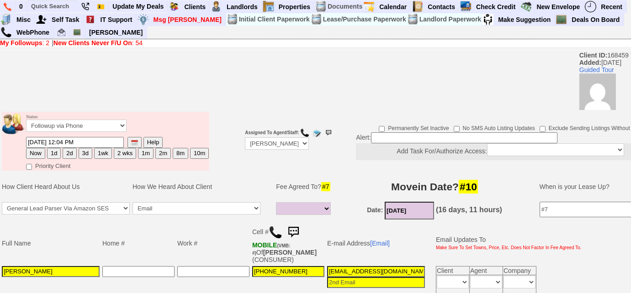
drag, startPoint x: 17, startPoint y: 272, endPoint x: 0, endPoint y: 270, distance: 17.1
click at [0, 270] on td "Full Name Home # Work # Cell # MOBILE (VMB: #) Of [PERSON_NAME] (CONSUMER) E-ma…" at bounding box center [342, 259] width 685 height 74
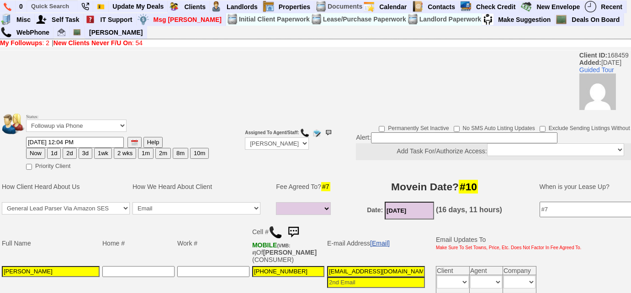
click at [383, 242] on link "[Email]" at bounding box center [380, 243] width 20 height 7
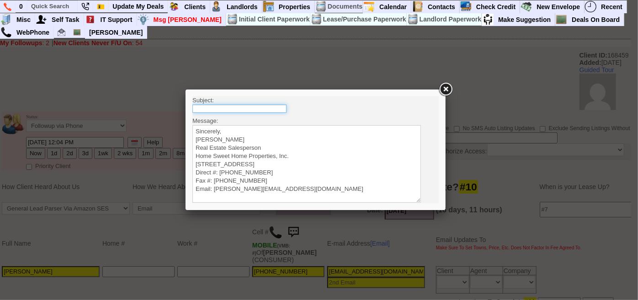
click at [263, 109] on input "text" at bounding box center [239, 108] width 94 height 8
type input "Rental Intake Form"
click at [246, 126] on textarea "Sincerely, [PERSON_NAME] Real Estate Salesperson Home Sweet Home Properties, In…" at bounding box center [306, 164] width 229 height 78
paste textarea "Good Afternoon [PERSON_NAME], It was a pleasure speaking with you! I am excited…"
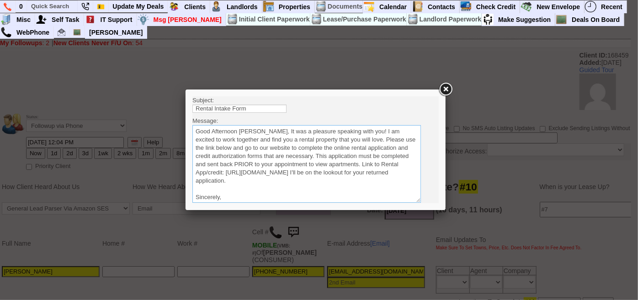
click at [254, 126] on textarea "Sincerely, Renata Staroselsky Real Estate Salesperson Home Sweet Home Propertie…" at bounding box center [306, 164] width 229 height 78
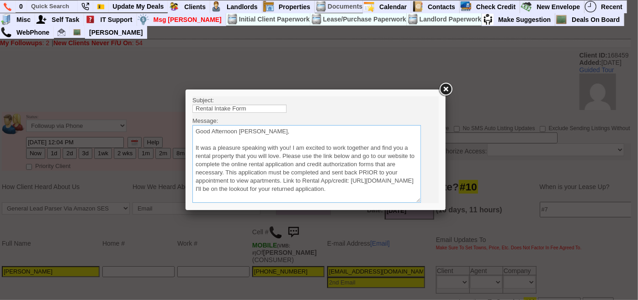
click at [282, 156] on textarea "Sincerely, Renata Staroselsky Real Estate Salesperson Home Sweet Home Propertie…" at bounding box center [306, 164] width 229 height 78
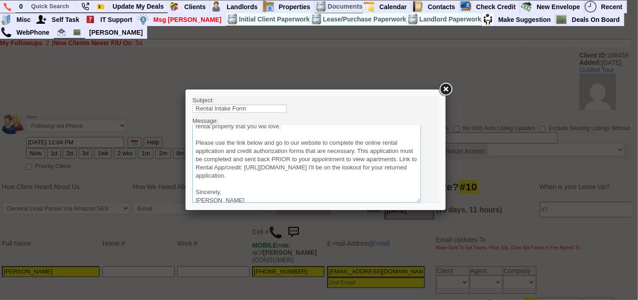
scroll to position [41, 0]
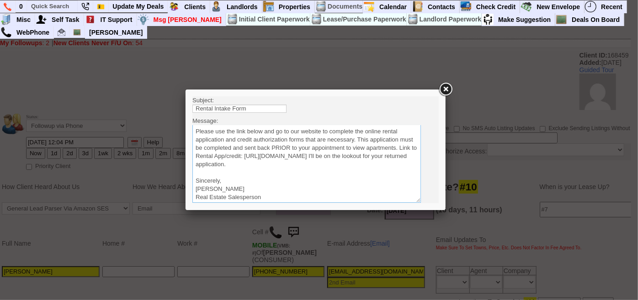
click at [389, 166] on textarea "Sincerely, Renata Staroselsky Real Estate Salesperson Home Sweet Home Propertie…" at bounding box center [306, 164] width 229 height 78
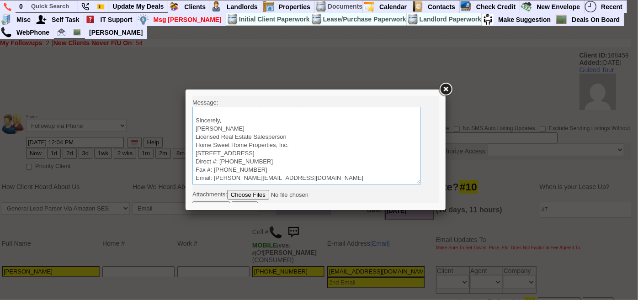
scroll to position [27, 0]
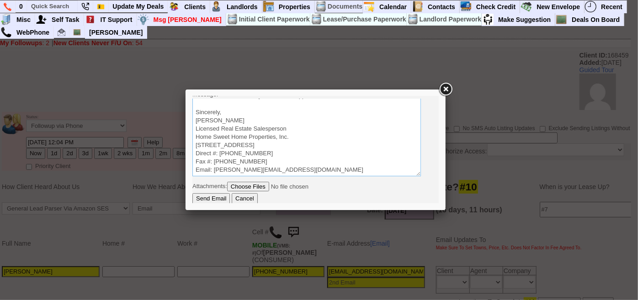
type textarea "Good Afternoon Irene, It was a pleasure speaking with you! I am excited to work…"
click at [220, 196] on input "Send Email" at bounding box center [210, 198] width 37 height 11
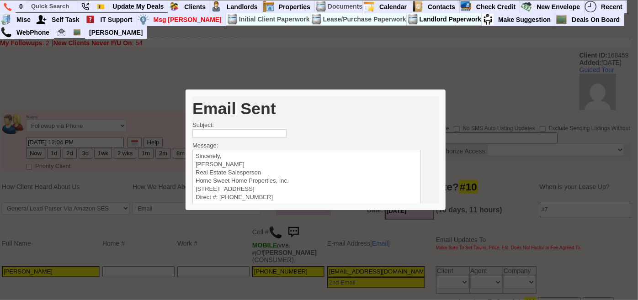
scroll to position [0, 0]
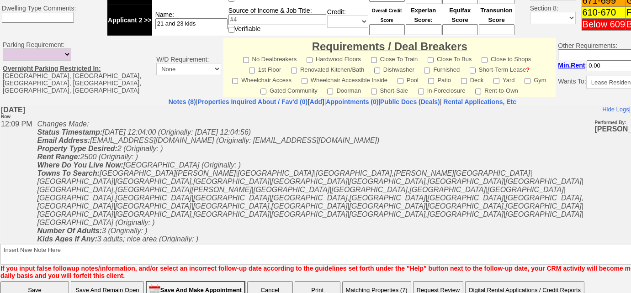
click at [385, 282] on button "Matching Properties (7)" at bounding box center [376, 291] width 69 height 18
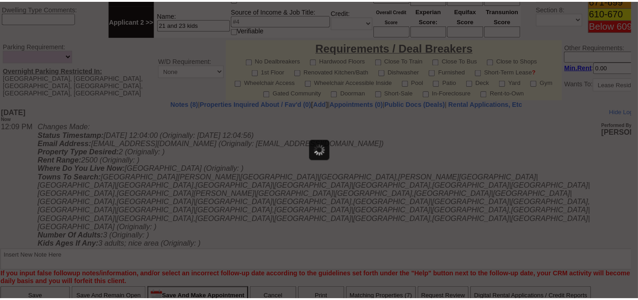
scroll to position [447, 0]
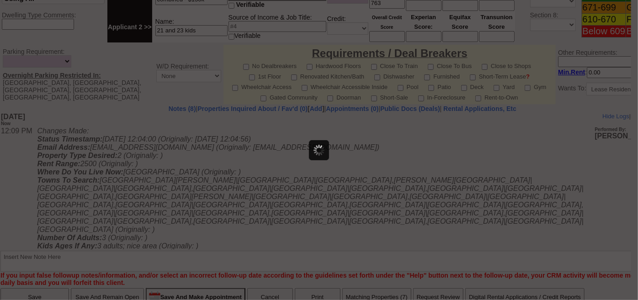
select select
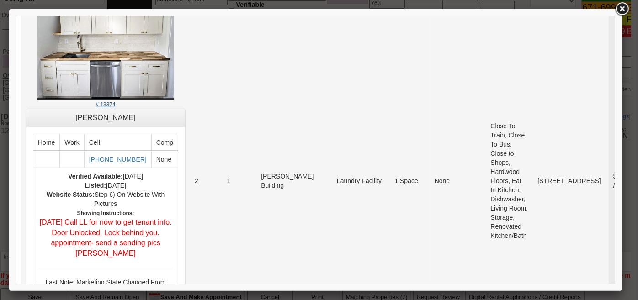
scroll to position [249, 0]
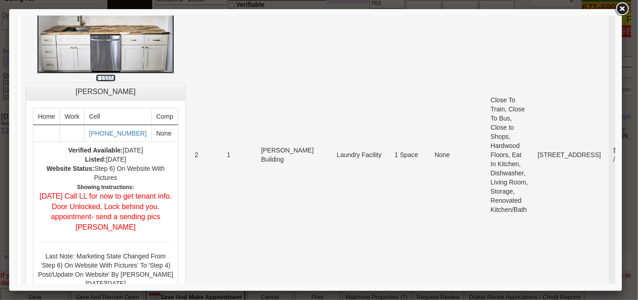
click at [115, 77] on small "# 13374" at bounding box center [106, 78] width 20 height 6
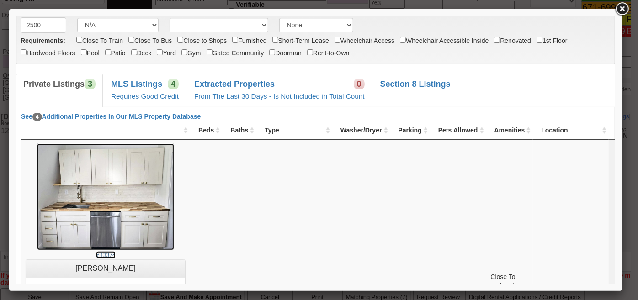
scroll to position [0, 0]
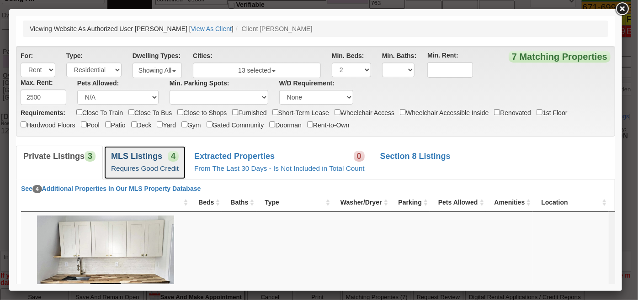
click at [145, 168] on small "Requires Good Credit" at bounding box center [145, 168] width 68 height 8
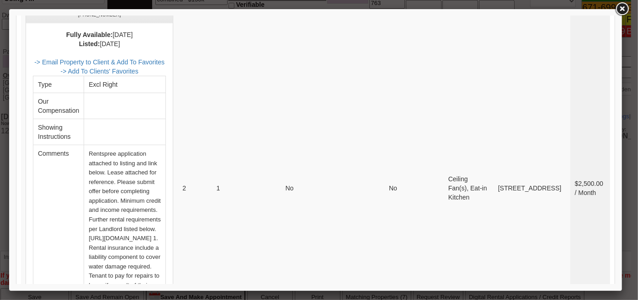
scroll to position [332, 0]
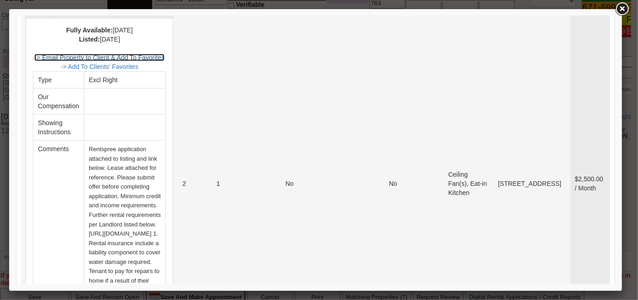
click at [164, 53] on link "-> Email Property to Client & Add To Favorites" at bounding box center [99, 56] width 130 height 7
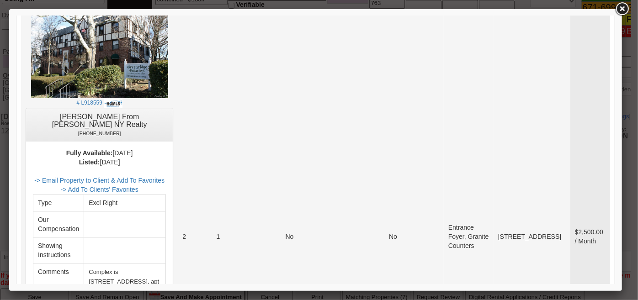
scroll to position [748, 0]
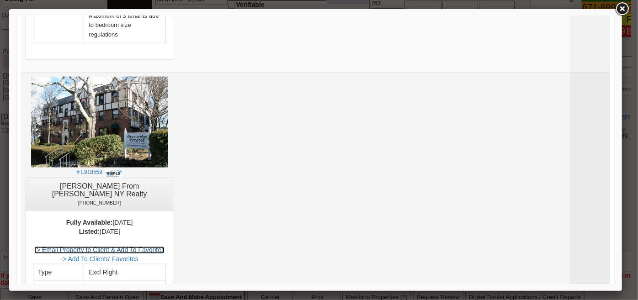
click at [164, 246] on link "-> Email Property to Client & Add To Favorites" at bounding box center [99, 249] width 130 height 7
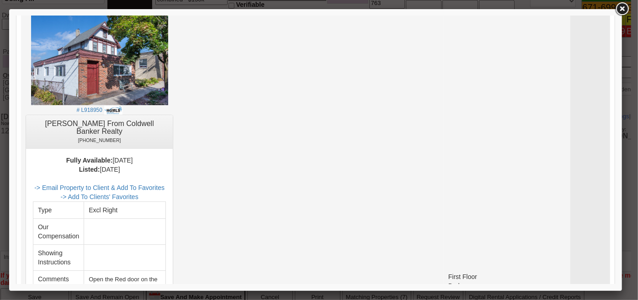
scroll to position [1246, 0]
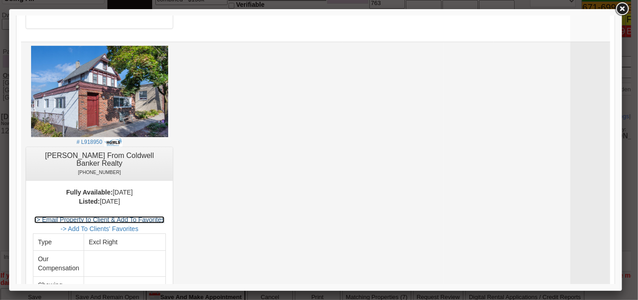
click at [158, 216] on link "-> Email Property to Client & Add To Favorites" at bounding box center [99, 219] width 130 height 7
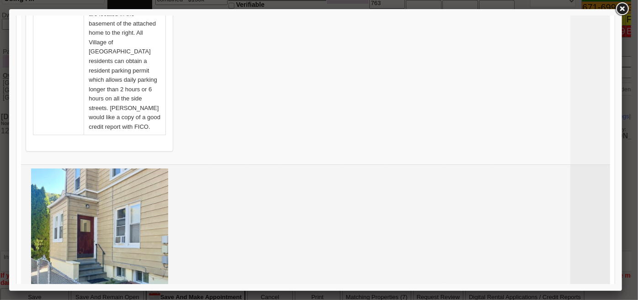
scroll to position [1787, 0]
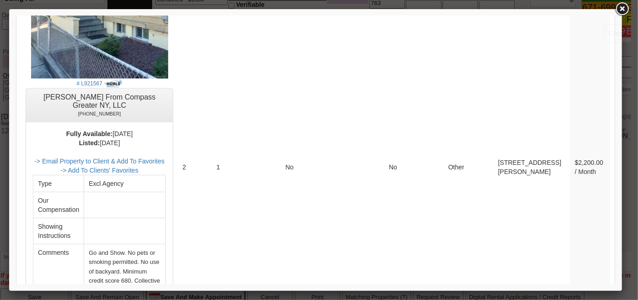
click at [626, 12] on link at bounding box center [622, 9] width 16 height 16
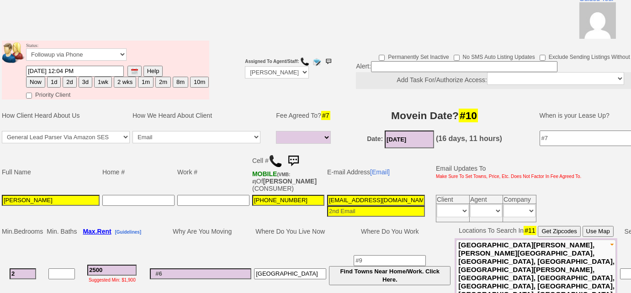
scroll to position [0, 0]
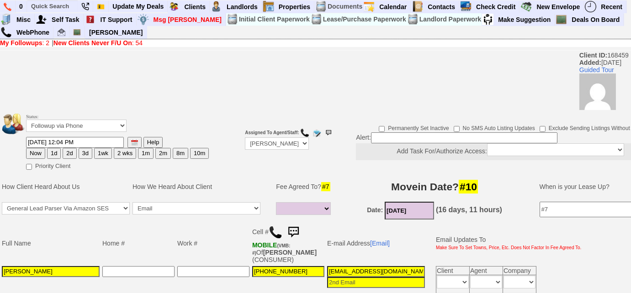
click at [84, 154] on button "3d" at bounding box center [86, 153] width 14 height 11
type input "10/18/2025 12:09 PM"
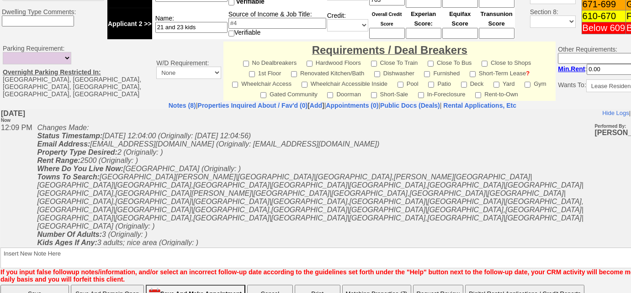
scroll to position [454, 0]
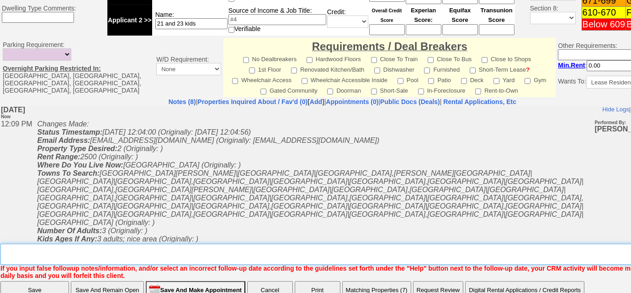
click at [157, 244] on textarea "Insert New Note Here" at bounding box center [345, 254] width 691 height 21
type textarea "sent rental appl and listings"
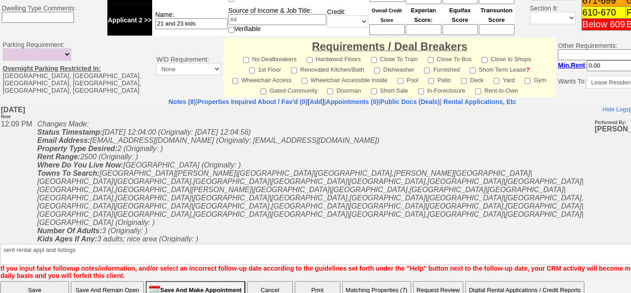
click at [34, 282] on input "Save" at bounding box center [34, 291] width 69 height 18
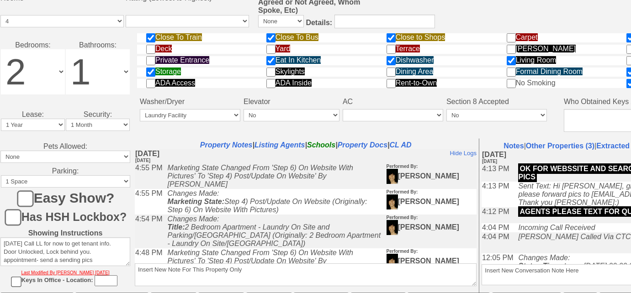
scroll to position [474, 0]
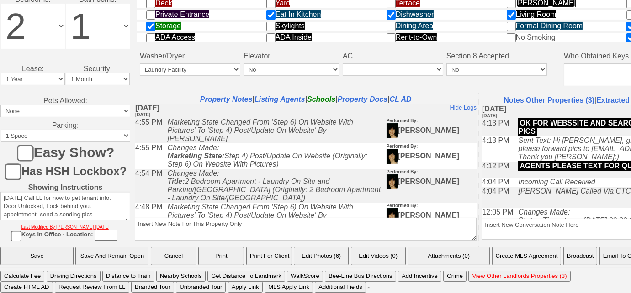
click at [620, 263] on button "Email To Client" at bounding box center [623, 256] width 47 height 18
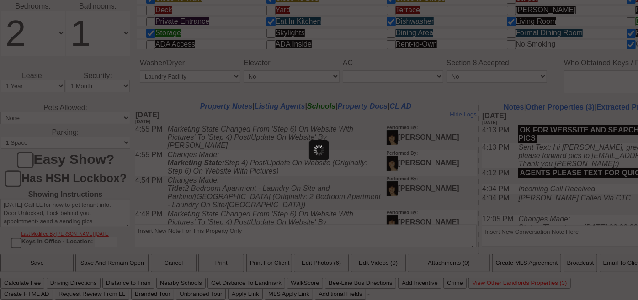
scroll to position [0, 0]
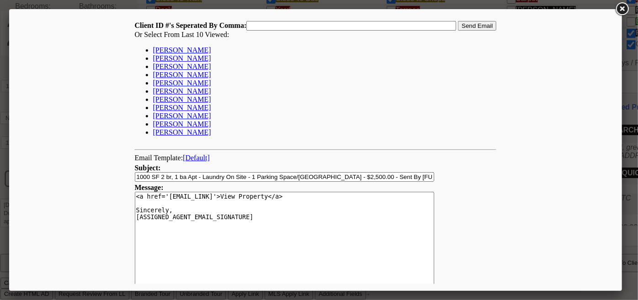
click at [181, 49] on link "[PERSON_NAME]" at bounding box center [182, 50] width 58 height 8
type input "168459,"
click at [473, 24] on input "Send Email" at bounding box center [477, 26] width 38 height 10
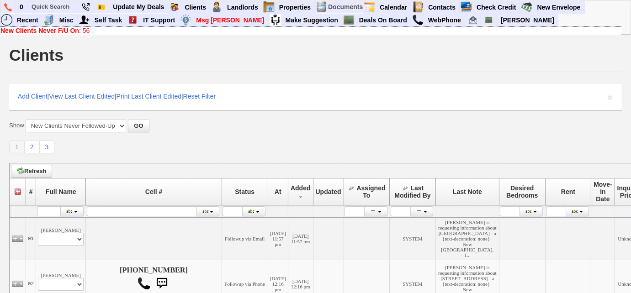
click at [80, 31] on link "New Clients Never F/U On : 56" at bounding box center [44, 30] width 89 height 7
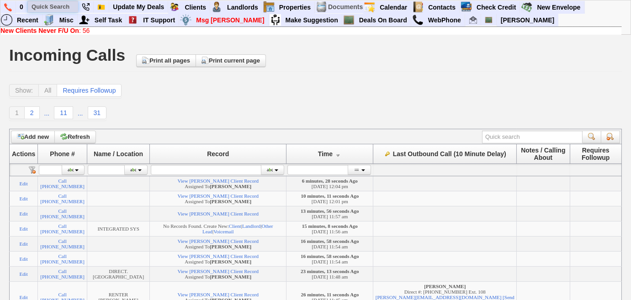
click at [66, 5] on input "text" at bounding box center [53, 6] width 50 height 11
paste input "[PHONE_NUMBER]"
type input "[PHONE_NUMBER]"
click at [1, 6] on link at bounding box center [8, 7] width 16 height 12
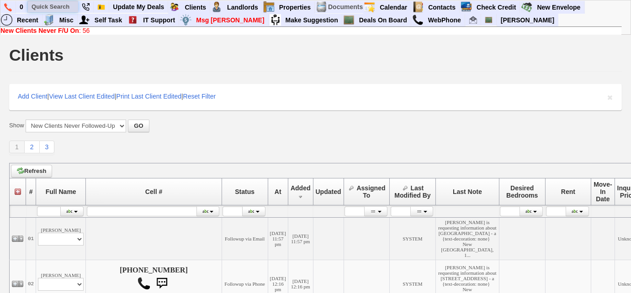
click at [58, 5] on input "text" at bounding box center [53, 6] width 50 height 11
paste input "[PHONE_NUMBER]"
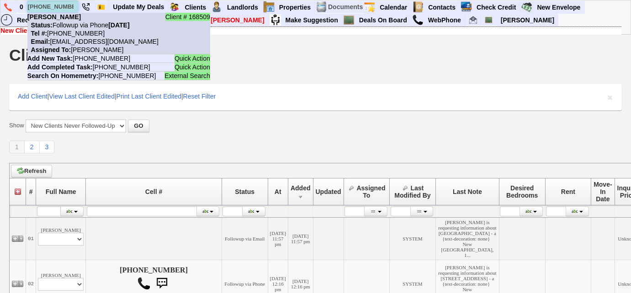
type input "[PHONE_NUMBER]"
click at [83, 24] on nobr "Status: Followup via Phone [DATE]" at bounding box center [78, 24] width 102 height 7
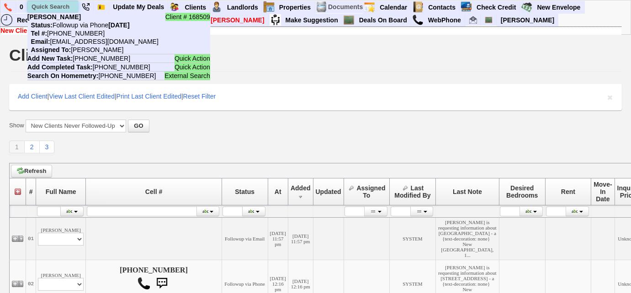
click at [43, 6] on input "text" at bounding box center [53, 6] width 50 height 11
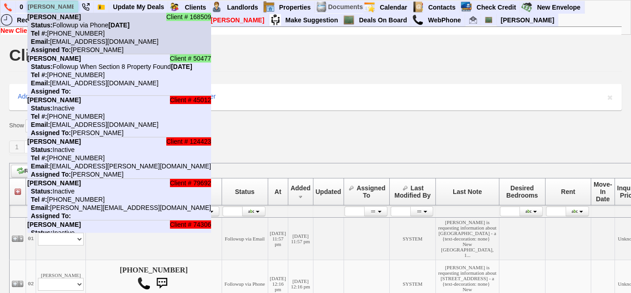
type input "[PERSON_NAME]"
click at [70, 30] on nobr "Tel #: [PHONE_NUMBER]" at bounding box center [65, 33] width 77 height 7
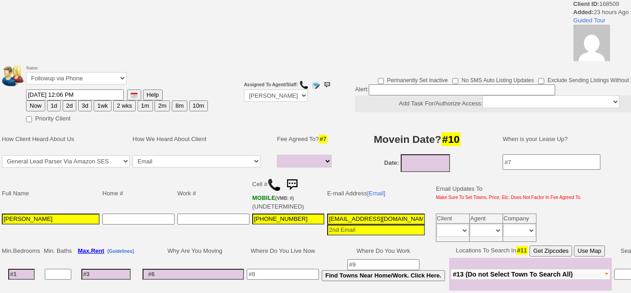
select select
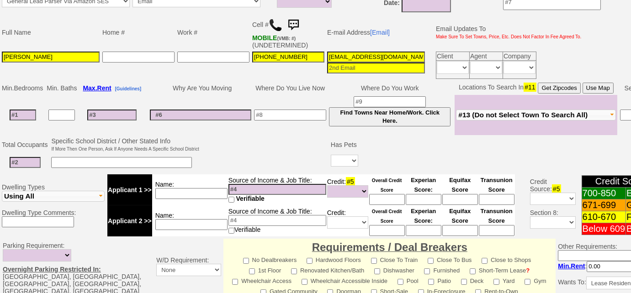
scroll to position [124, 0]
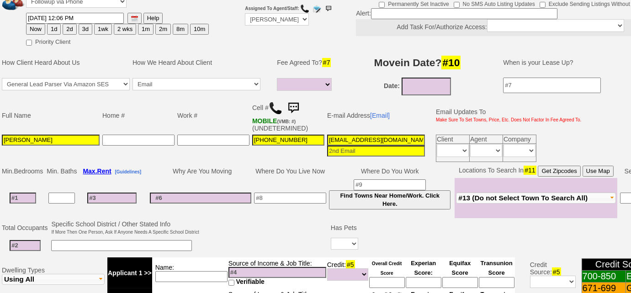
click at [296, 106] on img at bounding box center [293, 108] width 18 height 18
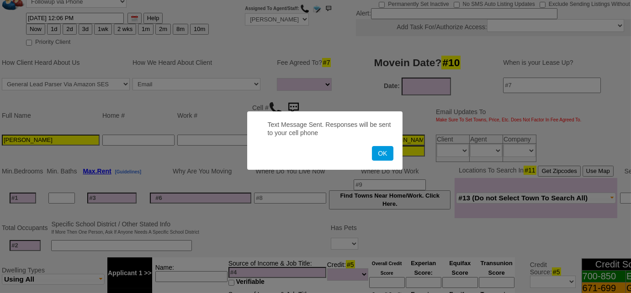
click at [372, 146] on button "OK" at bounding box center [382, 153] width 21 height 15
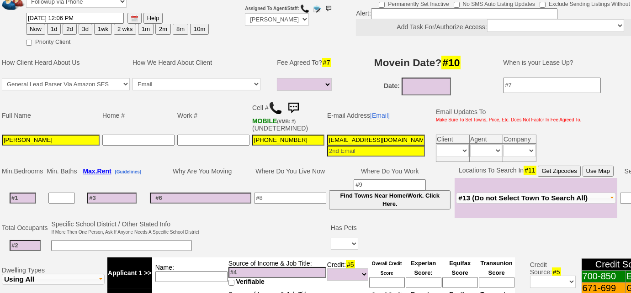
click at [81, 30] on button "3d" at bounding box center [86, 29] width 14 height 11
type input "[DATE] 12:11 PM"
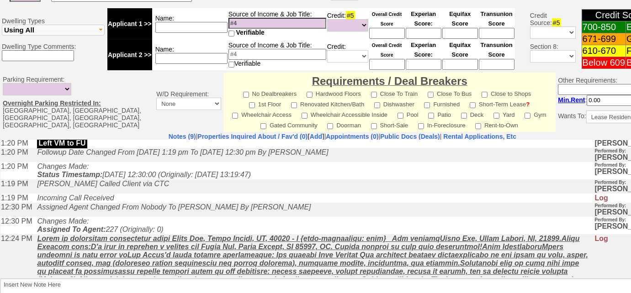
scroll to position [183, 0]
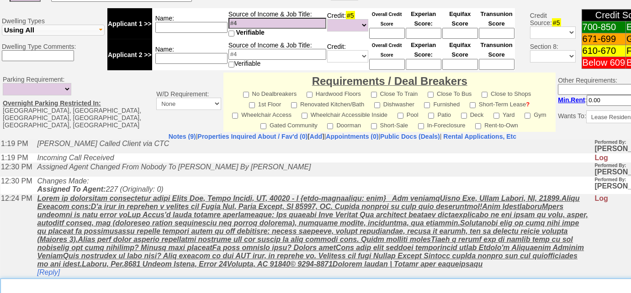
click at [75, 282] on textarea "Insert New Note Here" at bounding box center [345, 289] width 691 height 21
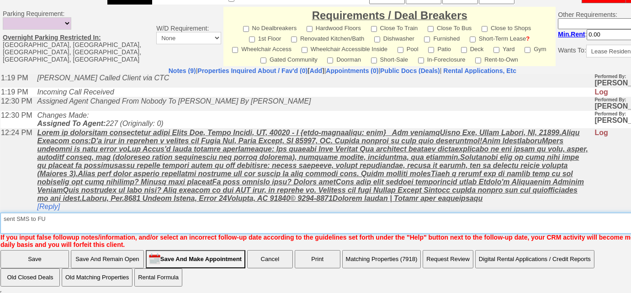
type textarea "sent SMS to FU"
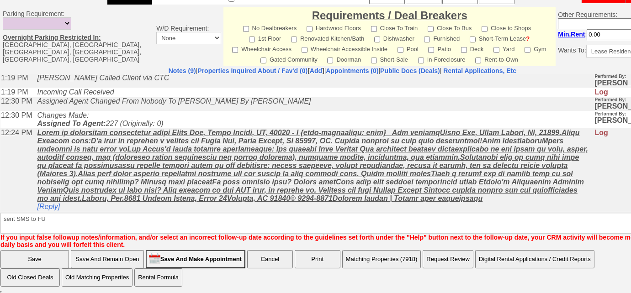
scroll to position [394, 0]
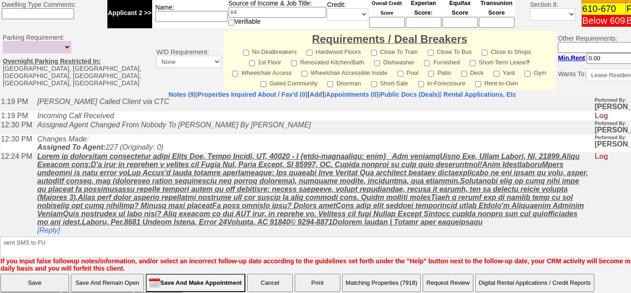
click at [21, 274] on input "Save" at bounding box center [34, 283] width 69 height 18
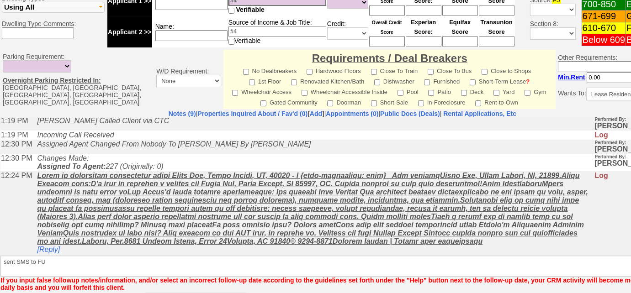
scroll to position [165, 0]
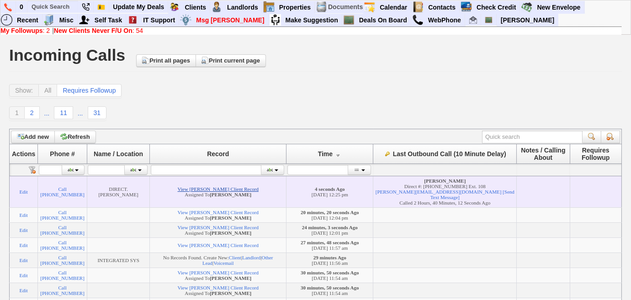
click at [197, 190] on link "View [PERSON_NAME] Client Record" at bounding box center [218, 188] width 81 height 5
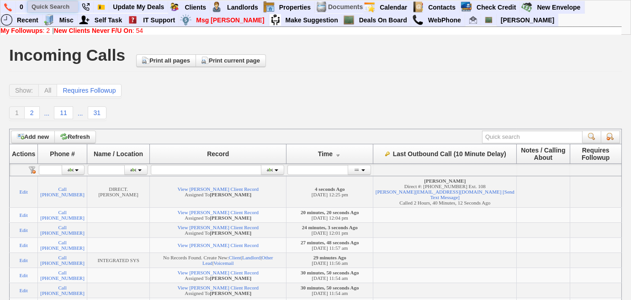
click at [64, 5] on input "text" at bounding box center [53, 6] width 50 height 11
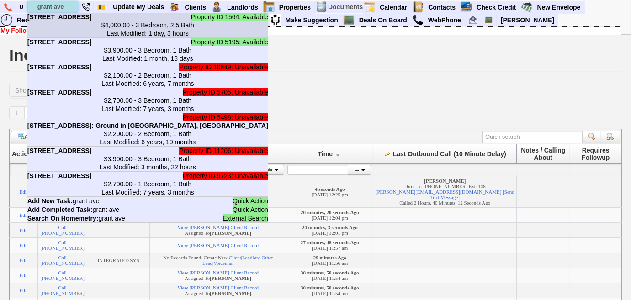
type input "grant ave"
click at [70, 36] on center "$4,000.00 - 3 Bedroom, 2.5 Bath Last Modified: 1 day, 3 hours" at bounding box center [147, 29] width 241 height 16
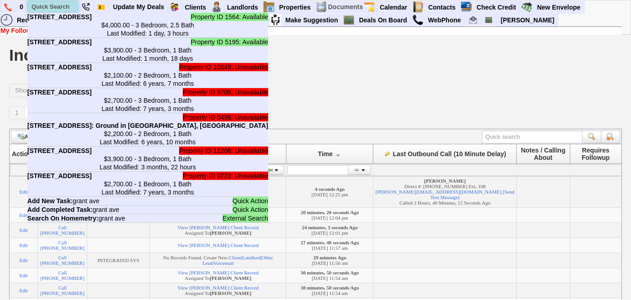
click at [69, 4] on input "text" at bounding box center [53, 6] width 50 height 11
paste input "[PHONE_NUMBER]"
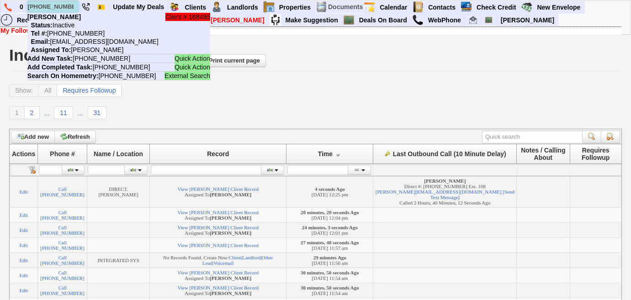
drag, startPoint x: 72, startPoint y: 5, endPoint x: 28, endPoint y: 4, distance: 43.5
click at [28, 4] on input "[PHONE_NUMBER]" at bounding box center [53, 6] width 50 height 11
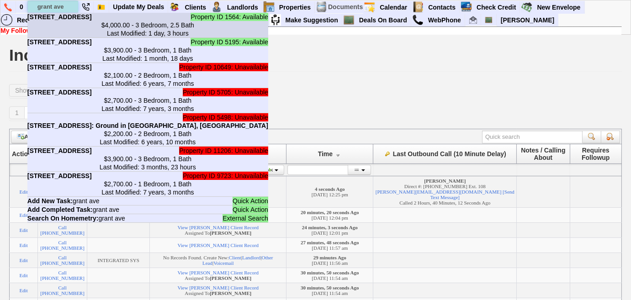
type input "grant ave"
click at [74, 21] on b "[STREET_ADDRESS]" at bounding box center [59, 16] width 64 height 7
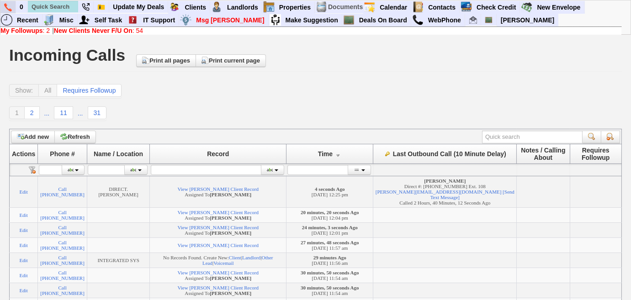
click at [7, 4] on img at bounding box center [8, 7] width 8 height 8
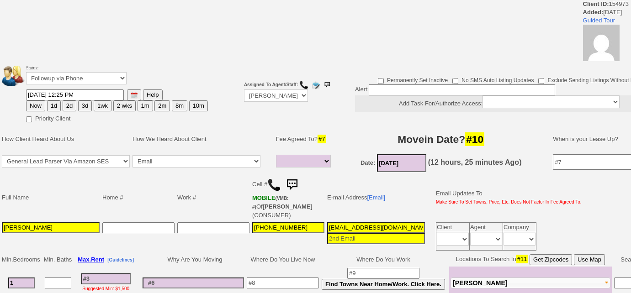
select select
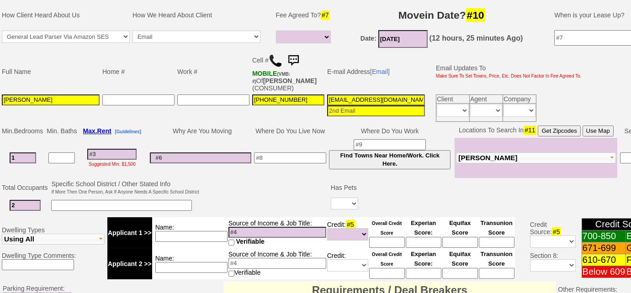
scroll to position [0, 37]
drag, startPoint x: 326, startPoint y: 95, endPoint x: 485, endPoint y: 87, distance: 159.3
click at [485, 87] on tbody "Full Name Home # Work # Cell # MOBILE (VMB: #) Of [PERSON_NAME] (CONSUMER) E-ma…" at bounding box center [291, 86] width 583 height 73
click at [115, 150] on input at bounding box center [111, 154] width 49 height 11
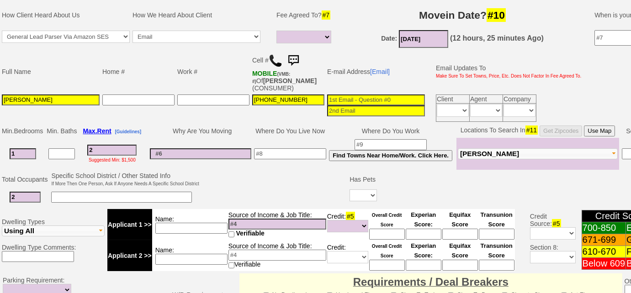
type input "24"
select select
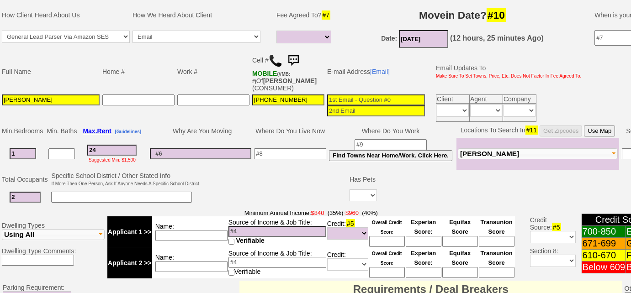
type input "240"
select select
type input "2400"
select select
type input "2400"
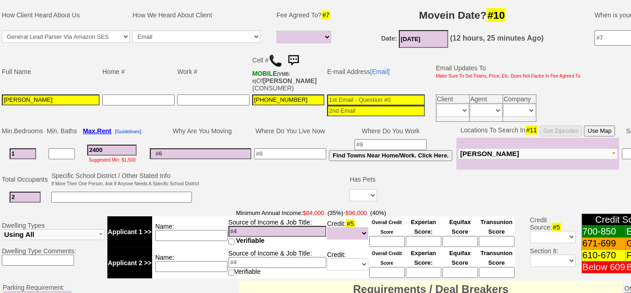
click at [434, 38] on input "[DATE]" at bounding box center [423, 39] width 49 height 18
select select
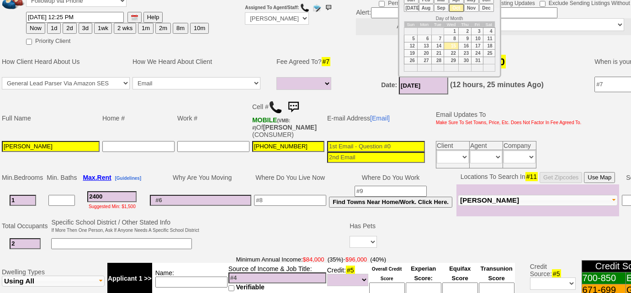
scroll to position [48, 0]
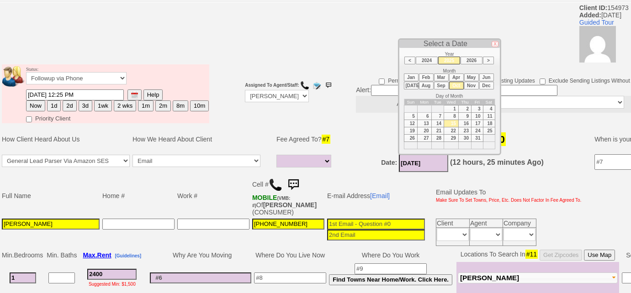
click at [472, 85] on li "Nov" at bounding box center [471, 86] width 15 height 8
click at [488, 107] on td "1" at bounding box center [489, 109] width 12 height 7
type input "[DATE]"
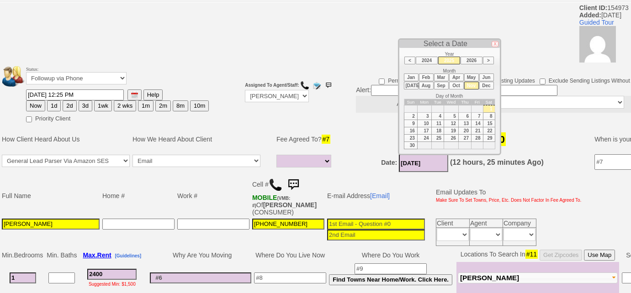
click at [293, 273] on input at bounding box center [290, 278] width 72 height 11
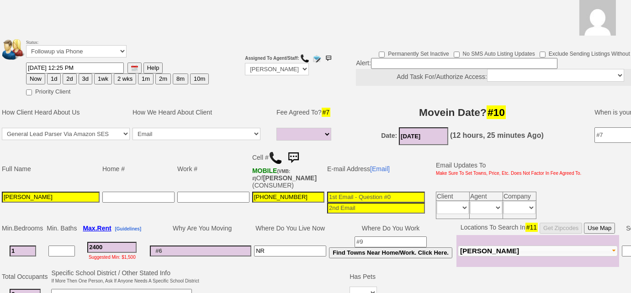
scroll to position [89, 0]
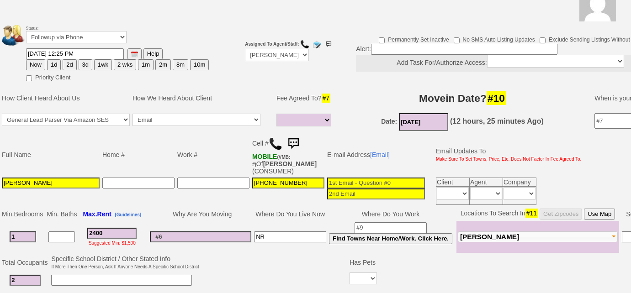
type input "NR"
click at [191, 234] on input at bounding box center [200, 237] width 101 height 11
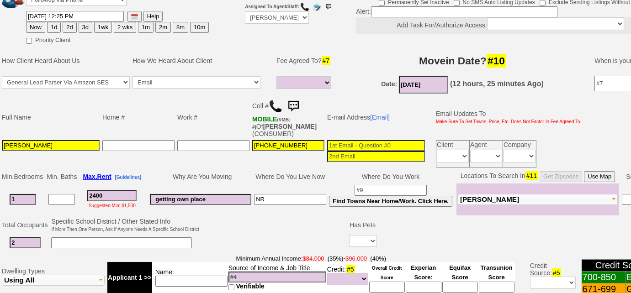
scroll to position [172, 0]
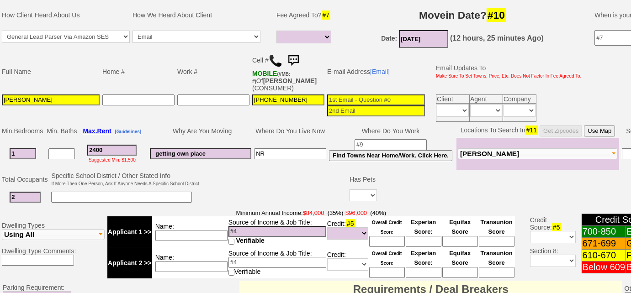
type input "getting own place"
click at [481, 150] on span "[PERSON_NAME]" at bounding box center [489, 154] width 59 height 8
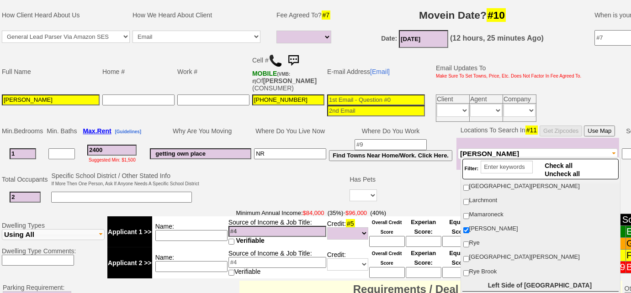
scroll to position [208, 0]
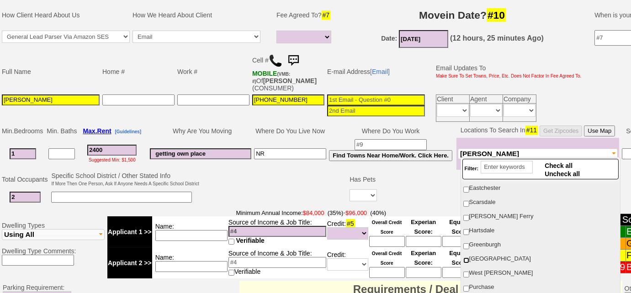
click at [466, 258] on input "[GEOGRAPHIC_DATA]" at bounding box center [466, 261] width 6 height 6
checkbox input "true"
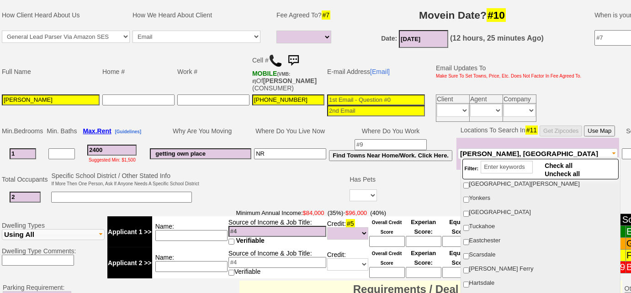
scroll to position [83, 0]
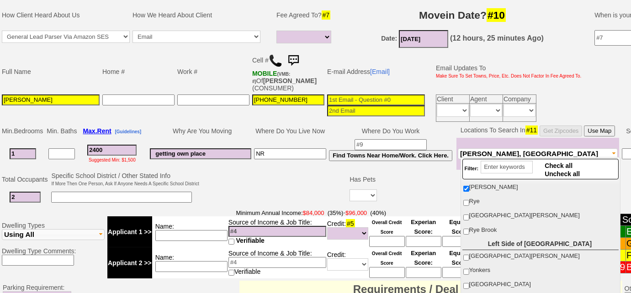
click at [467, 225] on label "Rye Brook" at bounding box center [540, 230] width 155 height 12
click at [467, 229] on input "Rye Brook" at bounding box center [466, 232] width 6 height 6
checkbox input "true"
click at [467, 211] on label "[GEOGRAPHIC_DATA][PERSON_NAME]" at bounding box center [540, 216] width 155 height 12
click at [467, 215] on input "[GEOGRAPHIC_DATA][PERSON_NAME]" at bounding box center [466, 218] width 6 height 6
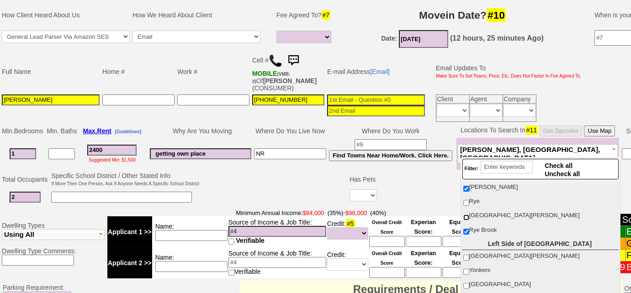
checkbox input "true"
click at [467, 202] on input "Rye" at bounding box center [466, 203] width 6 height 6
checkbox input "true"
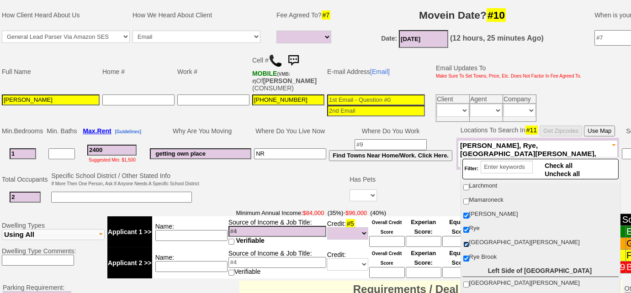
scroll to position [41, 0]
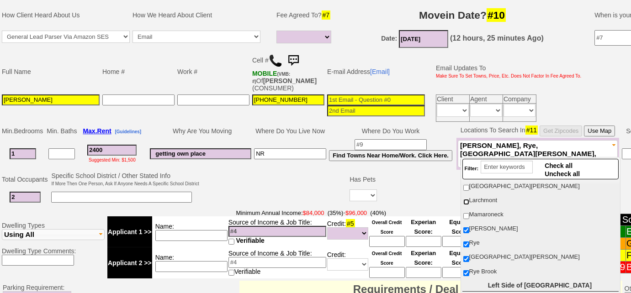
click at [465, 202] on input "Larchmont" at bounding box center [466, 202] width 6 height 6
checkbox input "true"
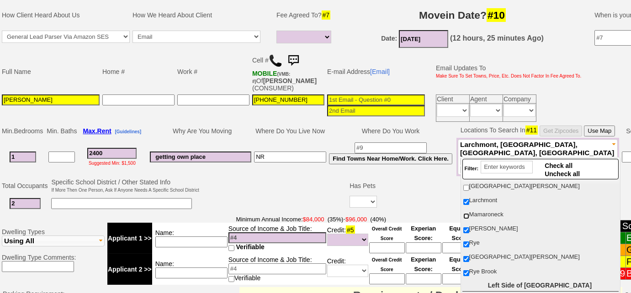
click at [467, 213] on input "Mamaroneck" at bounding box center [466, 216] width 6 height 6
checkbox input "true"
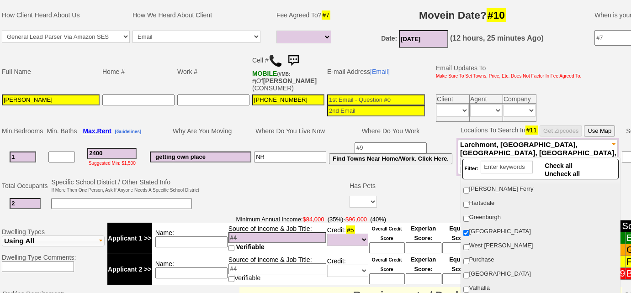
scroll to position [249, 0]
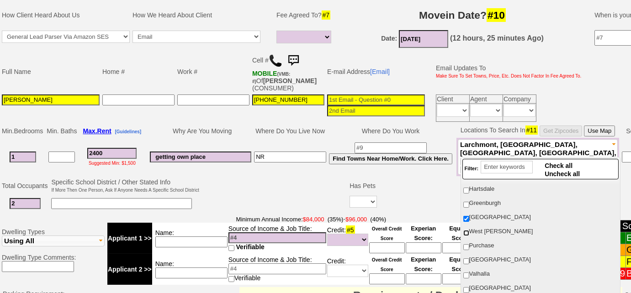
click at [466, 230] on input "West [PERSON_NAME]" at bounding box center [466, 233] width 6 height 6
checkbox input "true"
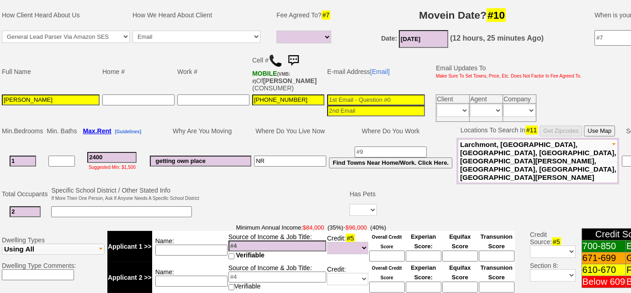
click at [242, 241] on input at bounding box center [278, 246] width 98 height 11
click at [190, 245] on input at bounding box center [191, 250] width 72 height 11
type input "combined - $90k"
click at [331, 242] on select "Unknown Bad (Below 609) Fair (610-670) Good (671-699) Excellent (700-850) None" at bounding box center [347, 248] width 41 height 12
click at [416, 203] on td at bounding box center [563, 212] width 370 height 19
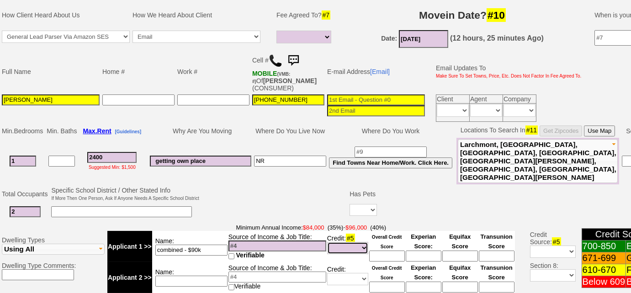
click at [364, 242] on select "Unknown Bad (Below 609) Fair (610-670) Good (671-699) Excellent (700-850) None" at bounding box center [347, 248] width 41 height 12
select select "Bad"
click at [327, 242] on select "Unknown Bad (Below 609) Fair (610-670) Good (671-699) Excellent (700-850) None" at bounding box center [347, 248] width 41 height 12
click at [359, 273] on select "Unknown Bad (Below 609) Fair (610-670) Good (671-699) Excellent (700-850) None" at bounding box center [347, 279] width 41 height 12
select select "Bad"
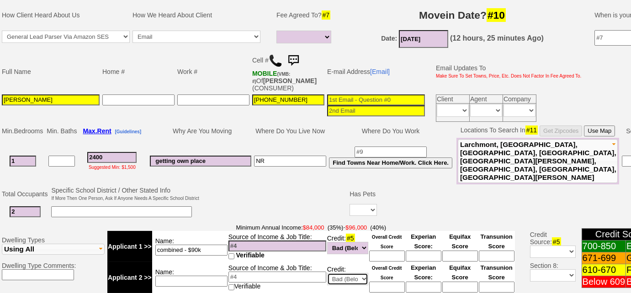
click at [327, 273] on select "Unknown Bad (Below 609) Fair (610-670) Good (671-699) Excellent (700-850) None" at bounding box center [347, 279] width 41 height 12
click at [284, 196] on td at bounding box center [275, 204] width 148 height 36
click at [349, 97] on input at bounding box center [376, 100] width 98 height 11
click at [328, 97] on input "j1220@icloud.com" at bounding box center [376, 100] width 98 height 11
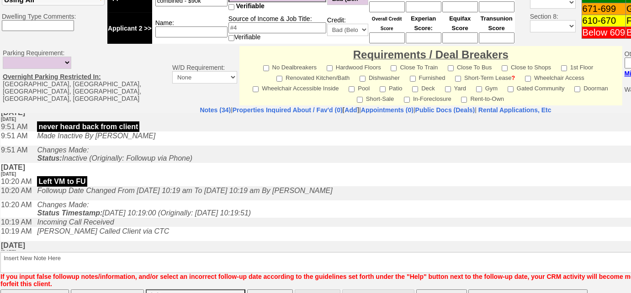
scroll to position [166, 0]
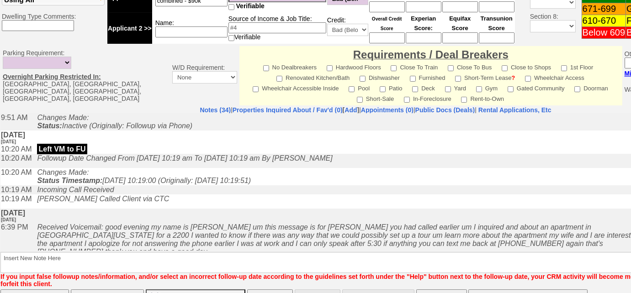
type input "jjoseph1220@icloud.com"
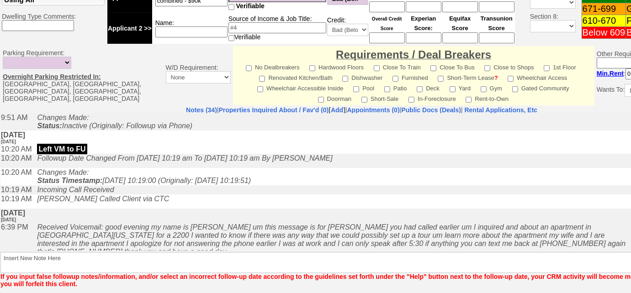
scroll to position [409, 0]
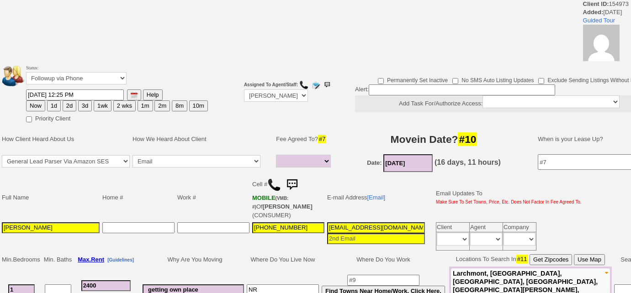
select select
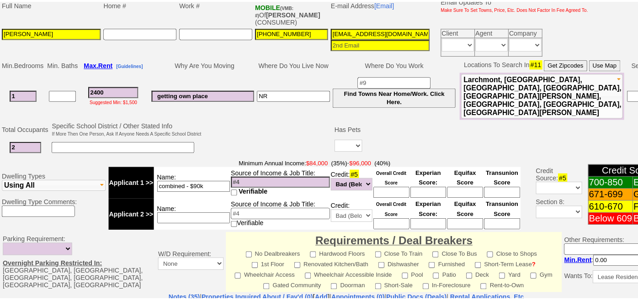
scroll to position [172, 0]
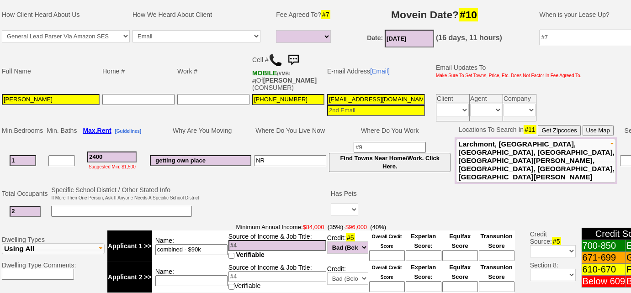
drag, startPoint x: 21, startPoint y: 96, endPoint x: 0, endPoint y: 91, distance: 21.2
click at [0, 91] on td "Full Name Home # Work # Cell # MOBILE (VMB: #) Of SANCHEZ,ANGELIC (CONSUMER) E-…" at bounding box center [342, 86] width 685 height 74
click at [380, 69] on link "[Email]" at bounding box center [380, 71] width 20 height 7
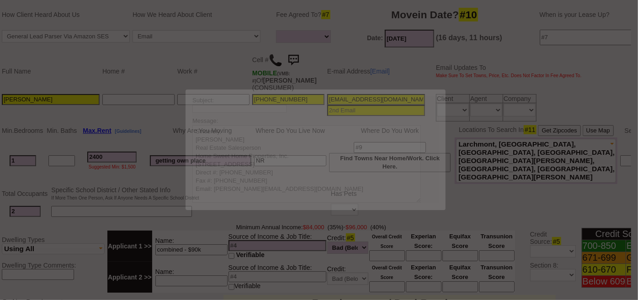
scroll to position [0, 0]
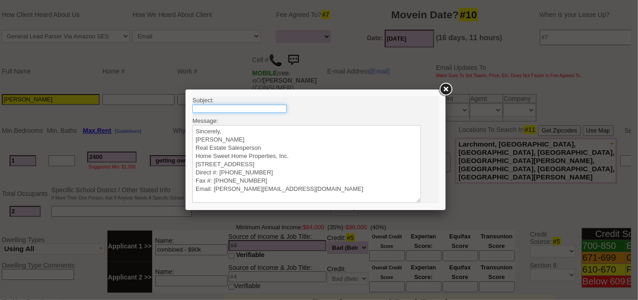
click at [263, 106] on input "text" at bounding box center [239, 108] width 94 height 8
type input "Rental Intake Form"
click at [237, 122] on body "Subject: Rental Intake Form Message: Sincerely, Renata Staroselsky Real Estate …" at bounding box center [315, 163] width 246 height 134
click at [237, 130] on textarea "Sincerely, Renata Staroselsky Real Estate Salesperson Home Sweet Home Propertie…" at bounding box center [306, 164] width 229 height 78
paste textarea "Good Afternoon Jerron, It was a pleasure speaking with you! I am excited to wor…"
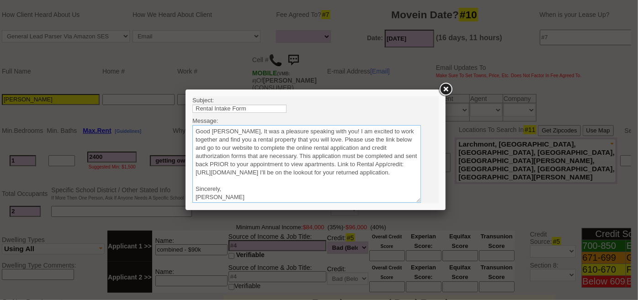
click at [259, 133] on textarea "Sincerely, Renata Staroselsky Real Estate Salesperson Home Sweet Home Propertie…" at bounding box center [306, 164] width 229 height 78
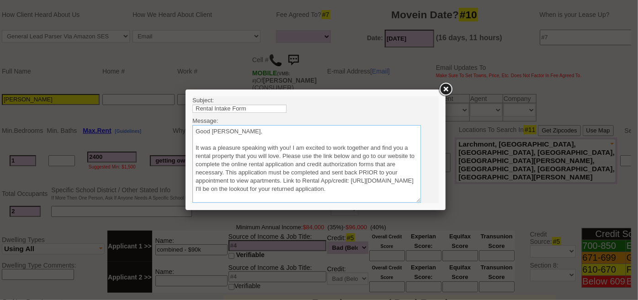
click at [281, 151] on textarea "Sincerely, Renata Staroselsky Real Estate Salesperson Home Sweet Home Propertie…" at bounding box center [306, 164] width 229 height 78
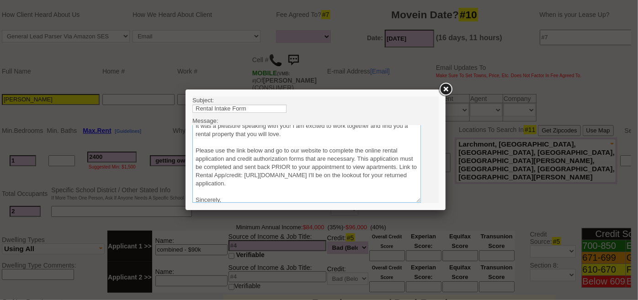
scroll to position [41, 0]
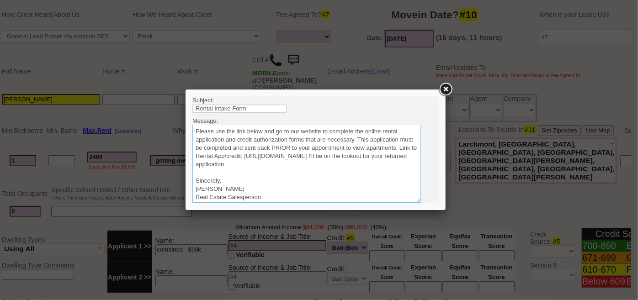
click at [389, 166] on textarea "Sincerely, Renata Staroselsky Real Estate Salesperson Home Sweet Home Propertie…" at bounding box center [306, 164] width 229 height 78
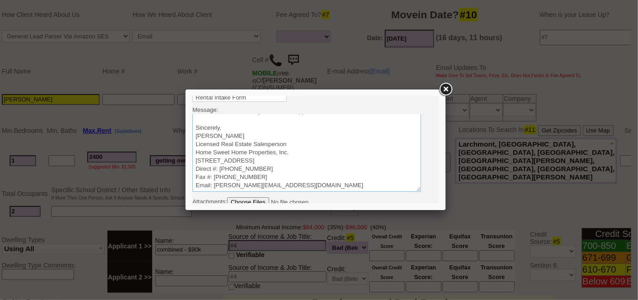
scroll to position [27, 0]
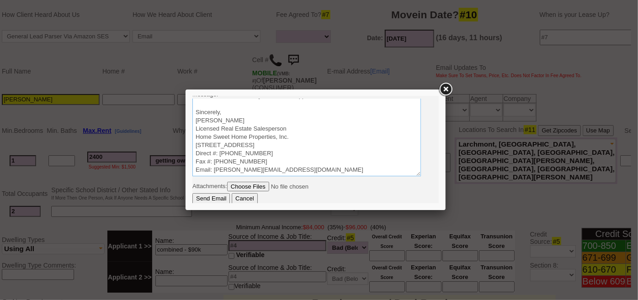
type textarea "Good Afternoon Jerron, It was a pleasure speaking with you! I am excited to wor…"
click at [213, 194] on input "Send Email" at bounding box center [210, 198] width 37 height 11
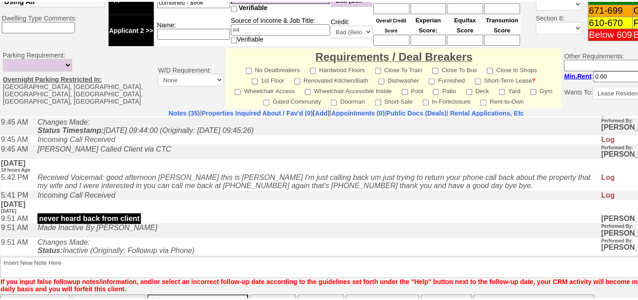
scroll to position [249, 0]
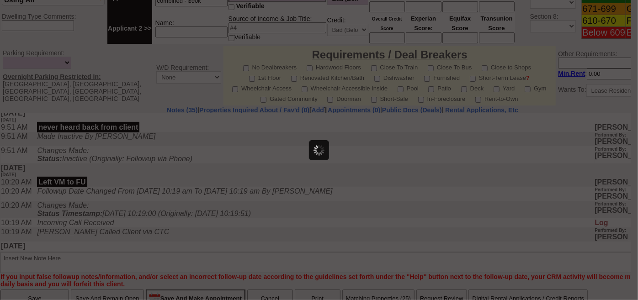
select select
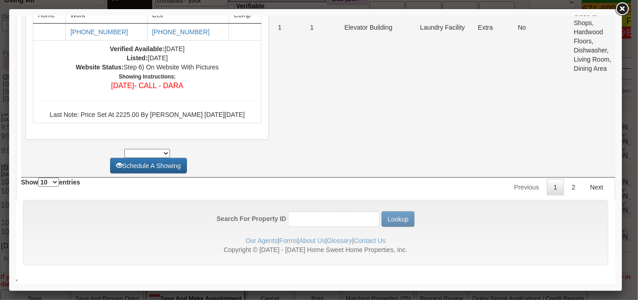
scroll to position [4337, 0]
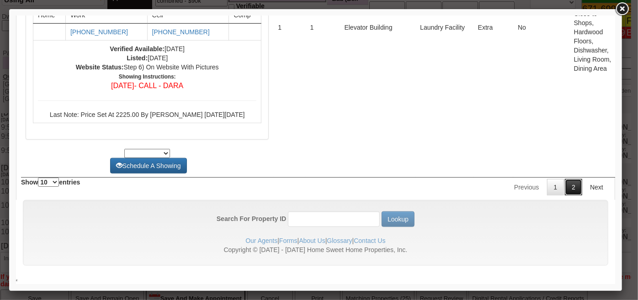
click at [564, 183] on link "2" at bounding box center [572, 187] width 17 height 16
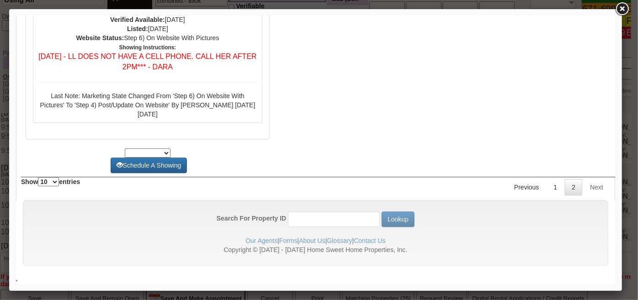
scroll to position [0, 0]
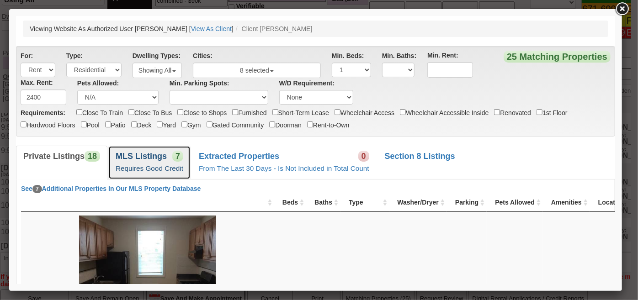
click at [127, 164] on link "MLS Listings 7 Requires Good Credit" at bounding box center [149, 161] width 82 height 33
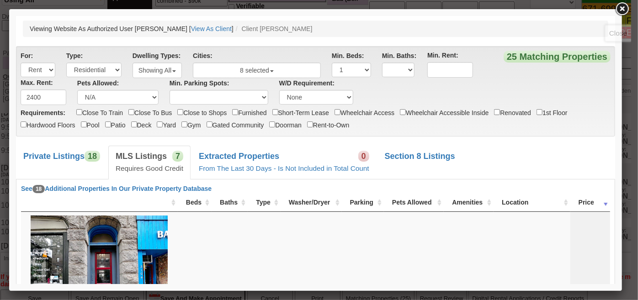
click at [625, 10] on link at bounding box center [622, 9] width 16 height 16
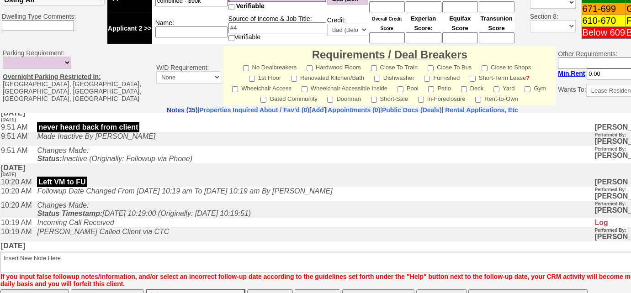
click at [167, 106] on link "Notes (35)" at bounding box center [182, 109] width 31 height 7
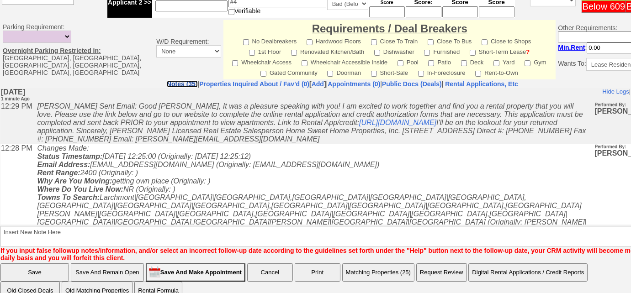
scroll to position [454, 0]
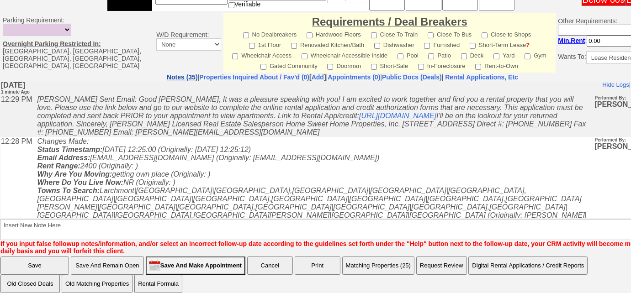
click at [167, 74] on link "Notes (35)" at bounding box center [182, 77] width 31 height 7
click at [199, 74] on link "Properties Inquired About / Fav'd (0)" at bounding box center [254, 77] width 110 height 7
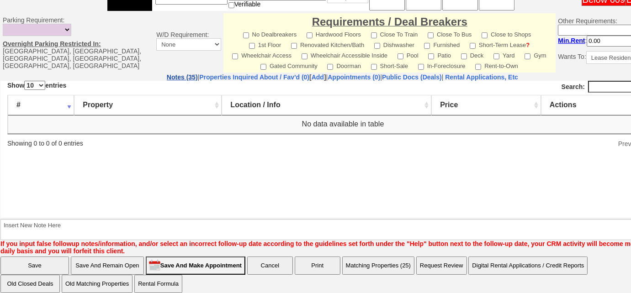
click at [167, 74] on link "Notes (35)" at bounding box center [182, 77] width 31 height 7
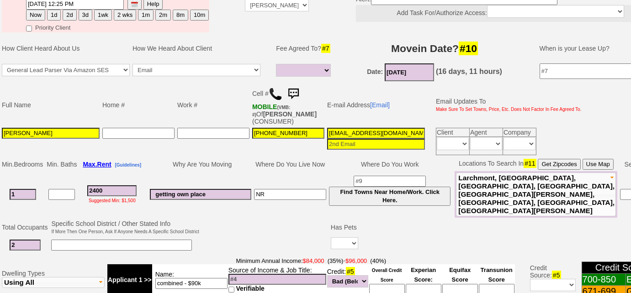
scroll to position [80, 0]
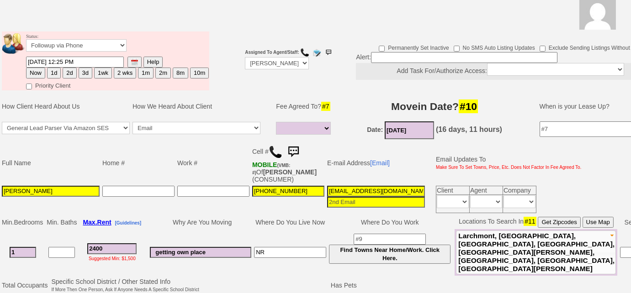
click at [51, 74] on button "1d" at bounding box center [54, 73] width 14 height 11
type input "10/16/2025 12:28 PM"
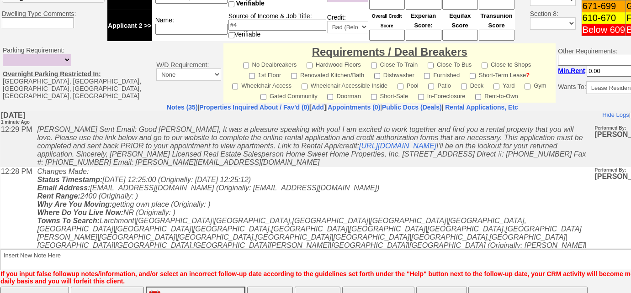
scroll to position [454, 0]
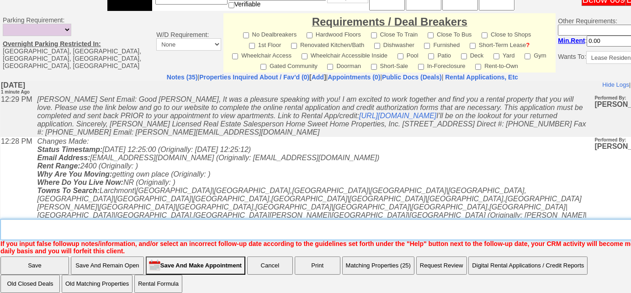
click at [90, 228] on textarea "Insert New Note Here" at bounding box center [345, 229] width 691 height 21
type textarea "sent rental appl; nothing avail, very low credit"
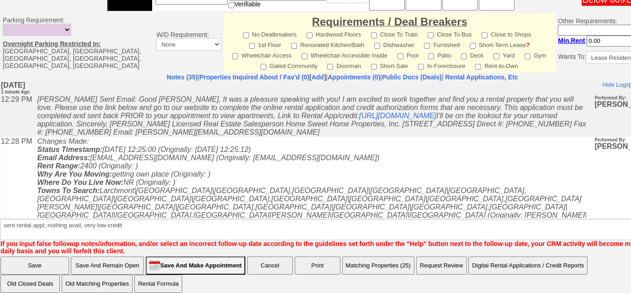
click at [60, 260] on input "Save" at bounding box center [34, 266] width 69 height 18
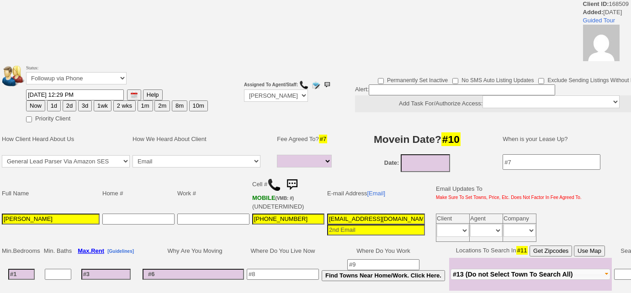
select select
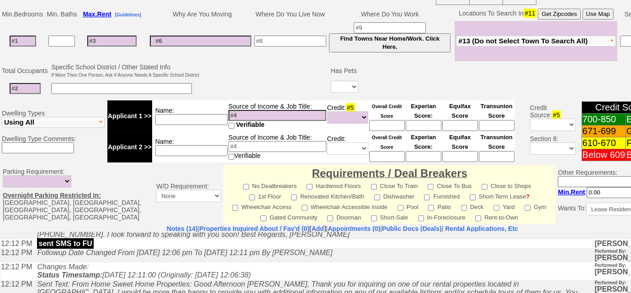
scroll to position [208, 0]
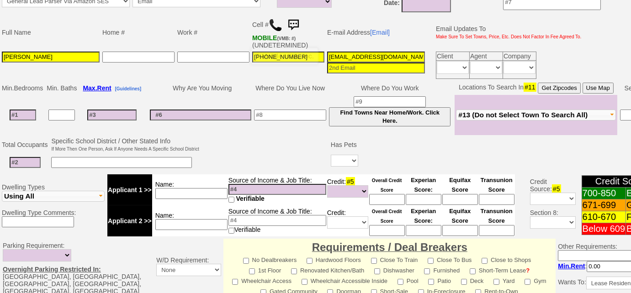
click at [298, 27] on img at bounding box center [293, 25] width 18 height 18
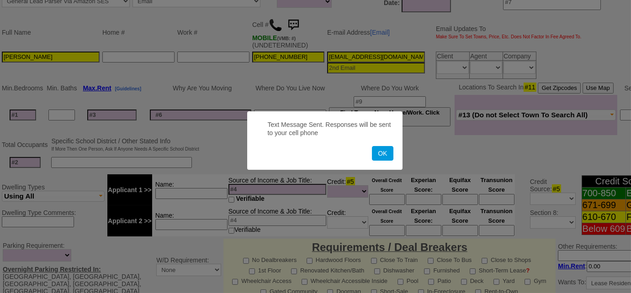
click at [372, 146] on button "OK" at bounding box center [382, 153] width 21 height 15
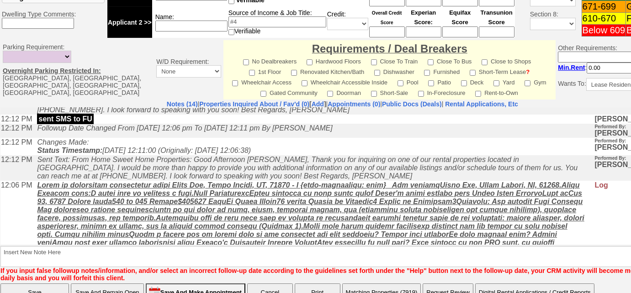
scroll to position [415, 0]
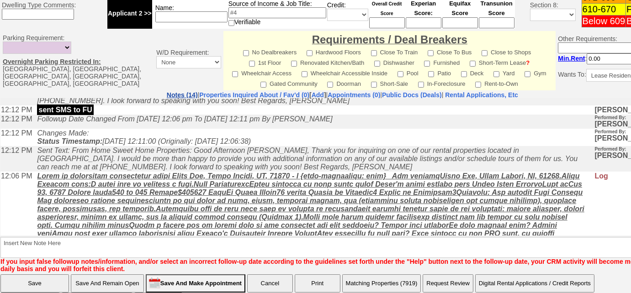
click at [167, 91] on link "Notes (14)" at bounding box center [182, 94] width 31 height 7
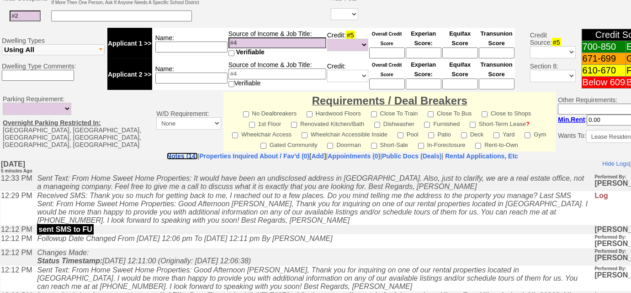
scroll to position [440, 0]
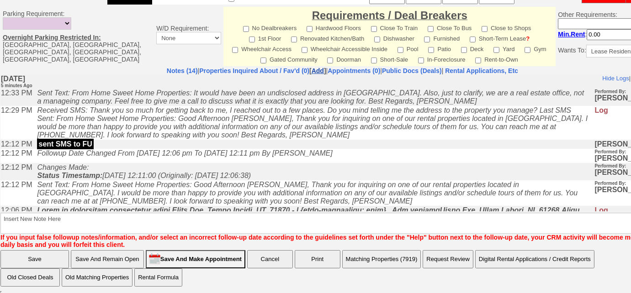
click at [312, 69] on link "Add" at bounding box center [318, 70] width 12 height 7
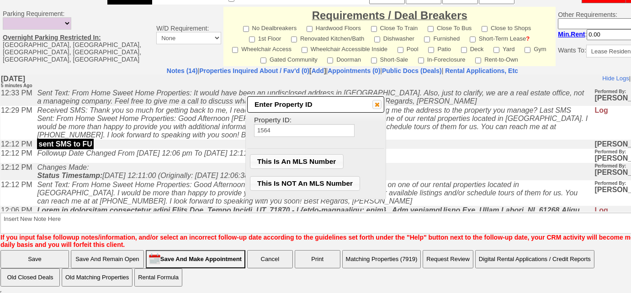
type input "1564"
click at [311, 184] on span "This Is NOT An MLS Number" at bounding box center [305, 184] width 110 height 14
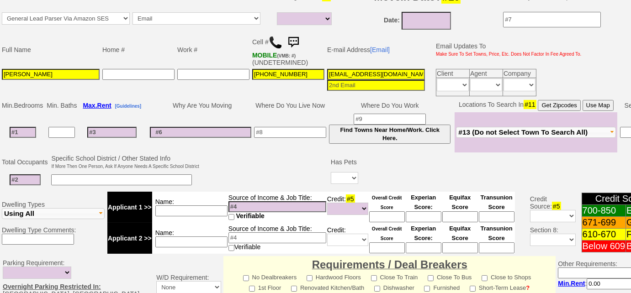
scroll to position [0, 0]
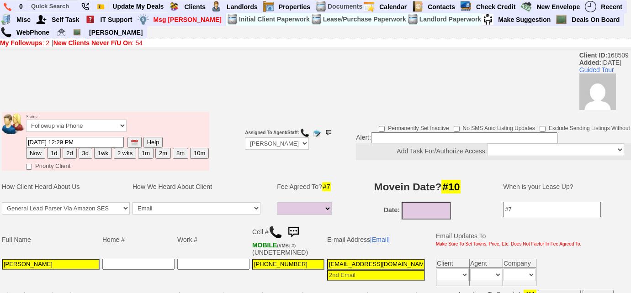
click at [72, 155] on button "2d" at bounding box center [70, 153] width 14 height 11
type input "[DATE] 12:32 PM"
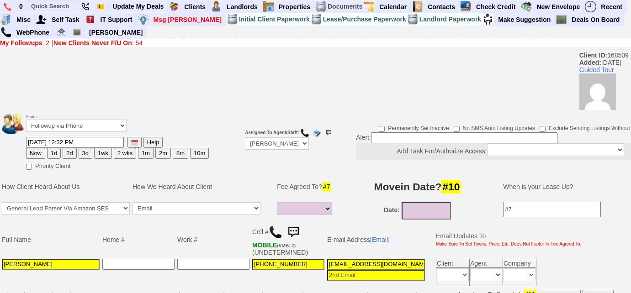
click at [69, 153] on button "2d" at bounding box center [70, 153] width 14 height 11
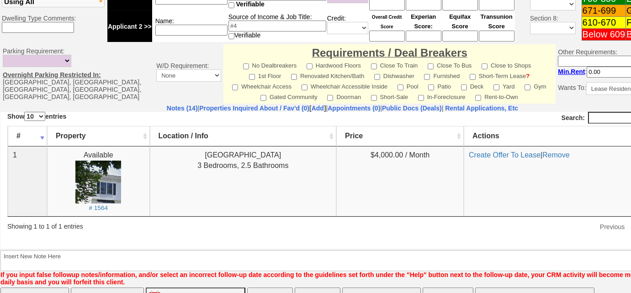
scroll to position [440, 0]
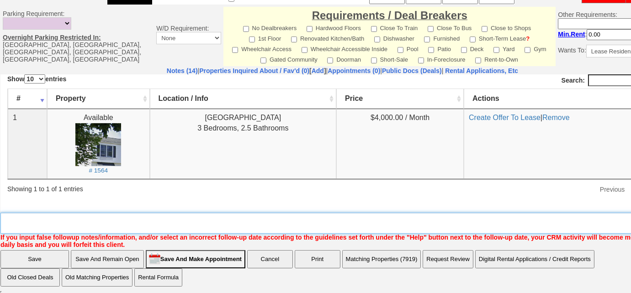
click at [31, 227] on textarea "Insert New Note Here" at bounding box center [345, 223] width 691 height 21
type textarea "f"
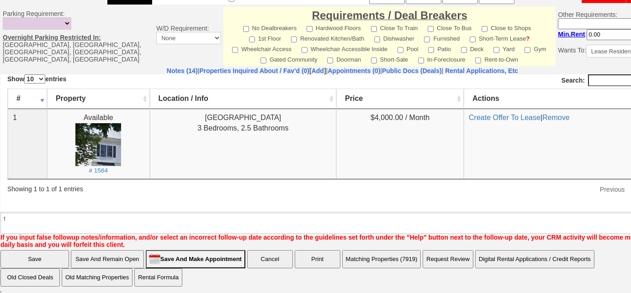
click at [10, 254] on input "Save" at bounding box center [34, 259] width 69 height 18
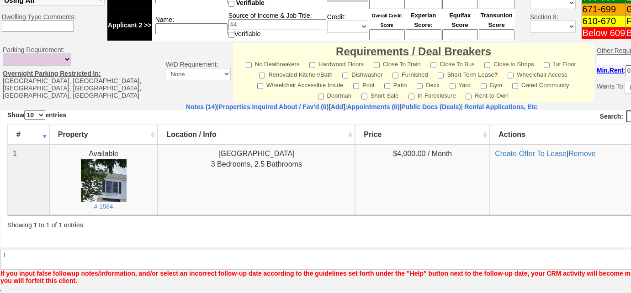
scroll to position [394, 0]
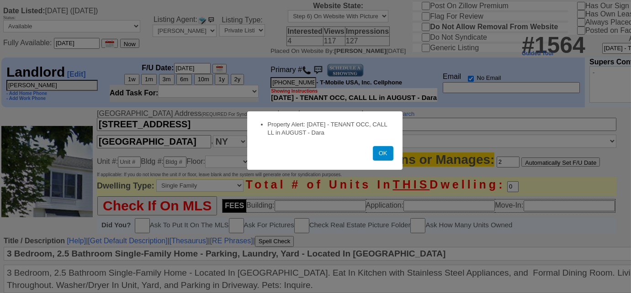
click at [381, 158] on button "OK" at bounding box center [383, 153] width 21 height 15
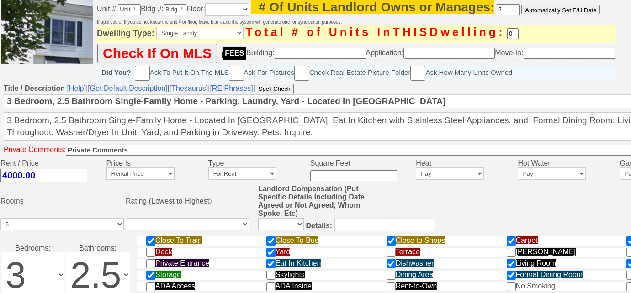
scroll to position [208, 0]
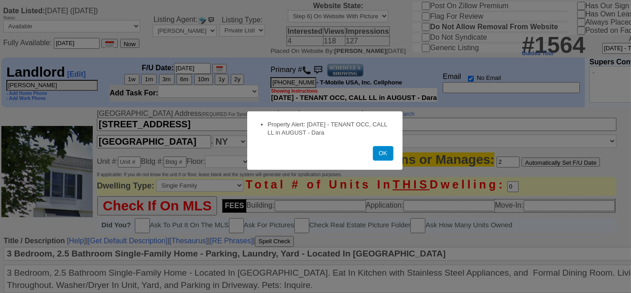
click at [382, 152] on button "OK" at bounding box center [383, 153] width 21 height 15
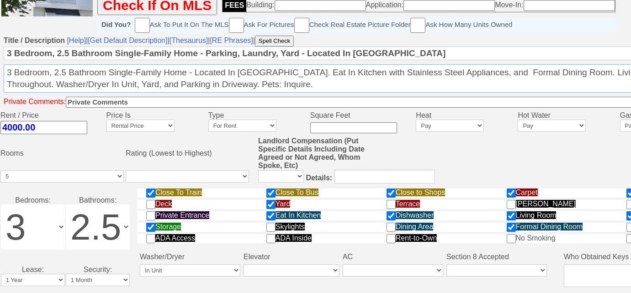
scroll to position [4, 0]
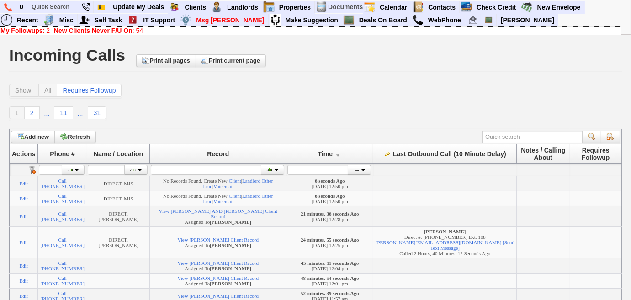
click at [133, 31] on b "New Clients Never F/U On" at bounding box center [93, 30] width 79 height 7
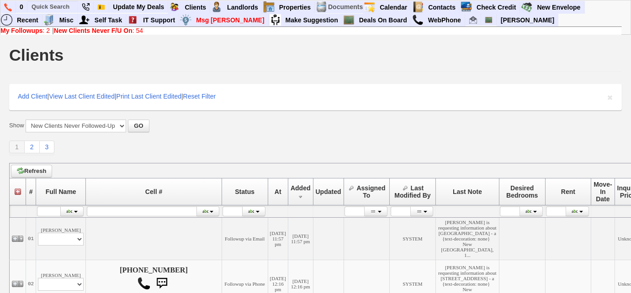
click at [84, 31] on b "New Clients Never F/U On" at bounding box center [93, 30] width 79 height 7
click at [3, 6] on link at bounding box center [8, 7] width 16 height 12
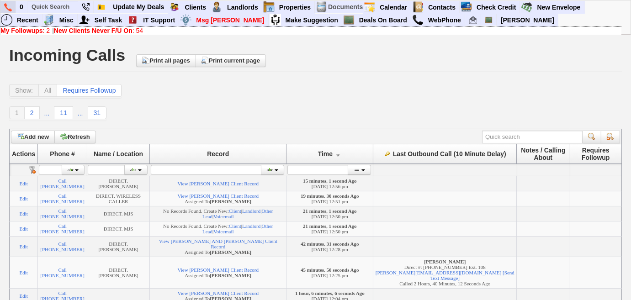
click at [8, 8] on img at bounding box center [8, 7] width 8 height 8
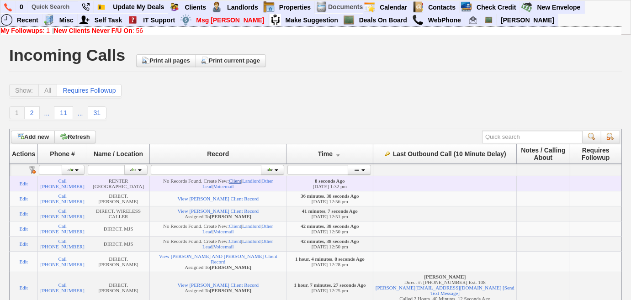
click at [241, 182] on link "Client" at bounding box center [235, 180] width 12 height 5
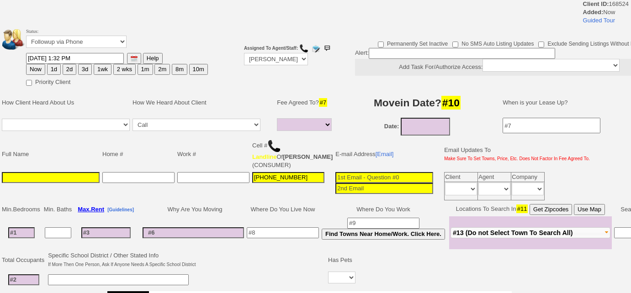
select select
